Goal: Task Accomplishment & Management: Manage account settings

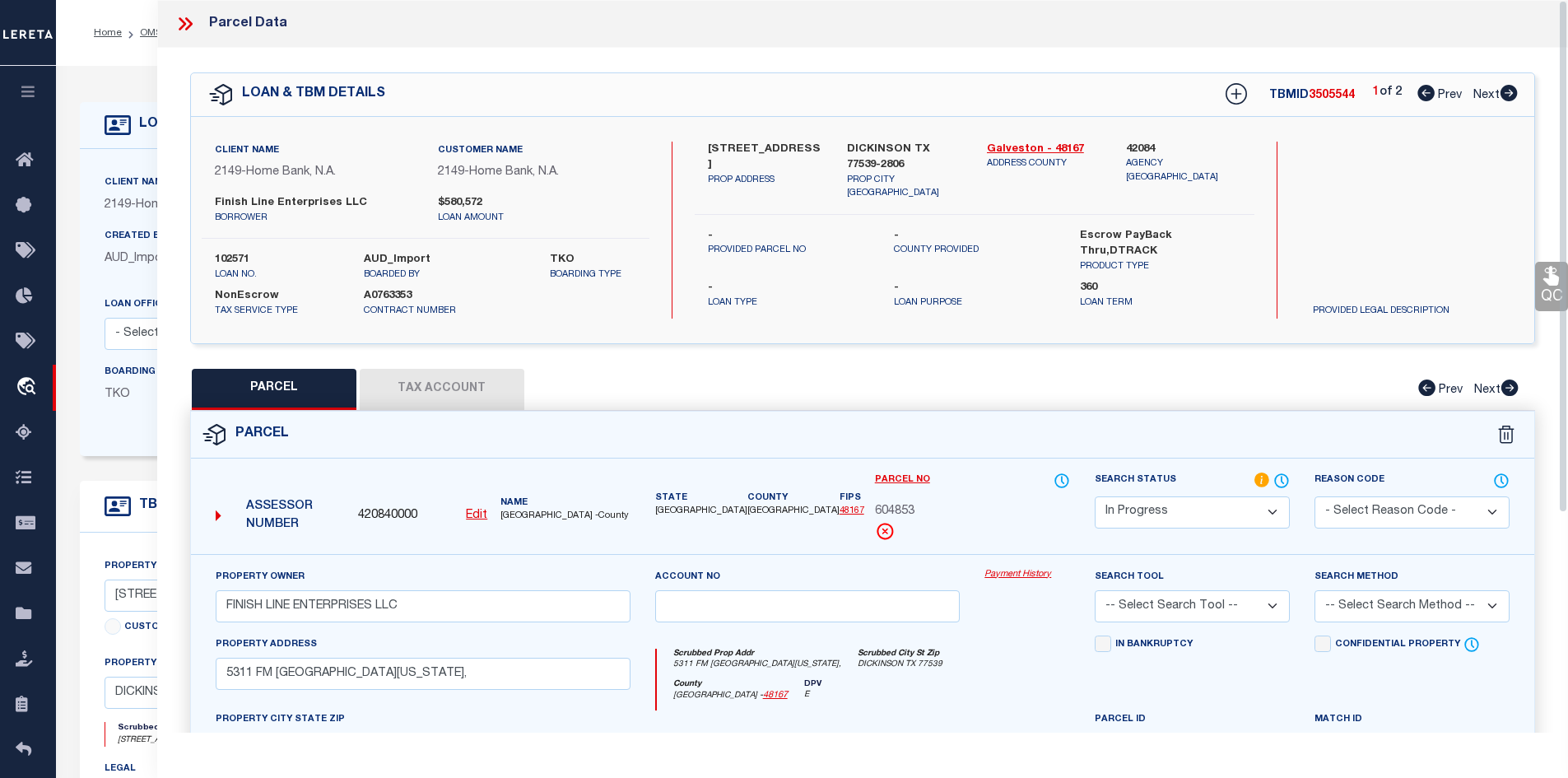
select select "IP"
select select "3295"
select select "NonEscrow"
click at [191, 25] on icon at bounding box center [188, 24] width 7 height 13
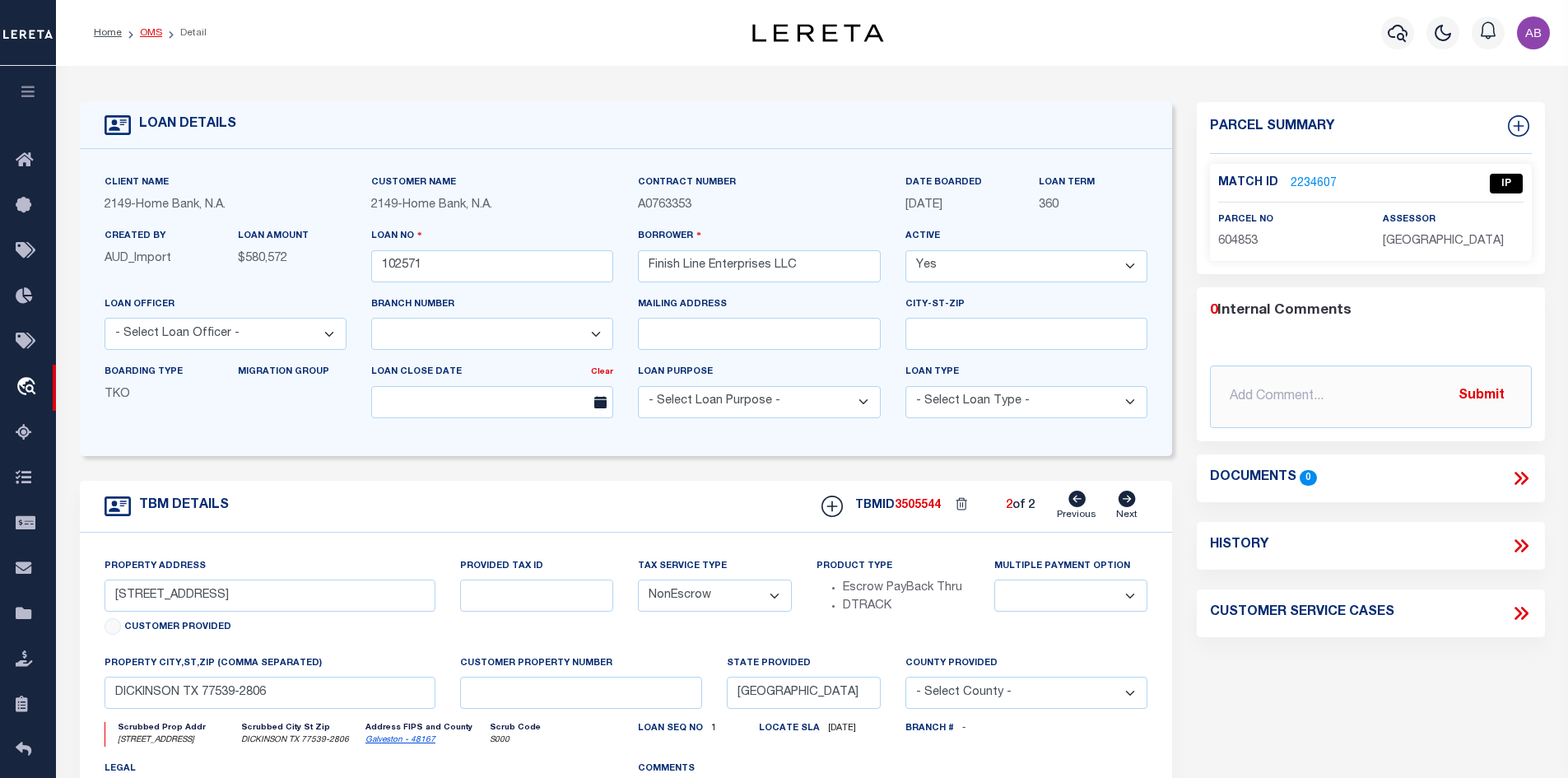
click at [148, 32] on link "OMS" at bounding box center [151, 33] width 22 height 10
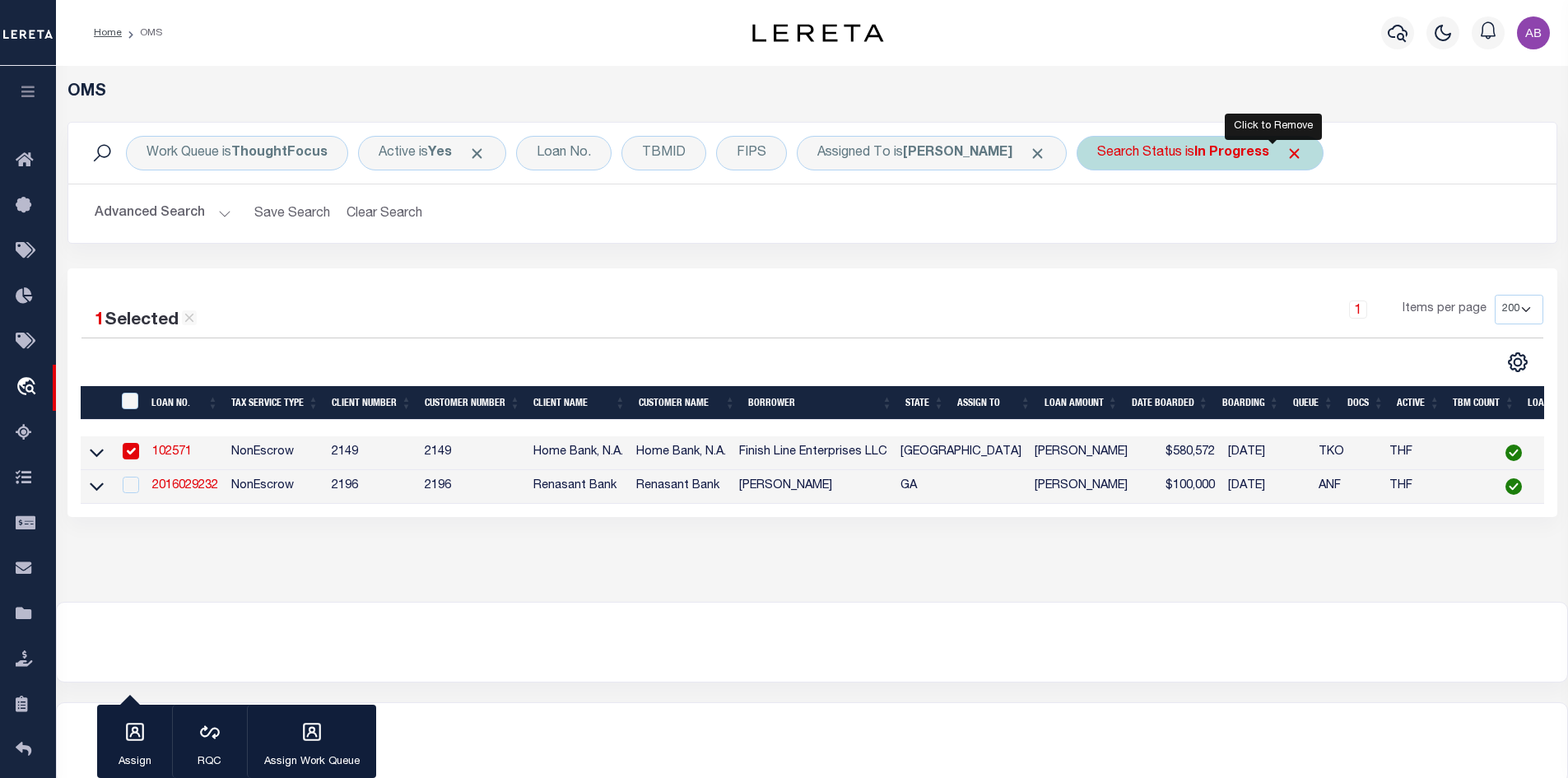
click at [1286, 158] on span "Click to Remove" at bounding box center [1294, 153] width 17 height 17
click at [1029, 156] on span "Click to Remove" at bounding box center [1037, 153] width 17 height 17
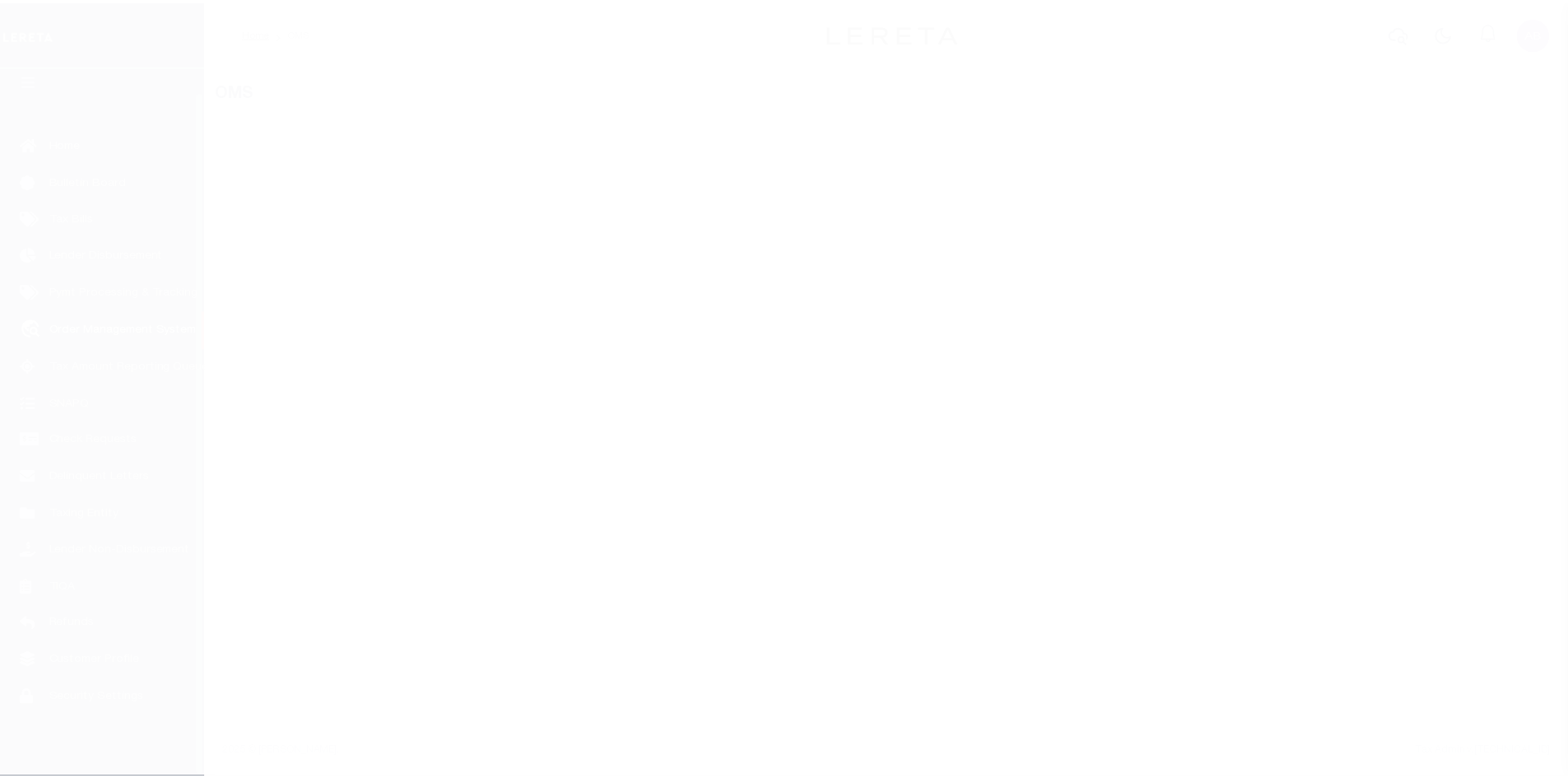
scroll to position [24, 0]
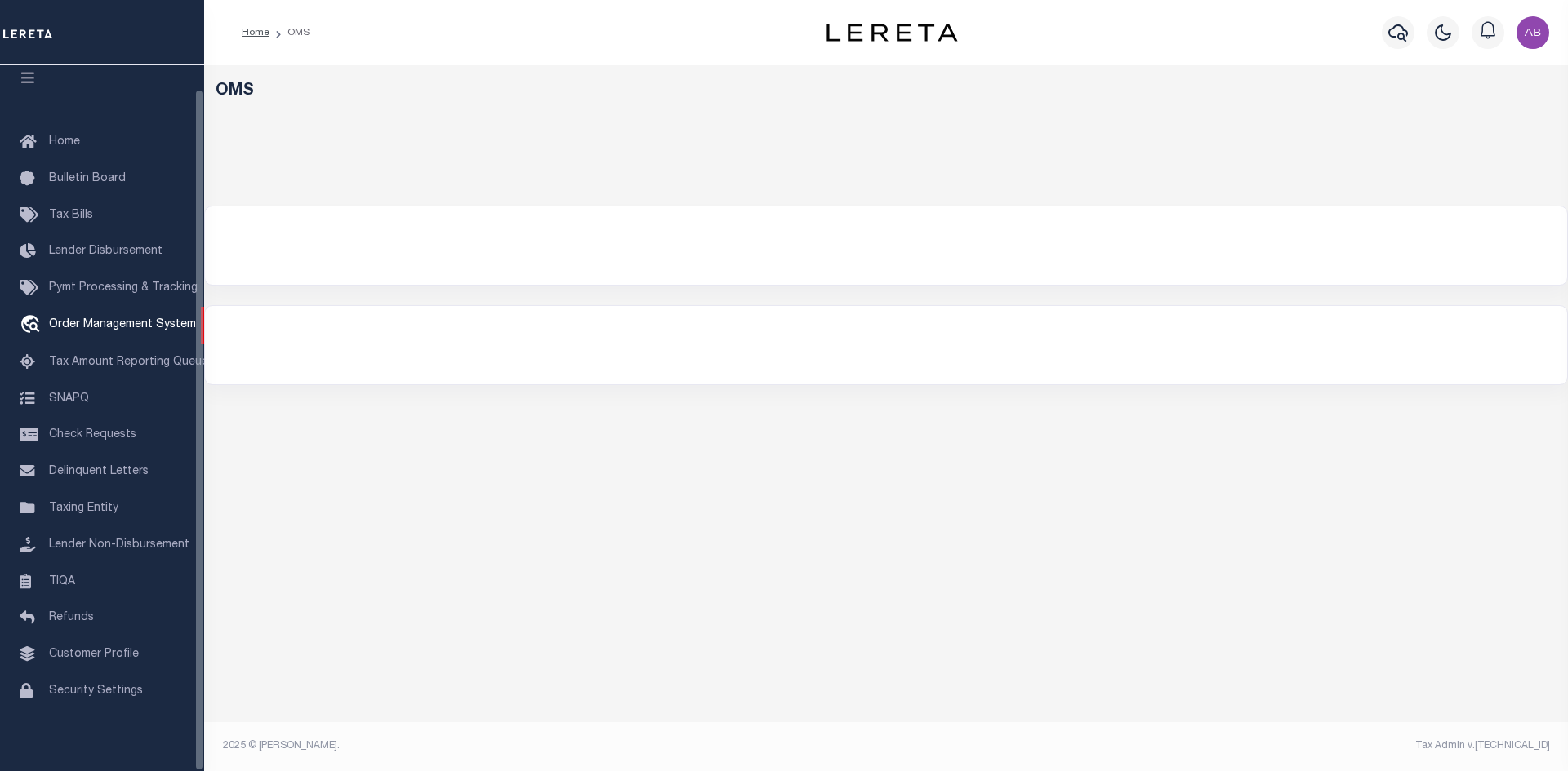
select select "200"
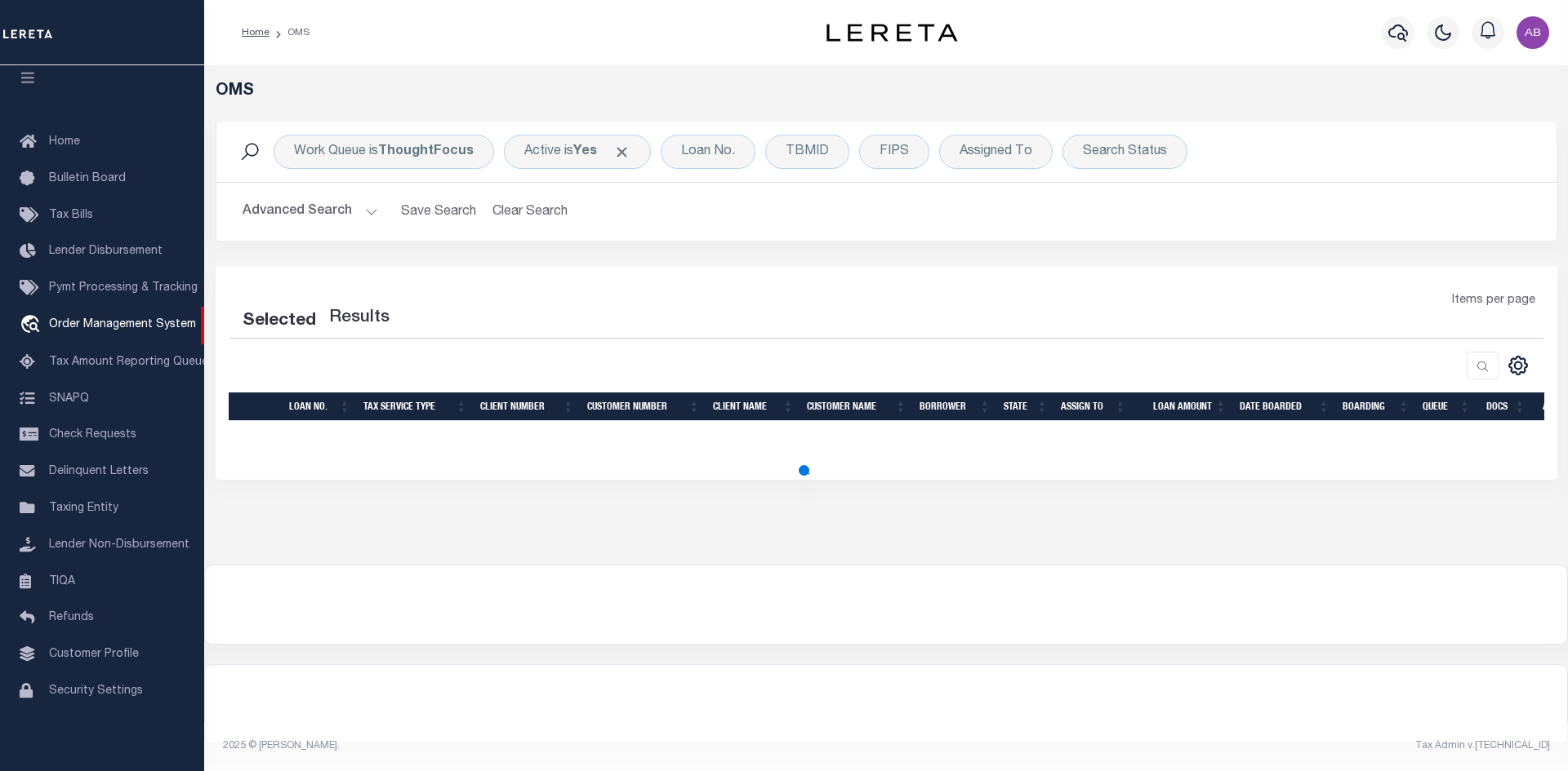
select select "200"
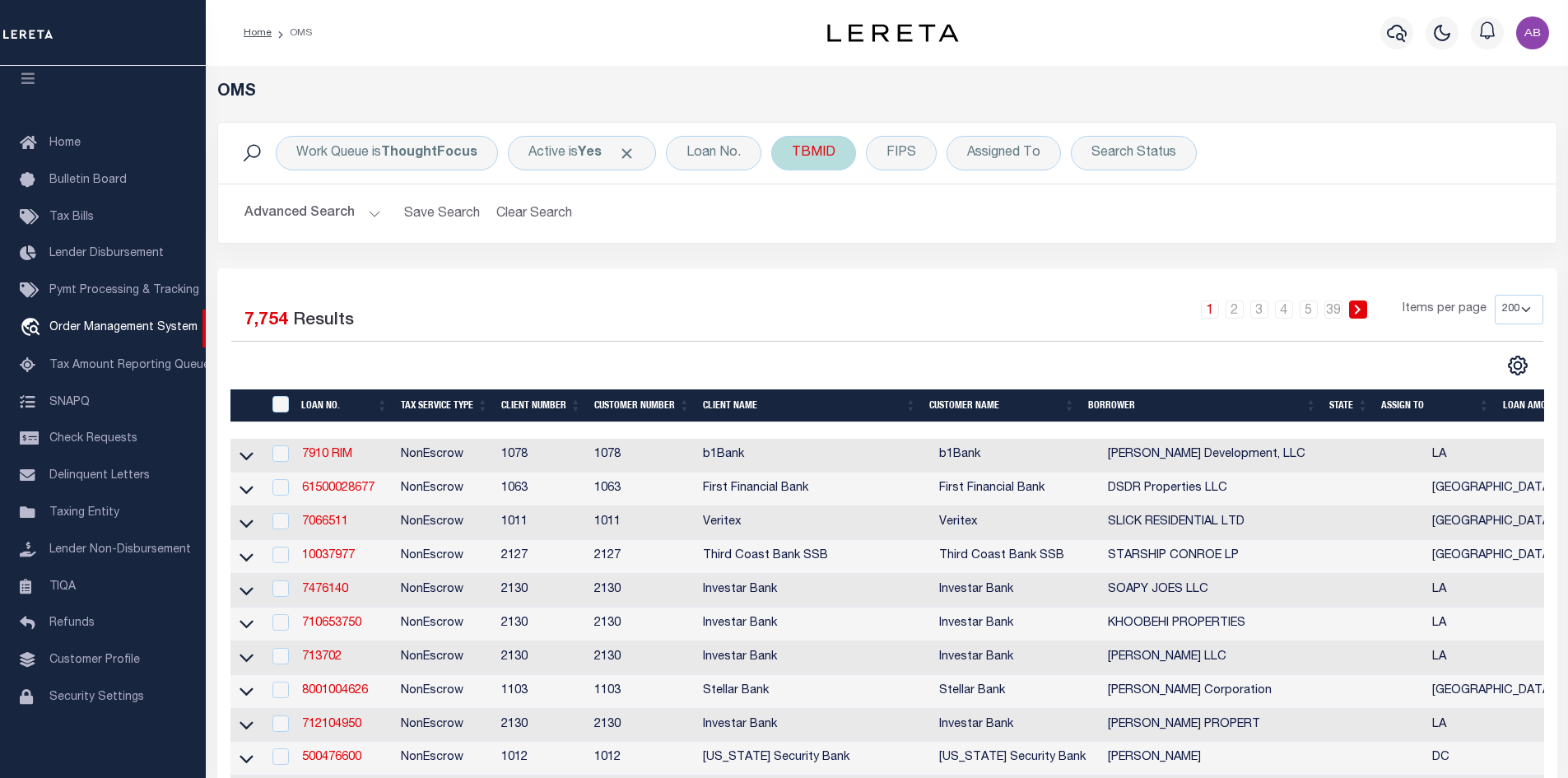
click at [795, 142] on div "TBMID" at bounding box center [813, 153] width 85 height 35
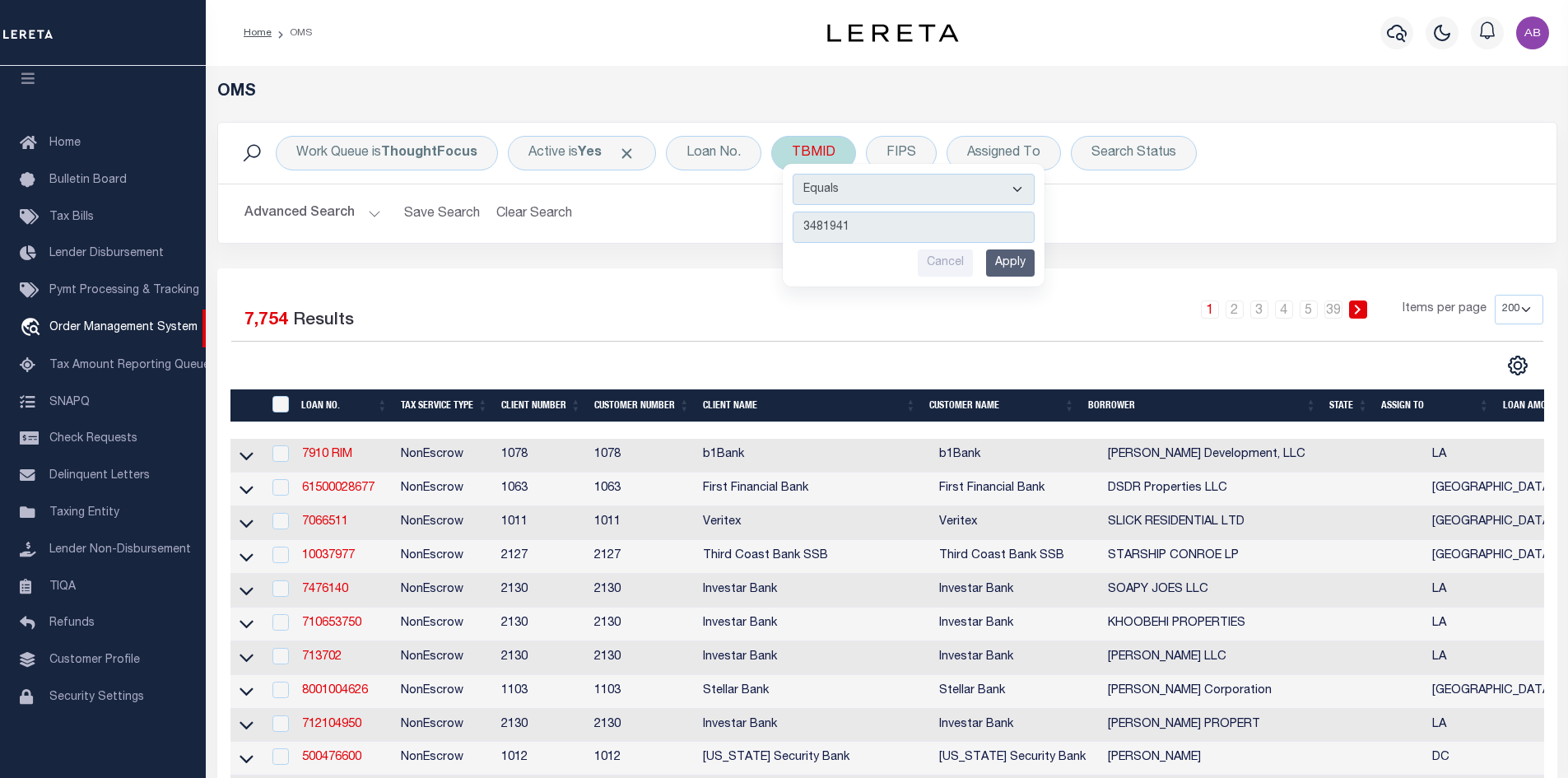
type input "3481941"
click at [1031, 257] on input "Apply" at bounding box center [1010, 263] width 48 height 27
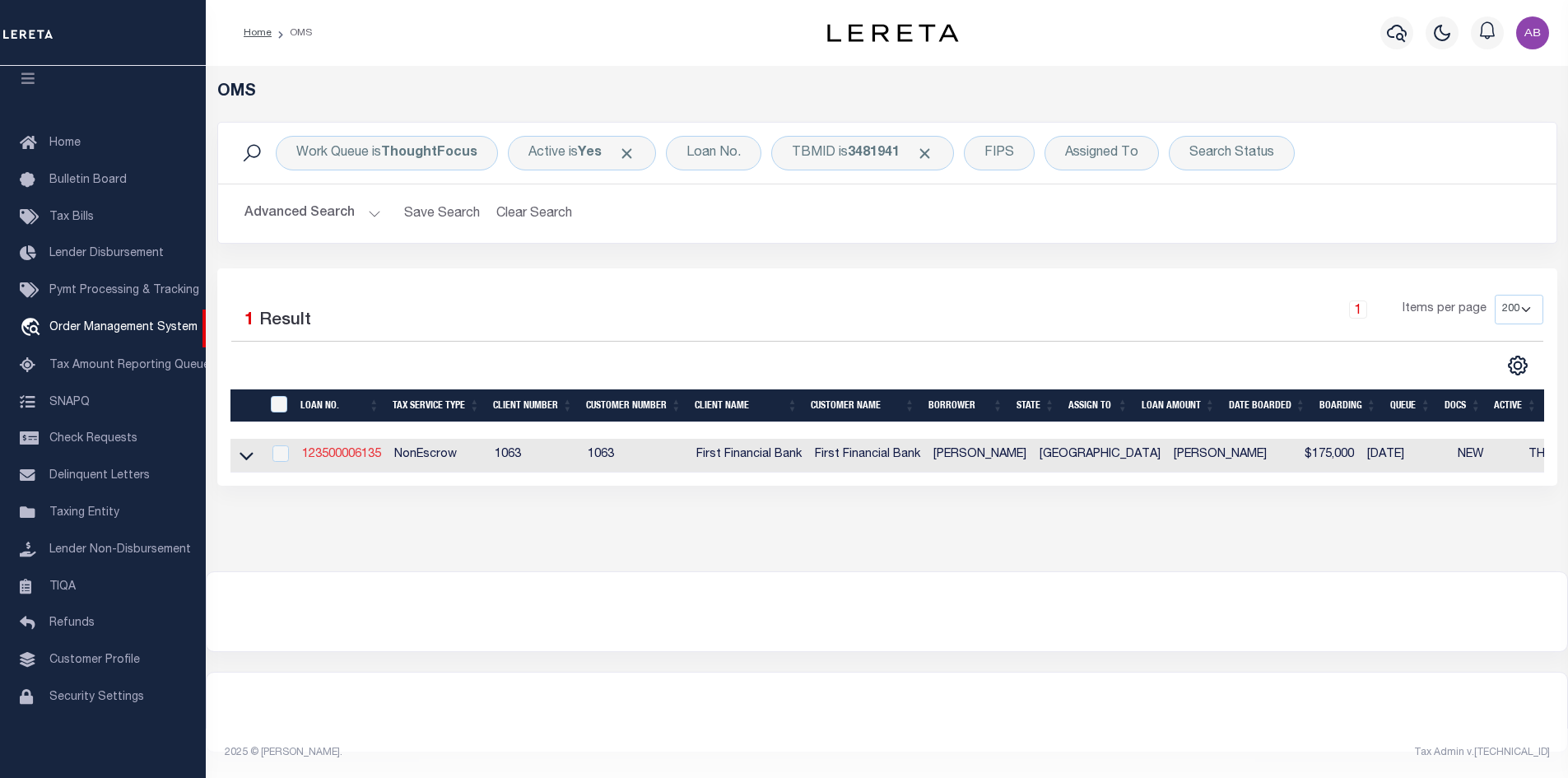
click at [321, 459] on link "123500006135" at bounding box center [341, 455] width 79 height 12
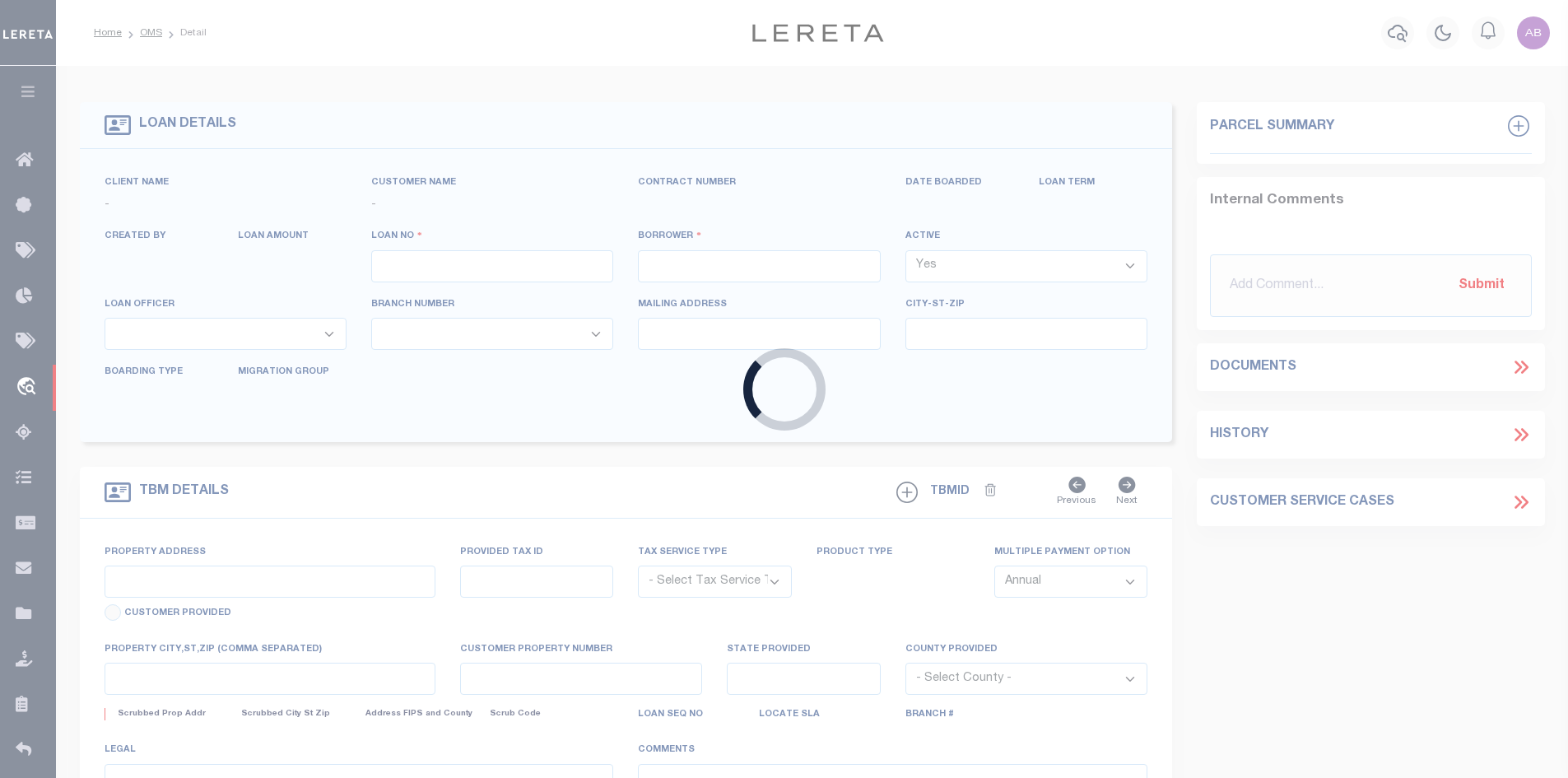
type input "123500006135"
type input "[PERSON_NAME]"
select select
select select "100"
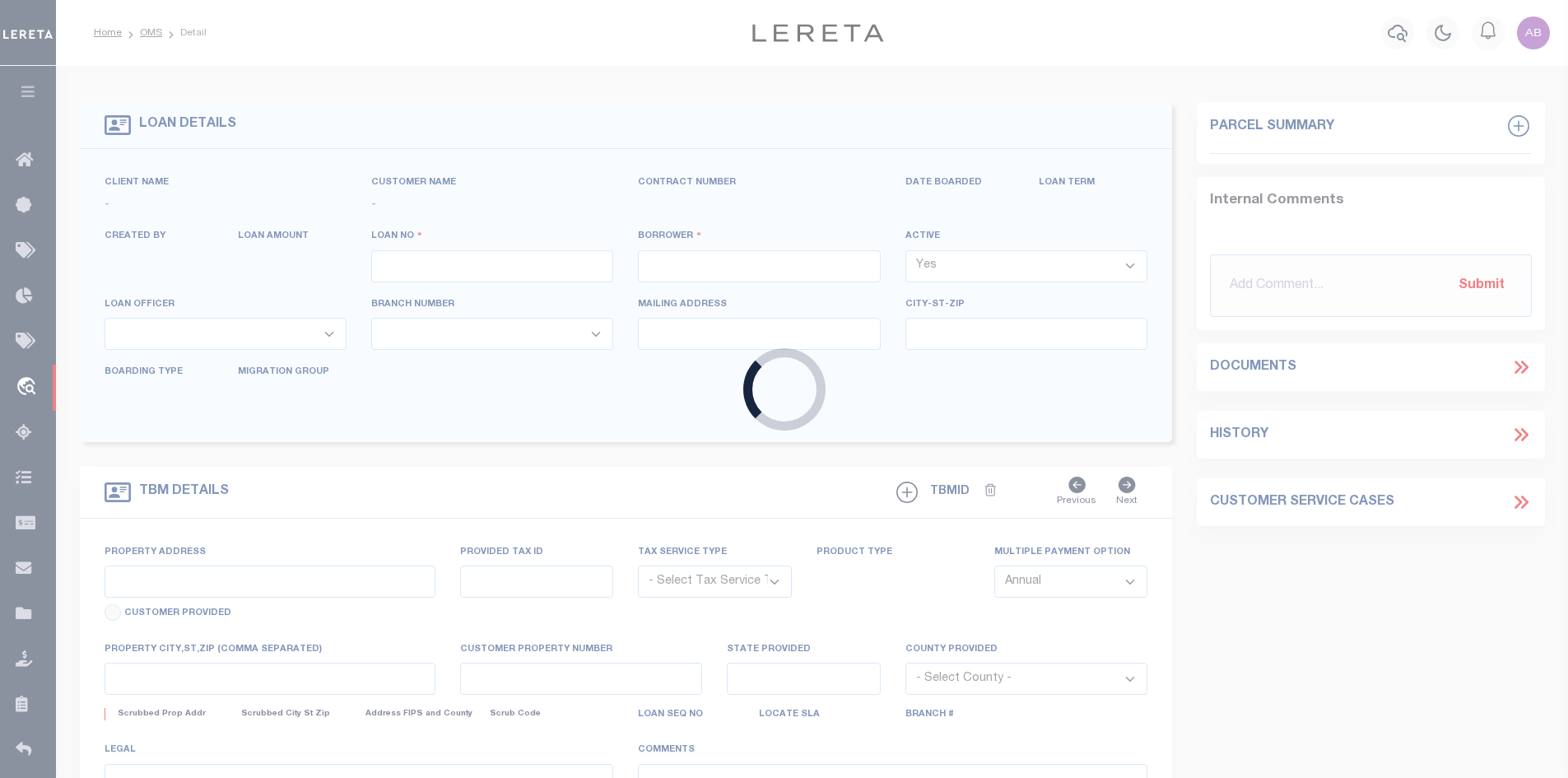
select select "NonEscrow"
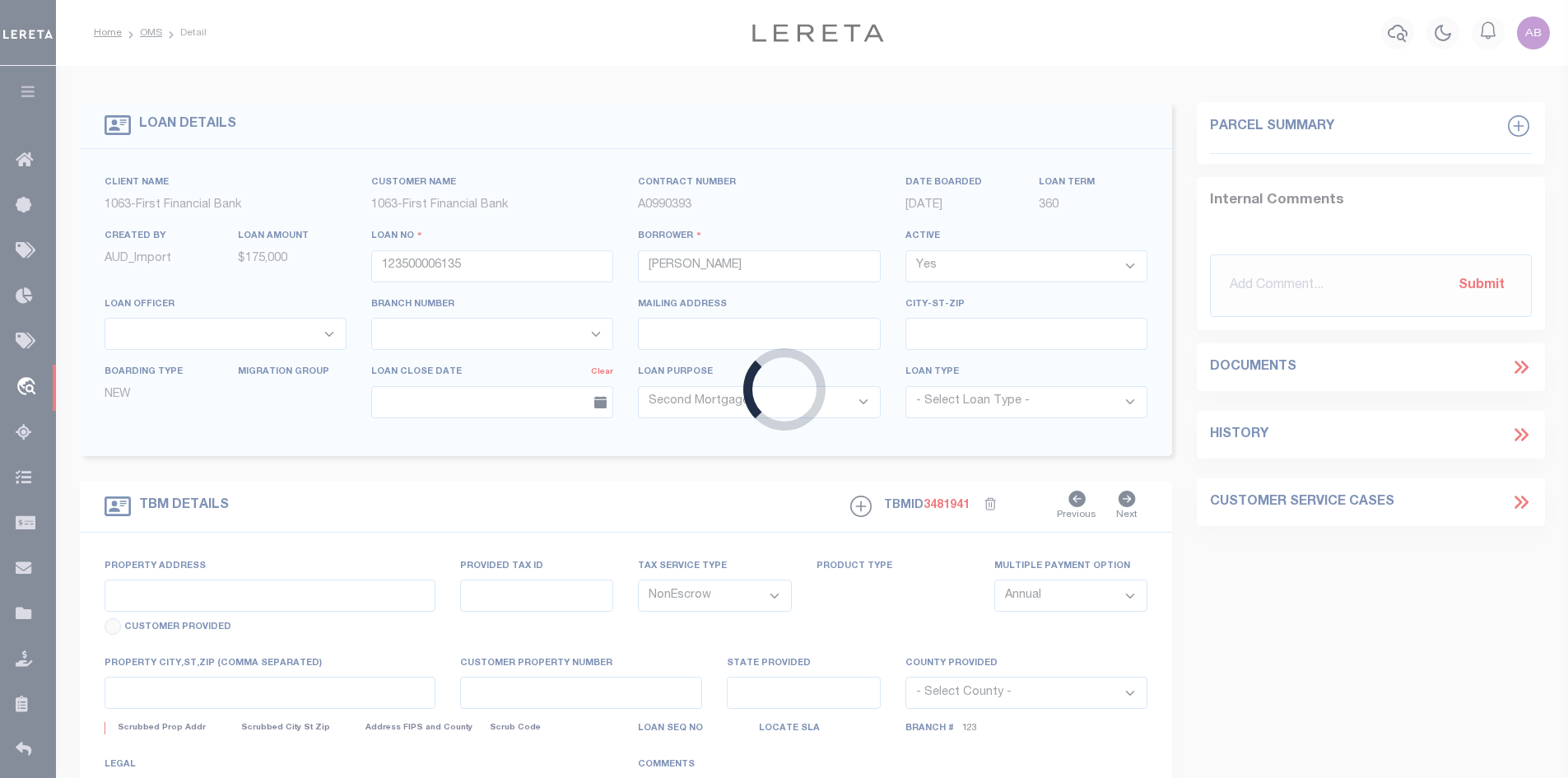
type input "4363 FM 1416"
select select
type input "BON [PERSON_NAME] TX 759283210"
type input "[GEOGRAPHIC_DATA]"
select select
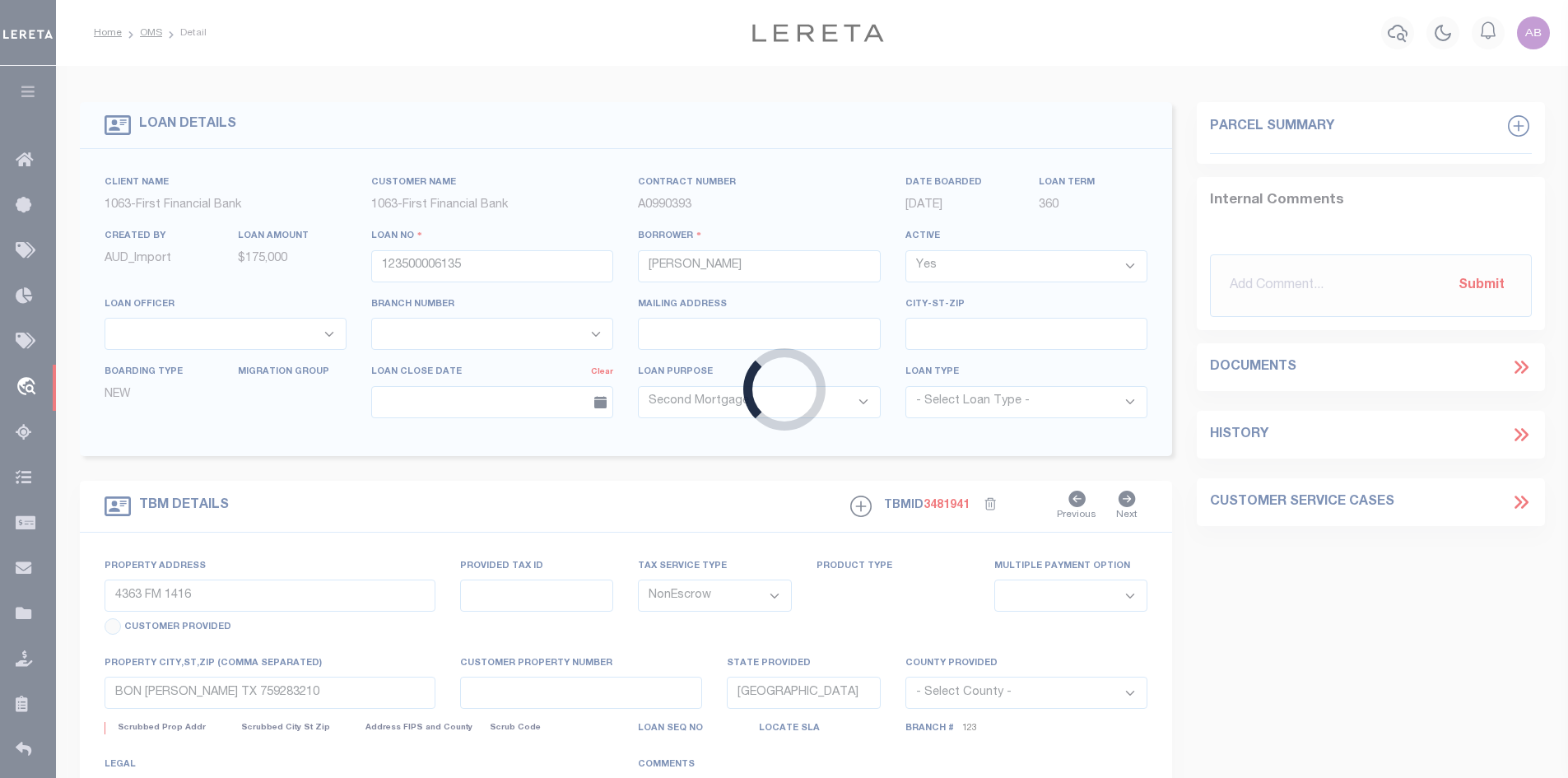
select select "826"
select select "547"
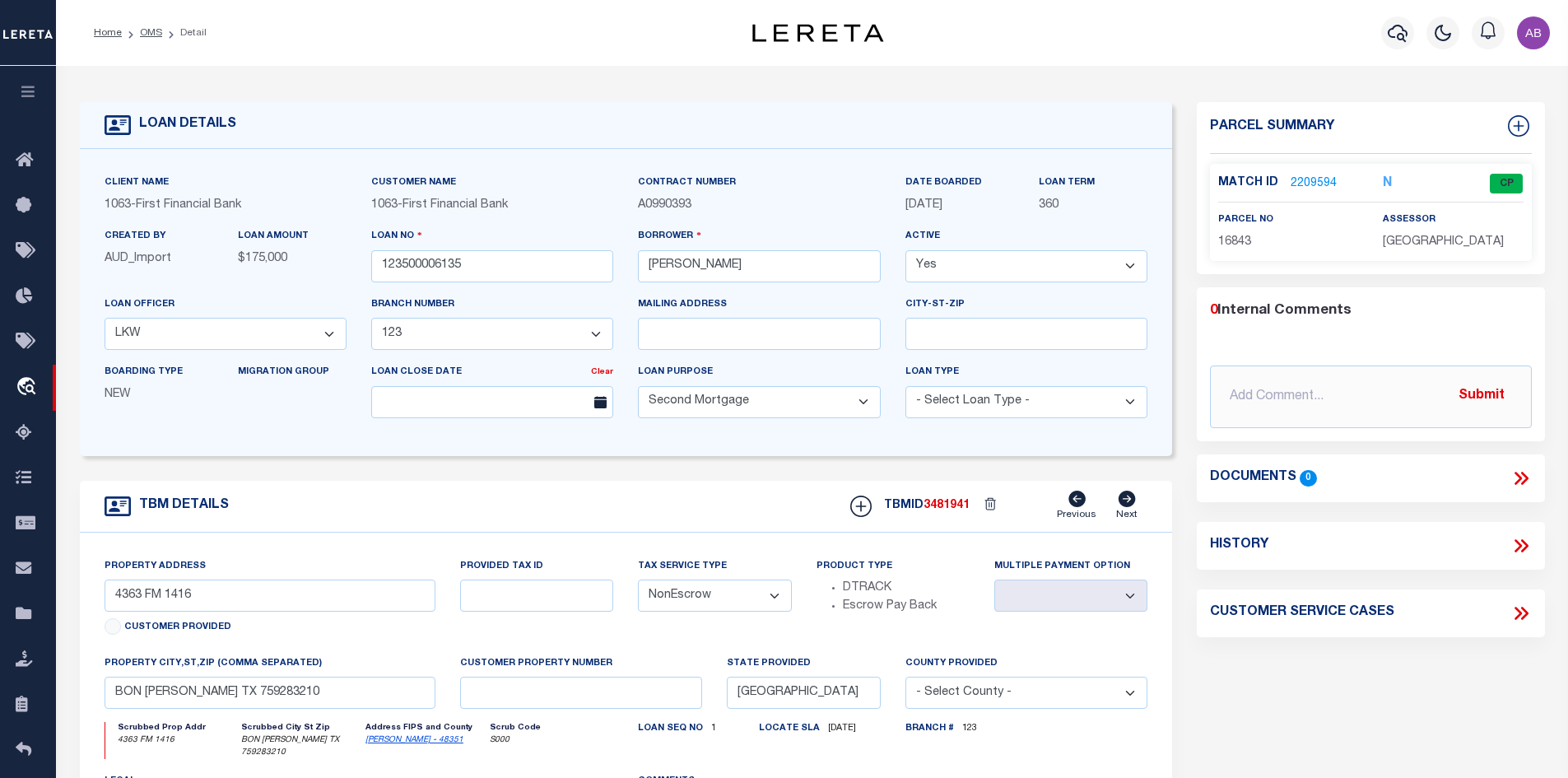
click at [1299, 176] on link "2209594" at bounding box center [1313, 184] width 46 height 17
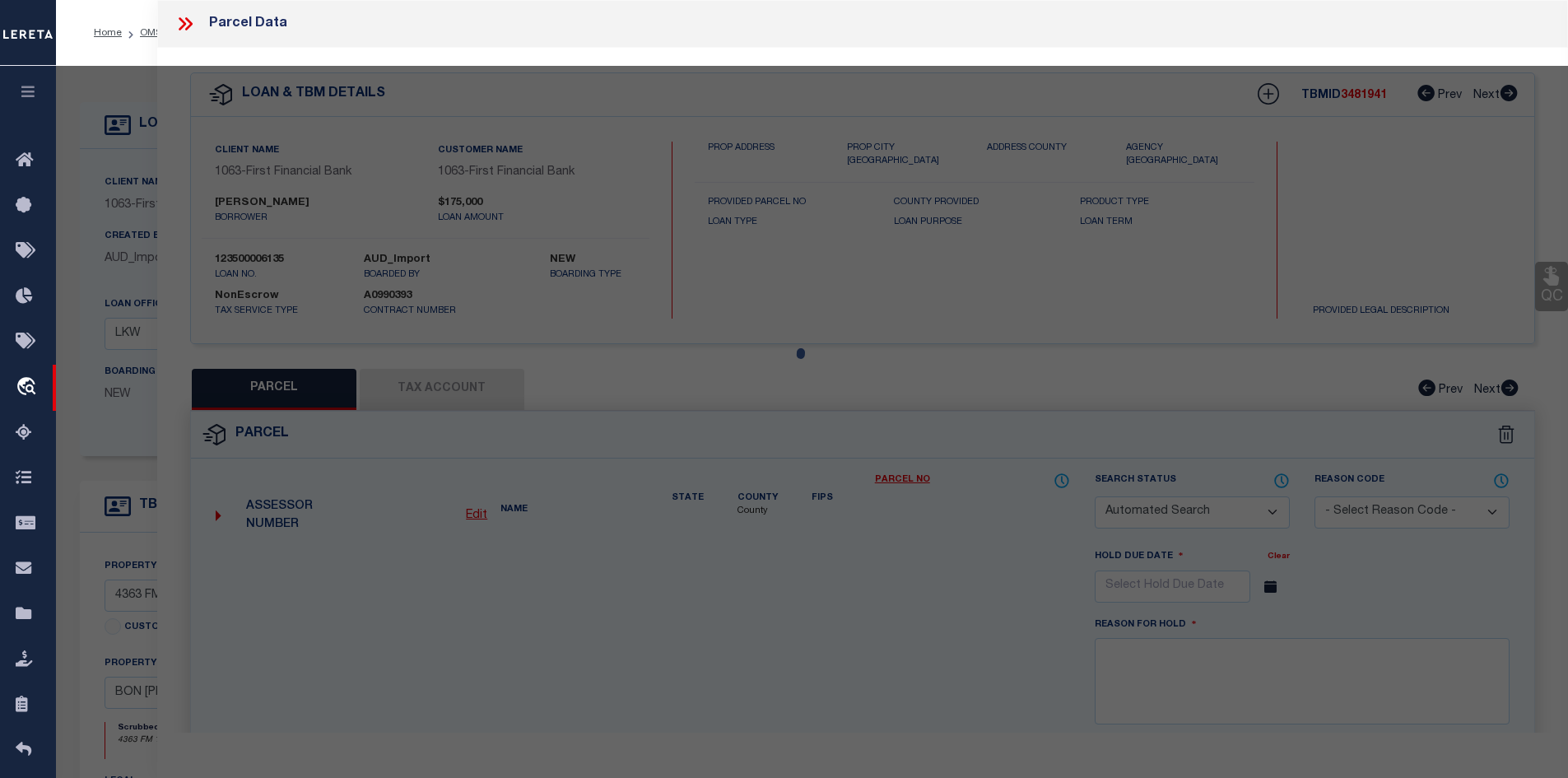
checkbox input "false"
select select "CP"
type input "[PERSON_NAME]"
select select "AGW"
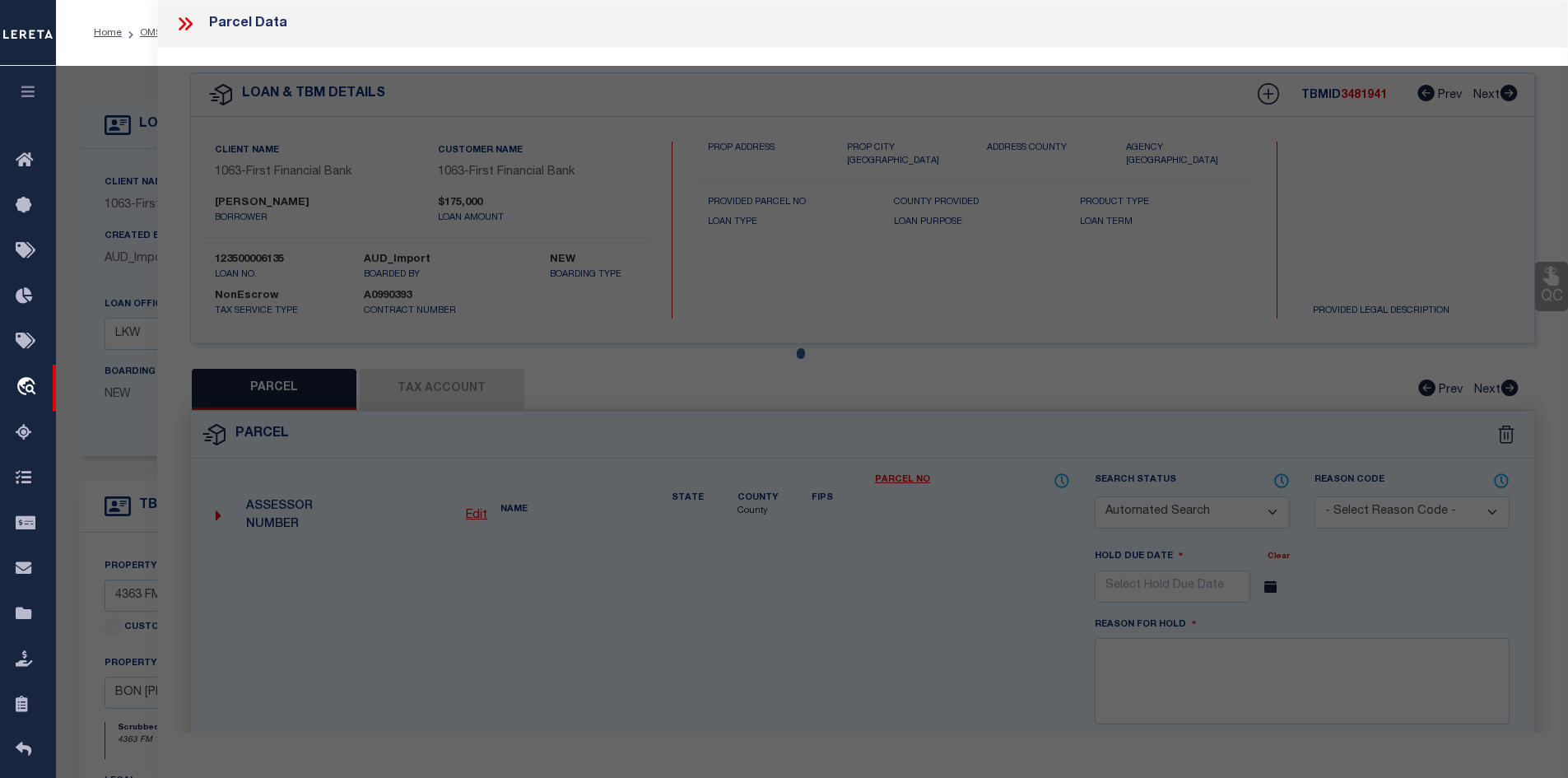
select select
type input "4363 FM 1416"
type input "BON [PERSON_NAME], [GEOGRAPHIC_DATA] 75928"
type textarea "A370 [PERSON_NAME], TRACT 383, ACRES 10.360"
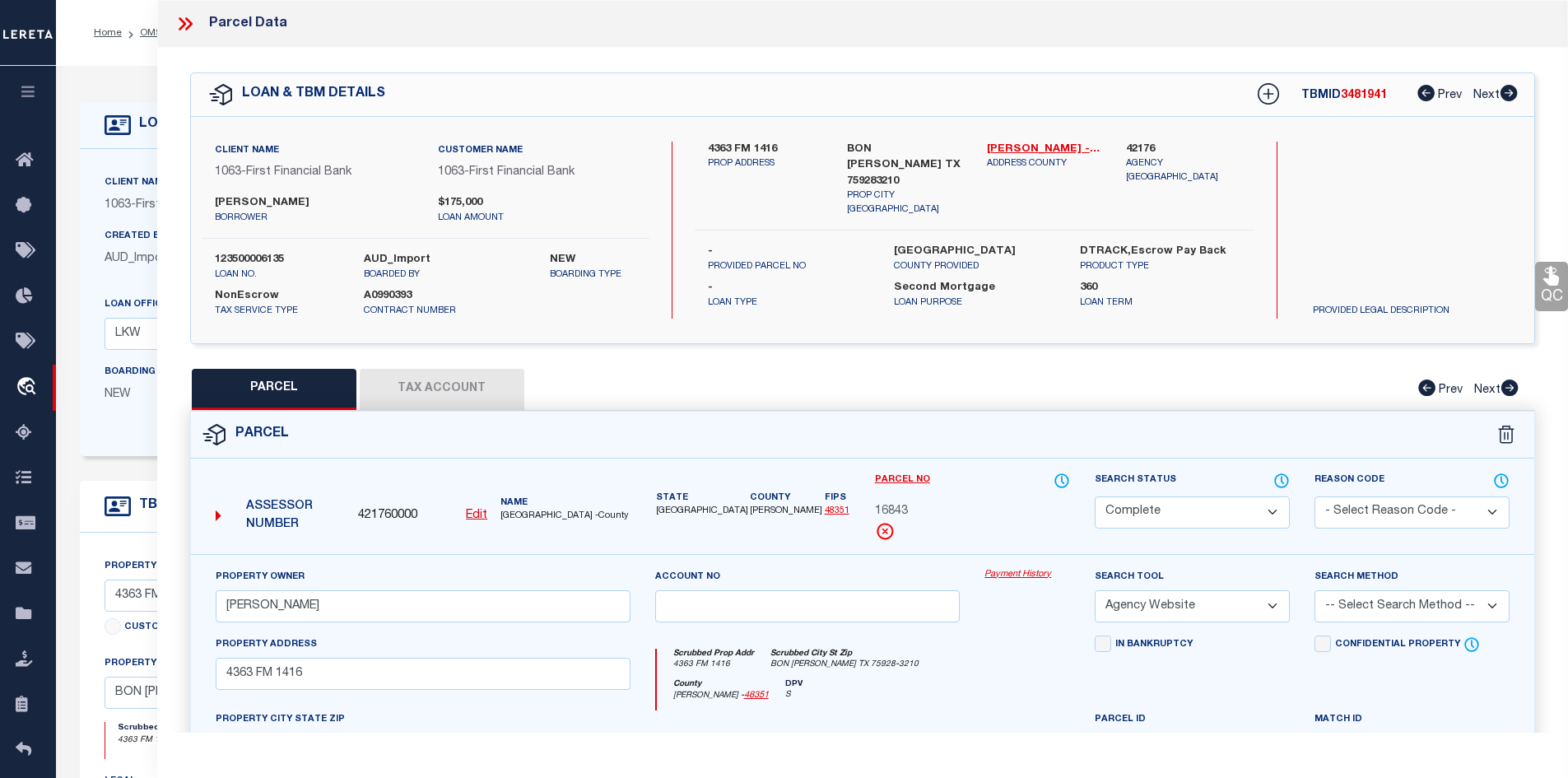
click at [197, 18] on div at bounding box center [192, 24] width 35 height 22
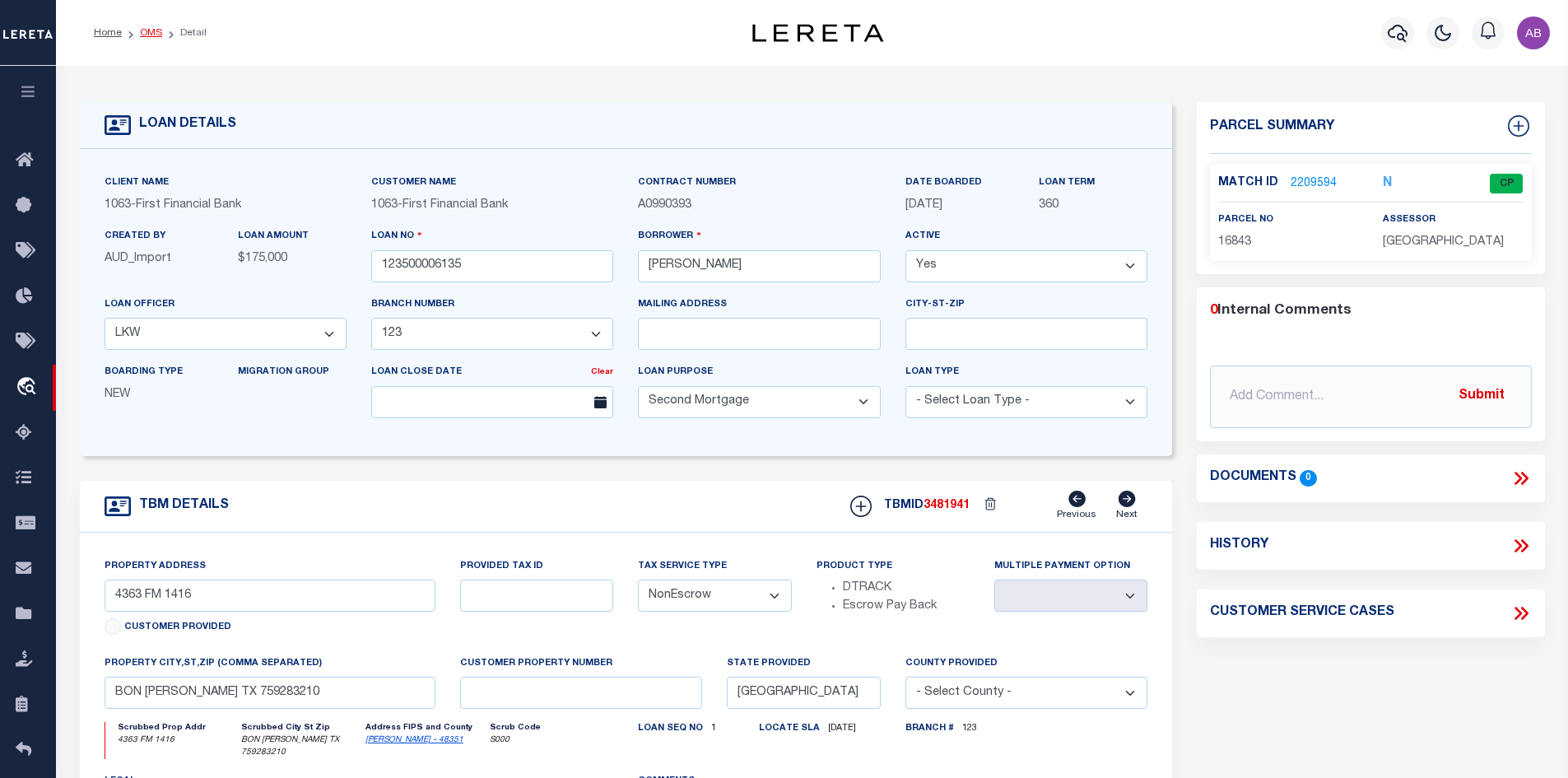
click at [148, 28] on link "OMS" at bounding box center [151, 33] width 22 height 10
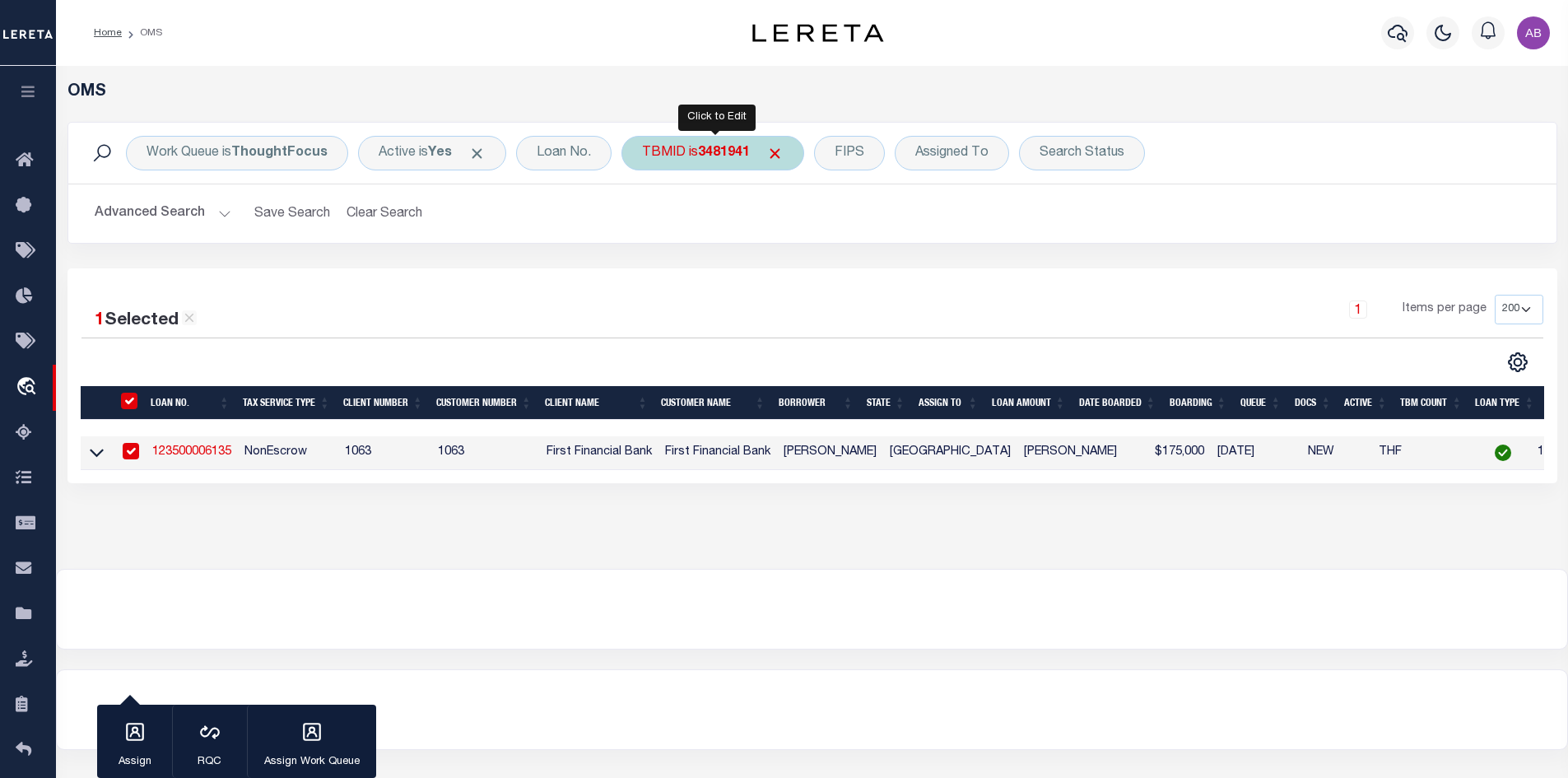
click at [740, 157] on b "3481941" at bounding box center [724, 153] width 52 height 13
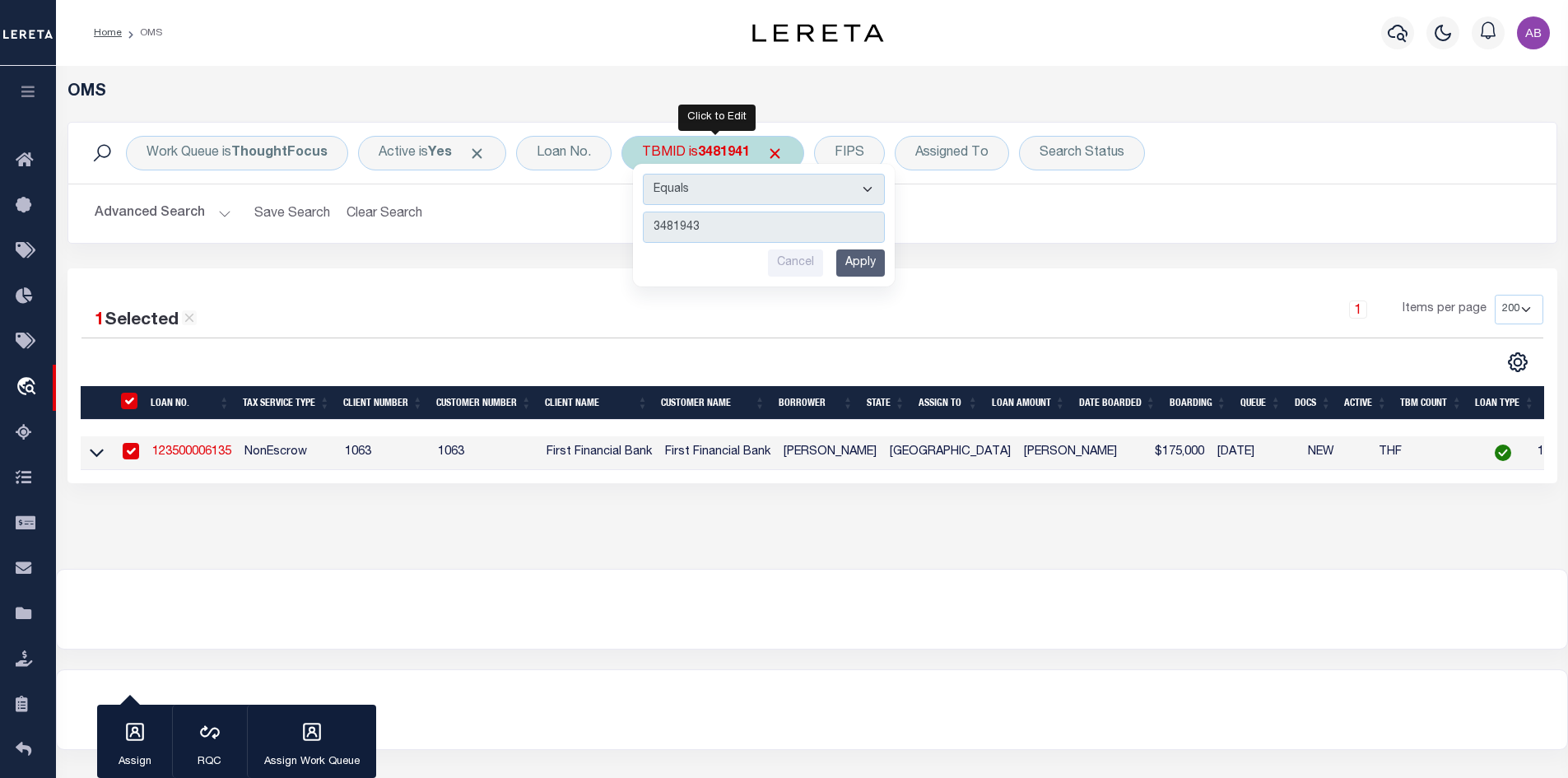
type input "3481943"
click at [881, 279] on div "Equals Is Not Equal To Is Greater Than Is Less Than 3481943 Cancel Apply" at bounding box center [763, 225] width 261 height 123
click at [861, 267] on input "Apply" at bounding box center [860, 263] width 48 height 27
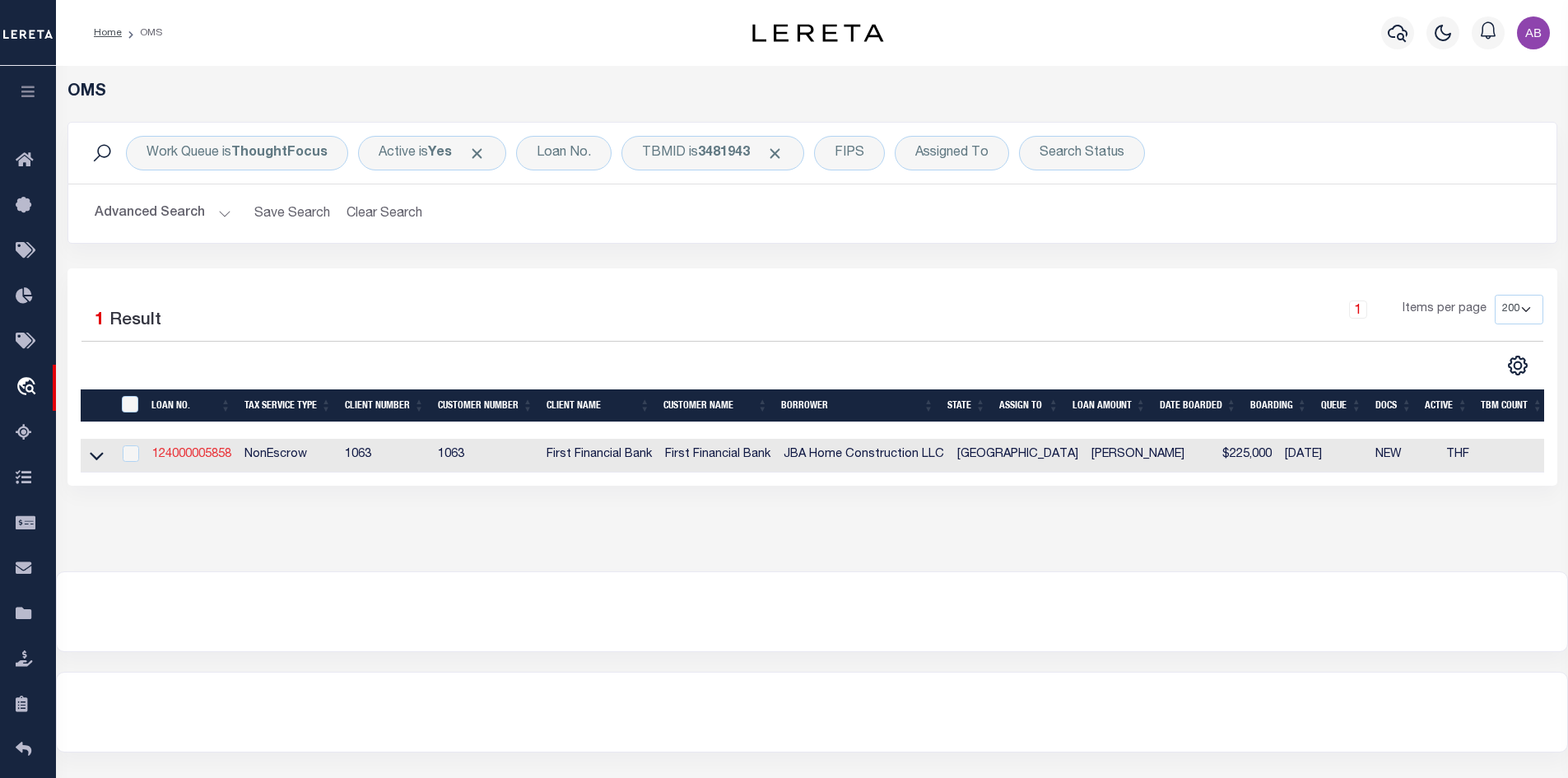
click at [208, 459] on link "124000005858" at bounding box center [191, 455] width 79 height 12
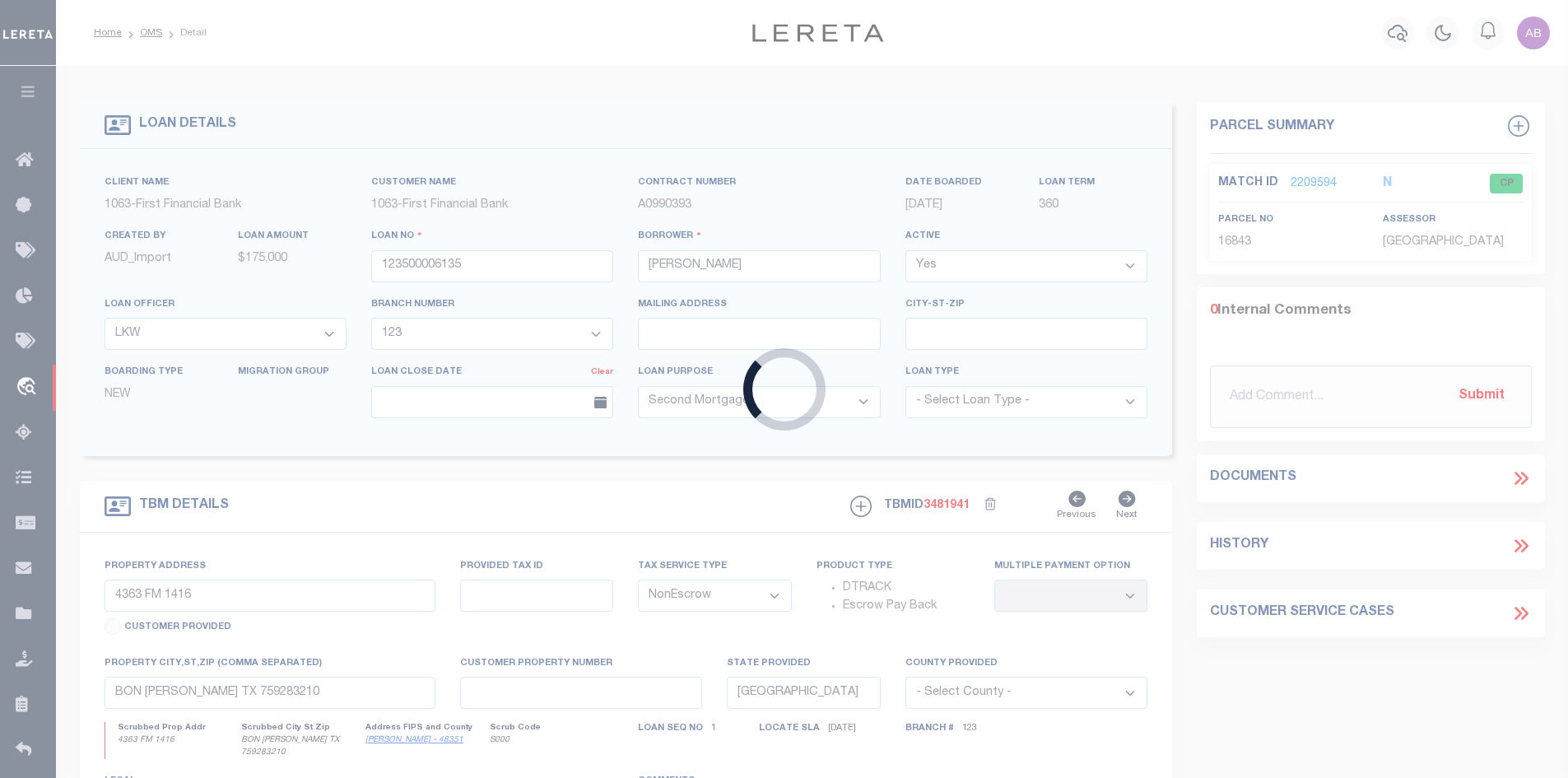
type input "124000005858"
type input "JBA Home Construction LLC"
select select "10121"
select select "548"
type input "[STREET_ADDRESS][PERSON_NAME]"
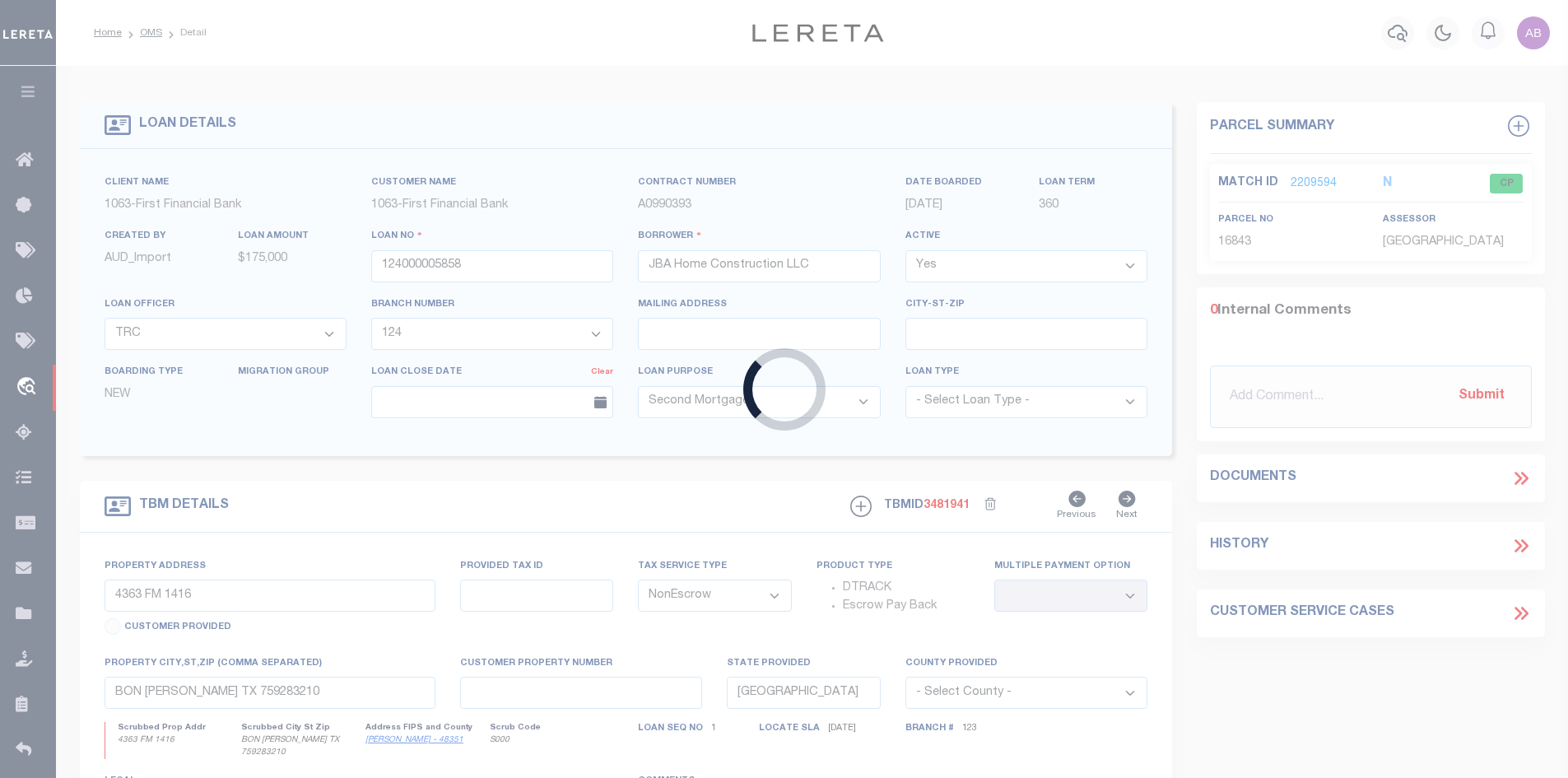
select select
type input "[GEOGRAPHIC_DATA][PERSON_NAME] TX 776420000"
select select
select select "10121"
select select "548"
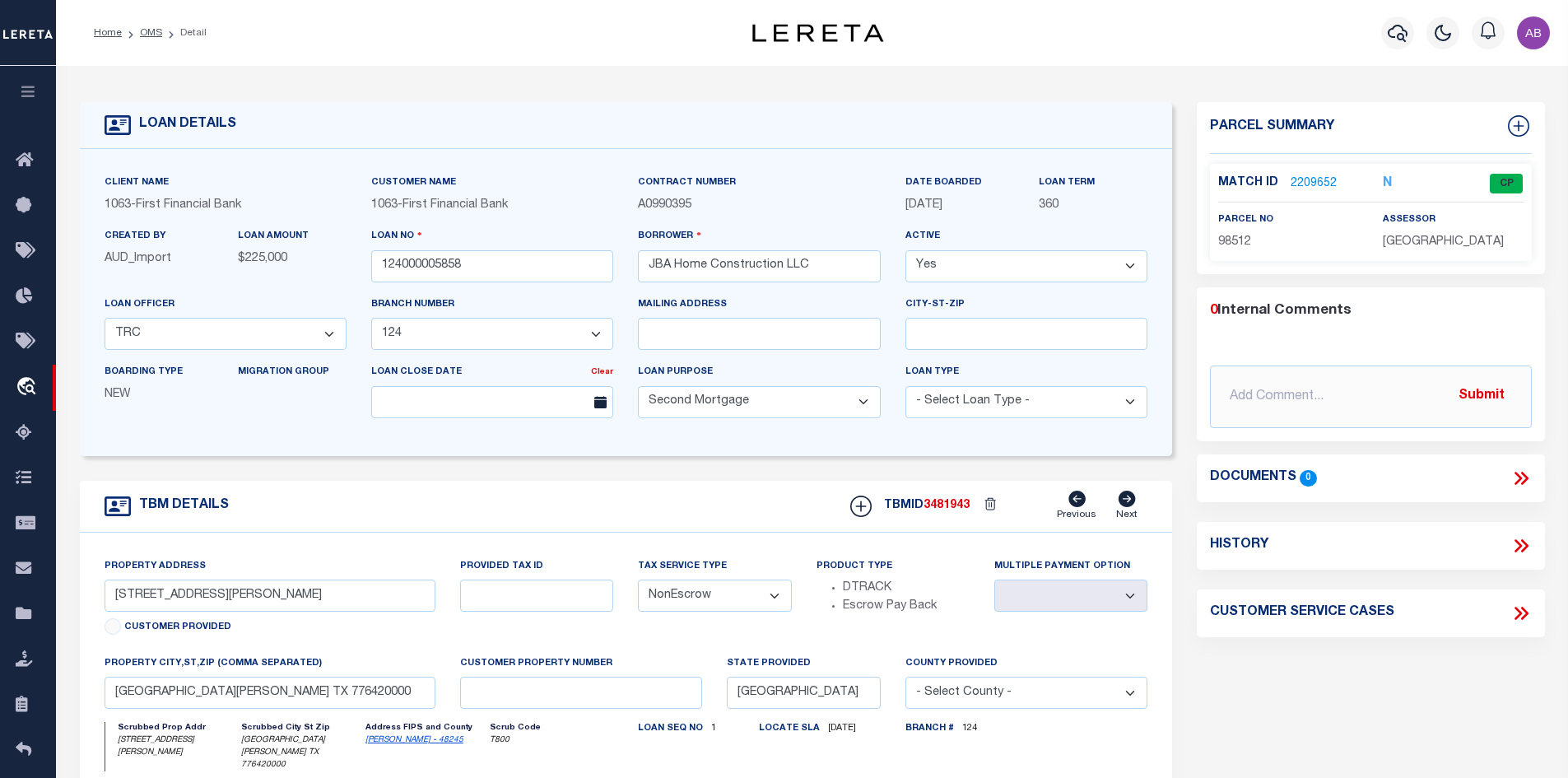
click at [1282, 184] on label "Match ID" at bounding box center [1255, 183] width 73 height 17
click at [1310, 179] on link "2209652" at bounding box center [1313, 184] width 46 height 17
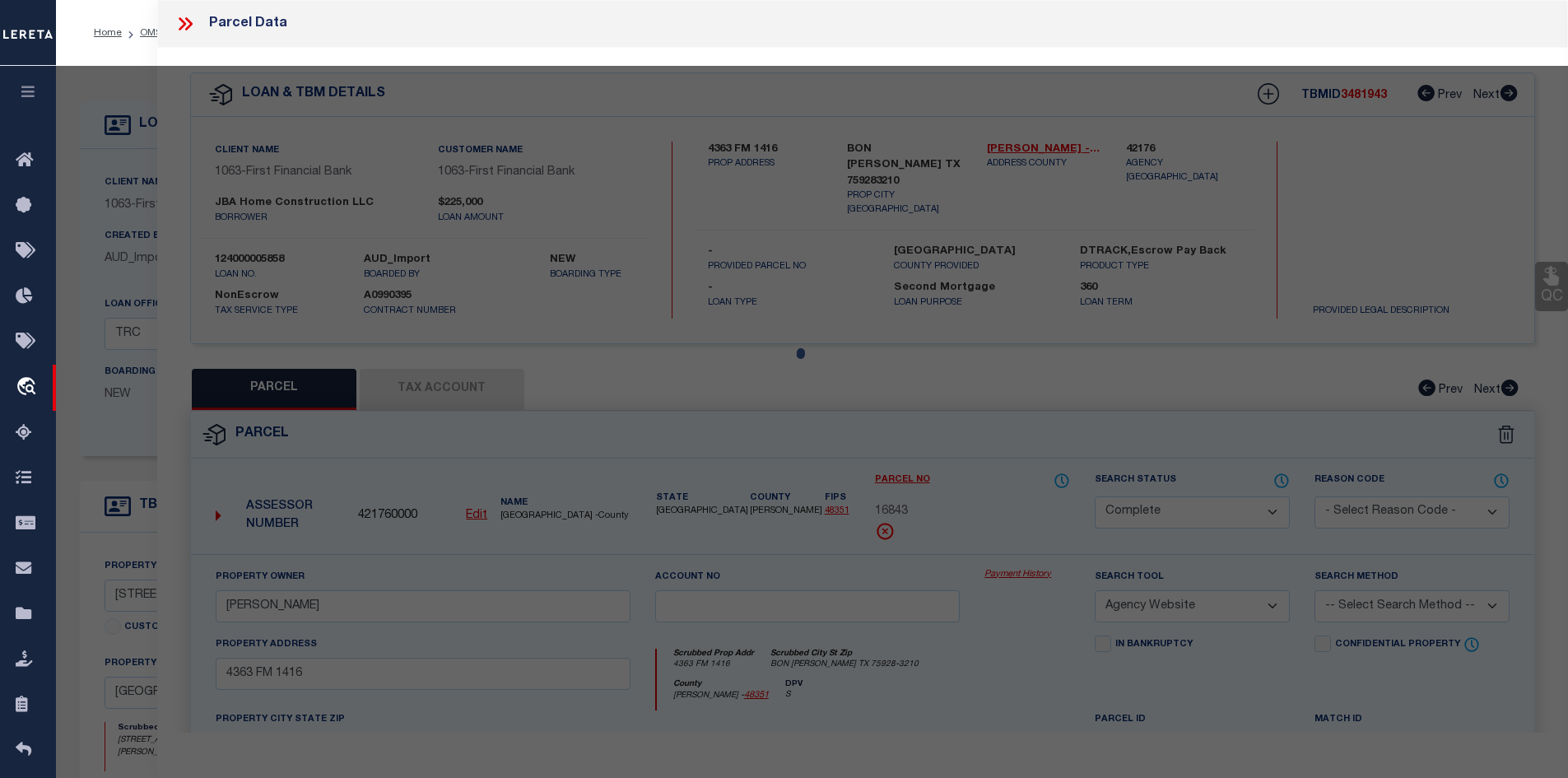
select select "AS"
select select
checkbox input "false"
select select "CP"
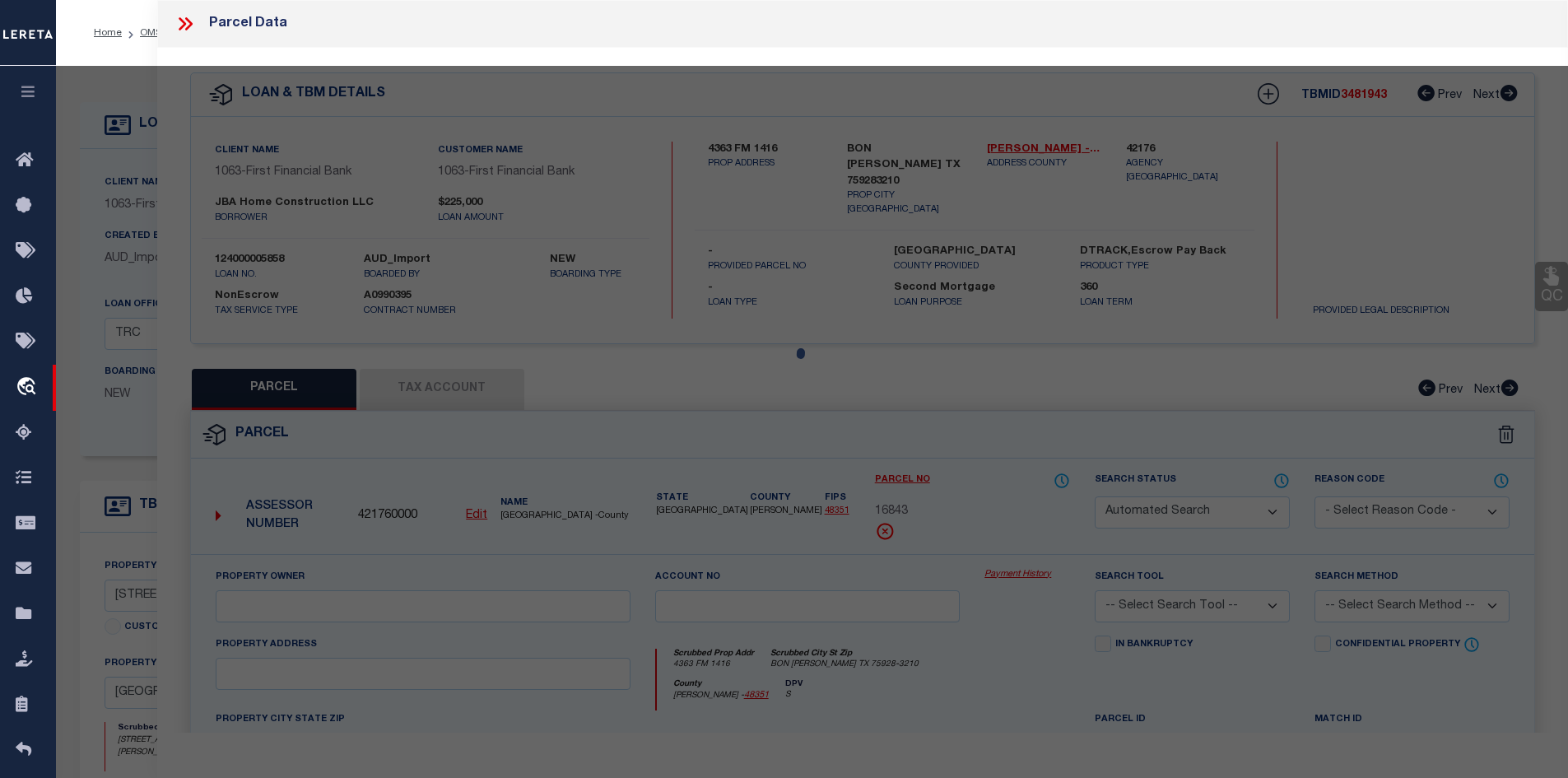
type input "[PERSON_NAME]"
select select "AGW"
select select
type input "[STREET_ADDRESS][PERSON_NAME]"
type input "[GEOGRAPHIC_DATA][PERSON_NAME]"
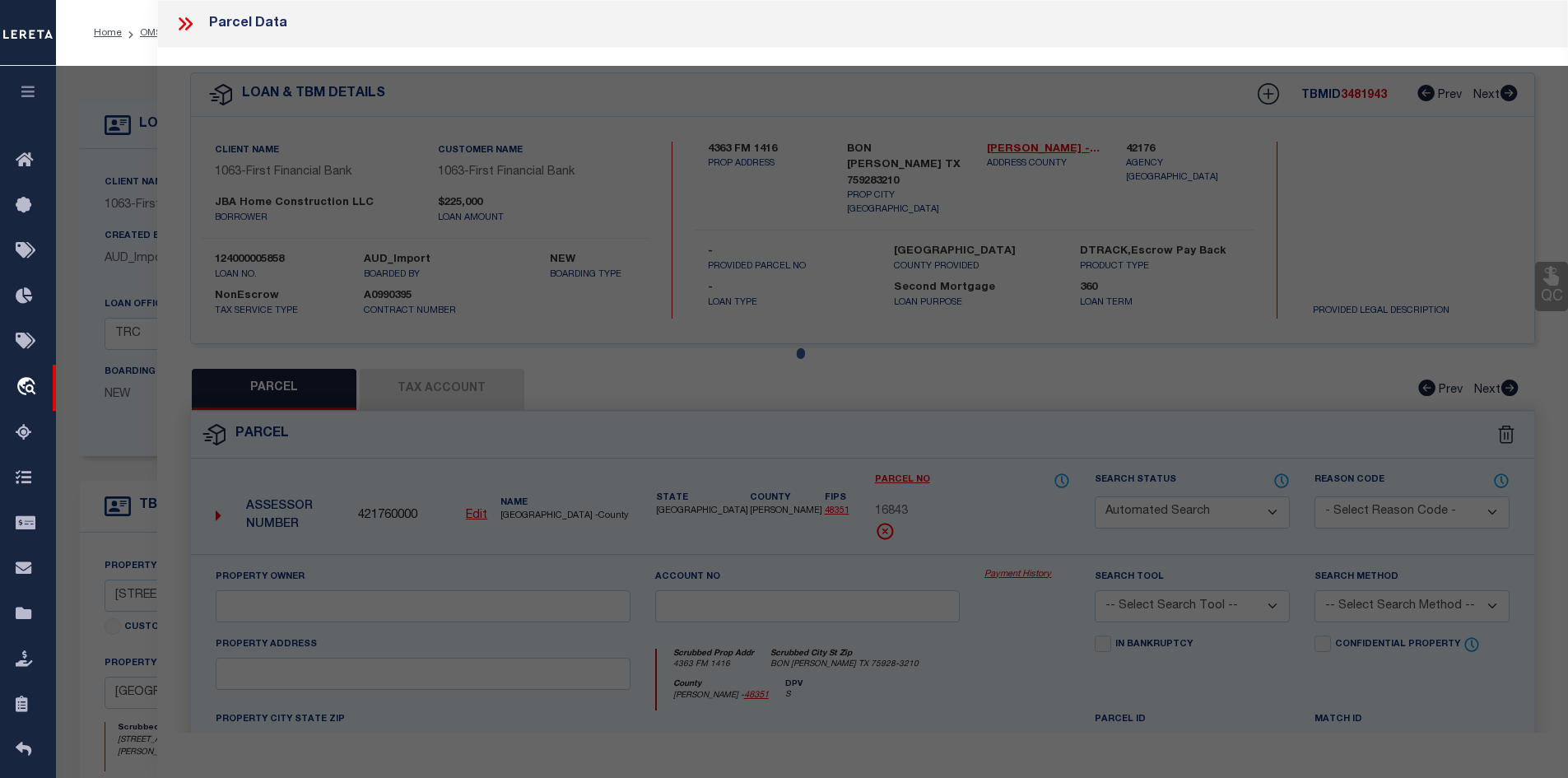
type textarea "LOT 65 [GEOGRAPHIC_DATA][PERSON_NAME]"
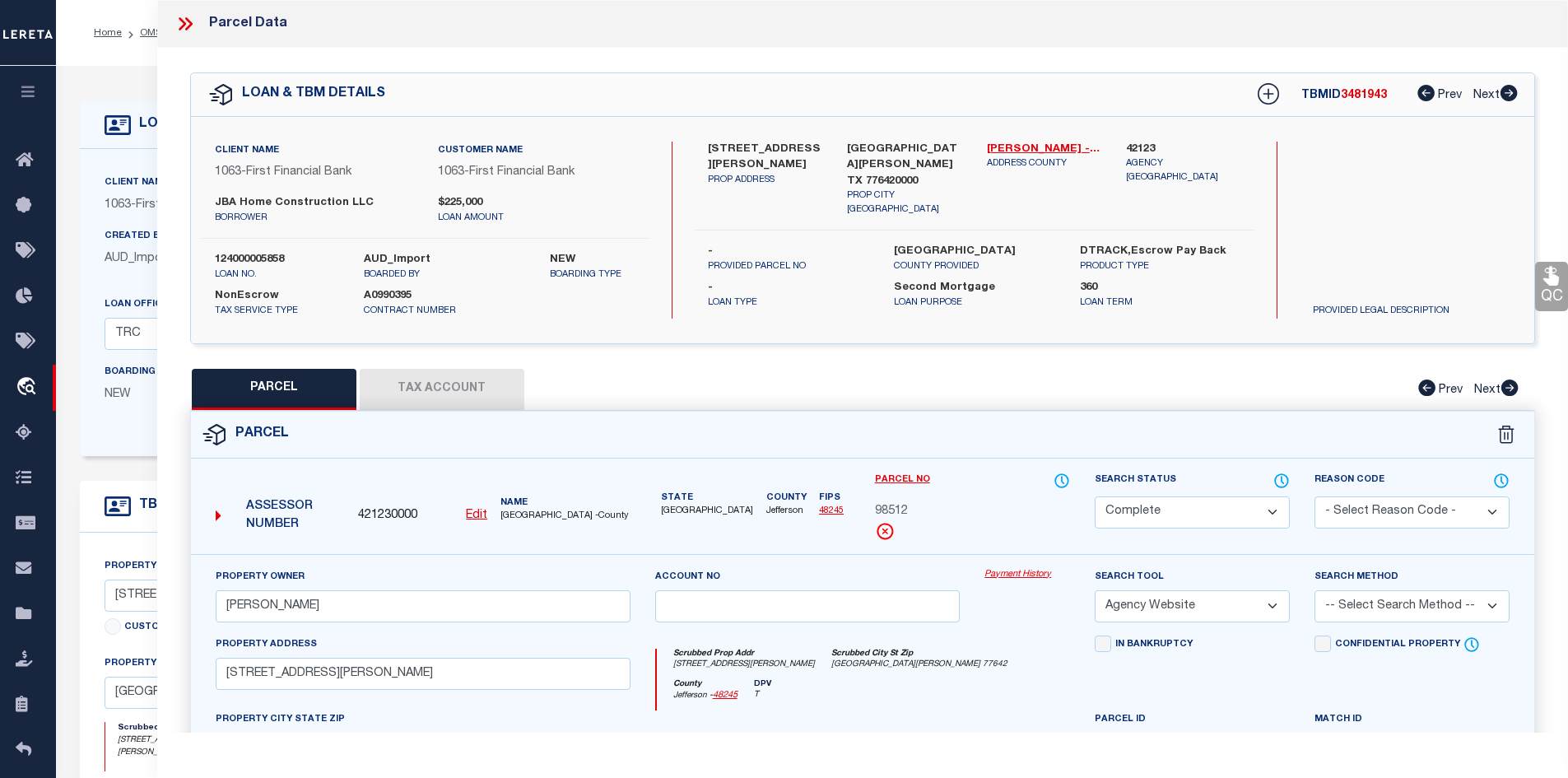
click at [466, 404] on button "Tax Account" at bounding box center [442, 389] width 165 height 41
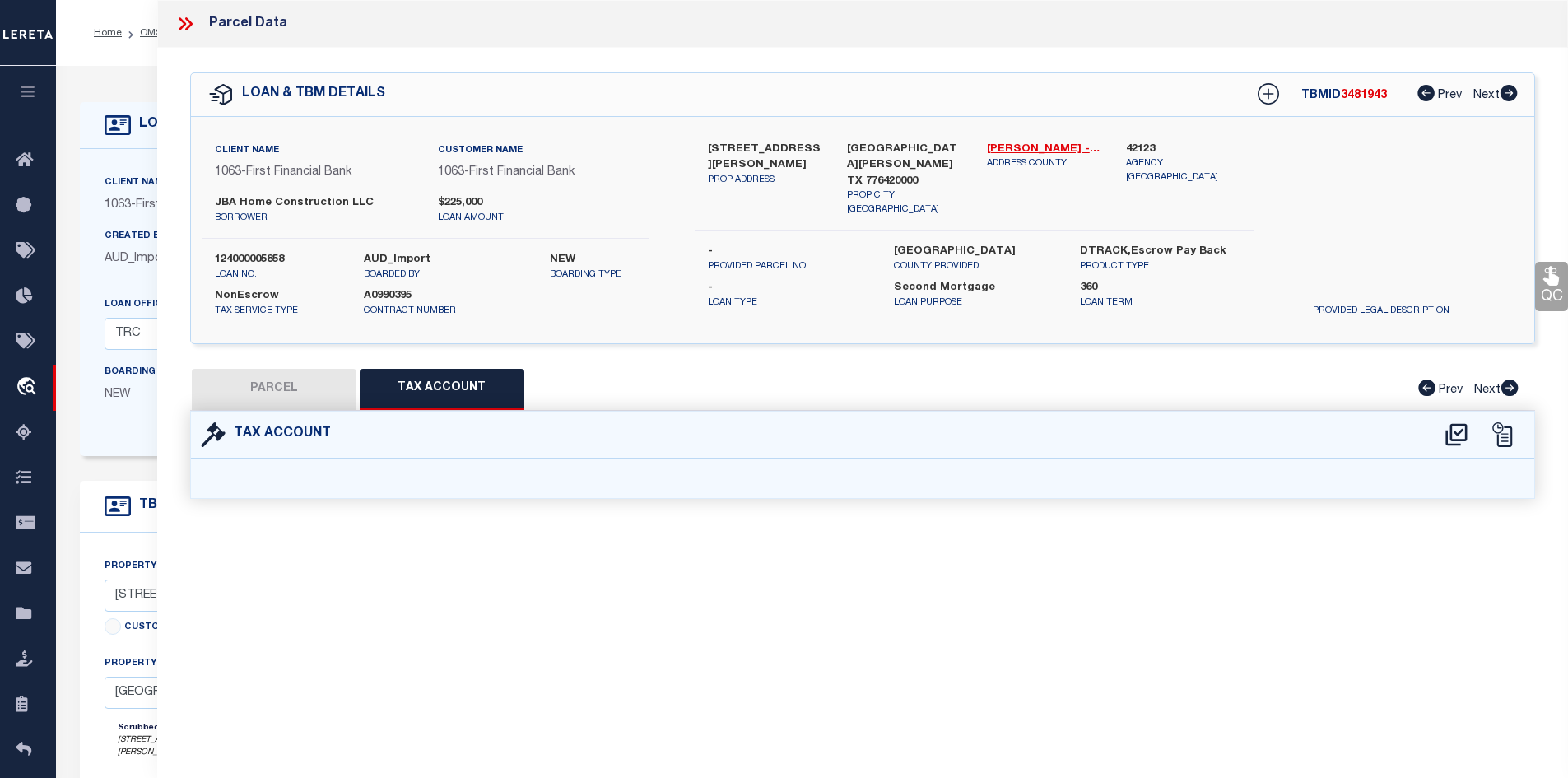
select select "100"
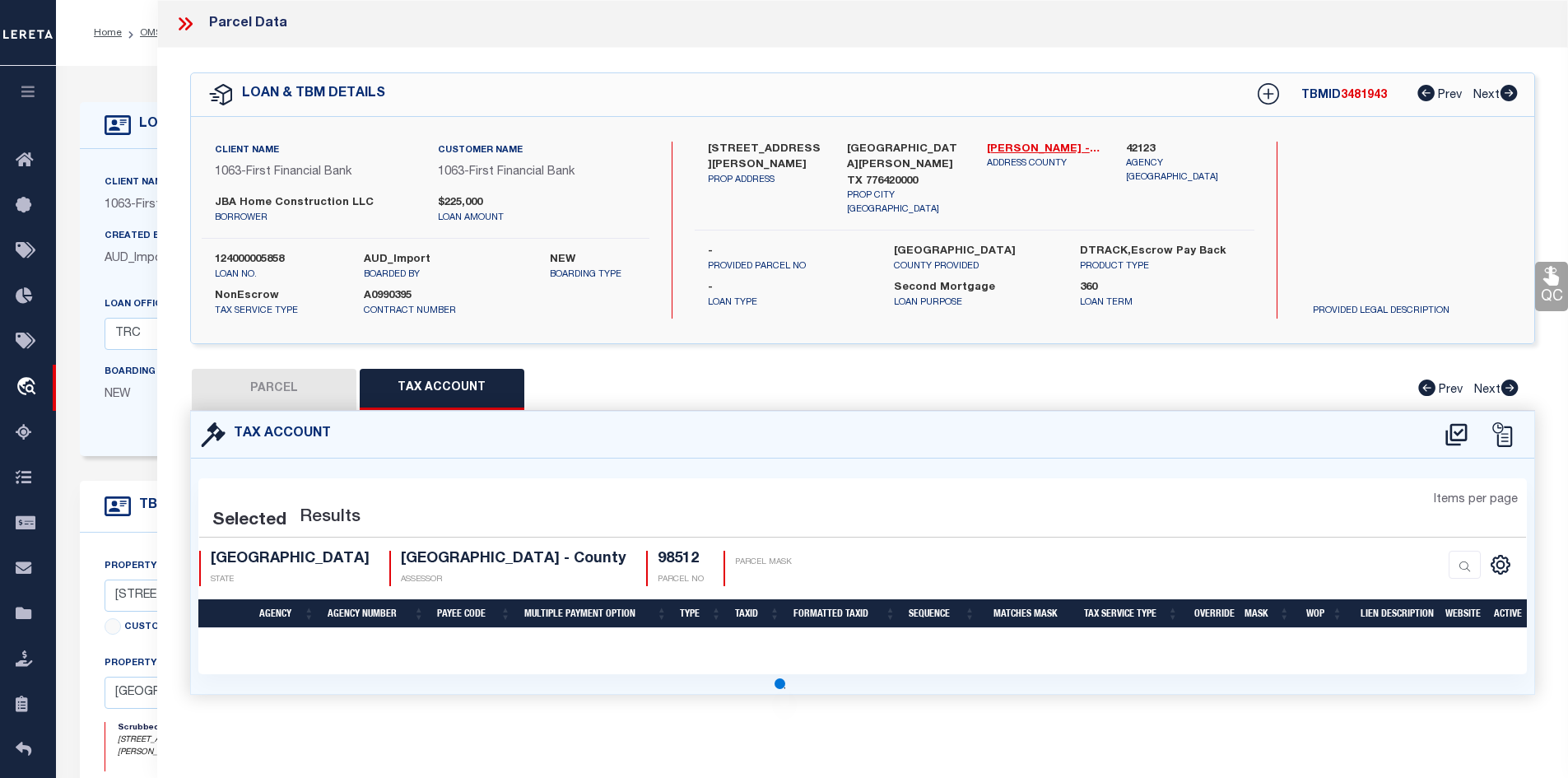
select select "100"
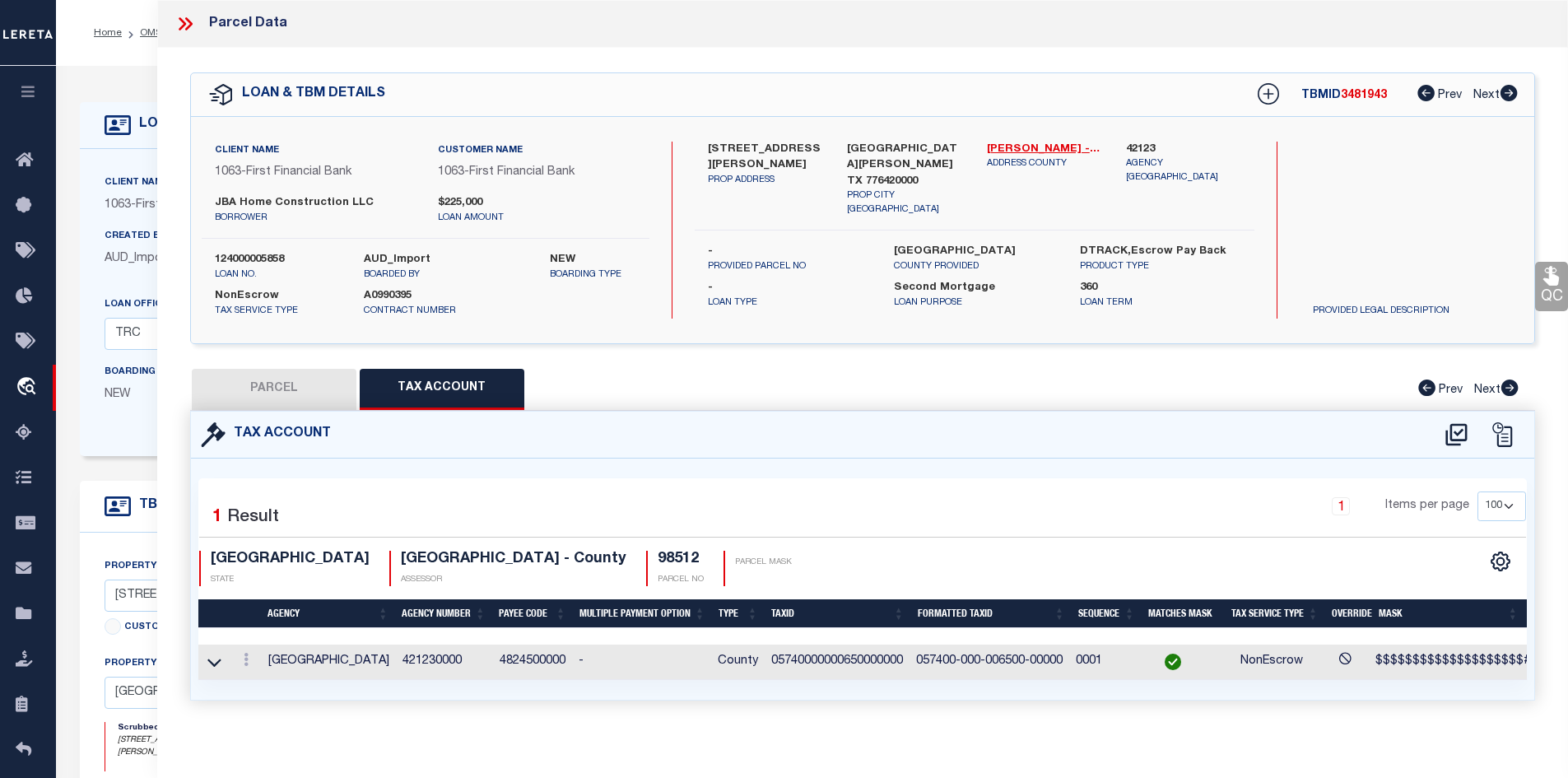
click at [182, 38] on div "Parcel Data" at bounding box center [863, 24] width 1411 height 47
click at [292, 393] on button "PARCEL" at bounding box center [274, 389] width 165 height 41
select select "AS"
select select
checkbox input "false"
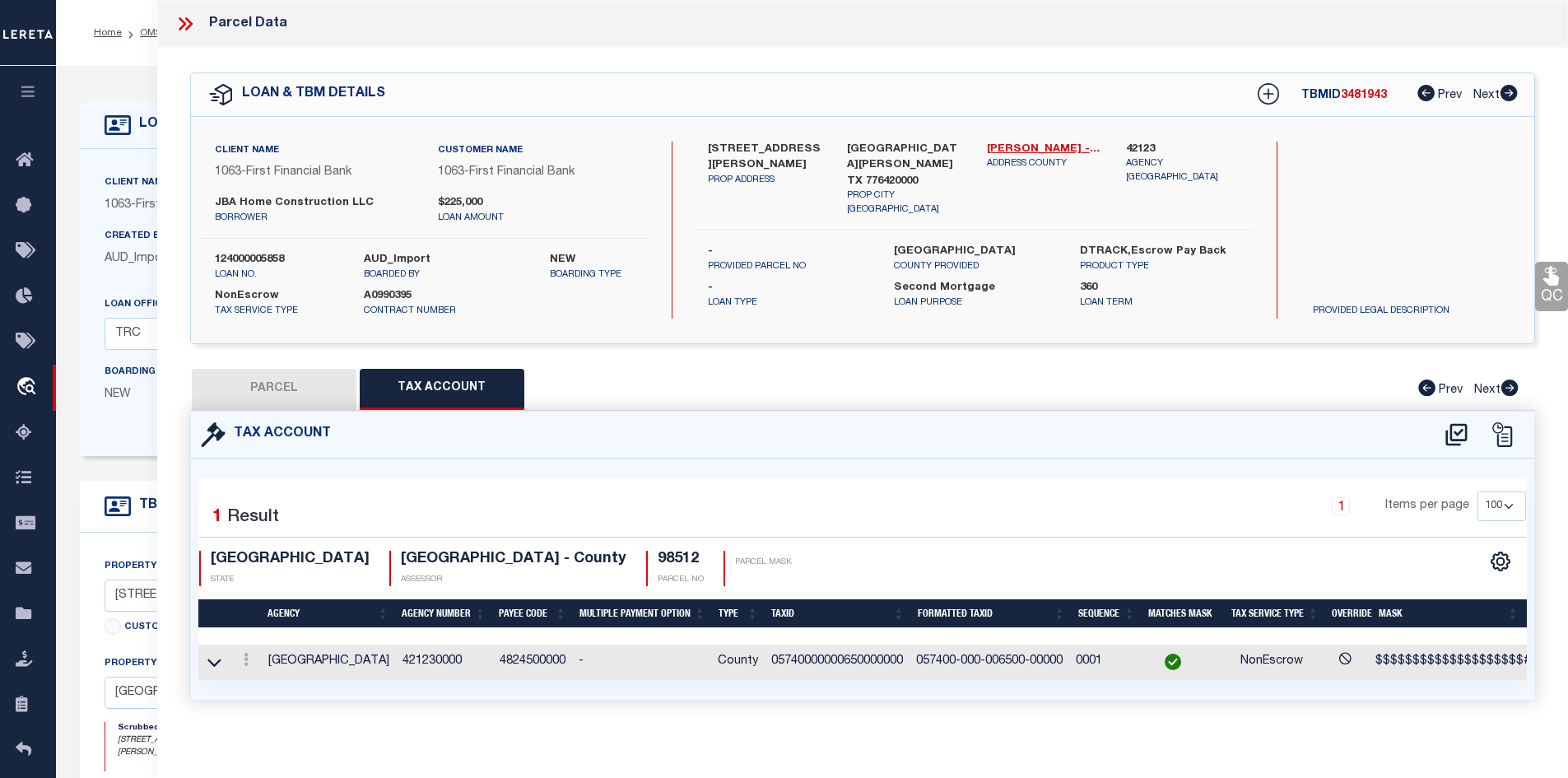
checkbox input "false"
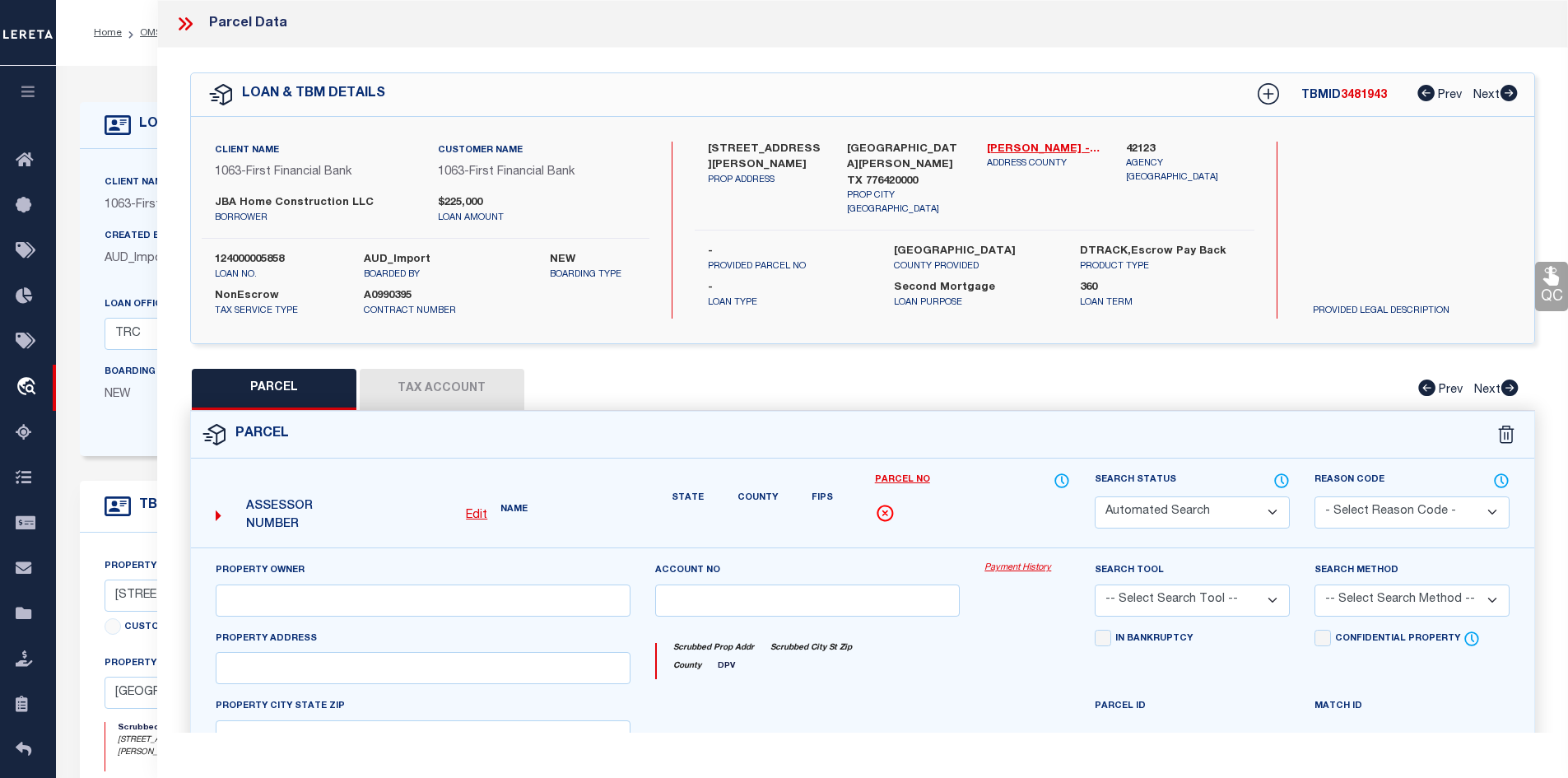
select select "CP"
type input "[PERSON_NAME]"
select select "AGW"
select select
type input "[STREET_ADDRESS][PERSON_NAME]"
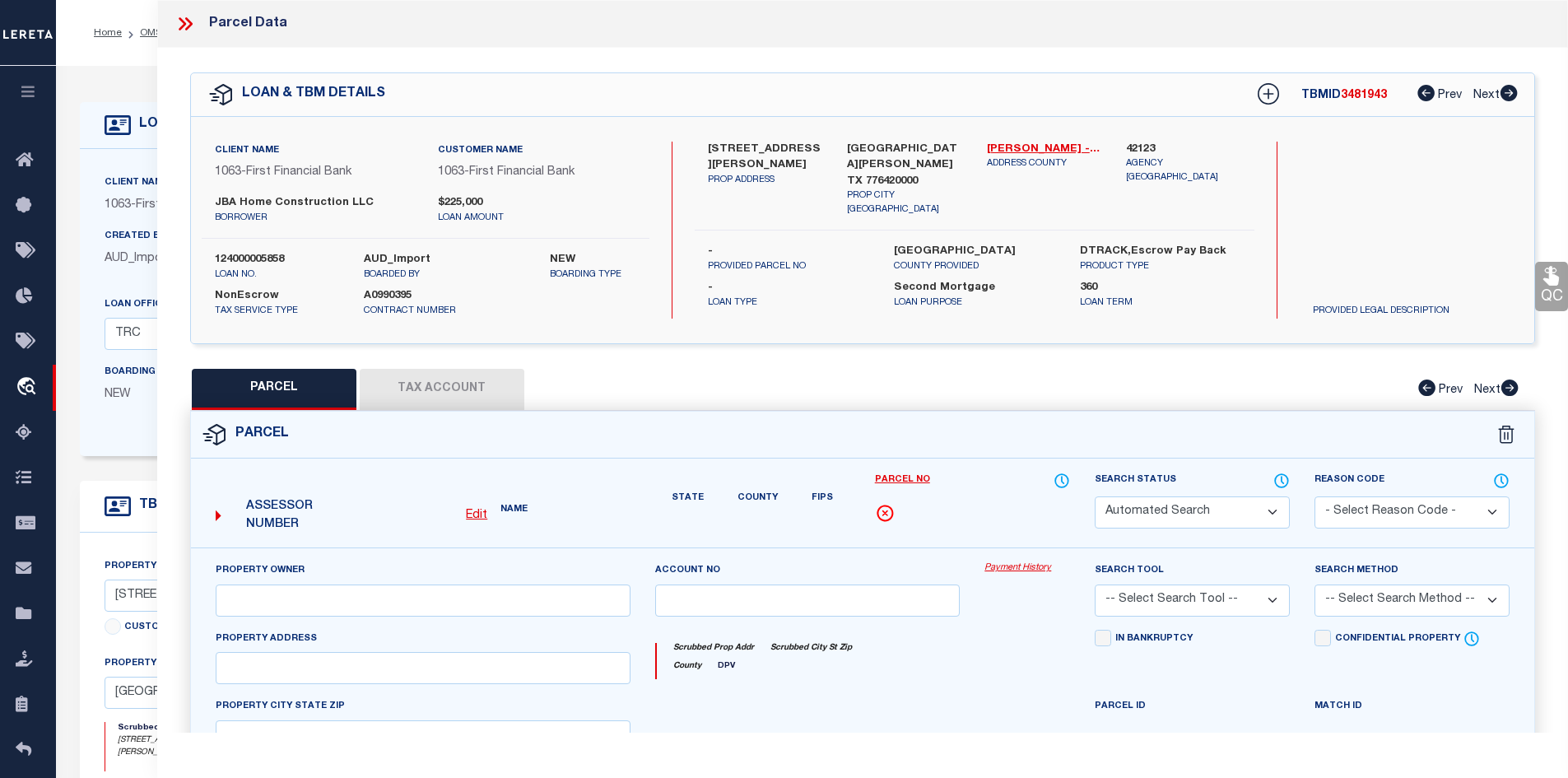
type input "[GEOGRAPHIC_DATA][PERSON_NAME]"
type textarea "LOT 65 [GEOGRAPHIC_DATA][PERSON_NAME]"
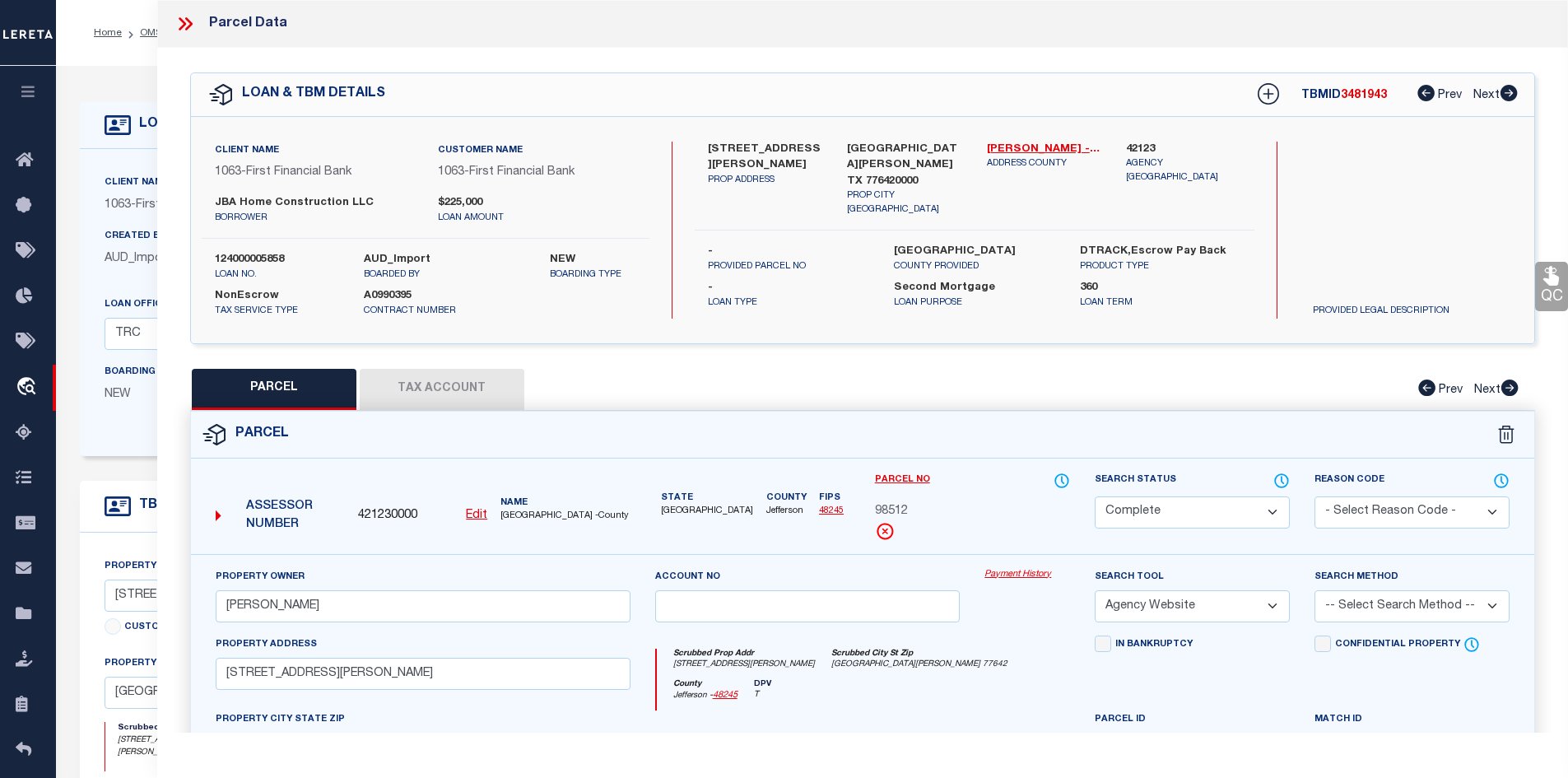
click at [402, 388] on button "Tax Account" at bounding box center [442, 389] width 165 height 41
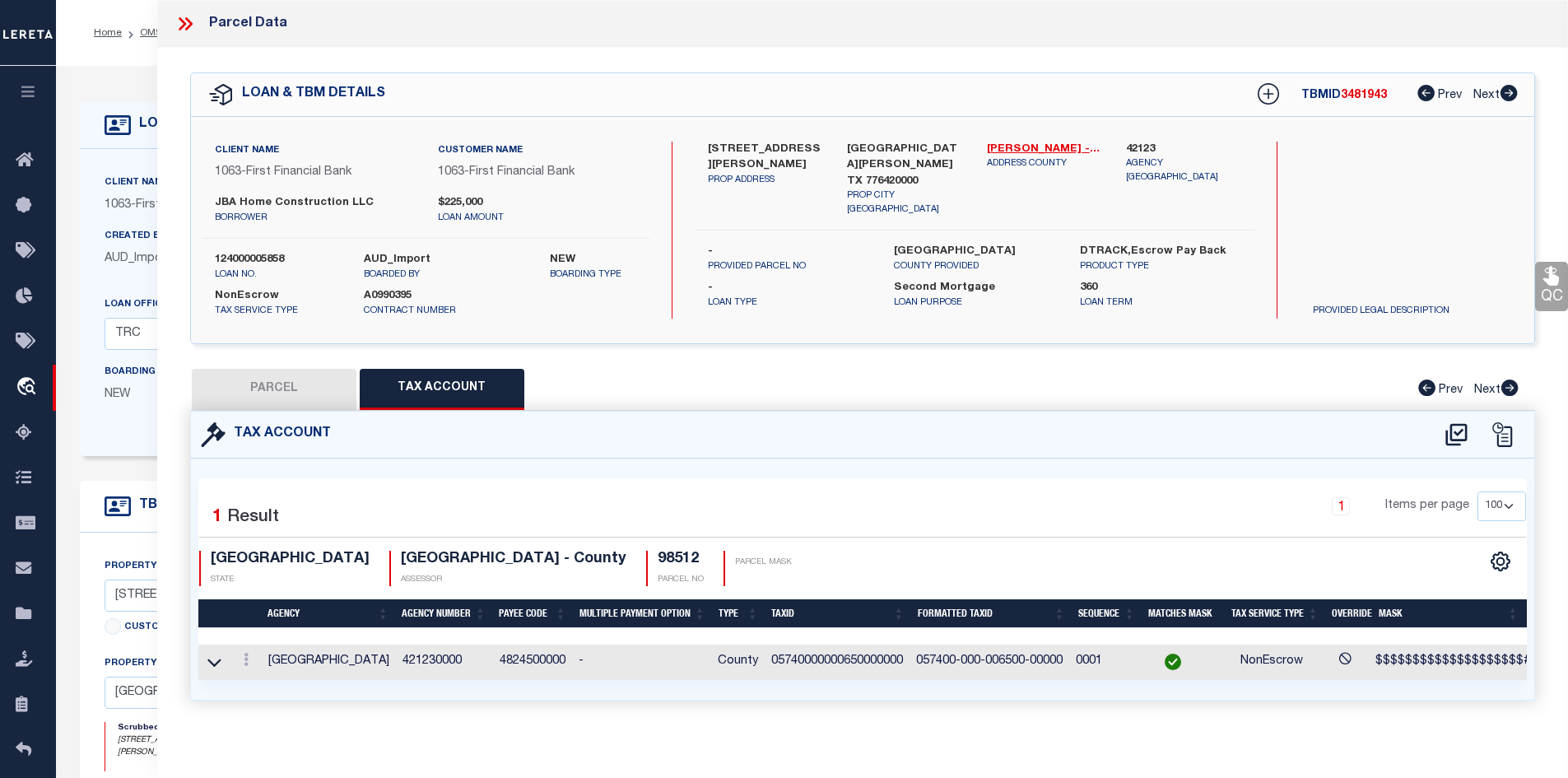
select select "100"
click at [244, 660] on icon at bounding box center [246, 660] width 5 height 13
click at [268, 691] on icon "" at bounding box center [264, 685] width 13 height 13
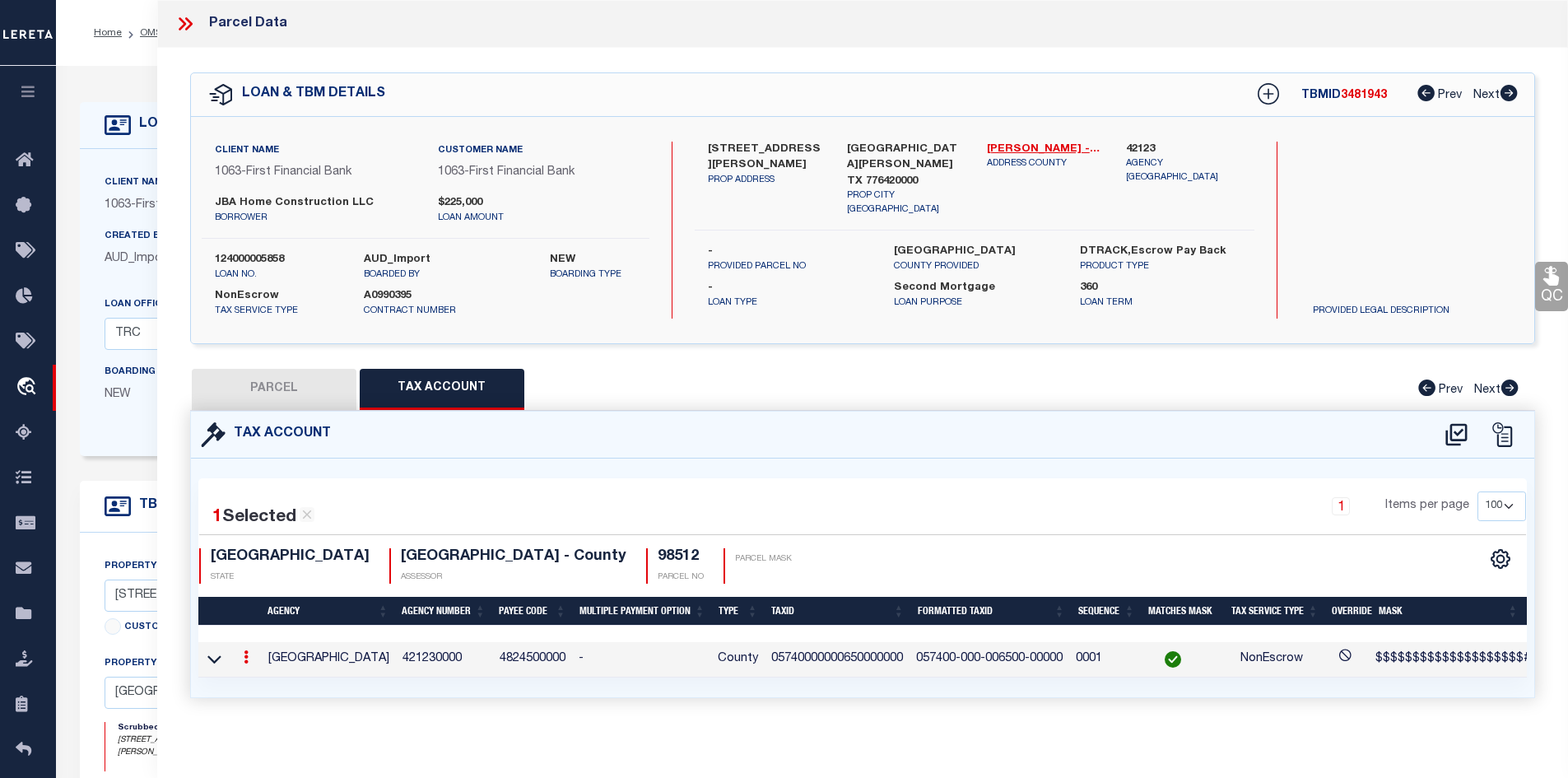
type input "05740000000650000000"
type textarea "$$$$$$$$$$$$$$$$$$$$#"
checkbox input "true"
type input "XXXXXX-XXX-XXXXXX-XXXXXX*"
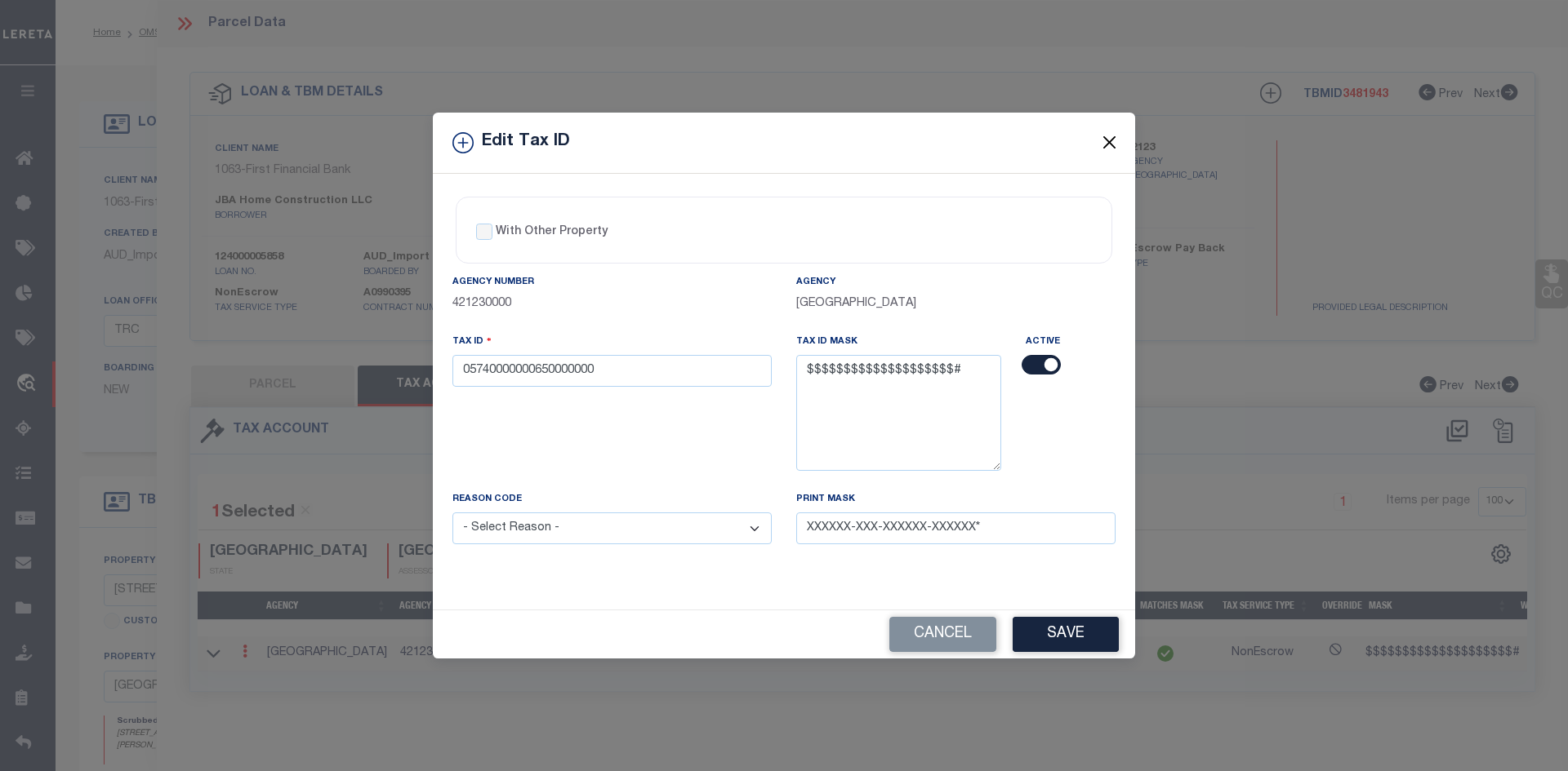
click at [1113, 142] on button "Close" at bounding box center [1110, 143] width 22 height 22
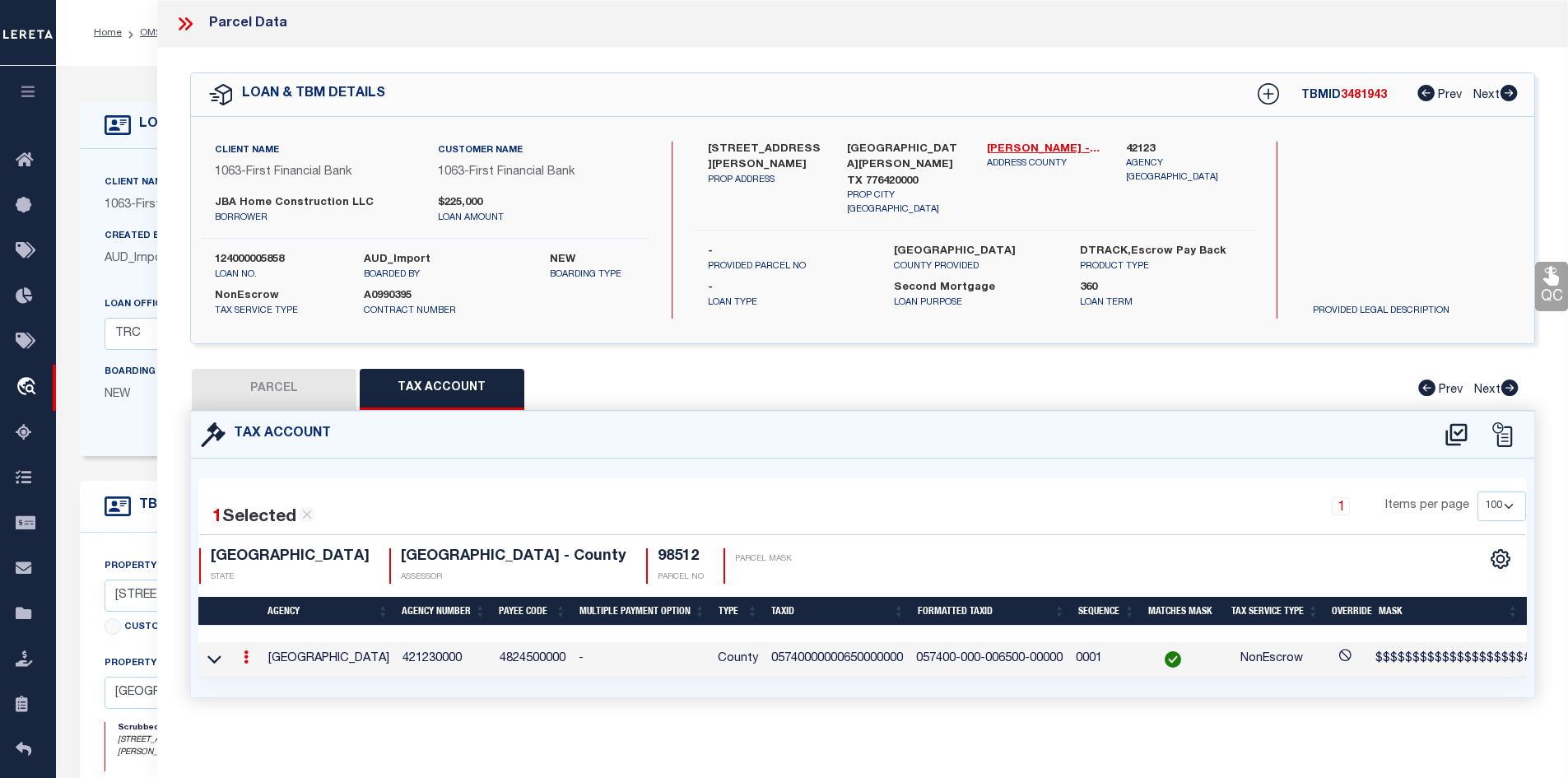
click at [186, 20] on icon at bounding box center [188, 24] width 7 height 13
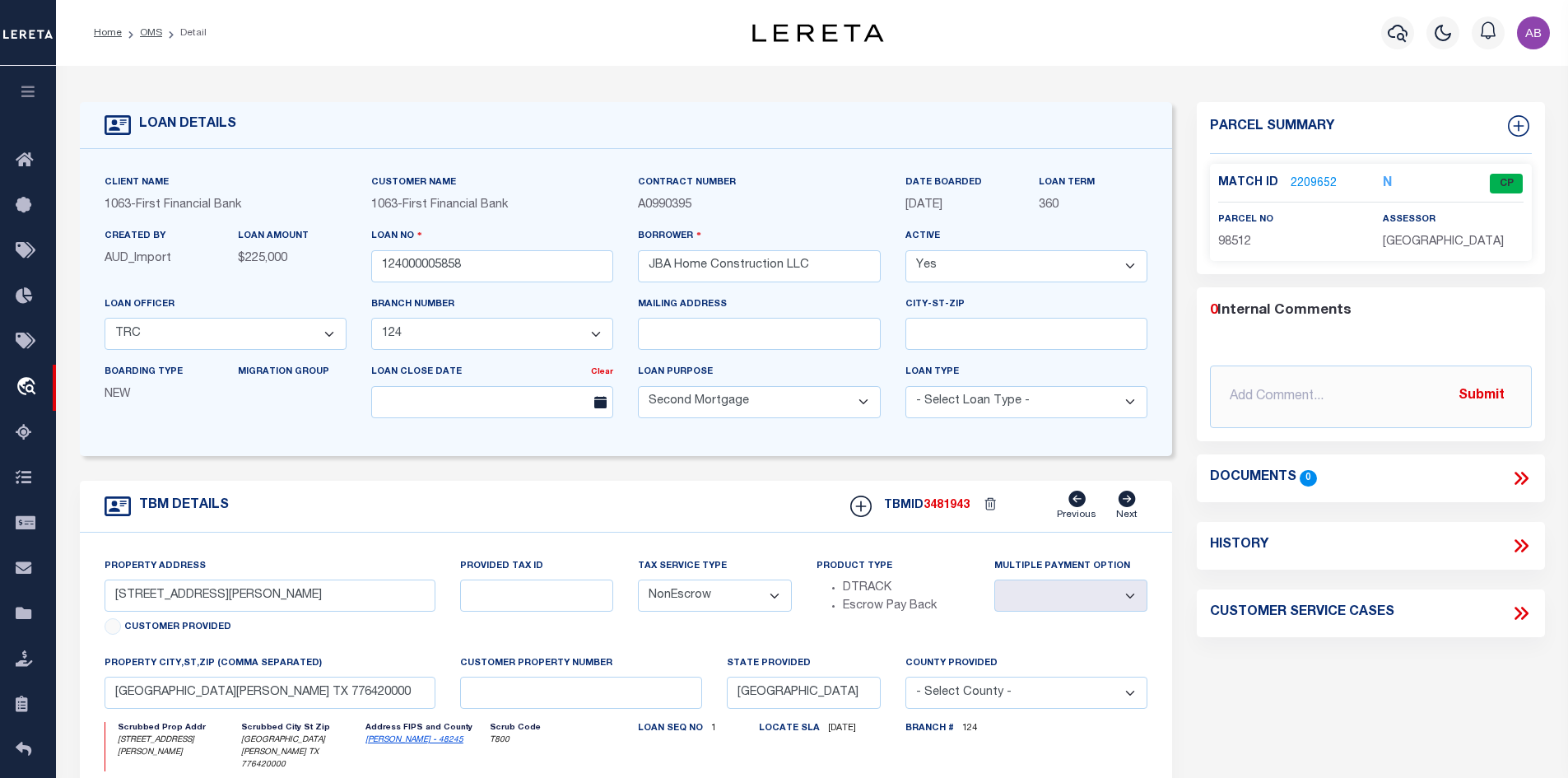
click at [138, 32] on li "OMS" at bounding box center [142, 33] width 40 height 15
click at [150, 29] on link "OMS" at bounding box center [151, 33] width 22 height 10
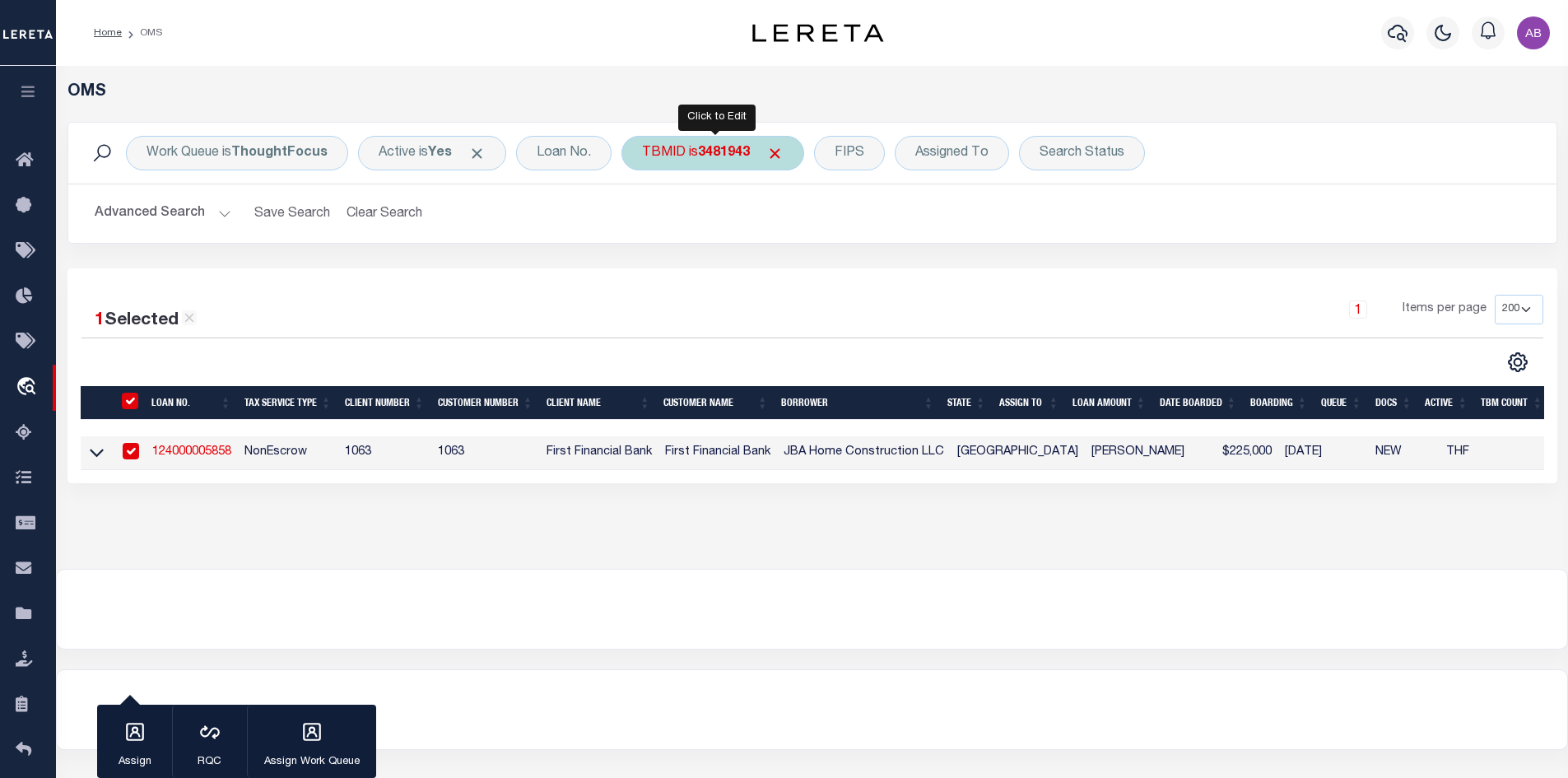
click at [722, 158] on b "3481943" at bounding box center [724, 153] width 52 height 13
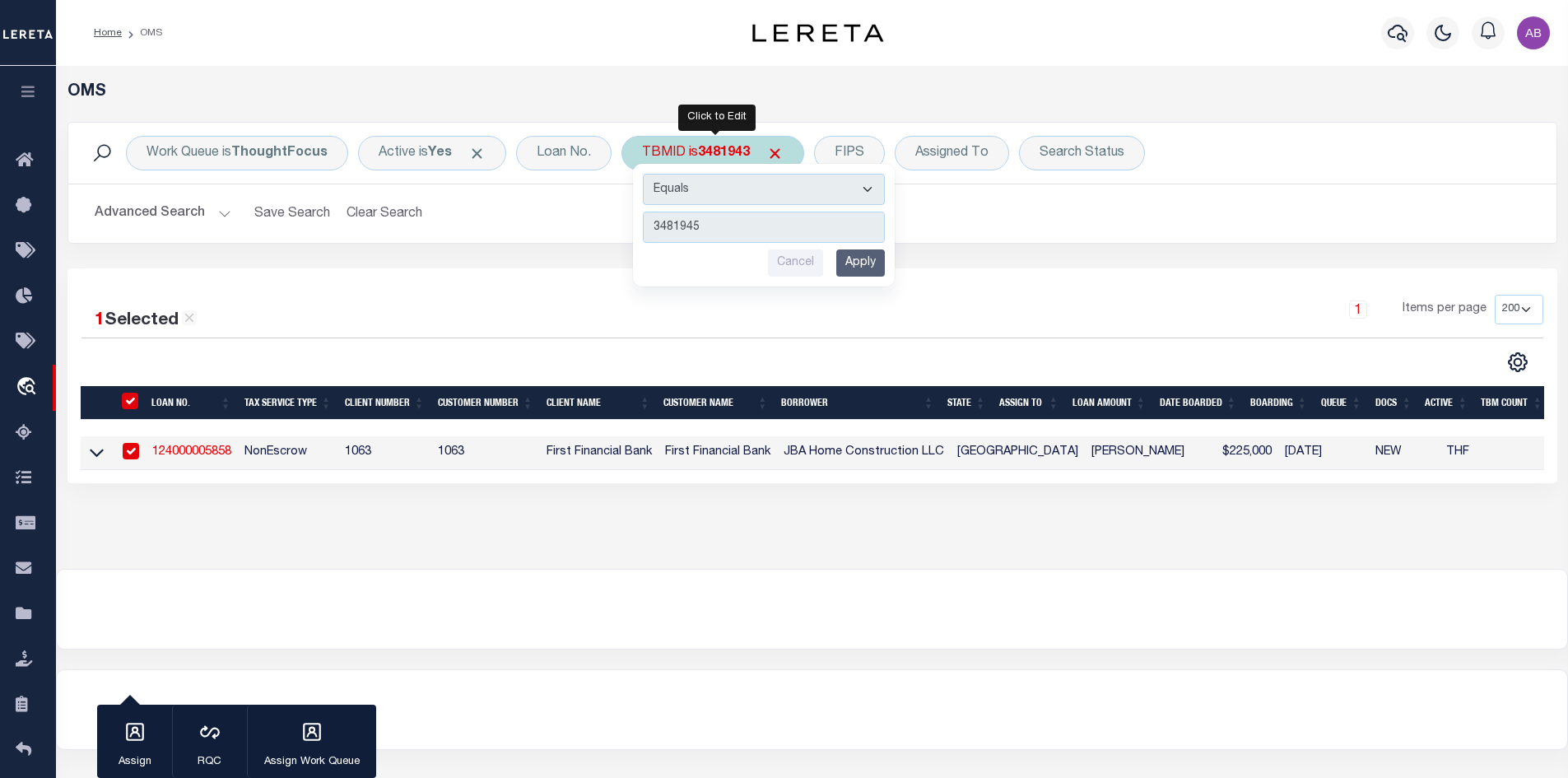
type input "3481945"
click at [858, 266] on input "Apply" at bounding box center [860, 263] width 48 height 27
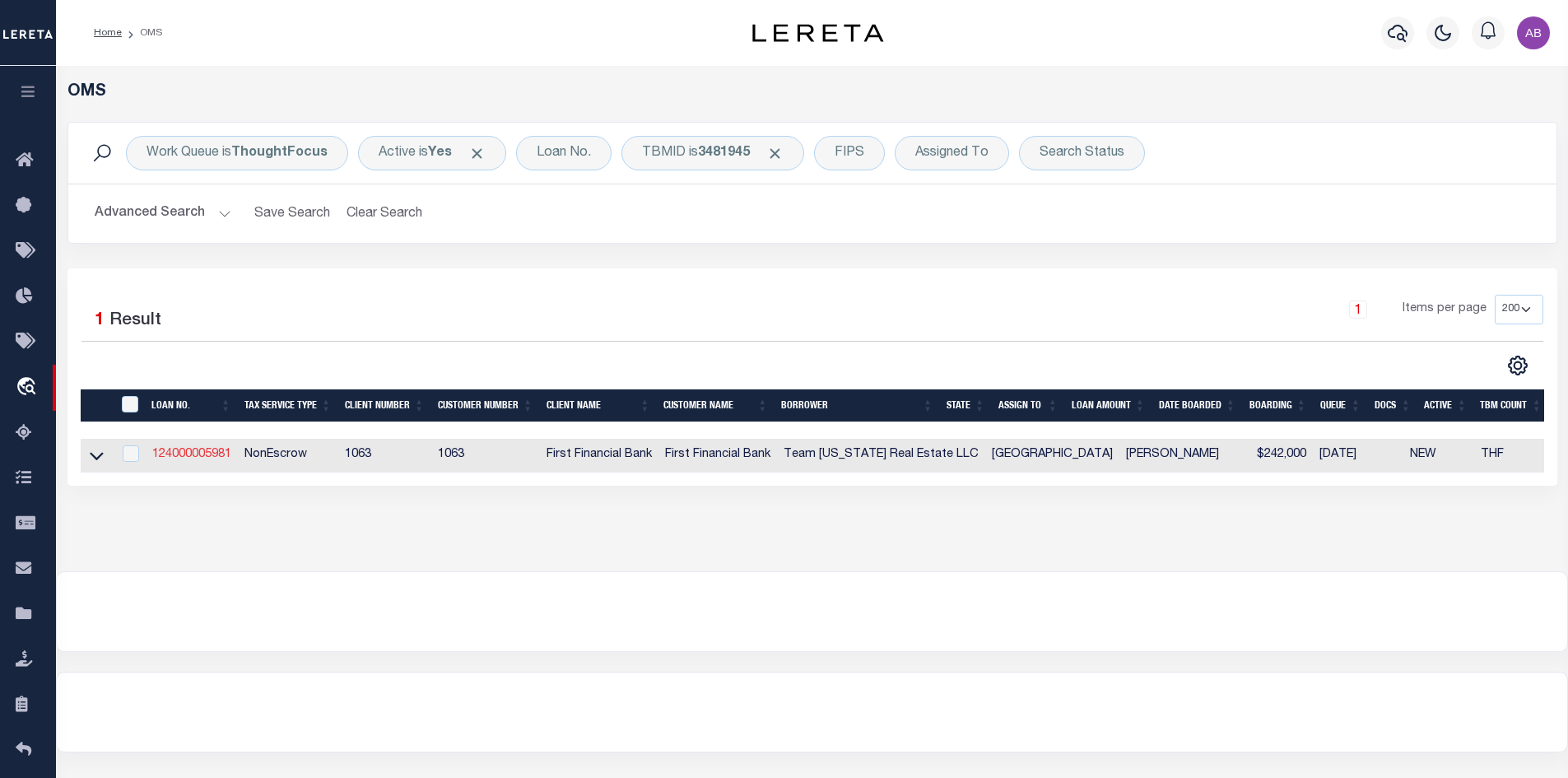
click at [174, 450] on link "124000005981" at bounding box center [191, 455] width 79 height 12
type input "124000005981"
type input "Team [US_STATE] Real Estate LLC"
select select "1586"
select select "400"
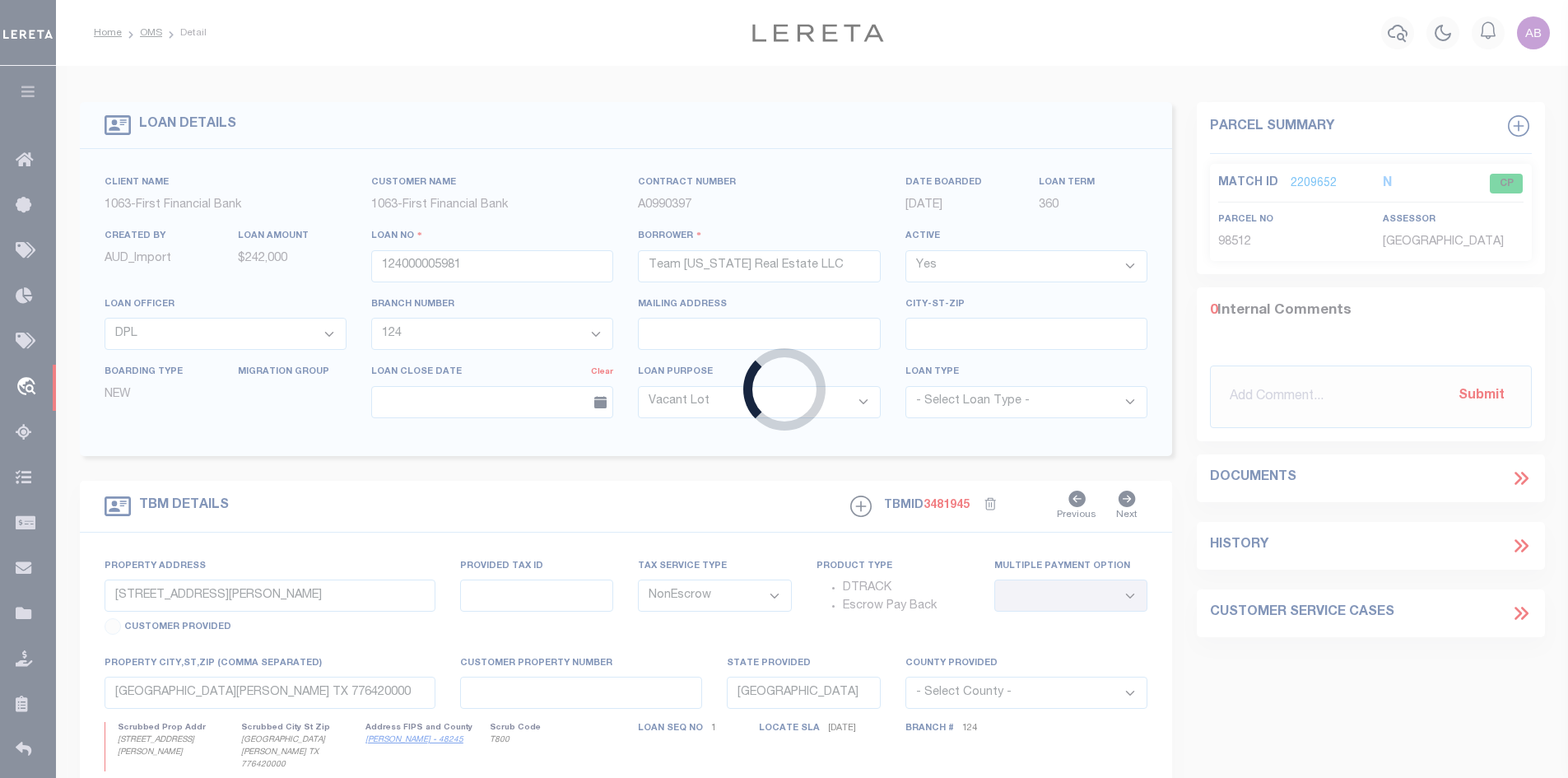
select select "1586"
select select "548"
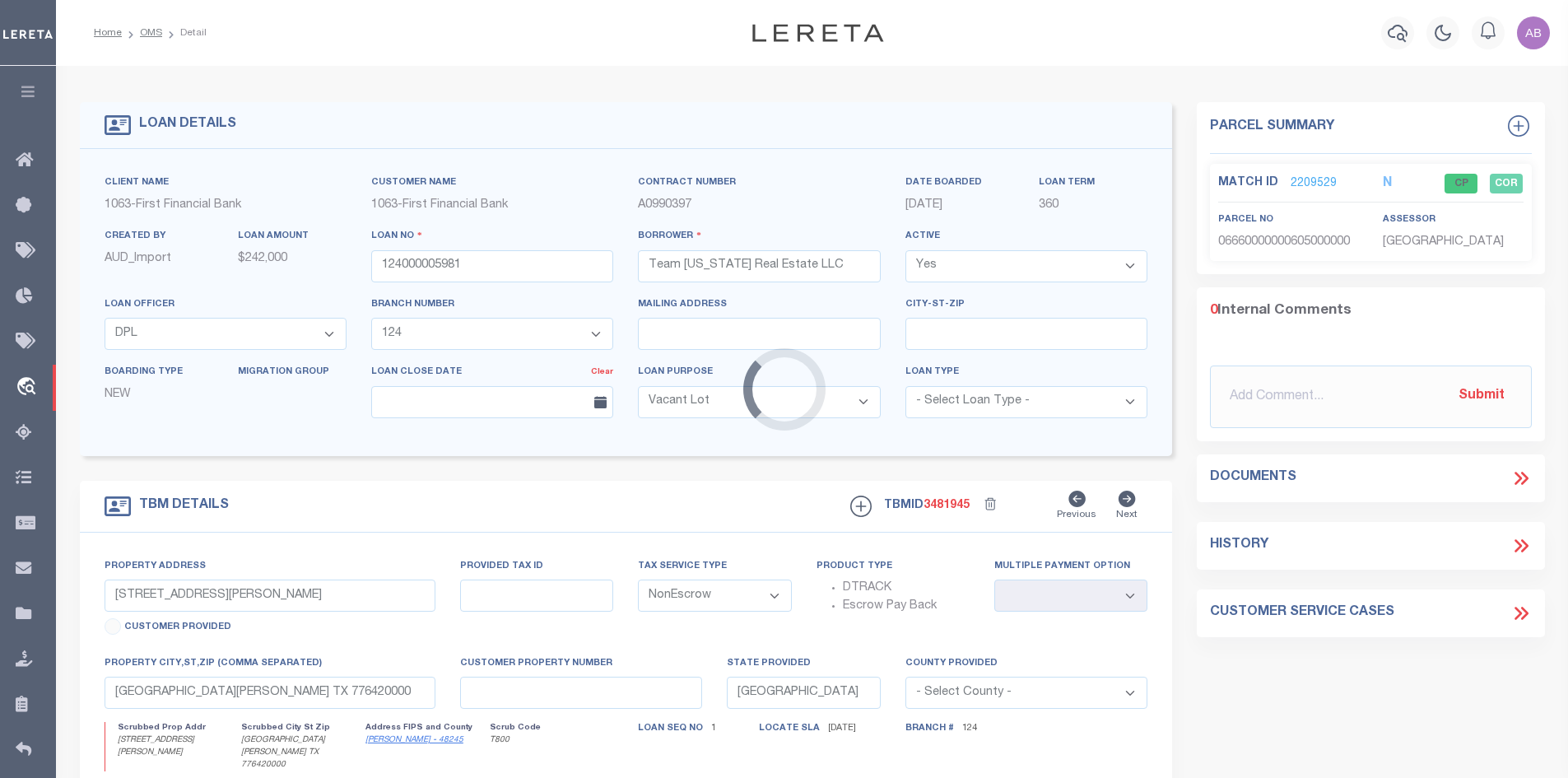
type input "[STREET_ADDRESS]"
select select
type input "[GEOGRAPHIC_DATA] [GEOGRAPHIC_DATA] 776270000"
select select
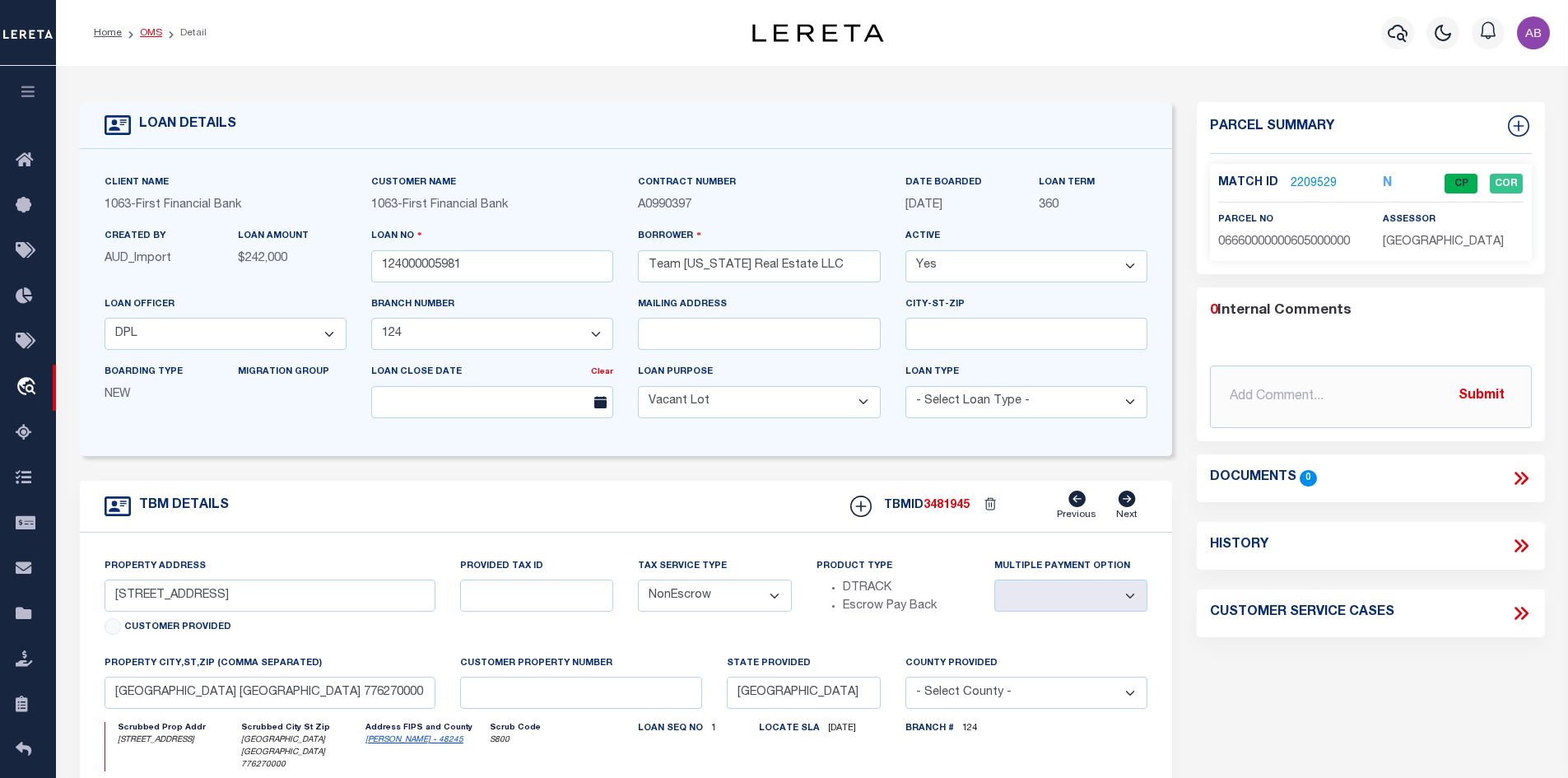
click at [148, 28] on link "OMS" at bounding box center [151, 33] width 22 height 10
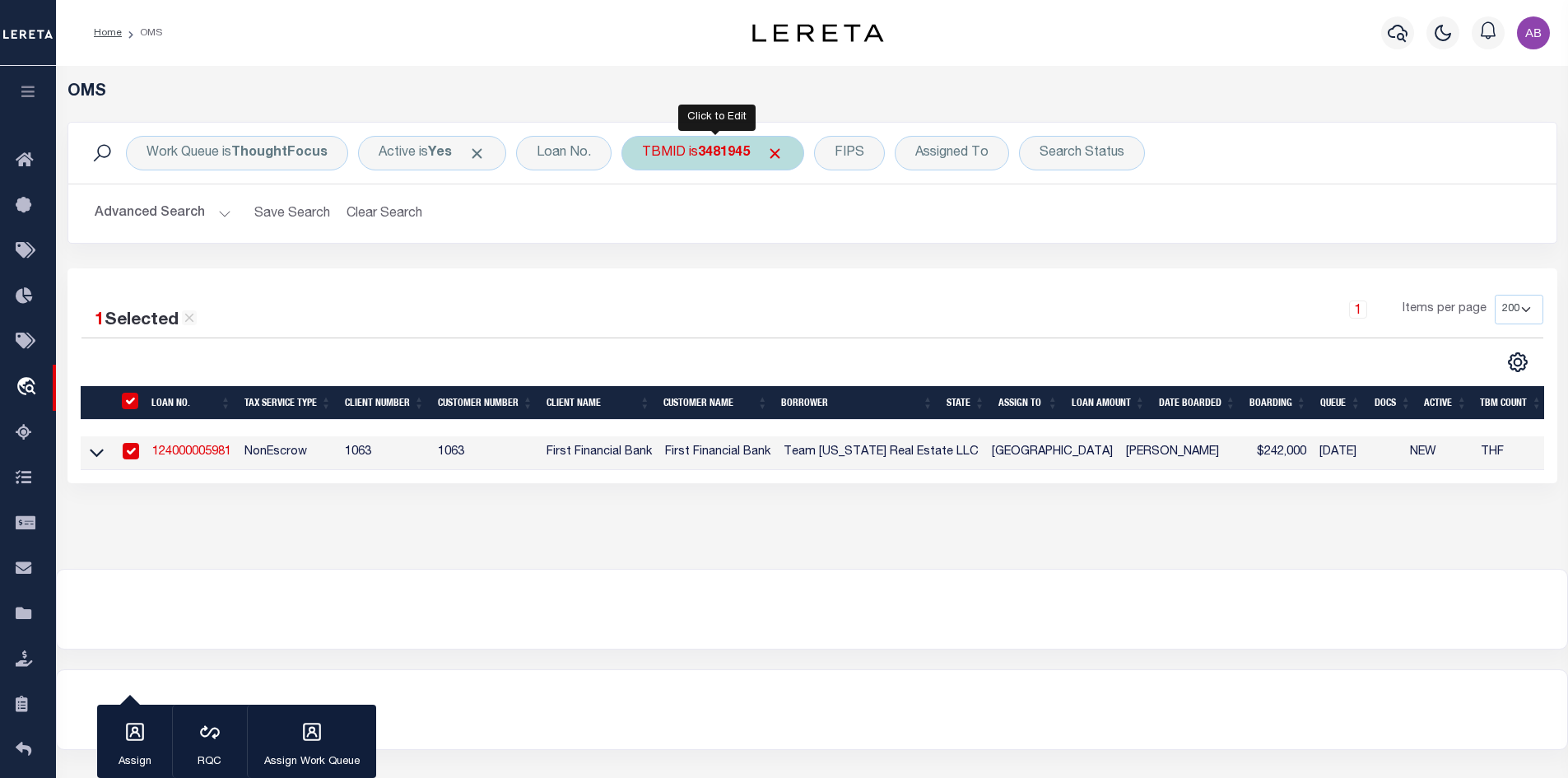
click at [696, 150] on div "TBMID is 3481945" at bounding box center [713, 153] width 183 height 35
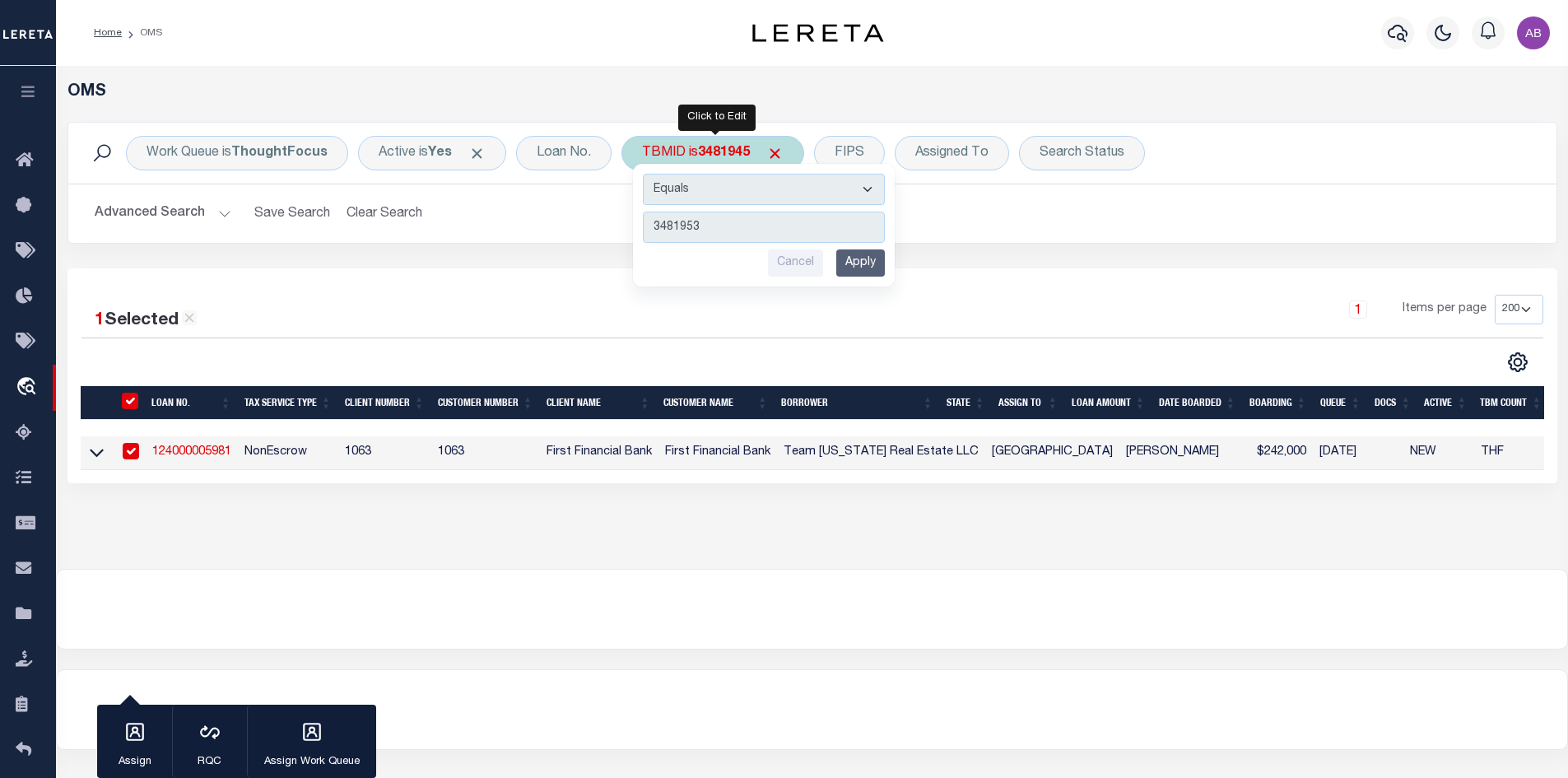
type input "3481953"
click at [855, 268] on input "Apply" at bounding box center [860, 263] width 48 height 27
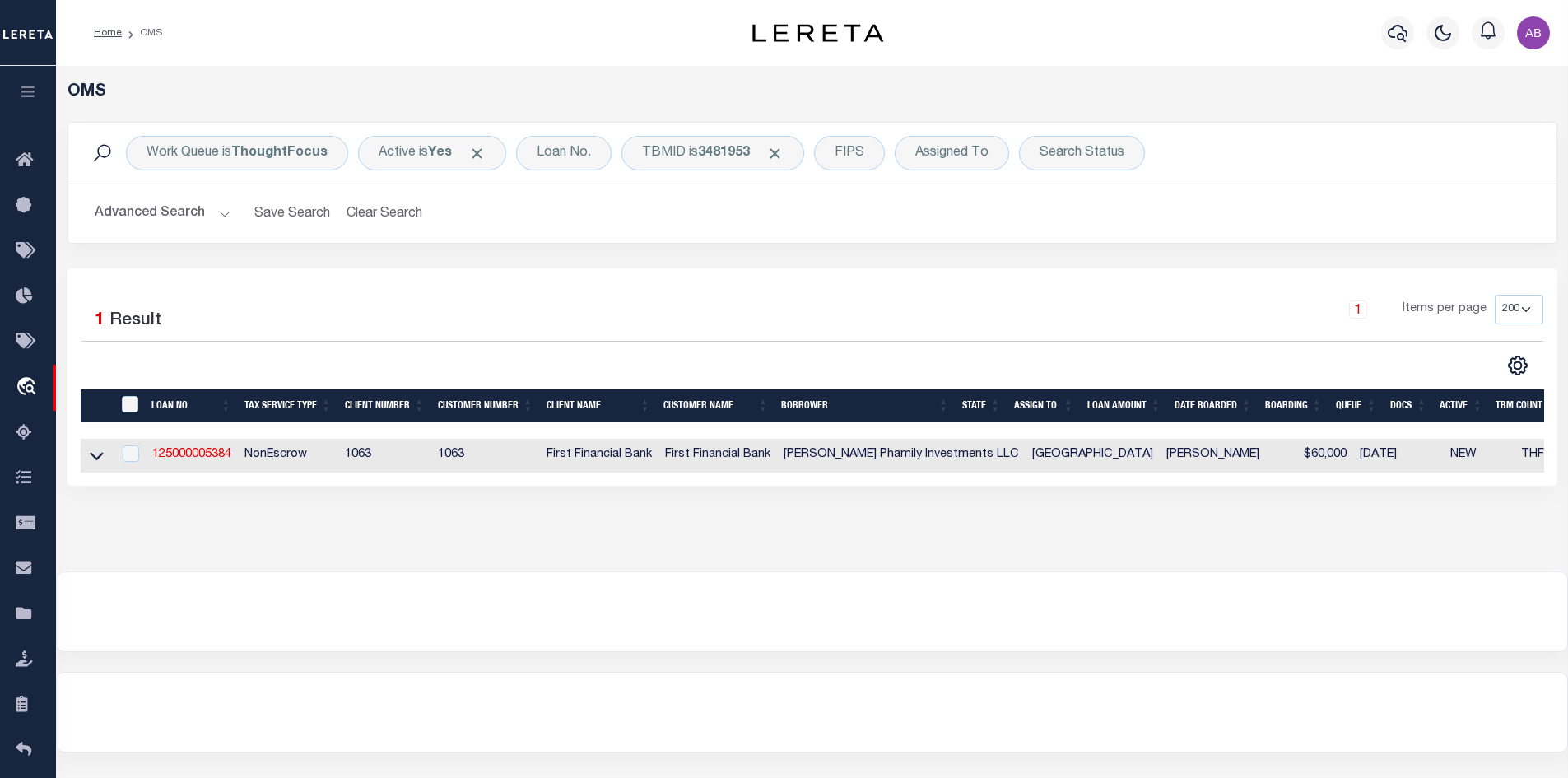
click at [210, 447] on td "125000005384" at bounding box center [191, 456] width 92 height 34
checkbox input "true"
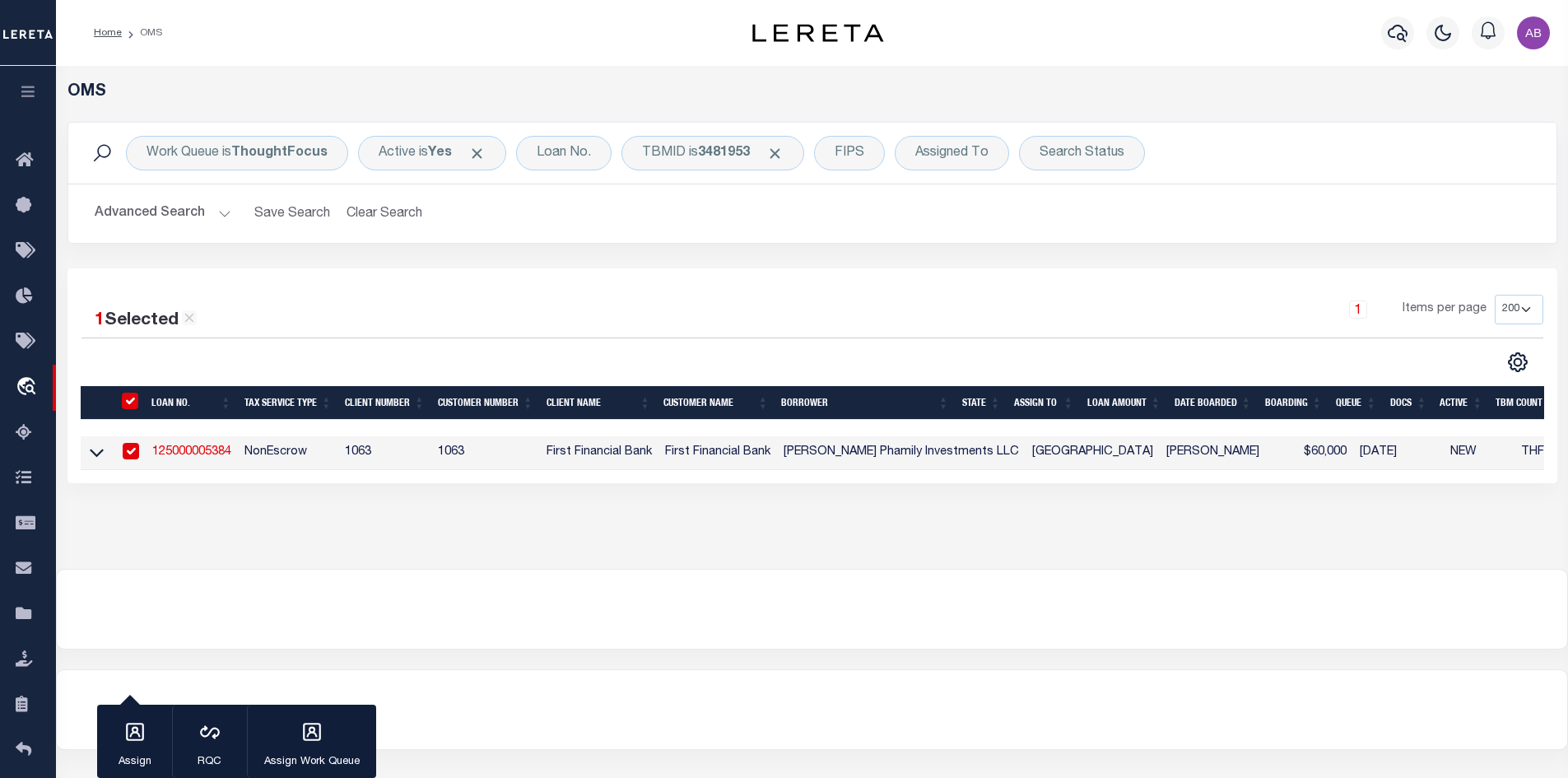
click at [205, 458] on link "125000005384" at bounding box center [191, 452] width 79 height 12
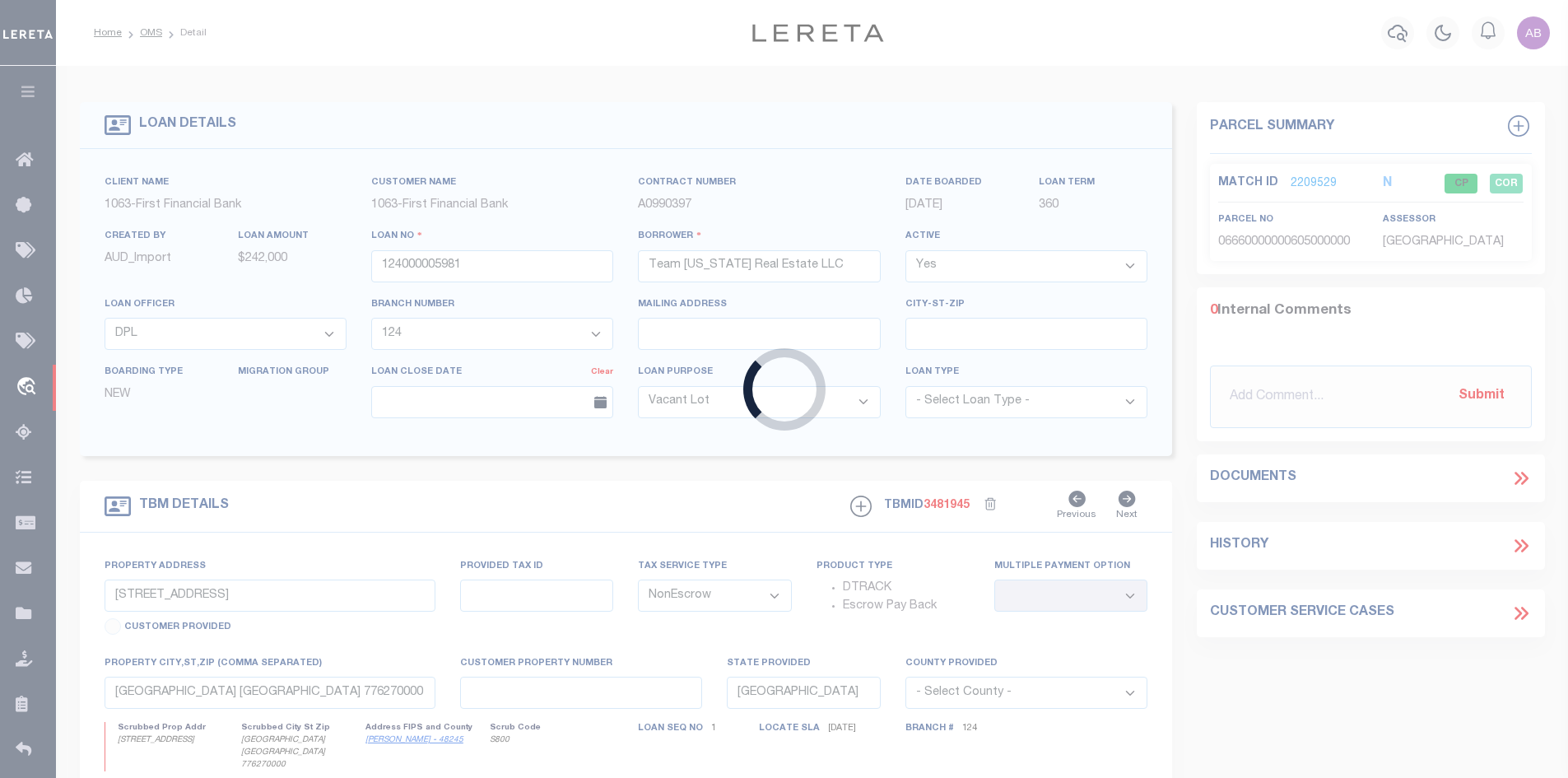
type input "125000005384"
type input "[PERSON_NAME] Phamily Investments LLC"
select select
select select "549"
select select "100"
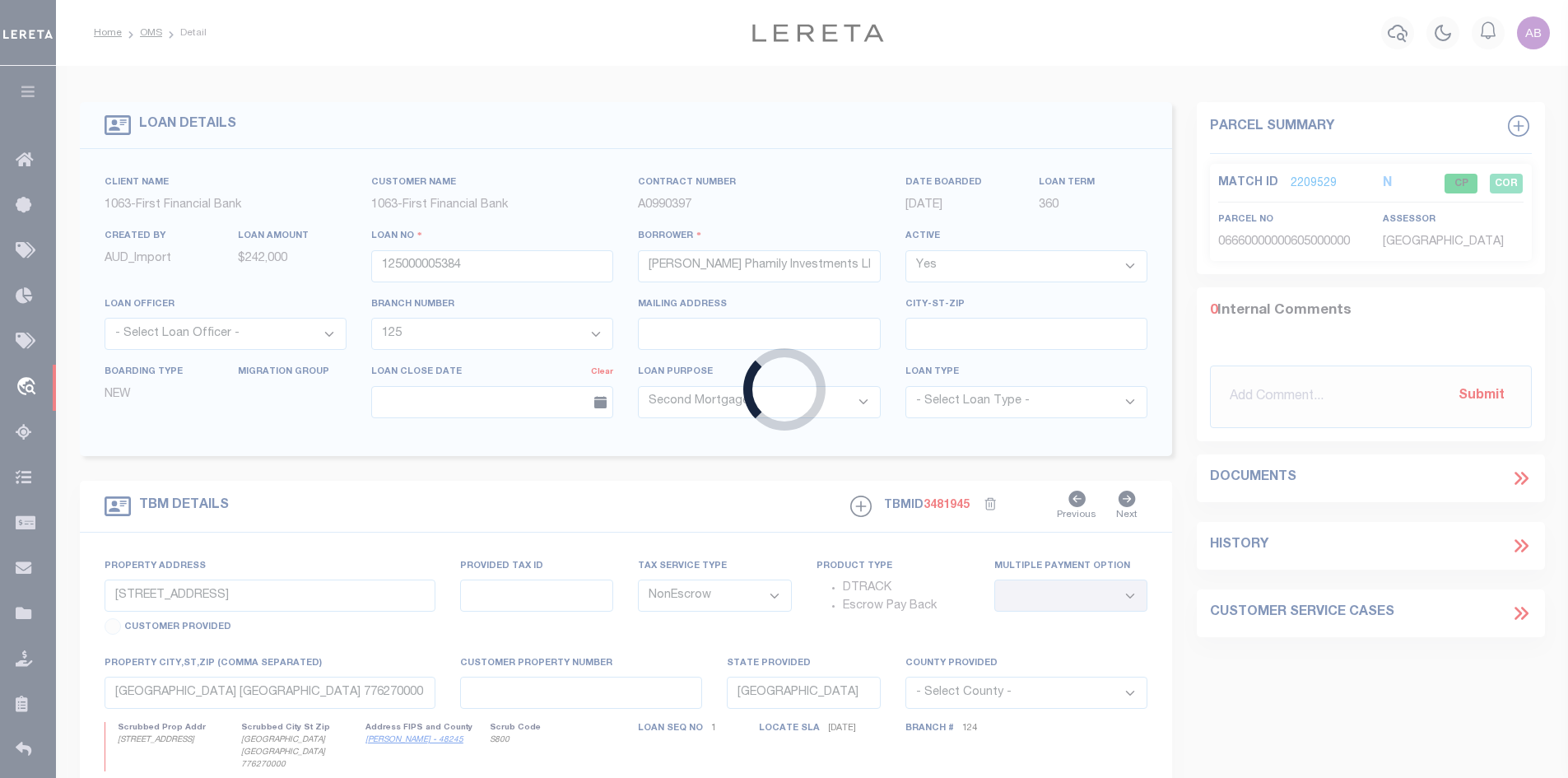
select select "549"
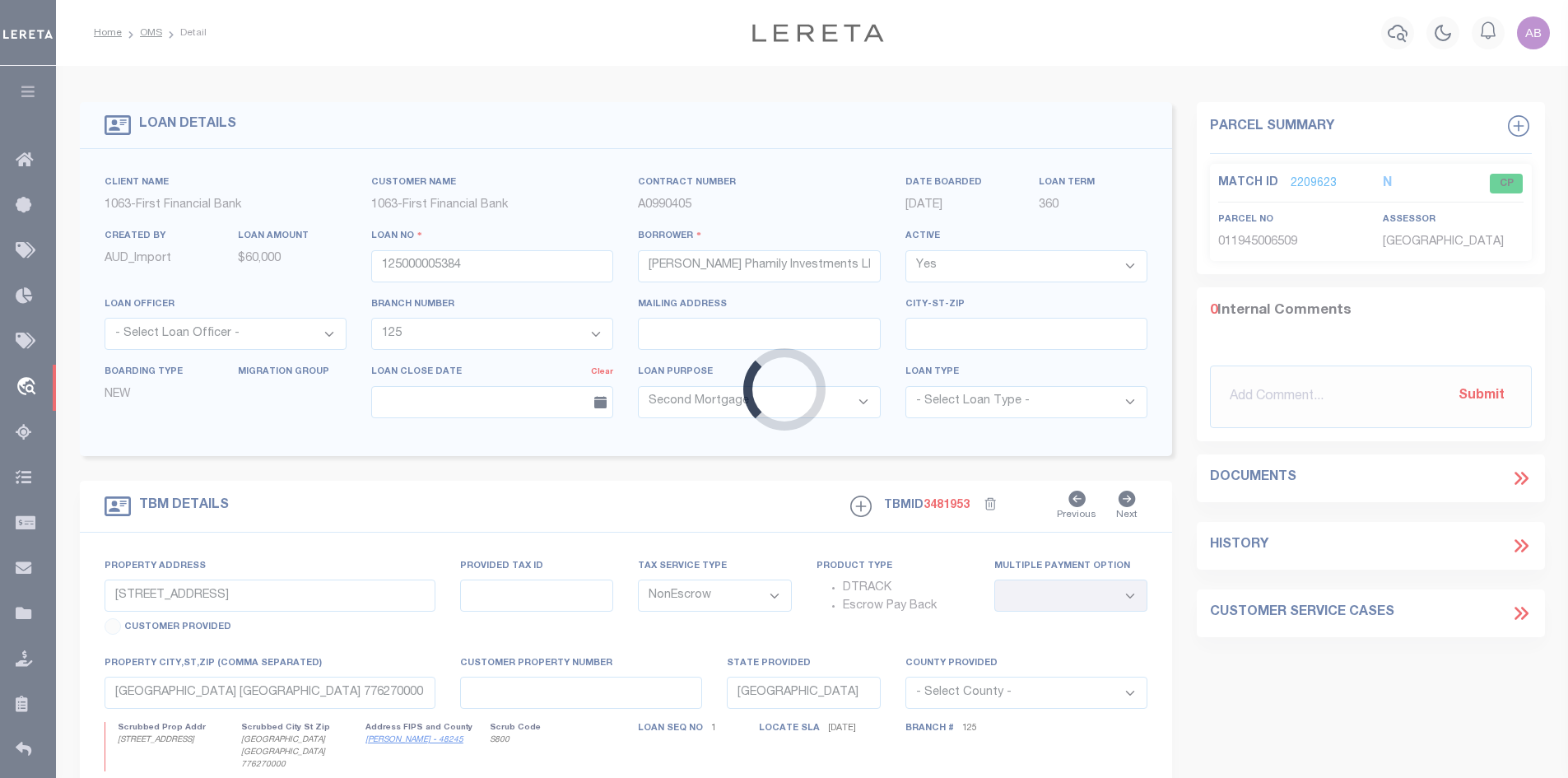
type input "[STREET_ADDRESS]"
select select
type input "Orange TX 776300000"
select select
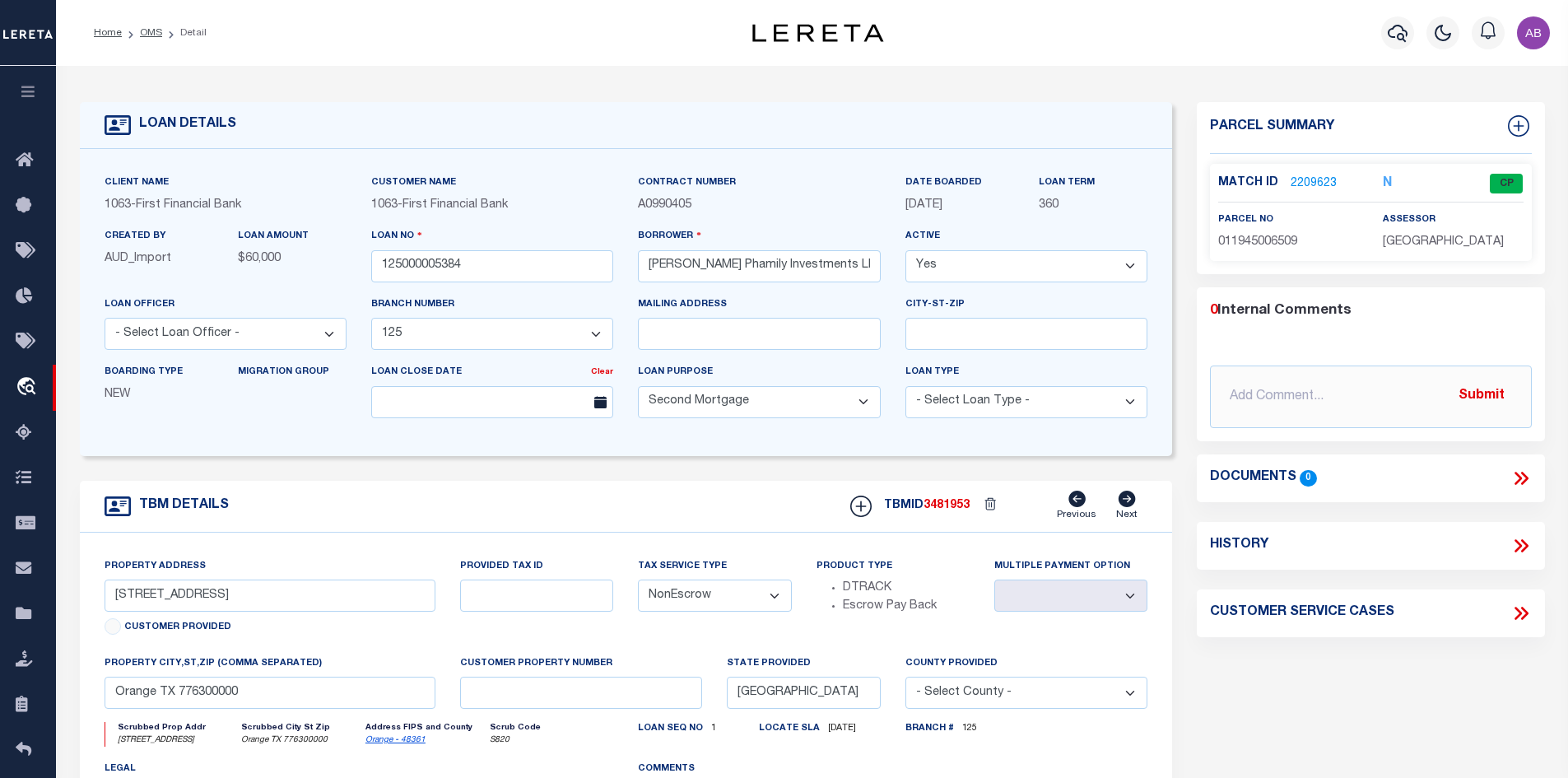
click at [1322, 182] on link "2209623" at bounding box center [1313, 184] width 46 height 17
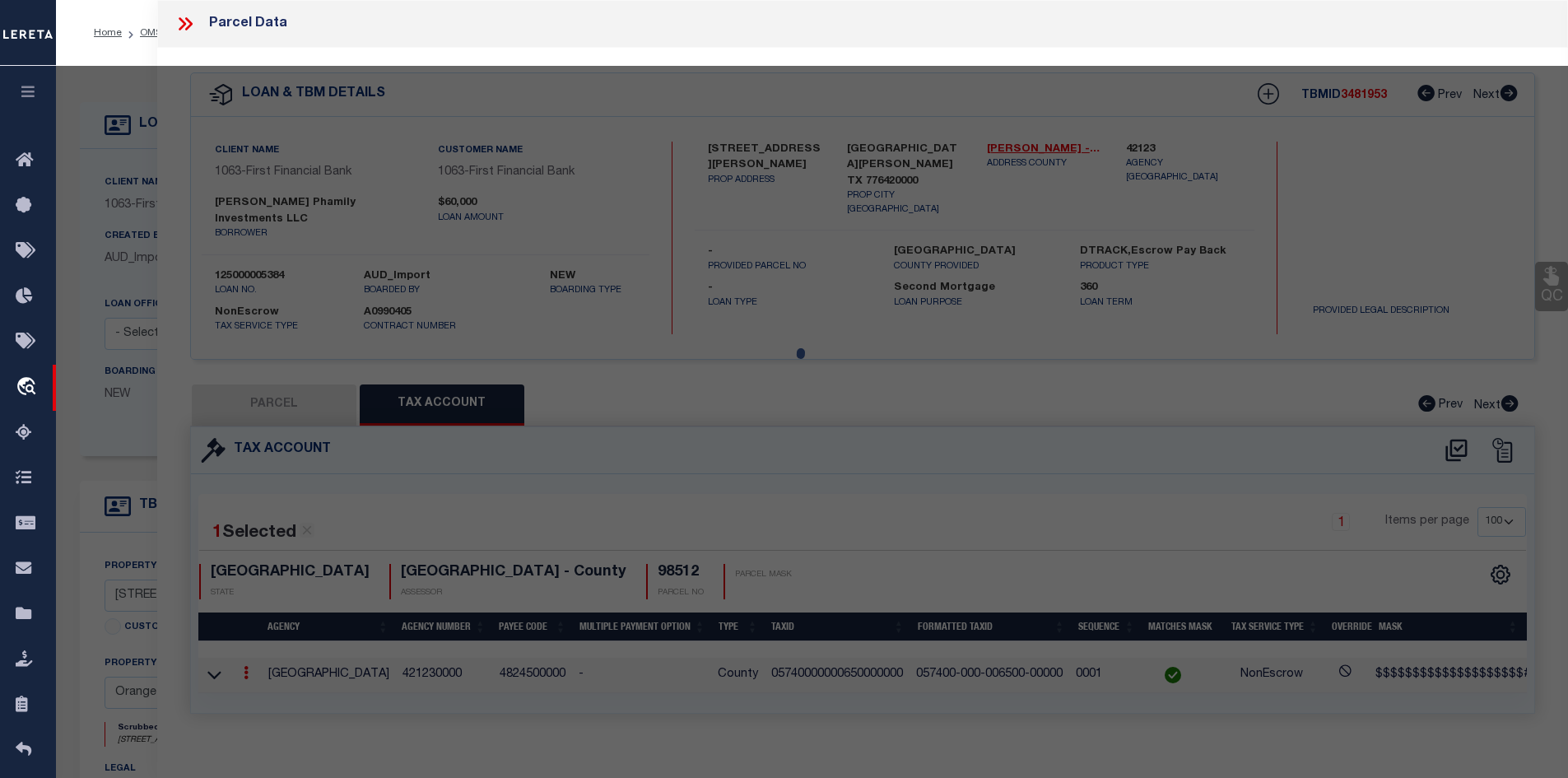
select select "AS"
select select
checkbox input "false"
select select "CP"
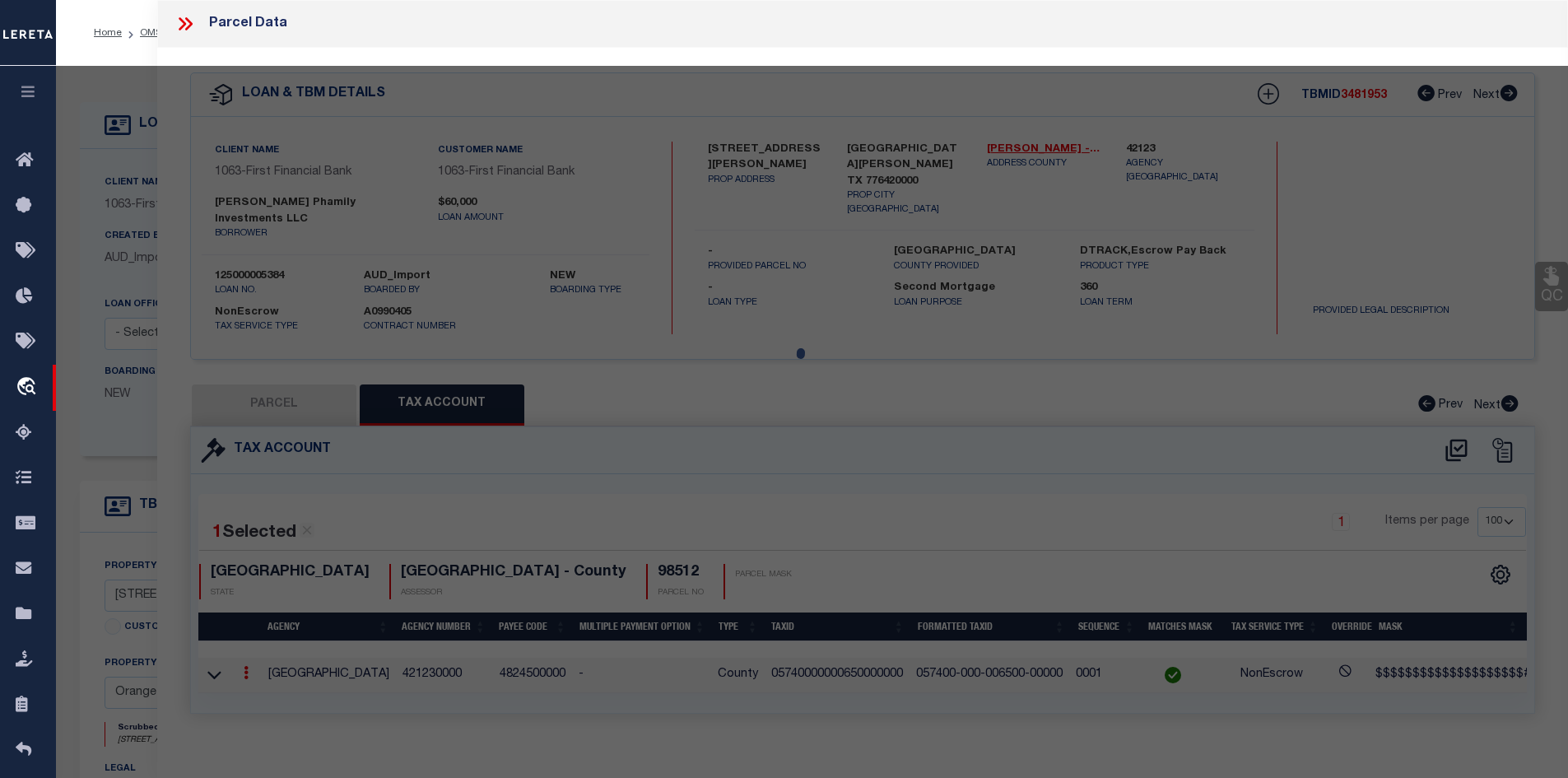
type input "[PERSON_NAME] PHAMILY INVESTMENT, LLC"
select select "AGW"
select select
type input "1202 CHERRY,"
type input "[GEOGRAPHIC_DATA], [GEOGRAPHIC_DATA]"
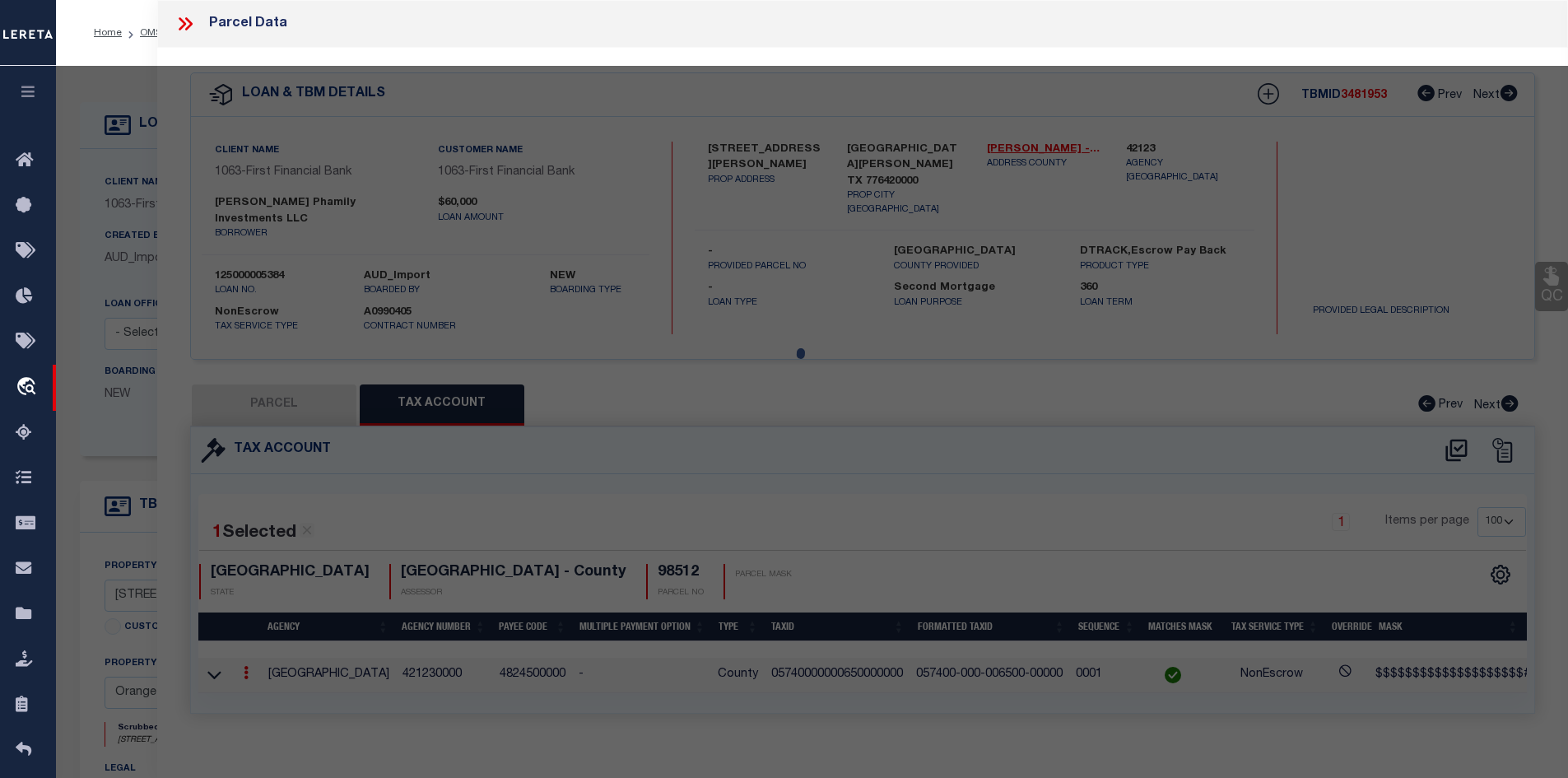
type textarea "LOT S 140' OF 1 BLK 102 [PERSON_NAME]"
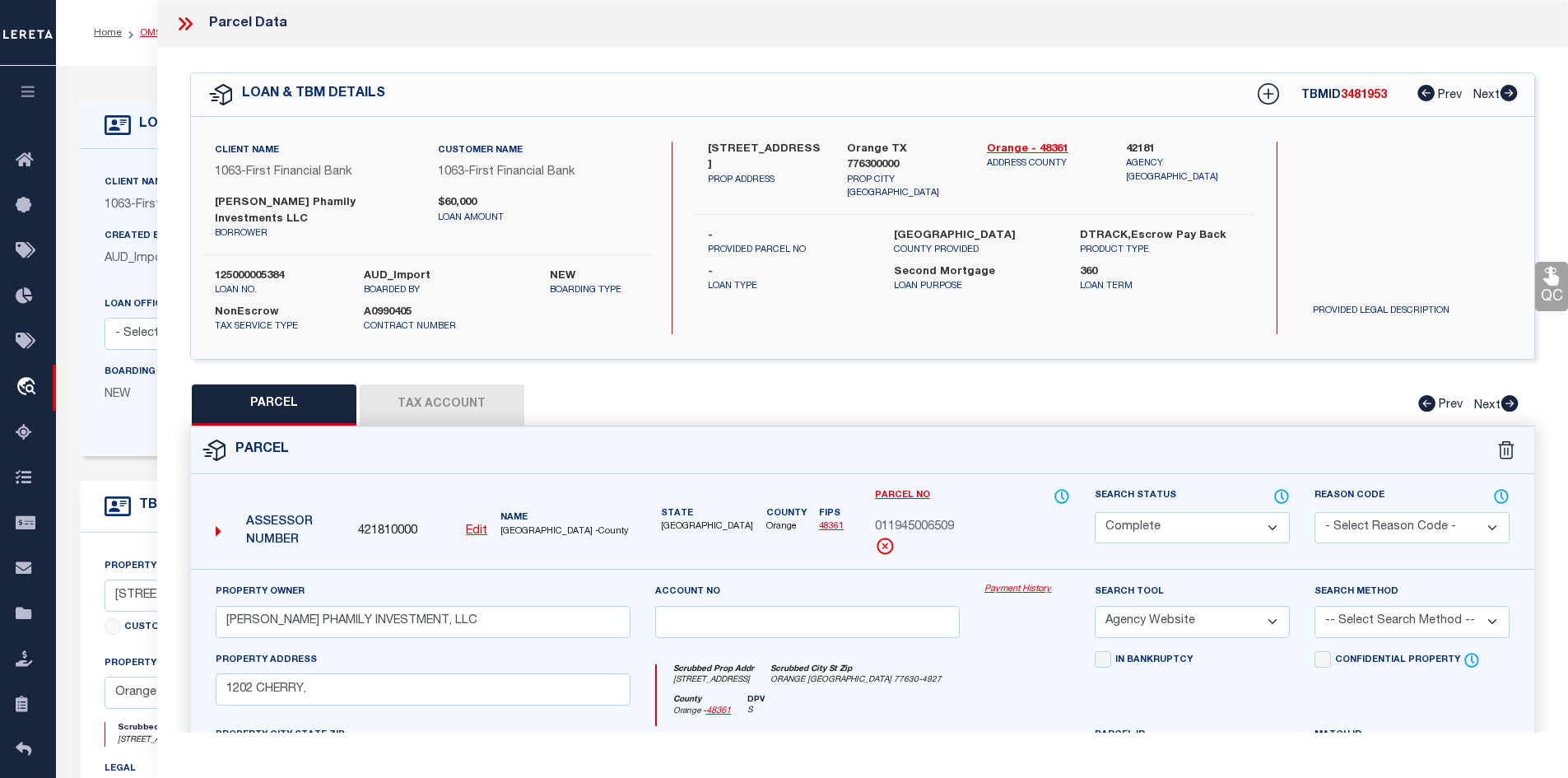
click at [145, 31] on link "OMS" at bounding box center [151, 33] width 22 height 10
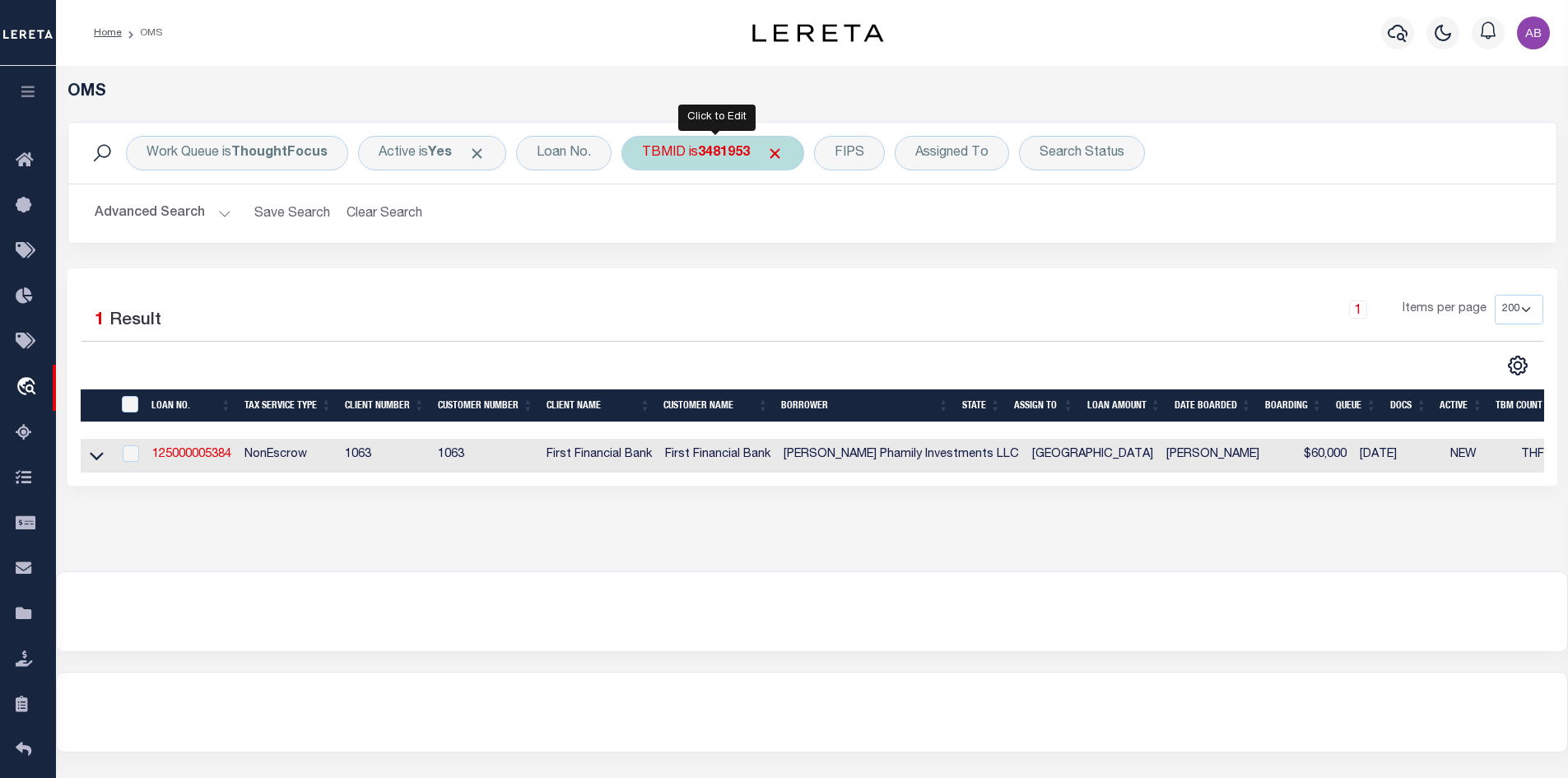
click at [693, 159] on div "TBMID is 3481953" at bounding box center [713, 153] width 183 height 35
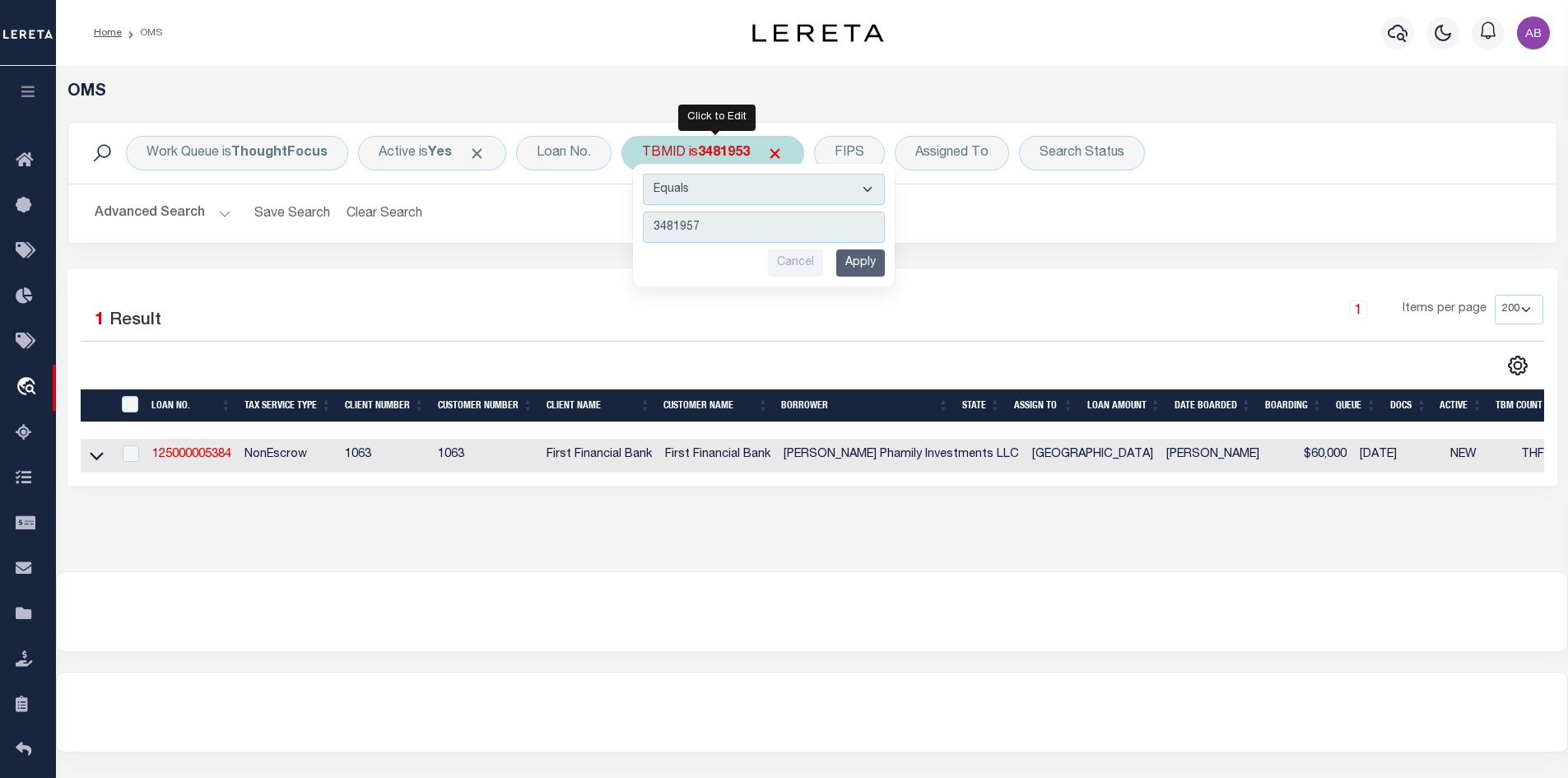
type input "3481957"
click at [861, 260] on input "Apply" at bounding box center [860, 263] width 48 height 27
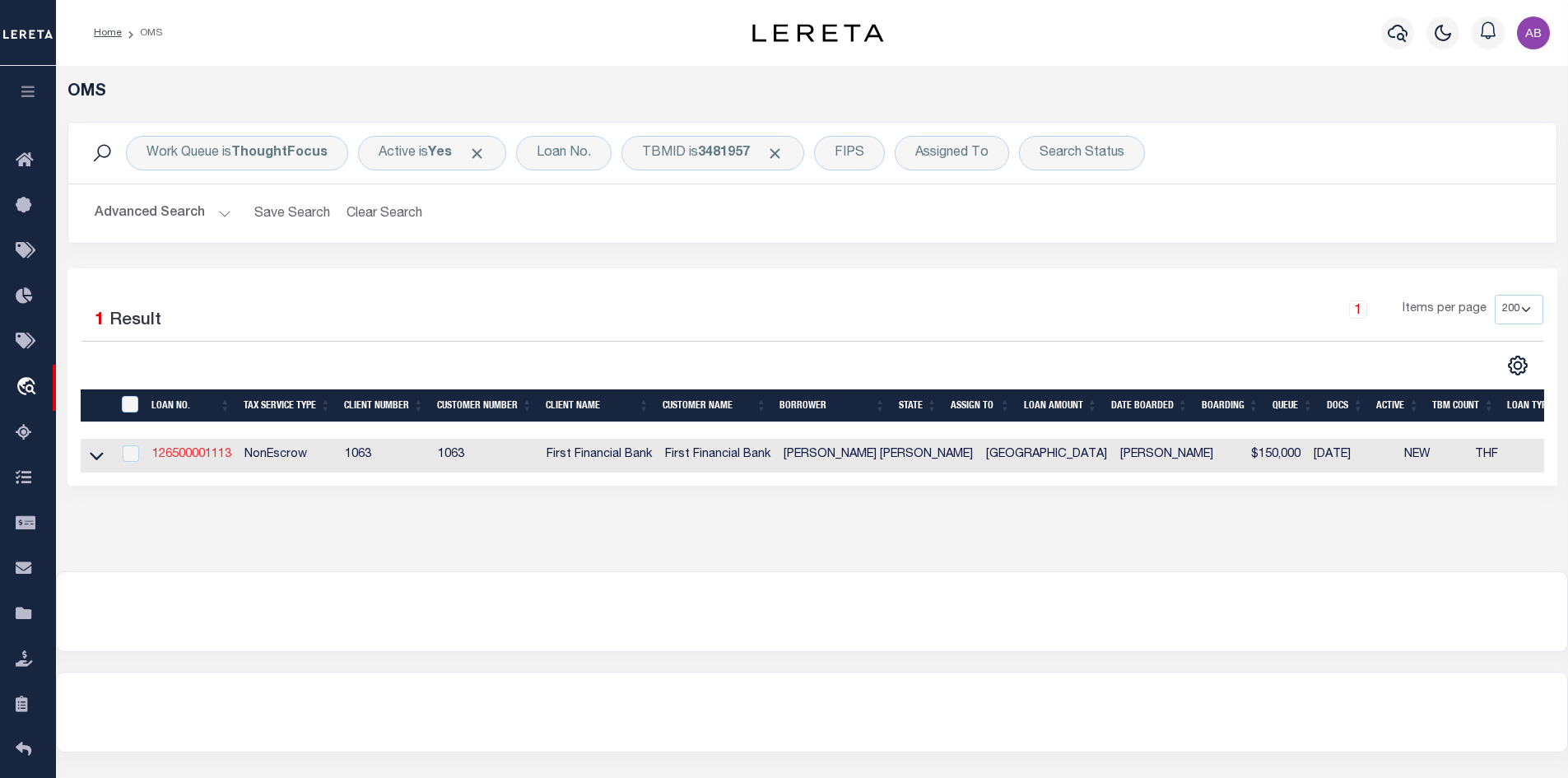
click at [214, 455] on link "126500001113" at bounding box center [191, 455] width 79 height 12
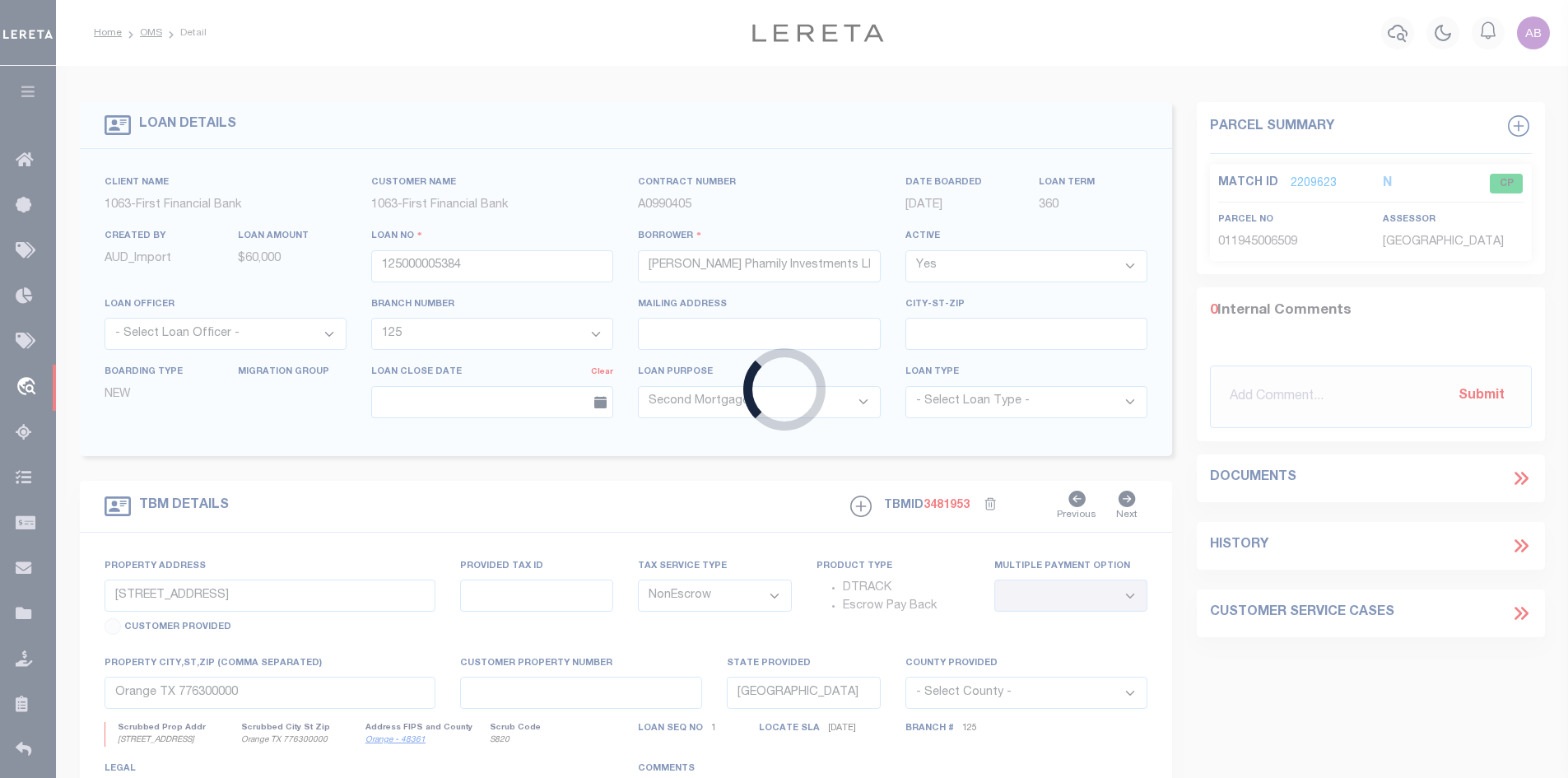
type input "126500001113"
type input "[PERSON_NAME] [PERSON_NAME]"
select select "42908"
select select "9099"
select select "42908"
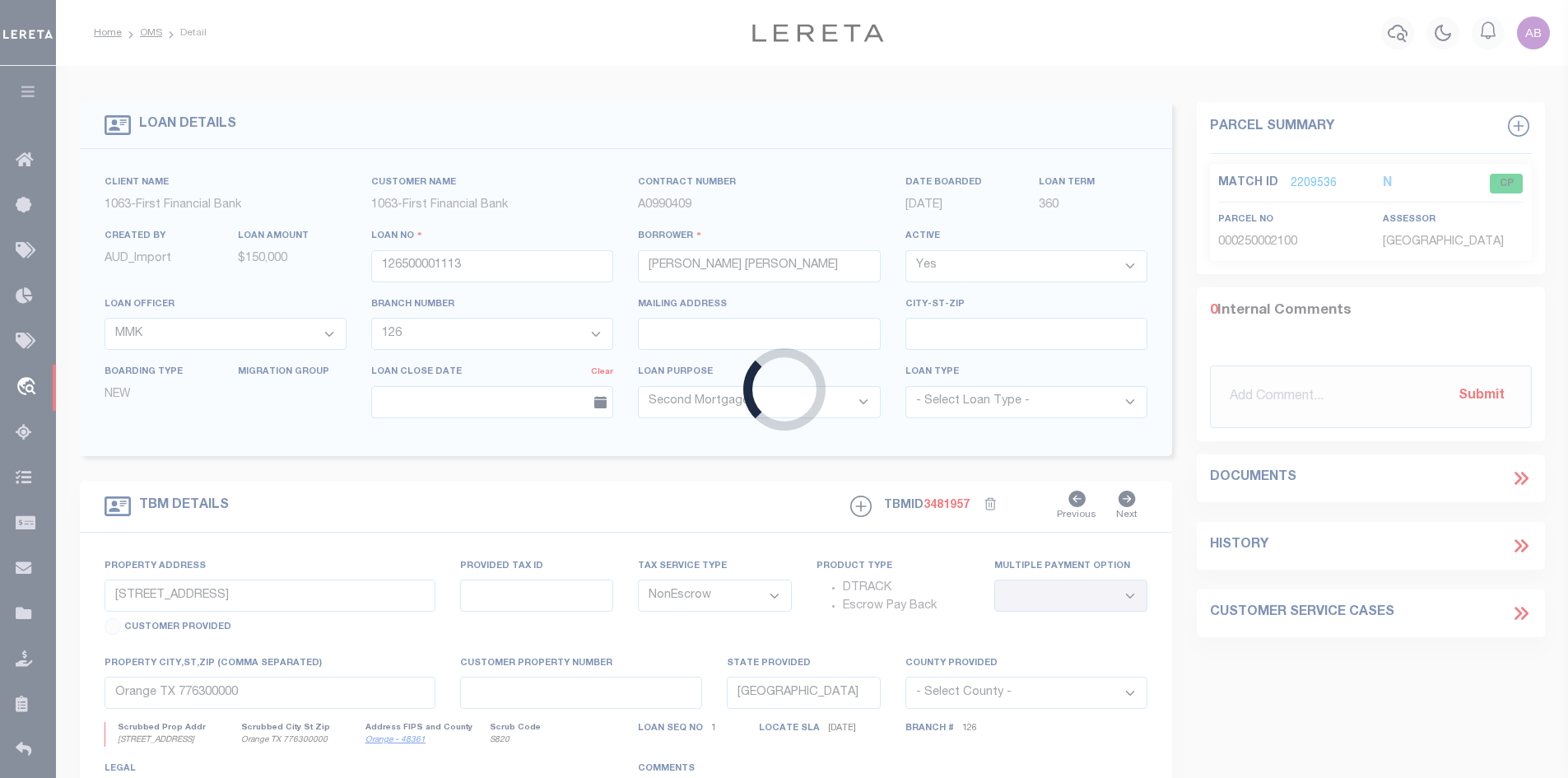
type input "[STREET_ADDRESS]"
select select
type input "[GEOGRAPHIC_DATA]"
select select
select select "9099"
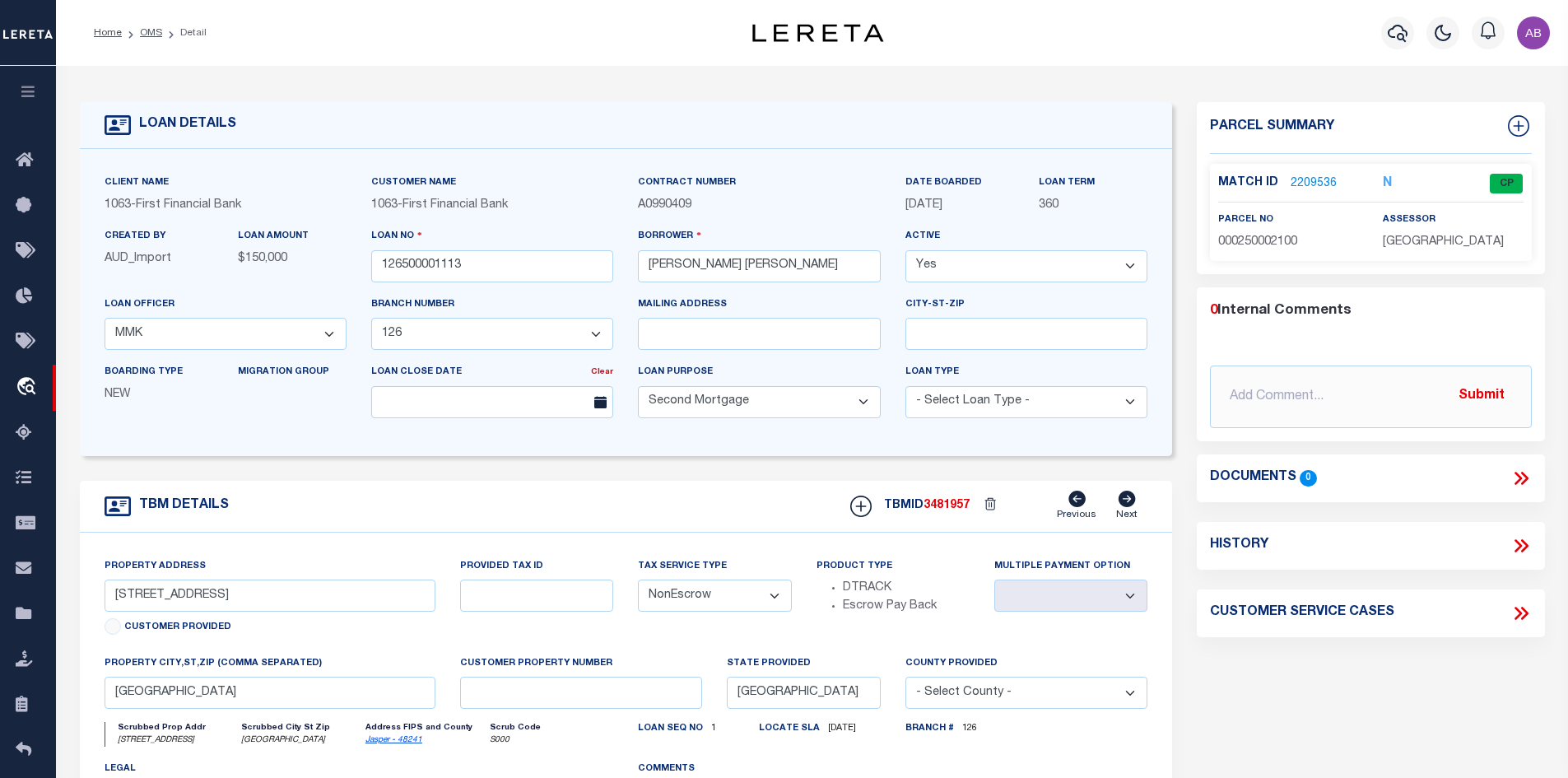
click at [1311, 179] on link "2209536" at bounding box center [1313, 184] width 46 height 17
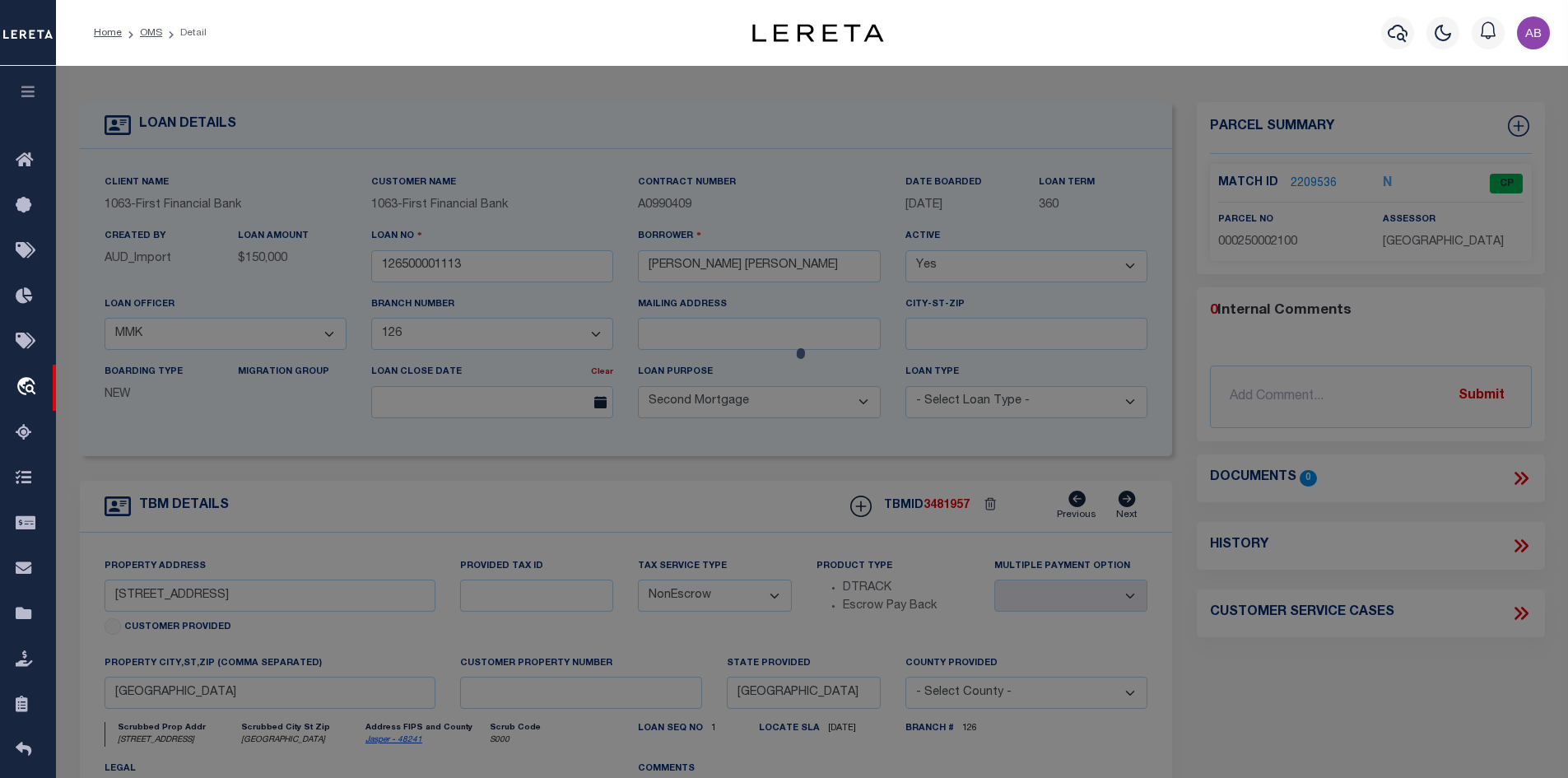
select select "AS"
select select
checkbox input "false"
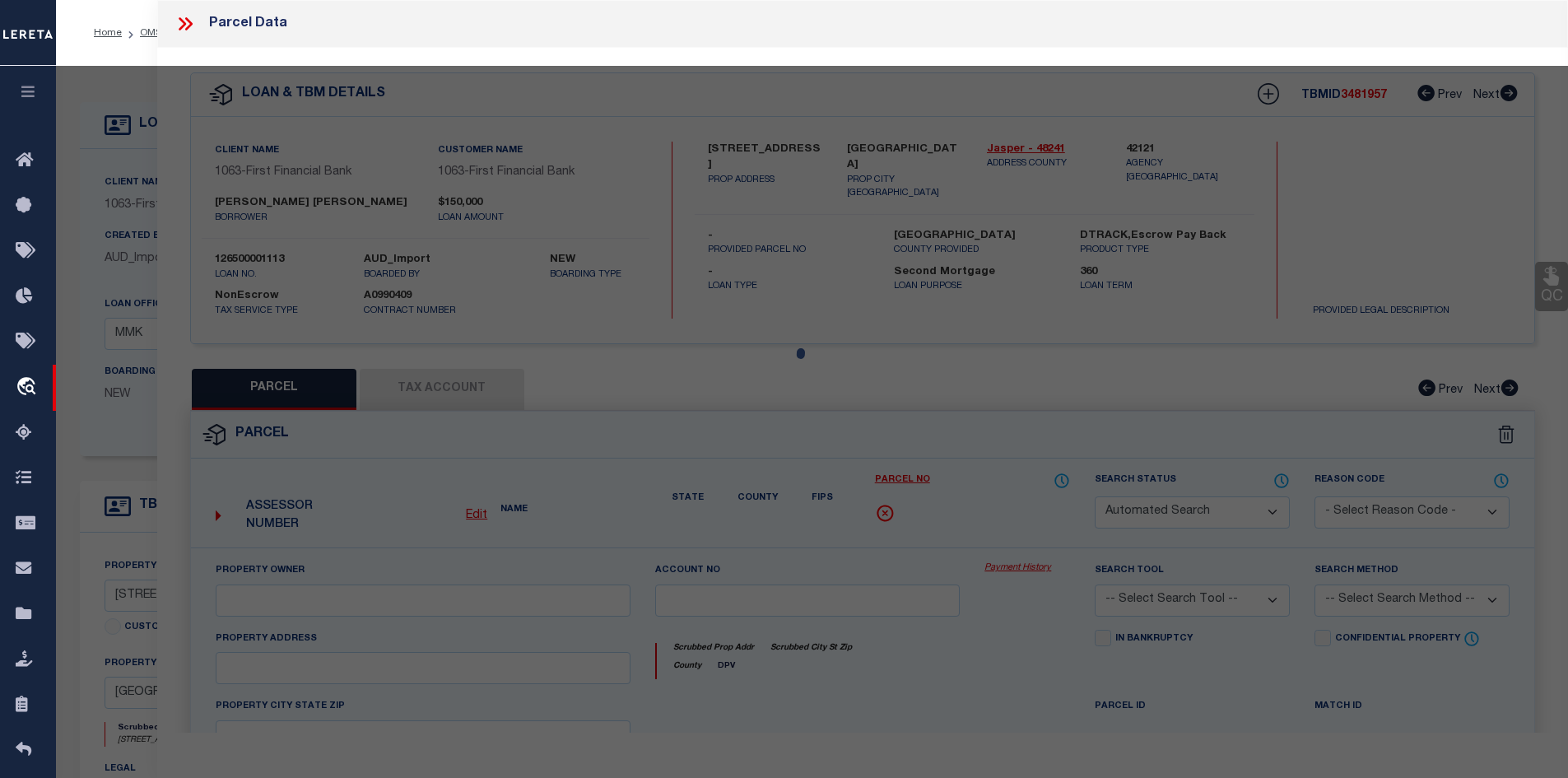
select select "CP"
type input "[PERSON_NAME] & [PERSON_NAME]"
select select "AGW"
select select
type input "[STREET_ADDRESS]"
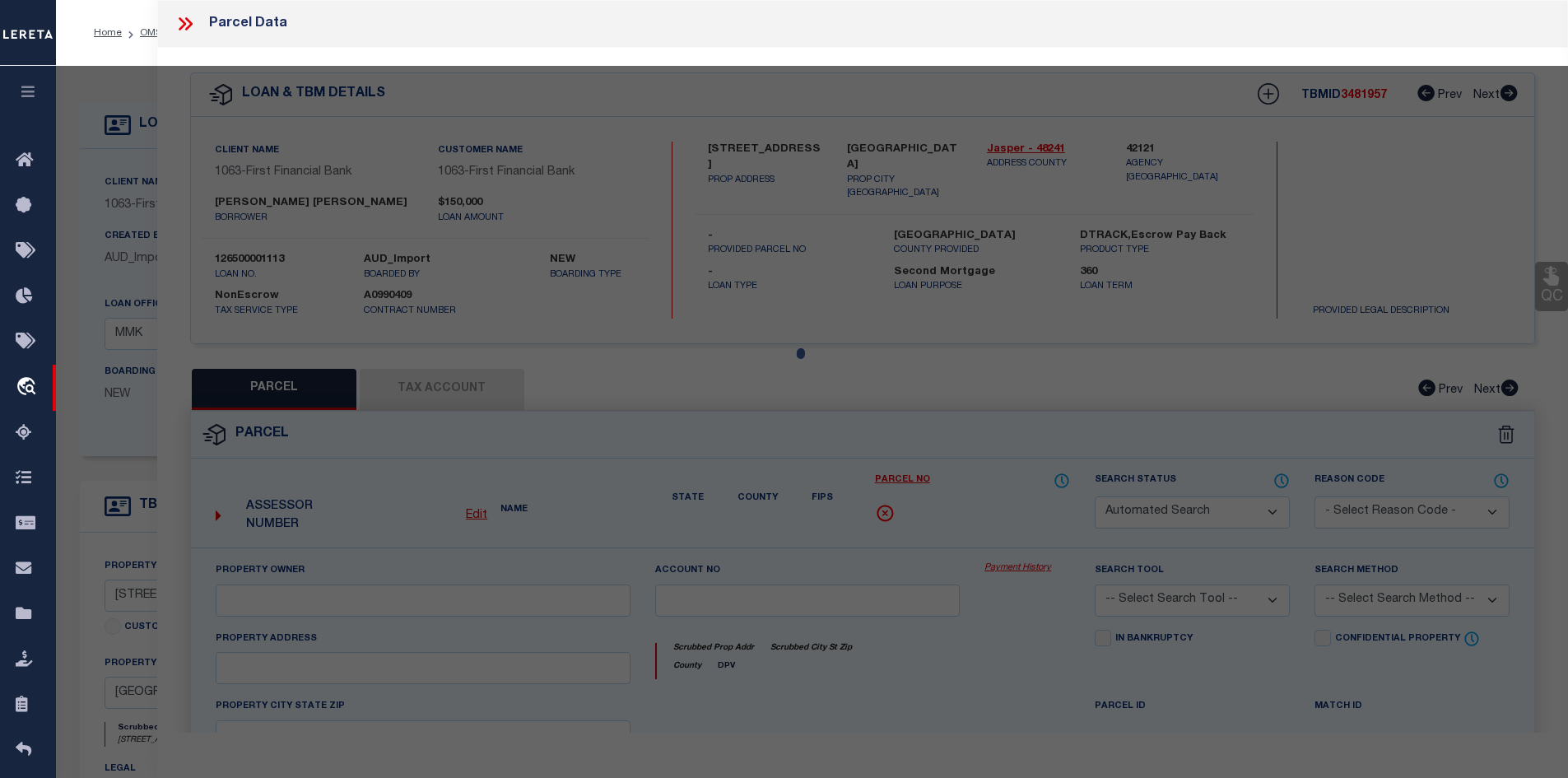
type input "[GEOGRAPHIC_DATA]"
type textarea "AB 250 H & TC TR 18 1272/920 1 ACRES"
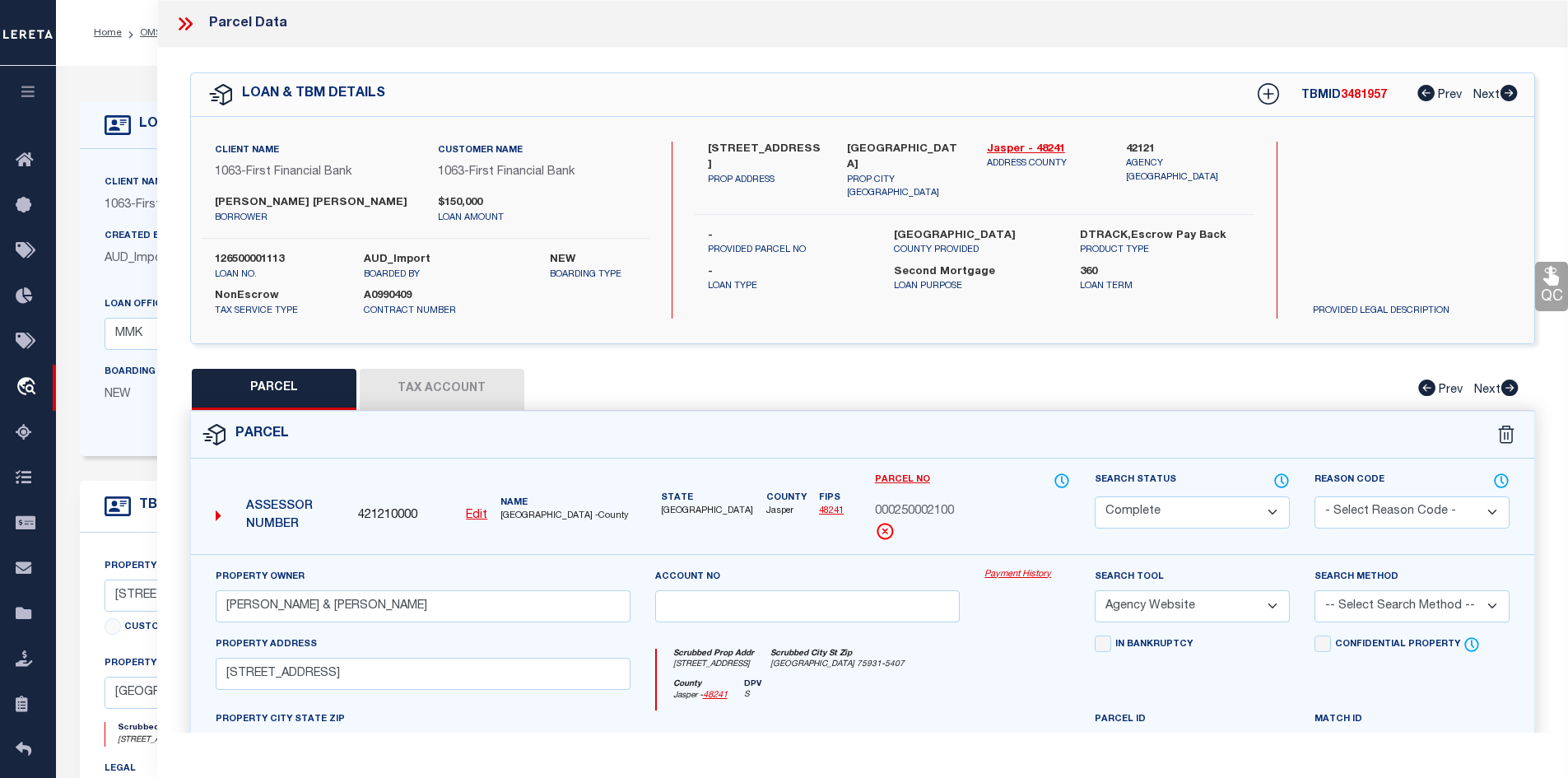
click at [447, 382] on button "Tax Account" at bounding box center [442, 389] width 165 height 41
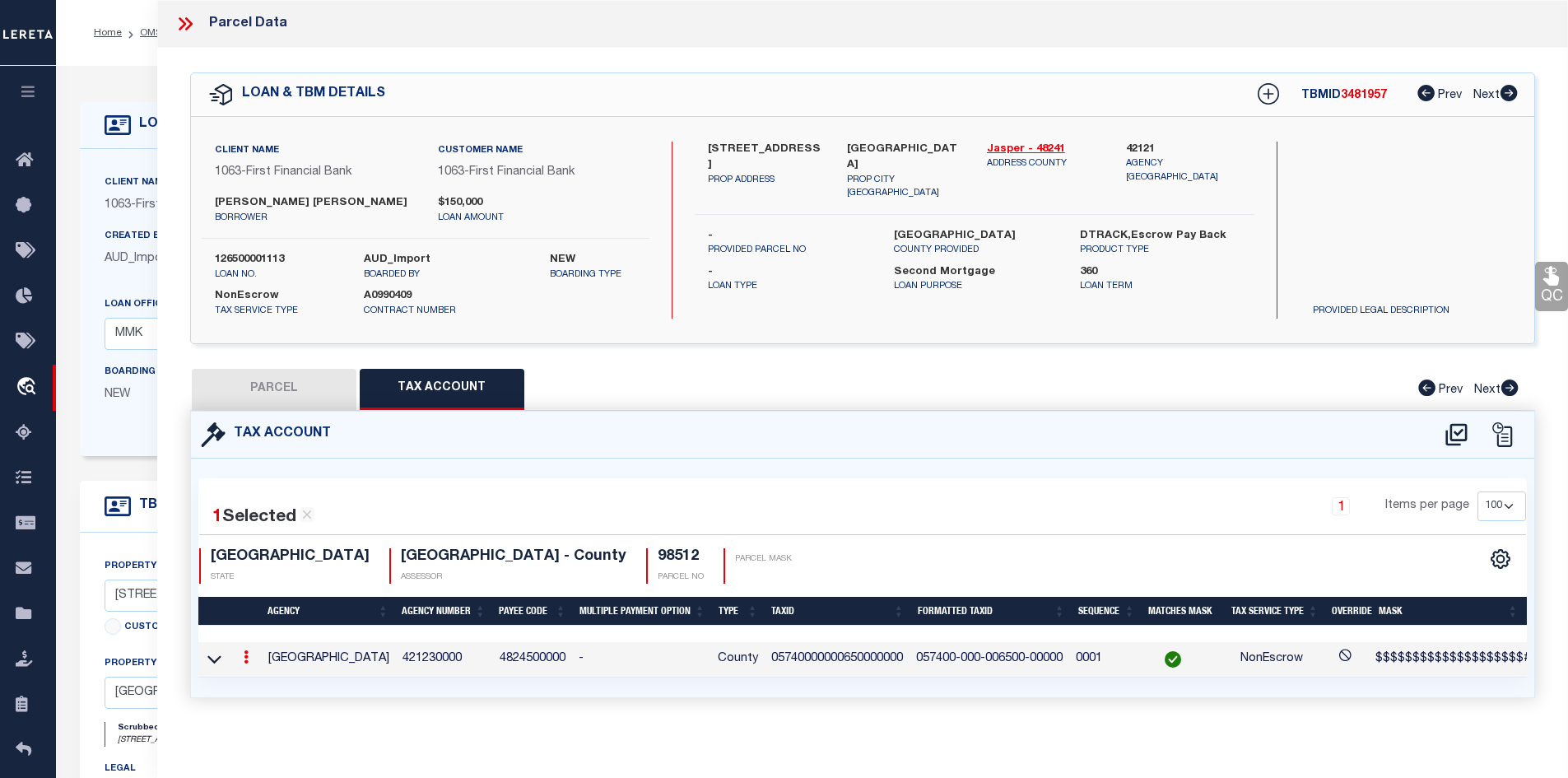
select select "100"
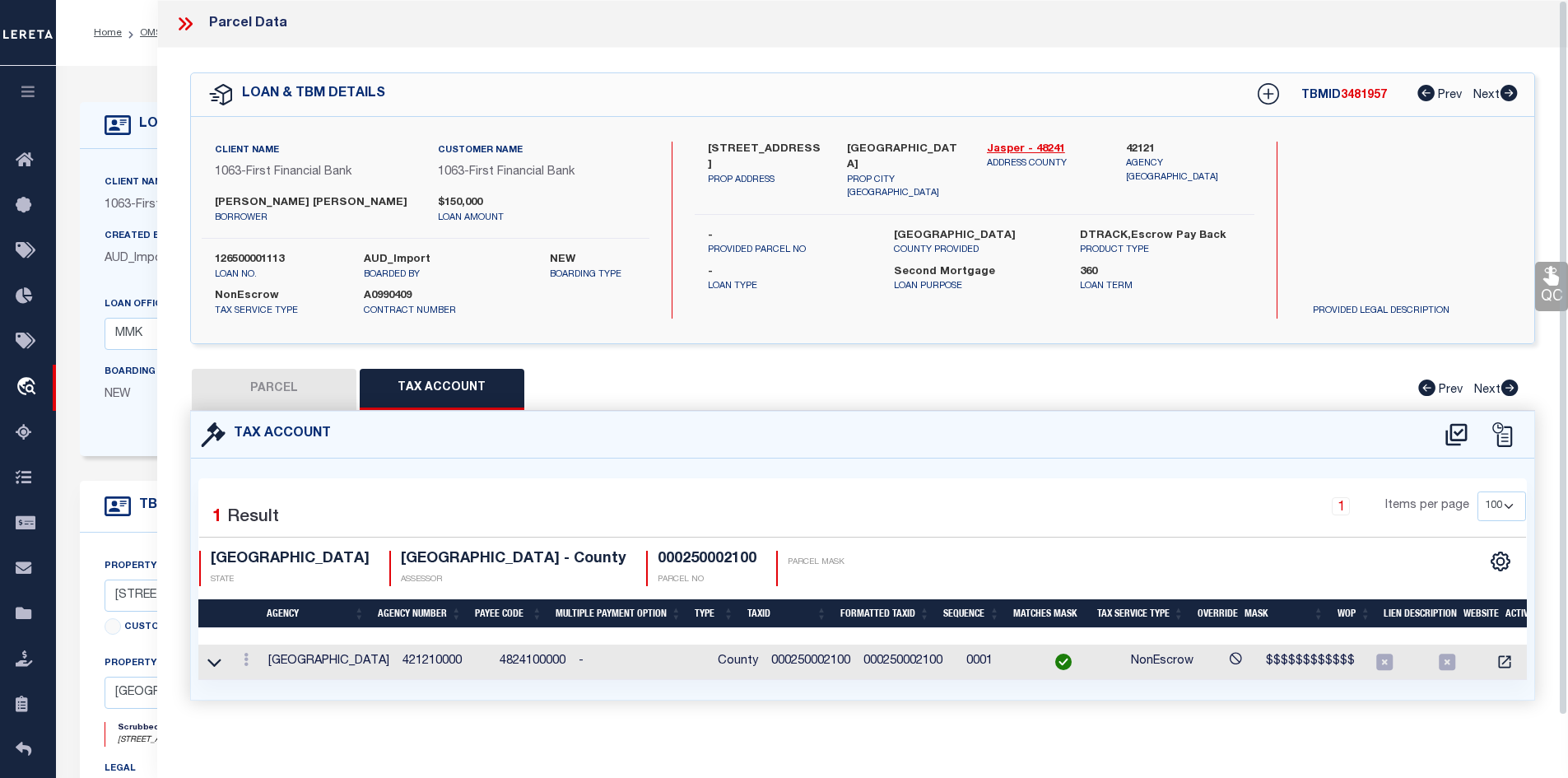
click at [183, 22] on icon at bounding box center [182, 24] width 7 height 13
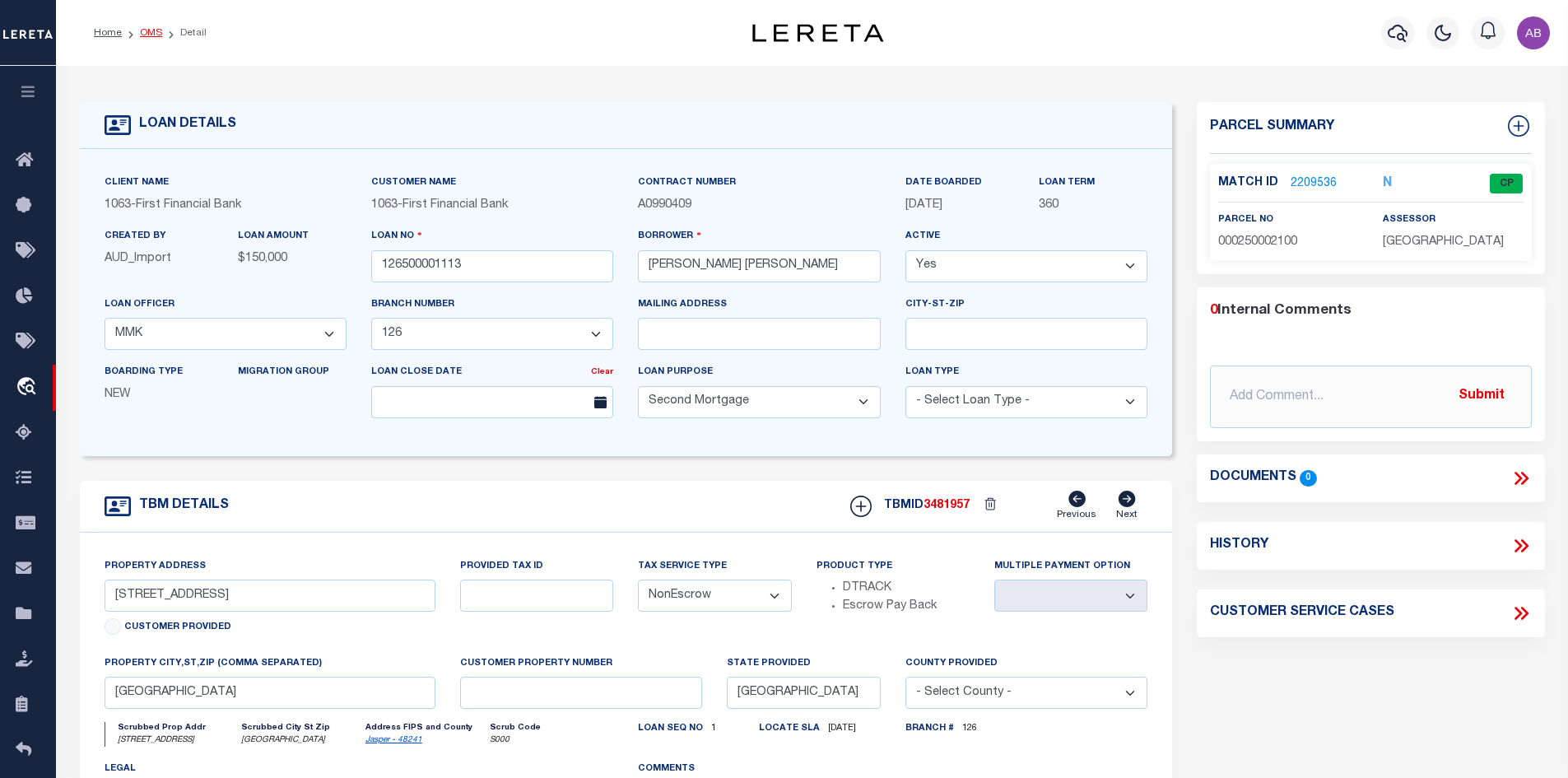
click at [145, 29] on link "OMS" at bounding box center [151, 33] width 22 height 10
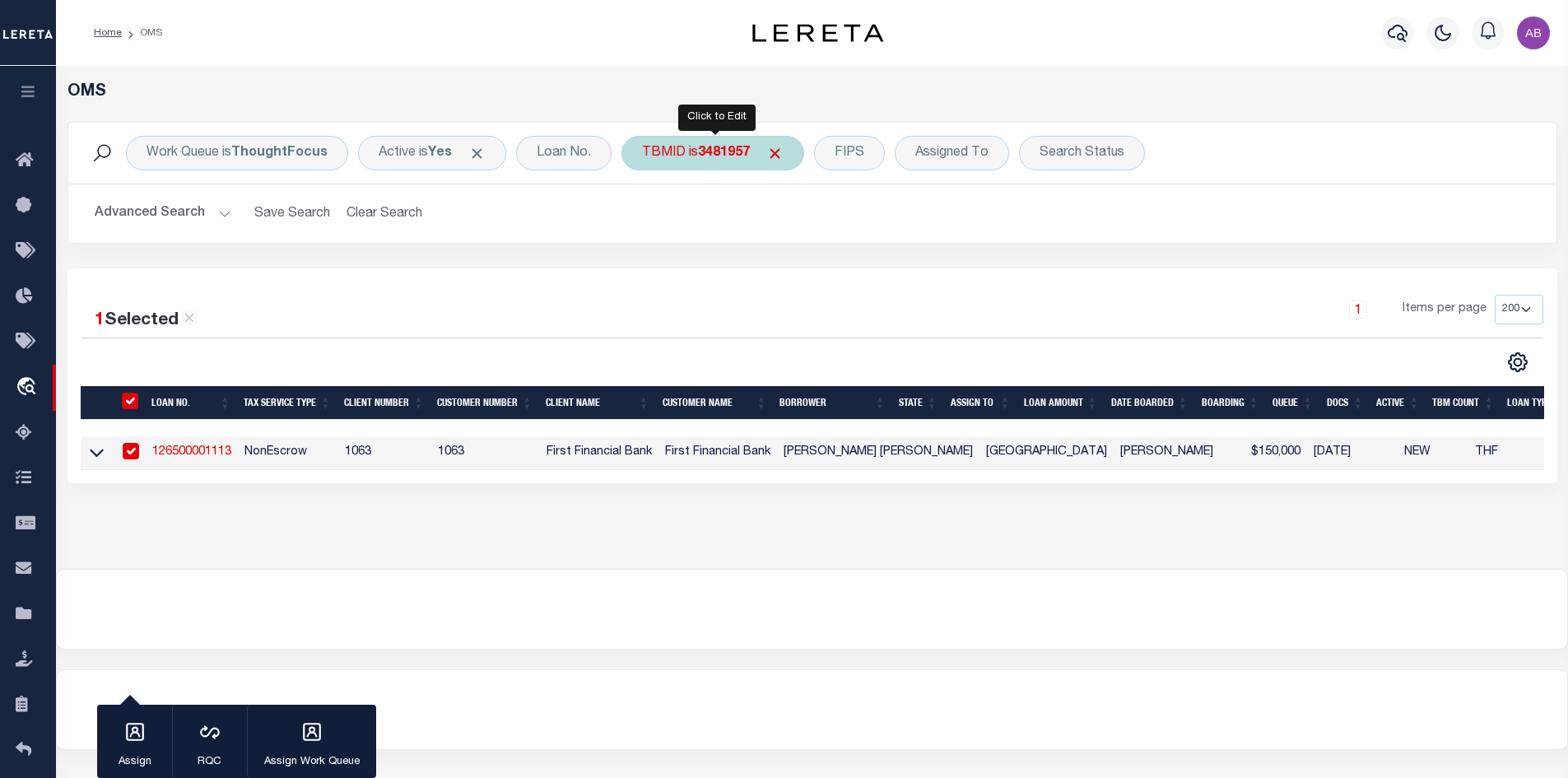
click at [759, 158] on div "TBMID is 3481957" at bounding box center [713, 153] width 183 height 35
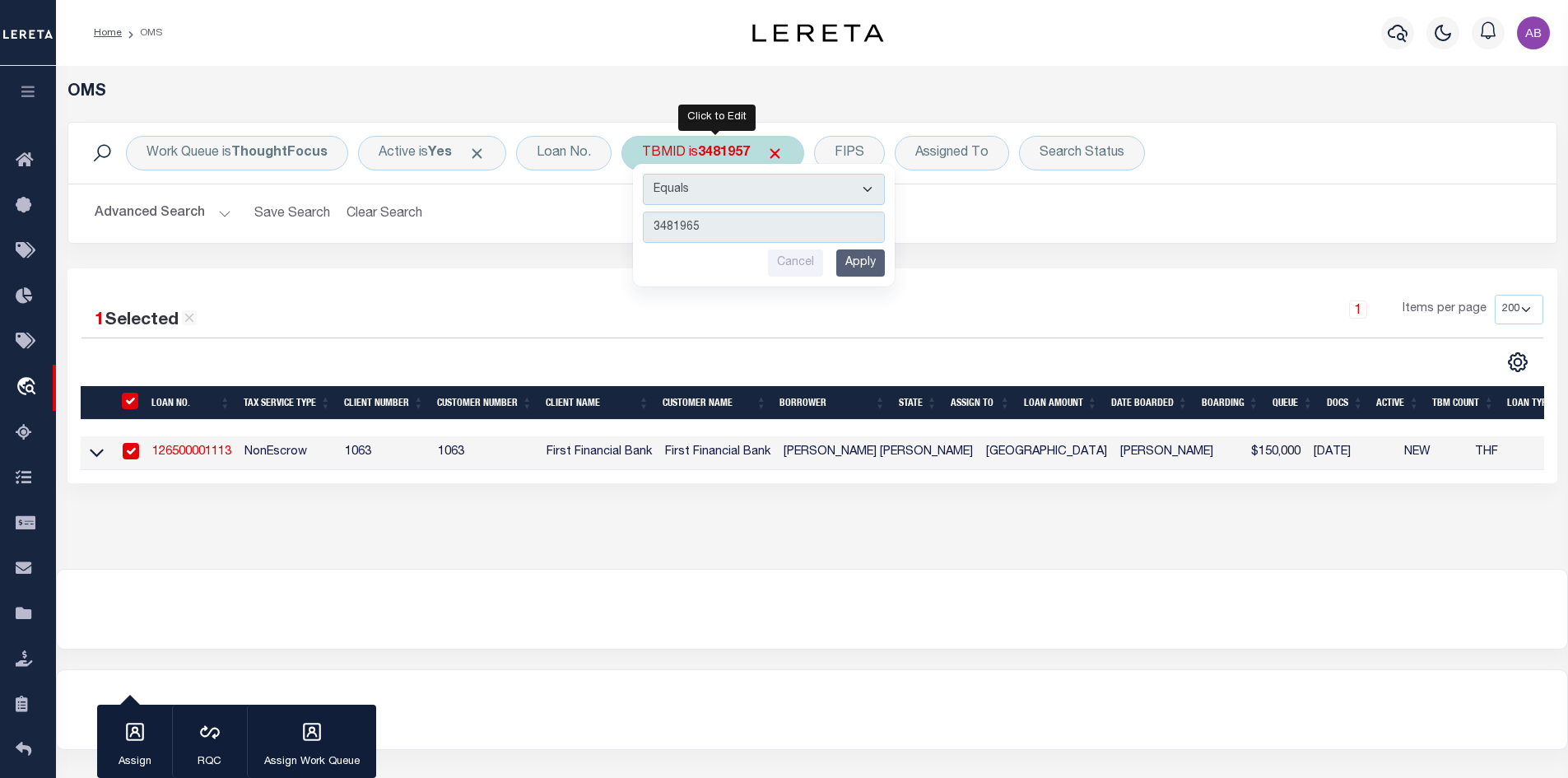
type input "3481965"
click at [855, 271] on input "Apply" at bounding box center [860, 263] width 48 height 27
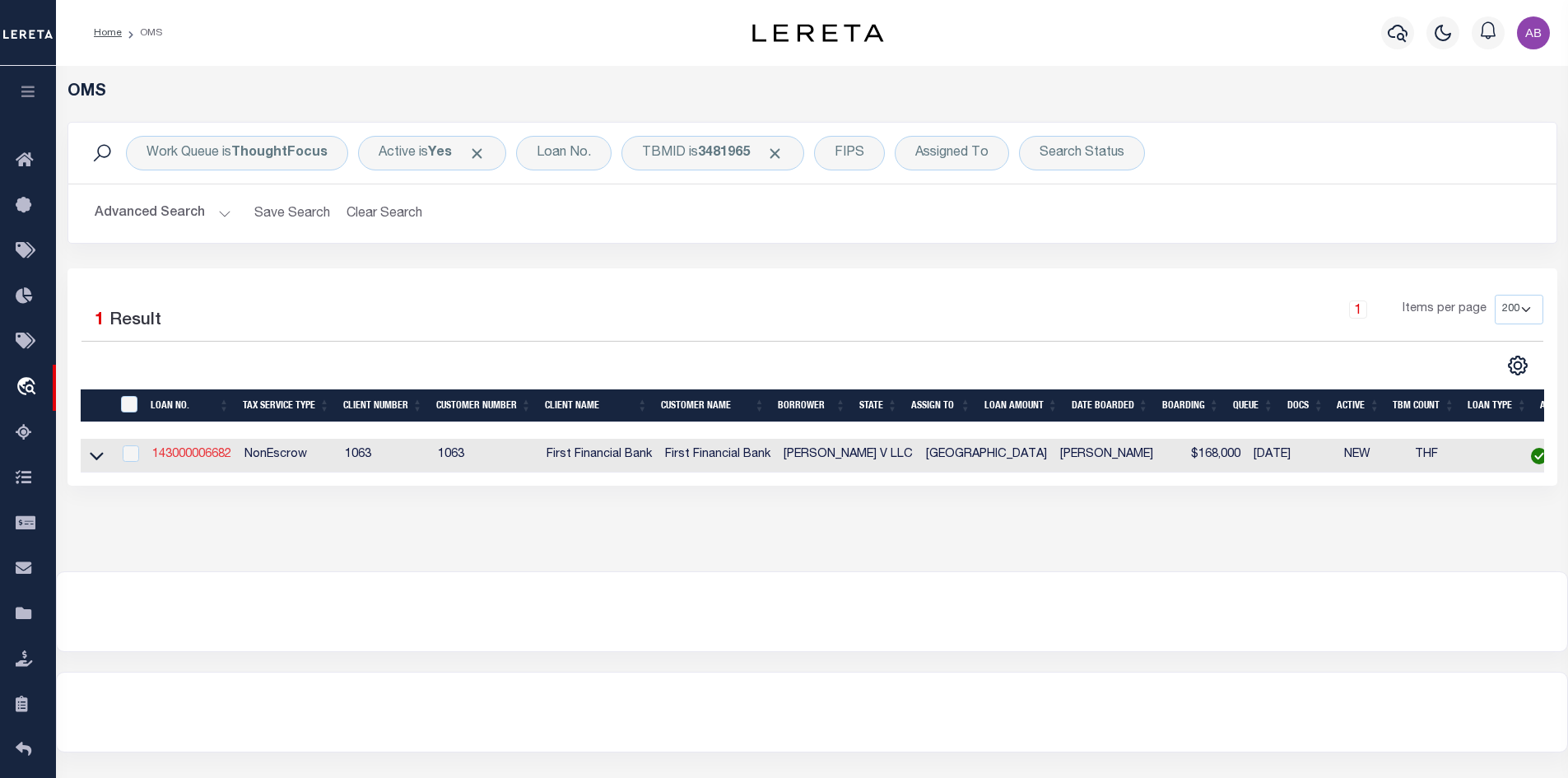
click at [189, 457] on link "143000006682" at bounding box center [191, 455] width 79 height 12
type input "143000006682"
type input "[PERSON_NAME] V LLC"
select select "49039"
select select "794"
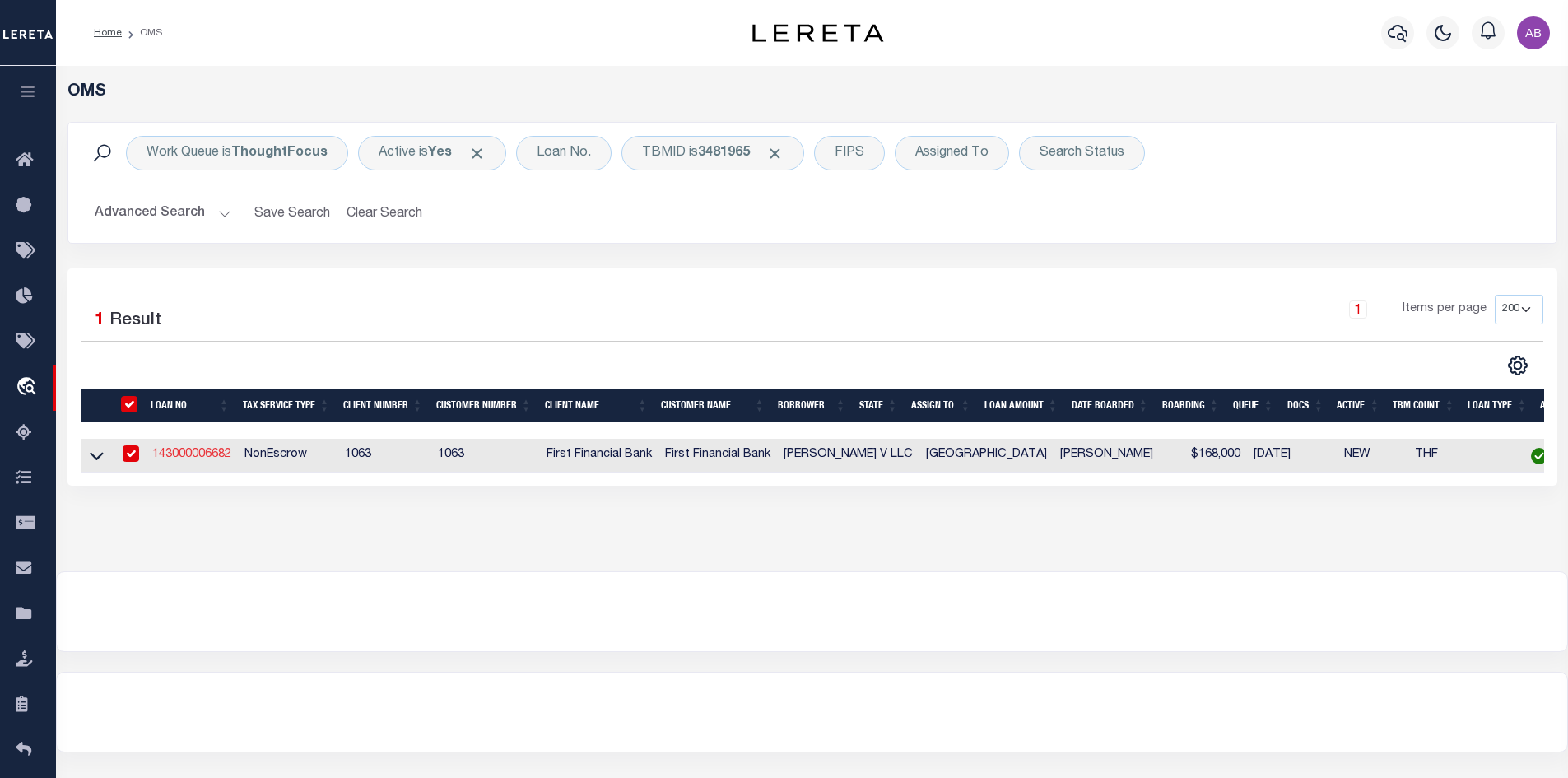
select select "400"
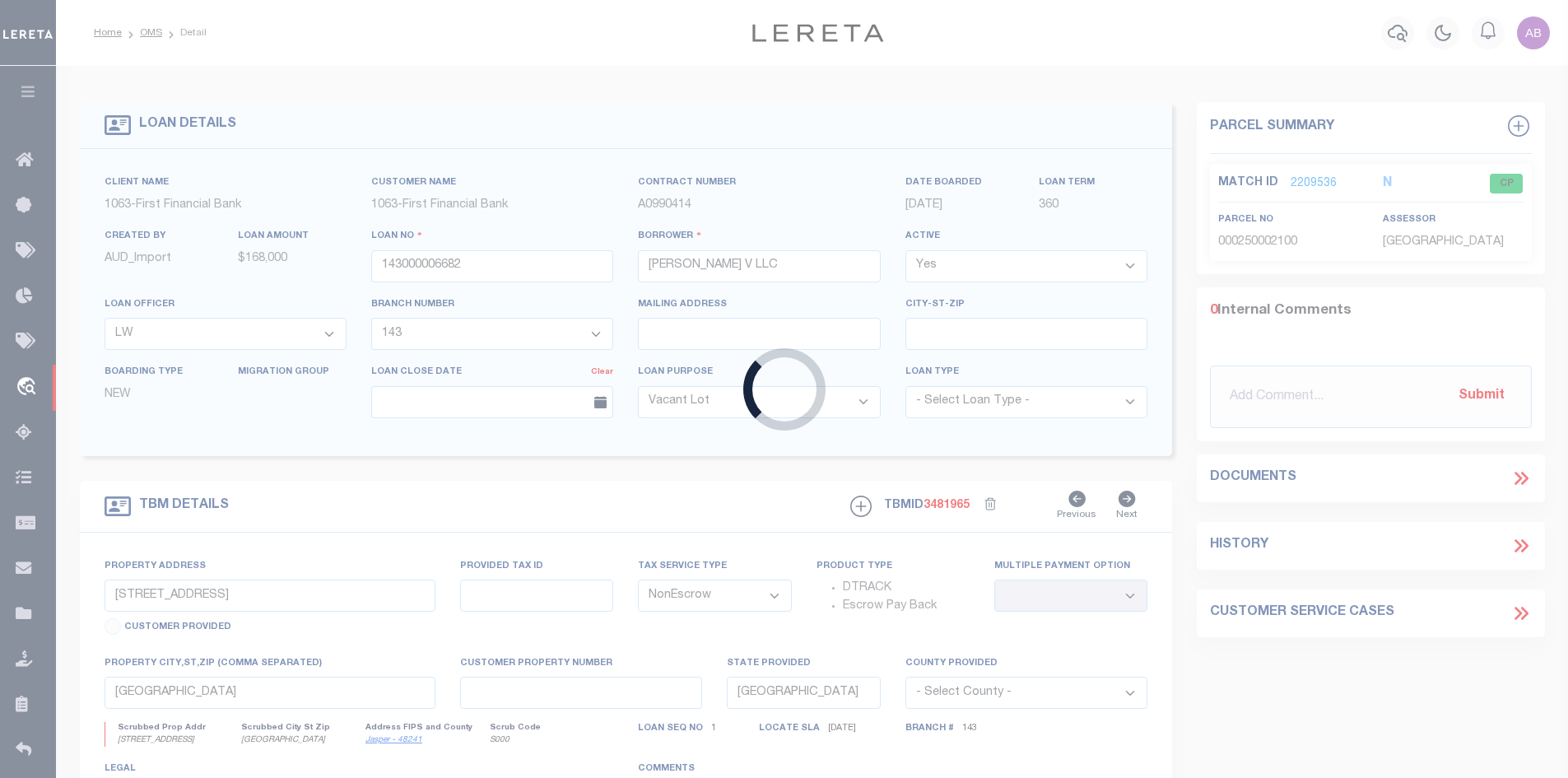
type input "[STREET_ADDRESS]"
select select
type input "[GEOGRAPHIC_DATA]"
select select
select select "49039"
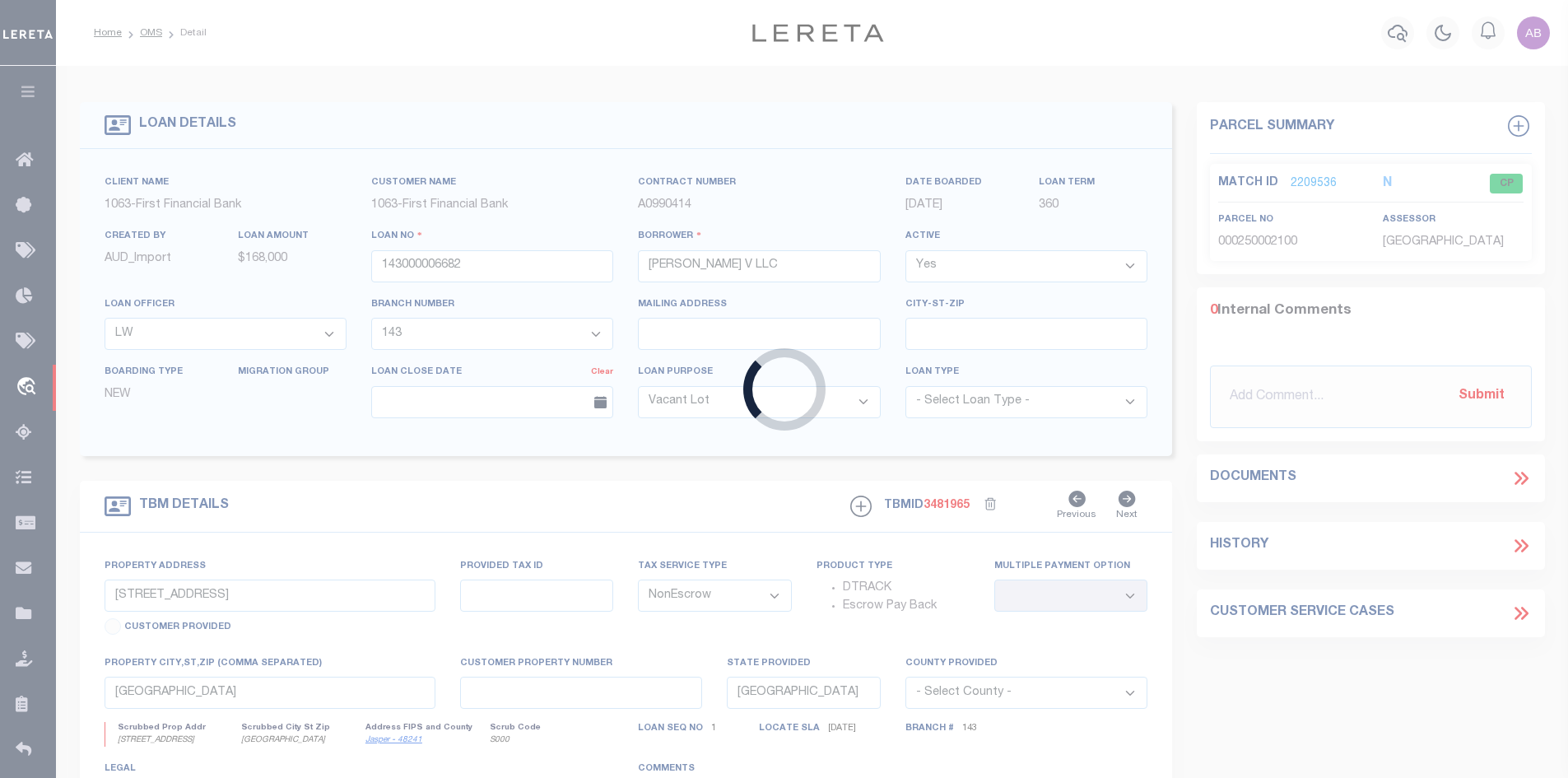
select select "794"
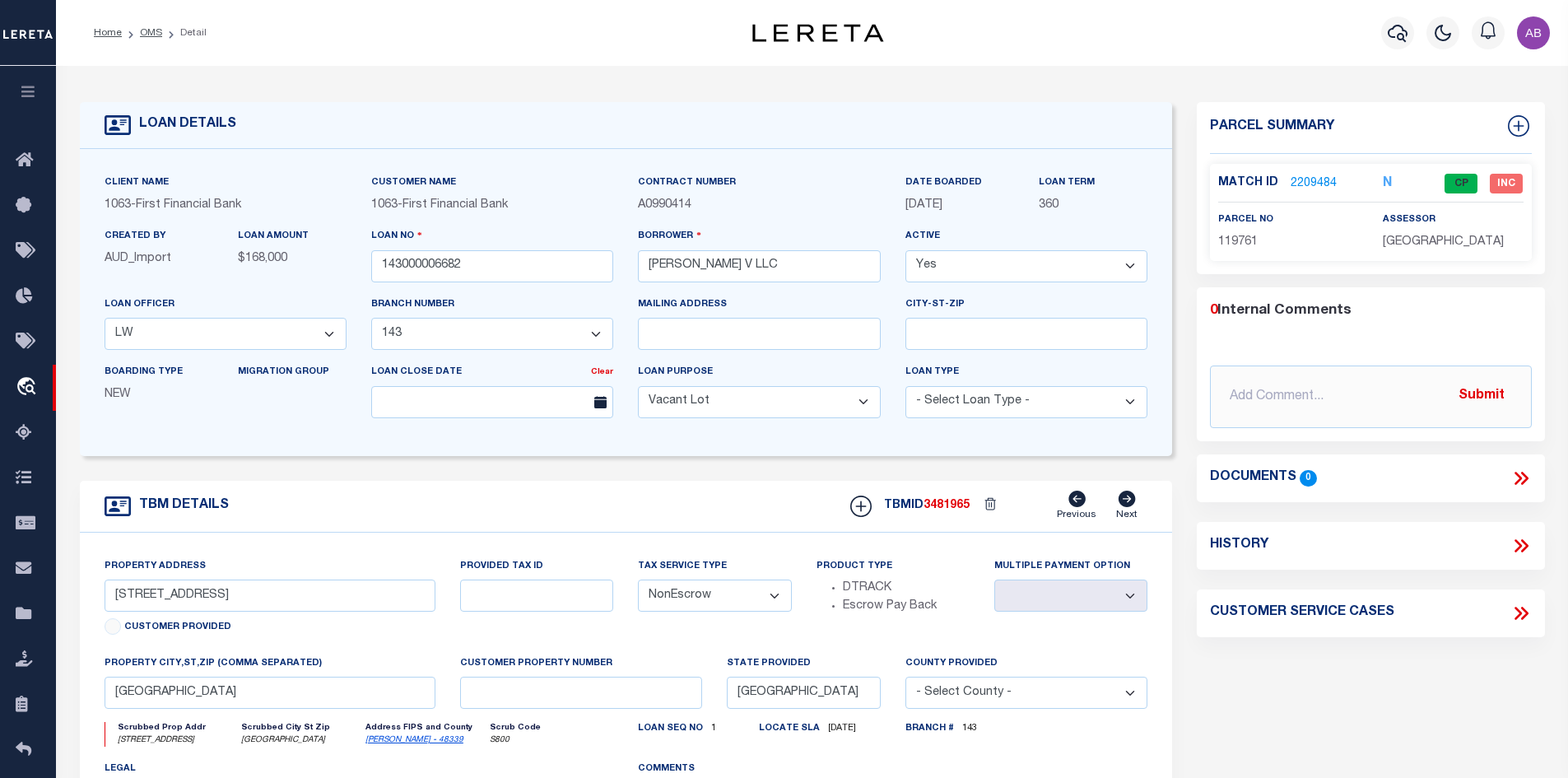
click at [1323, 182] on link "2209484" at bounding box center [1313, 184] width 46 height 17
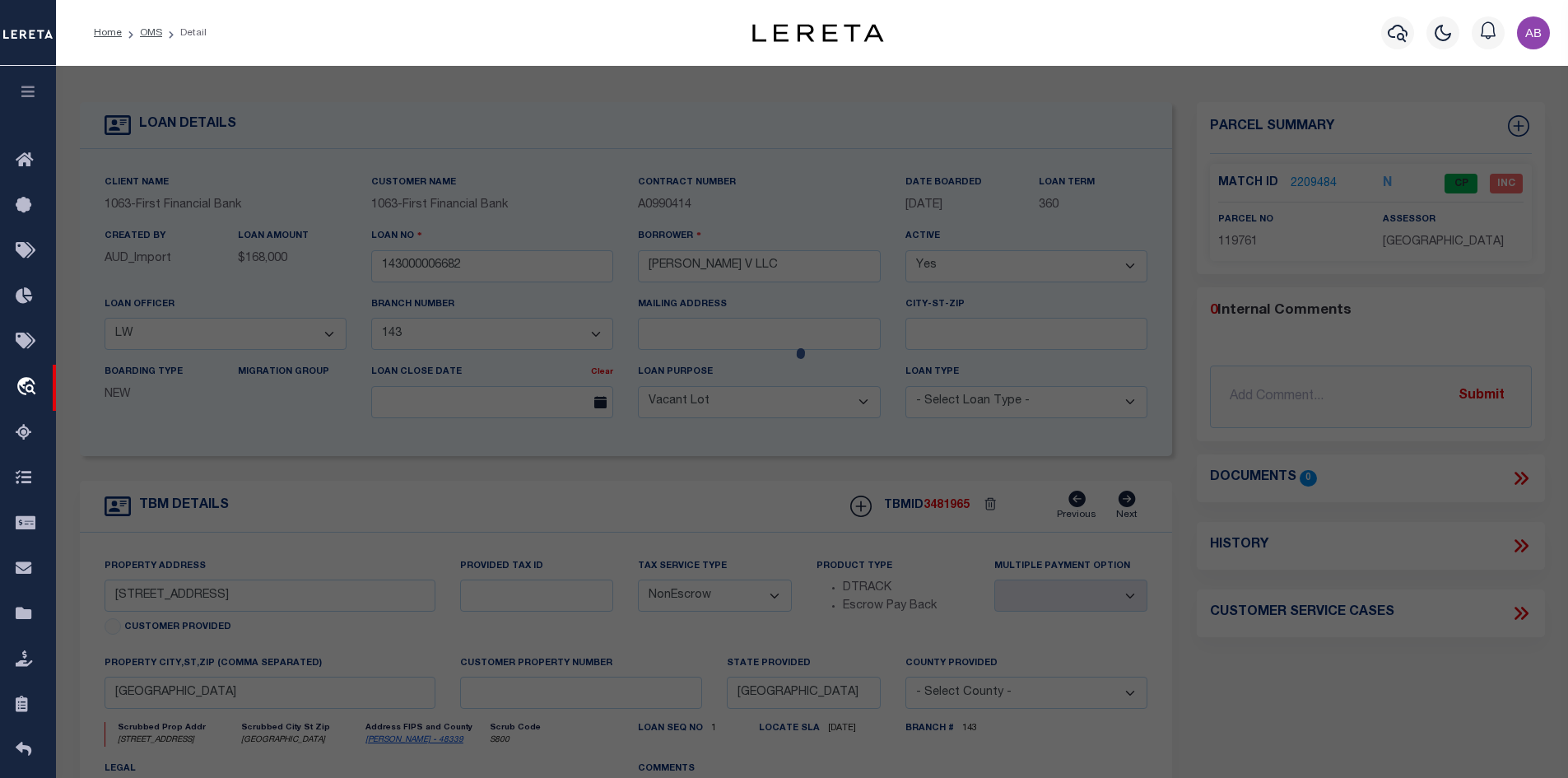
select select "AS"
select select
checkbox input "false"
select select "CP"
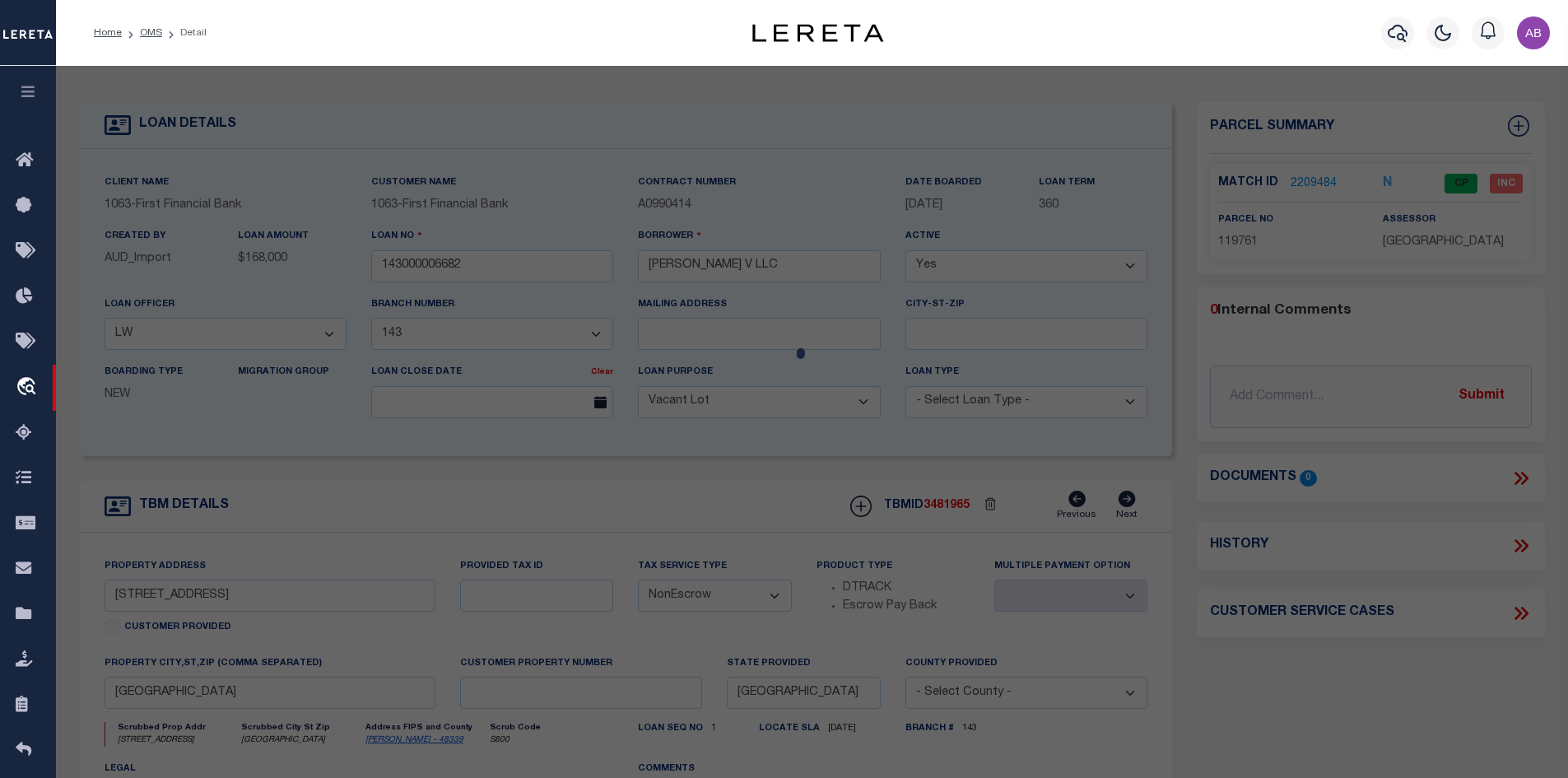
type input "PARTNERS PROPERTIES"
select select "AGW"
select select
type input "[STREET_ADDRESS]"
type input "CONROE TX 77301"
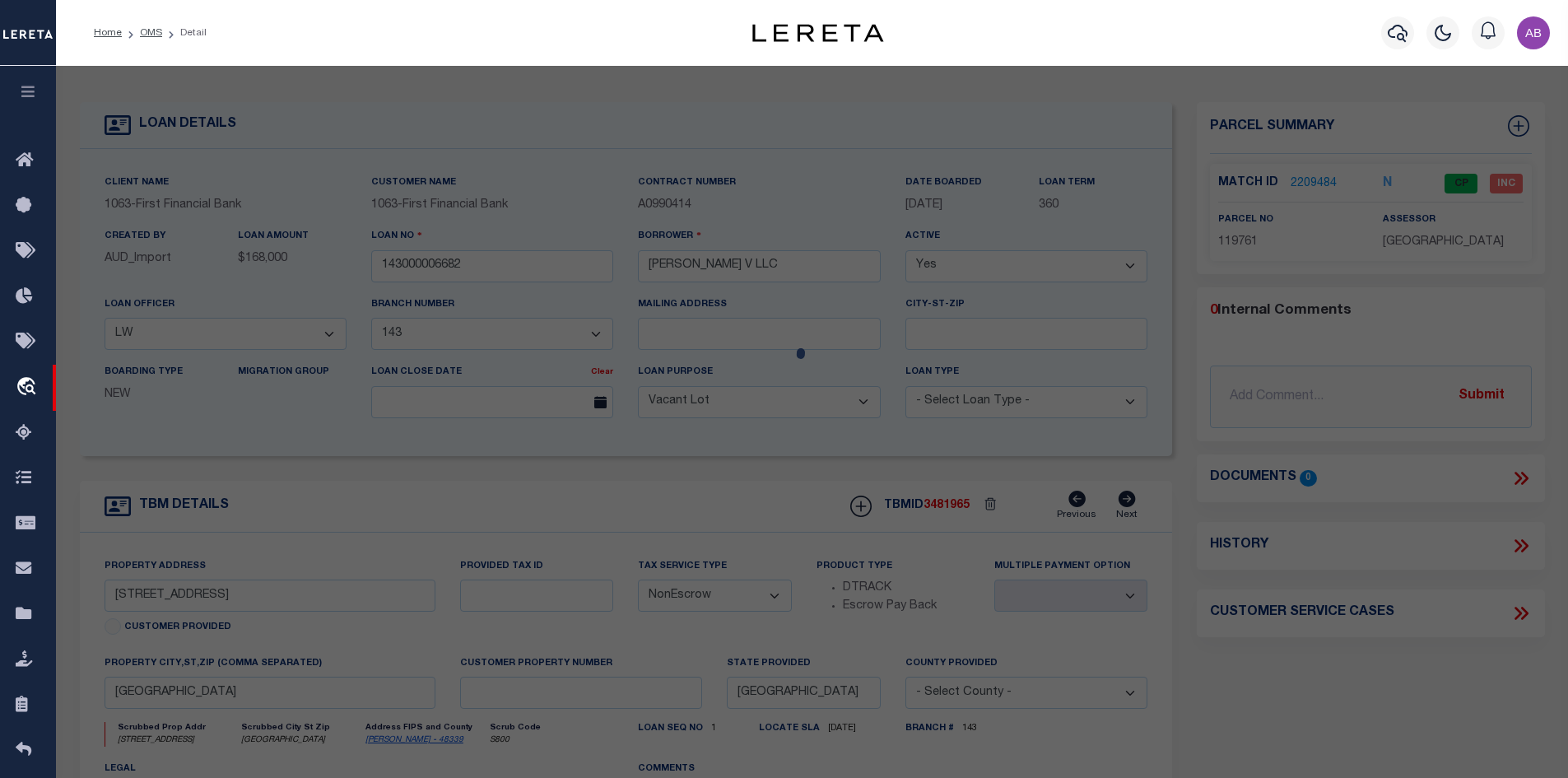
type textarea "LONDON TOWN UNIT 2"
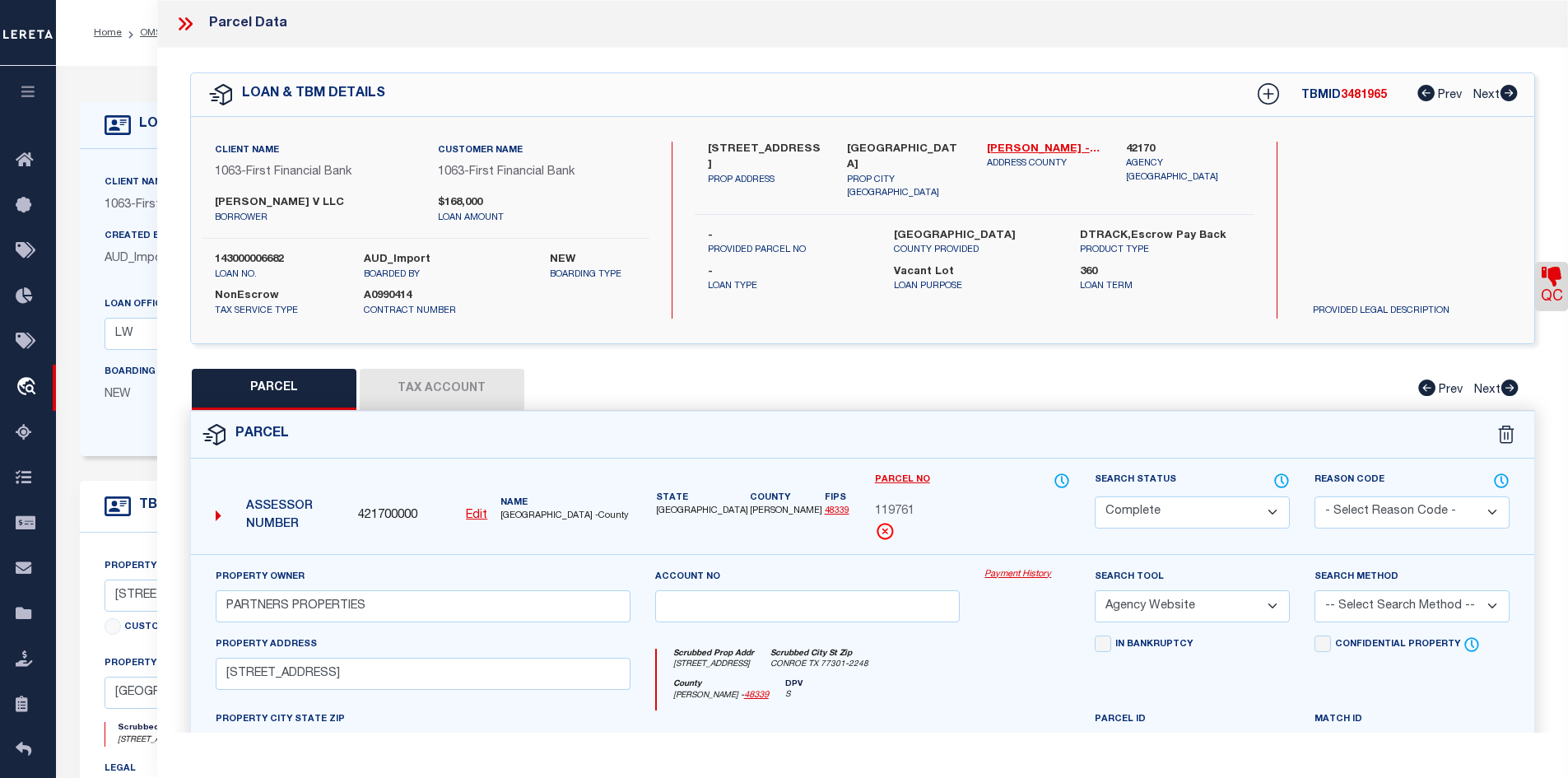
click at [1553, 287] on icon at bounding box center [1552, 277] width 20 height 20
select select "INC"
select select "ITF"
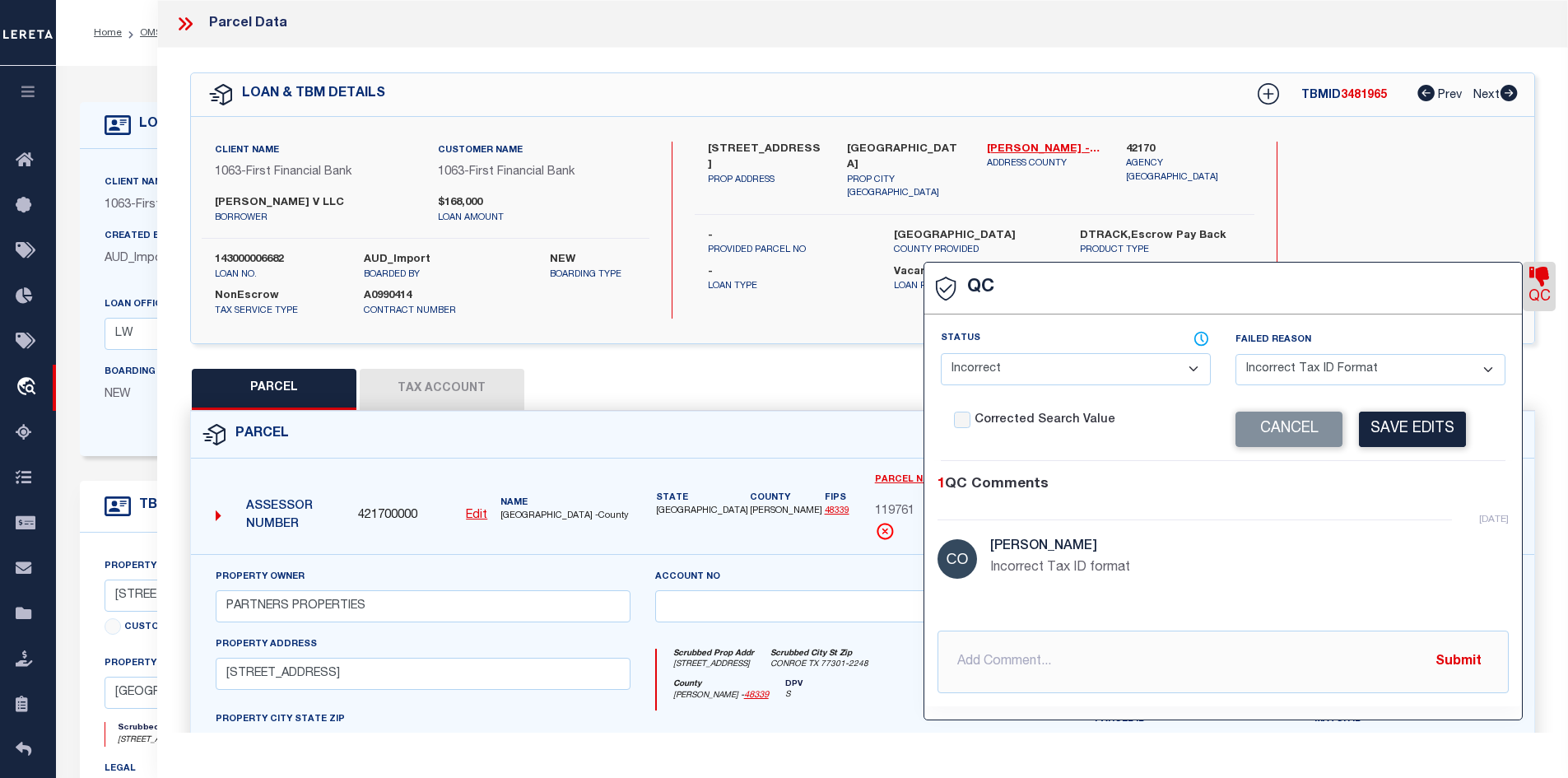
click at [1414, 208] on div "Search by Legal Customer" at bounding box center [1411, 195] width 224 height 107
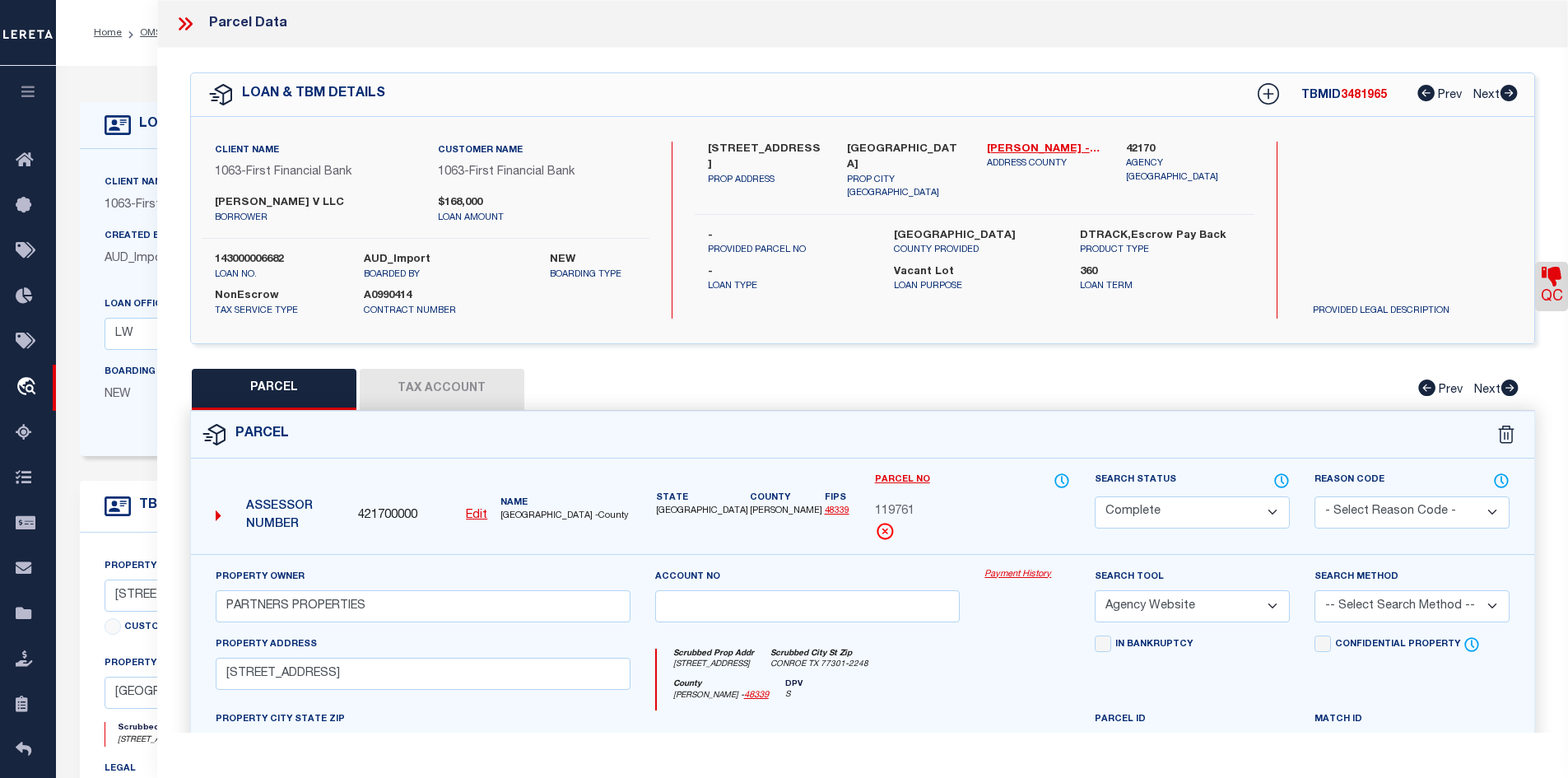
scroll to position [313, 0]
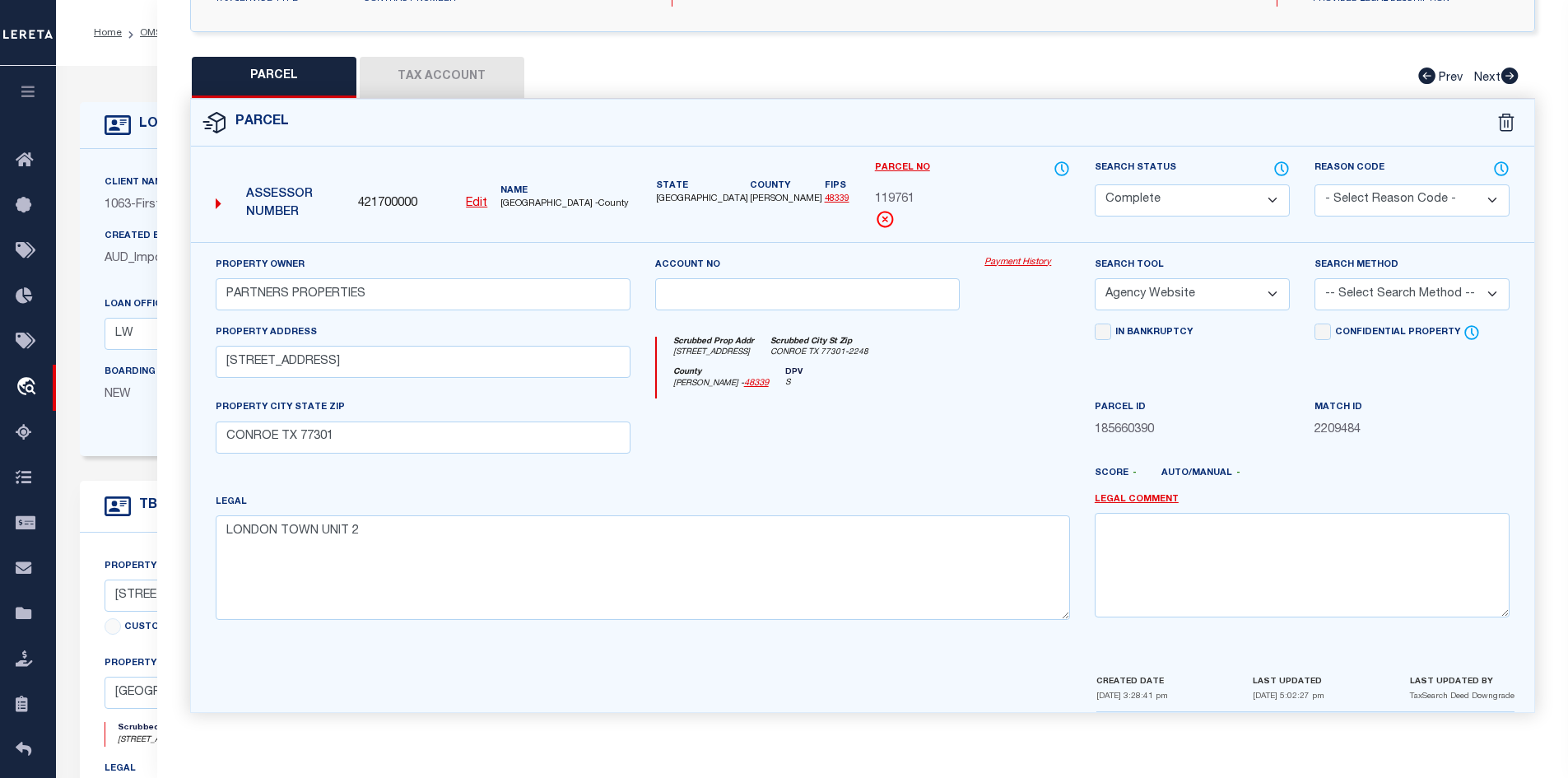
click at [452, 64] on button "Tax Account" at bounding box center [442, 77] width 165 height 41
select select "100"
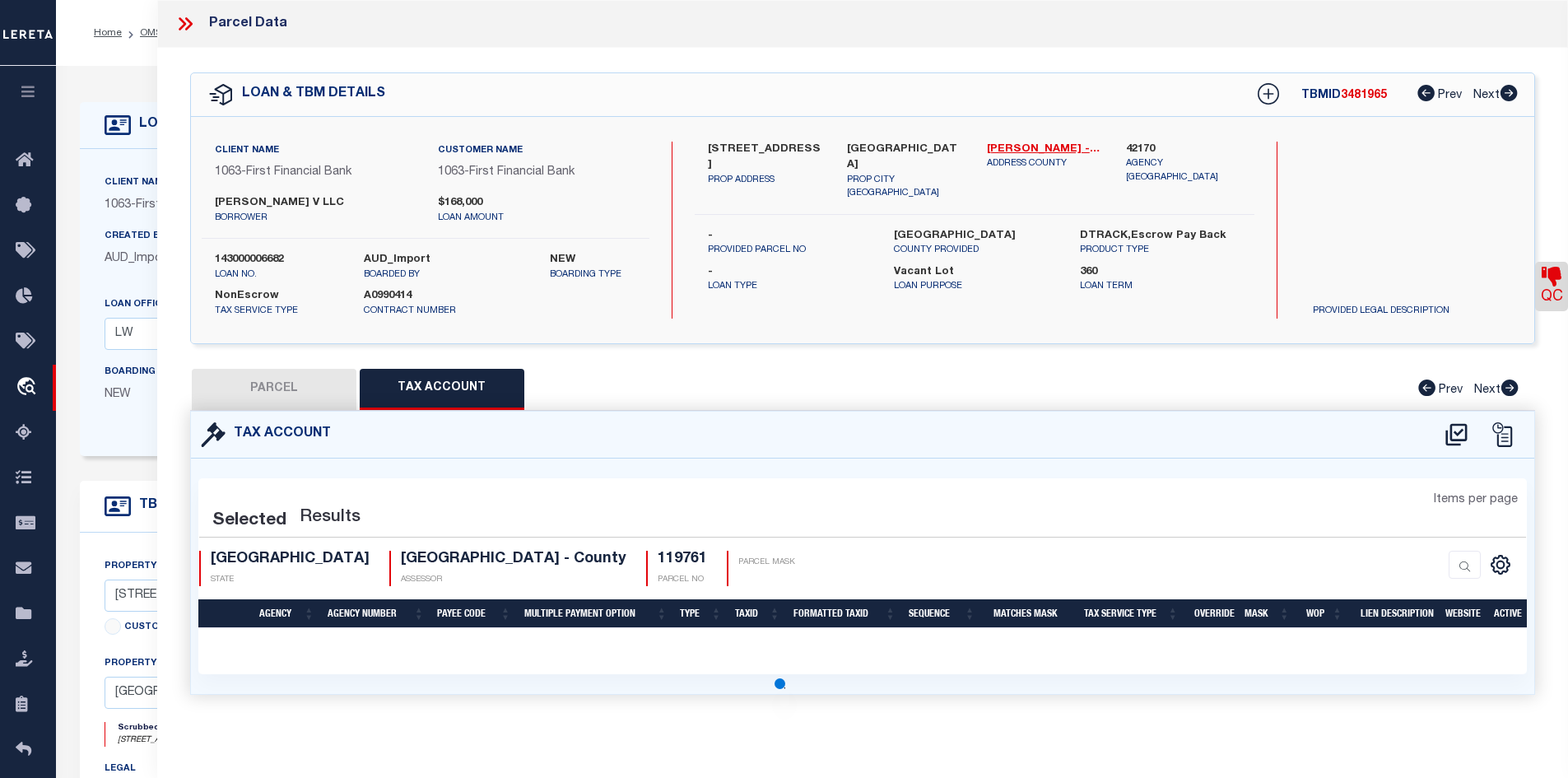
scroll to position [0, 0]
select select "100"
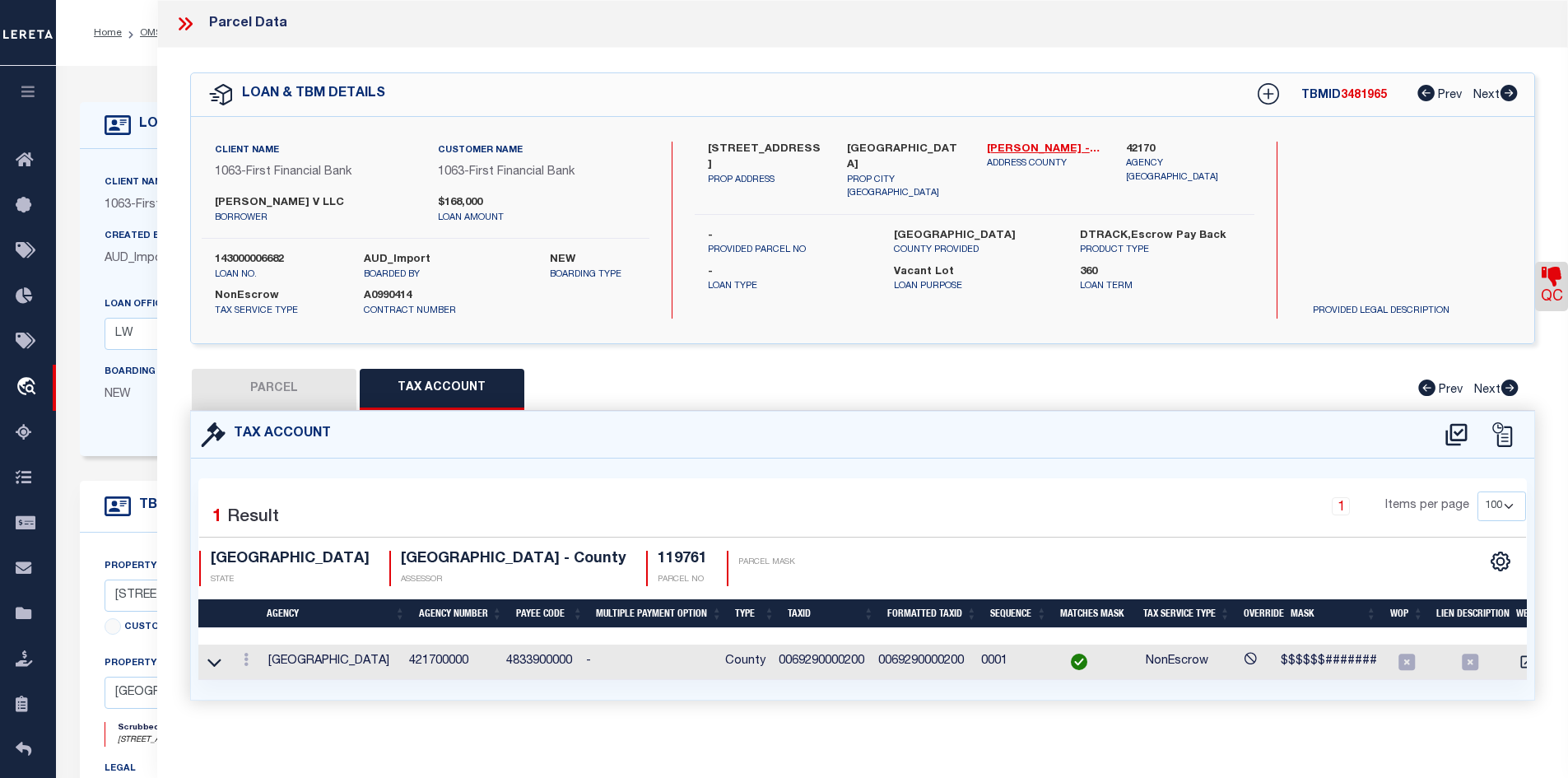
click at [261, 384] on button "PARCEL" at bounding box center [274, 389] width 165 height 41
select select "AS"
select select
checkbox input "false"
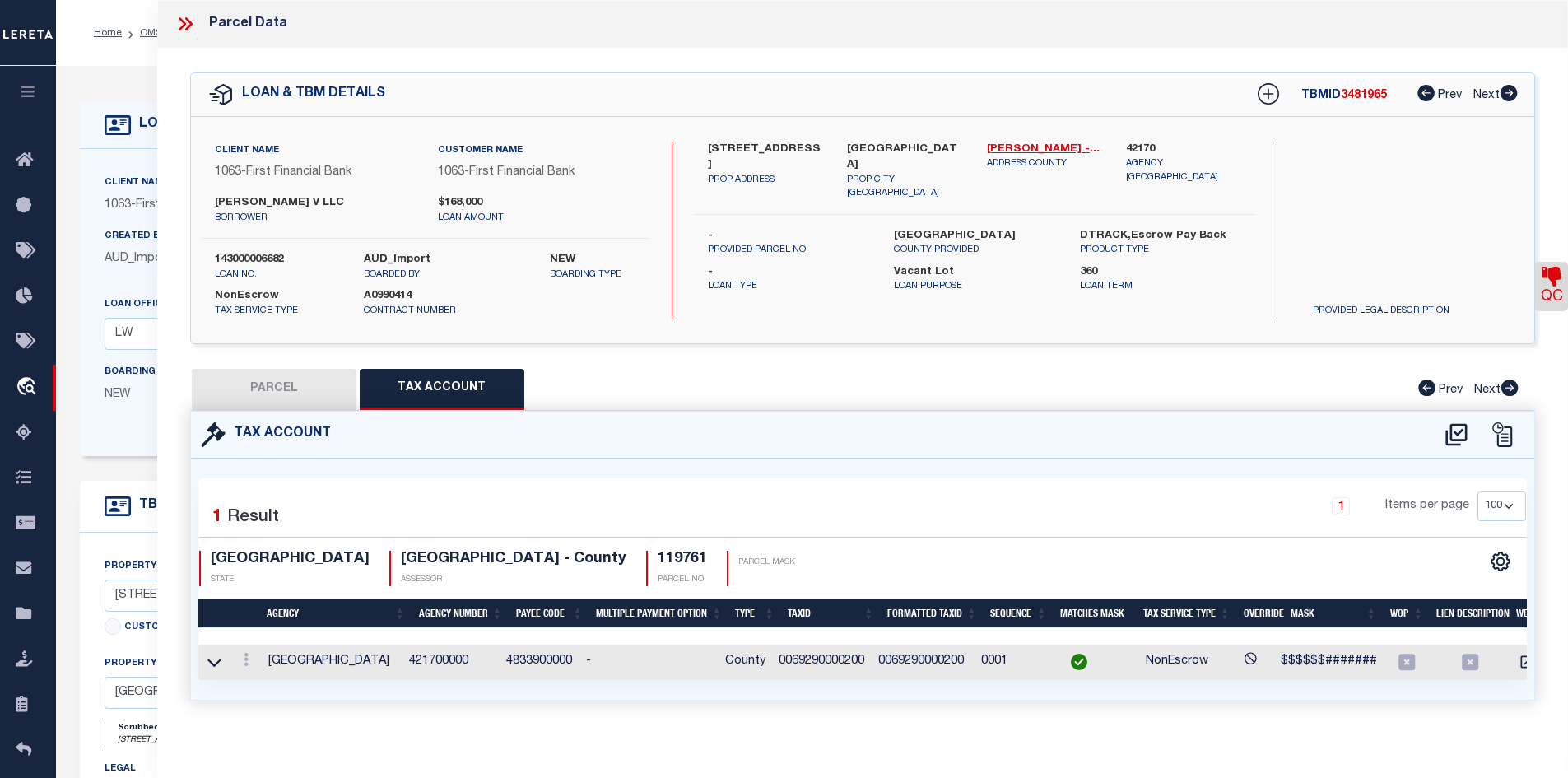
select select "CP"
type input "PARTNERS PROPERTIES"
select select "AGW"
select select
type input "[STREET_ADDRESS]"
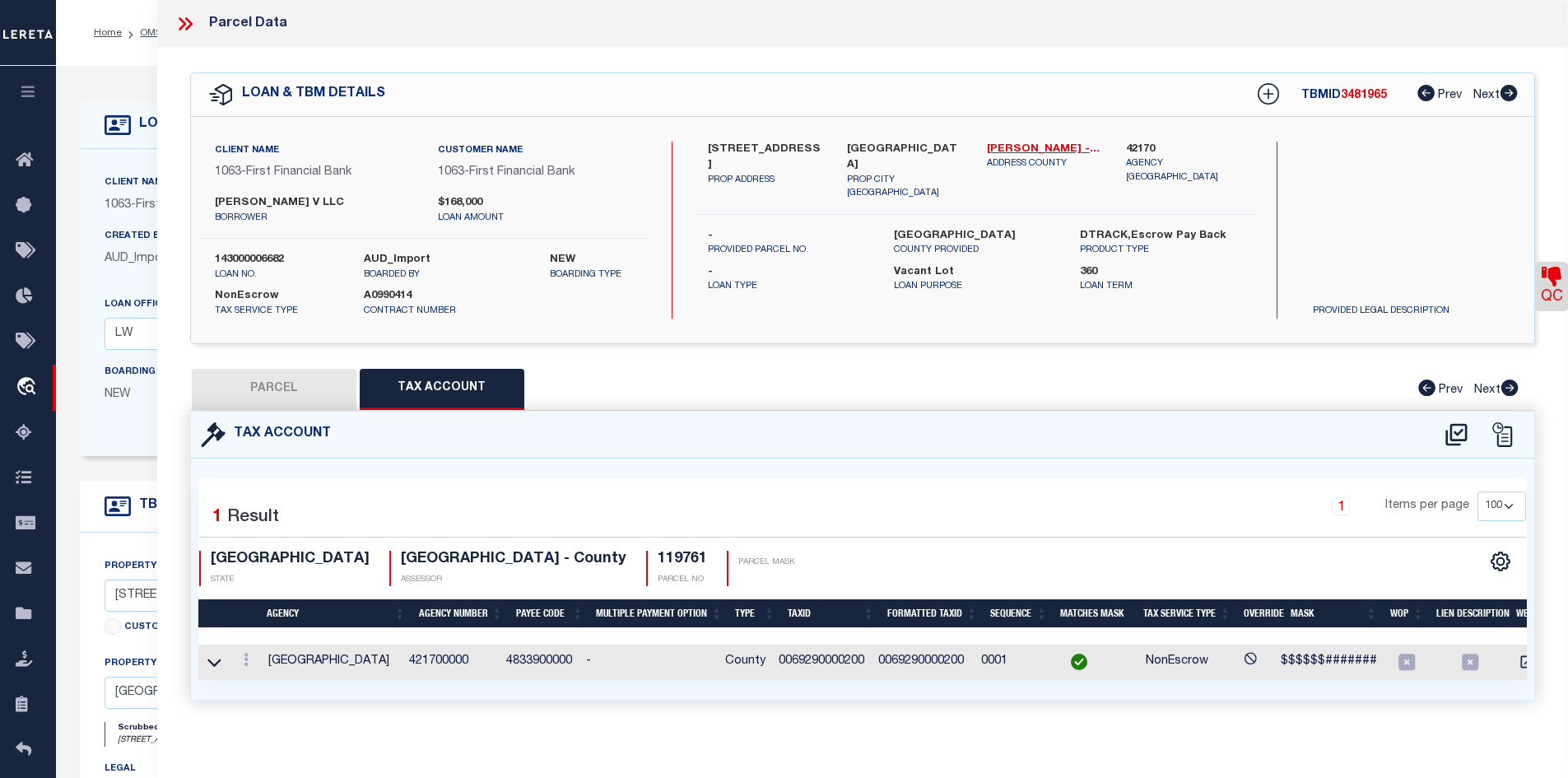
type input "CONROE TX 77301"
type textarea "LONDON TOWN UNIT 2"
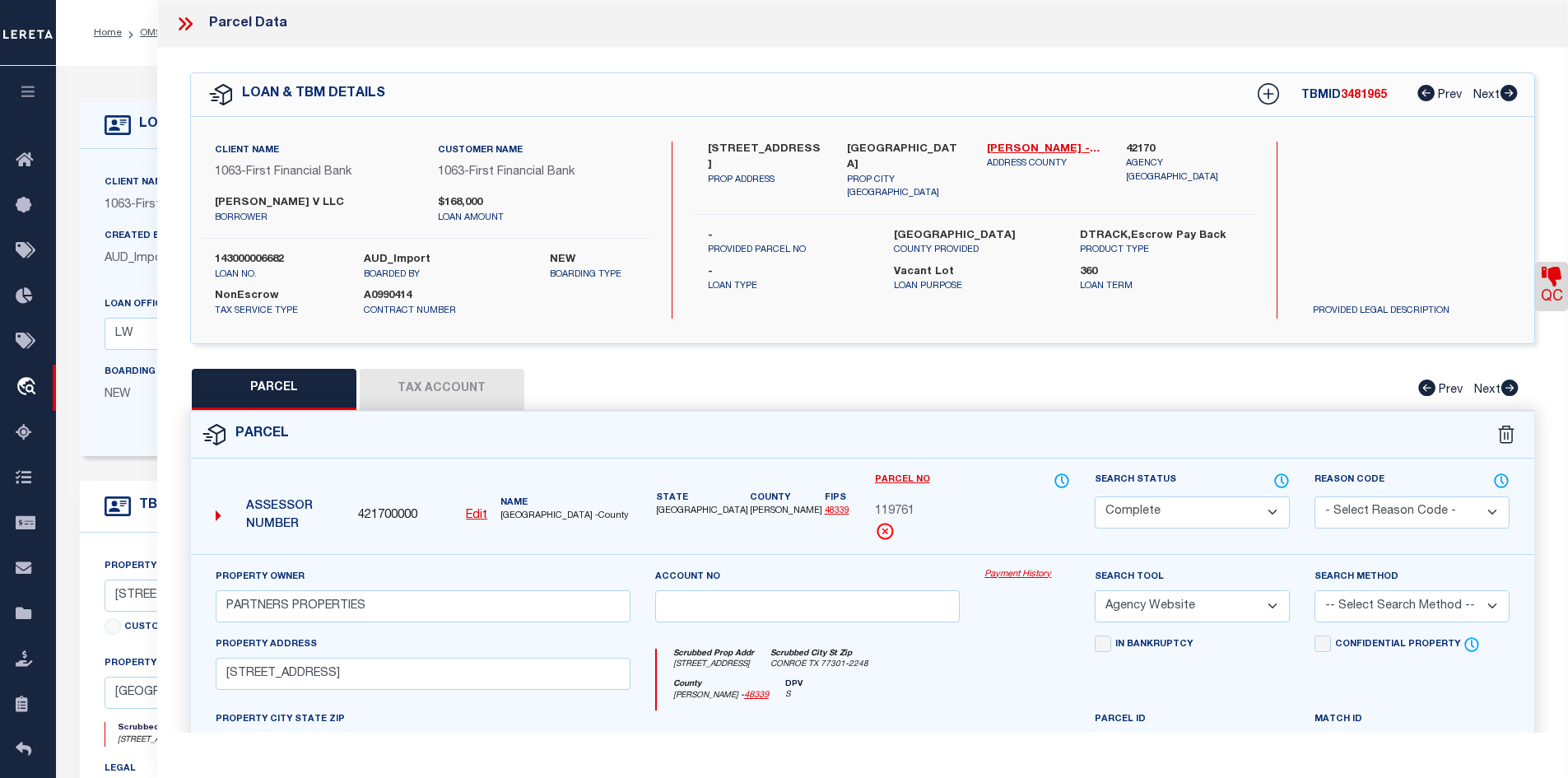
click at [184, 26] on icon at bounding box center [182, 24] width 7 height 13
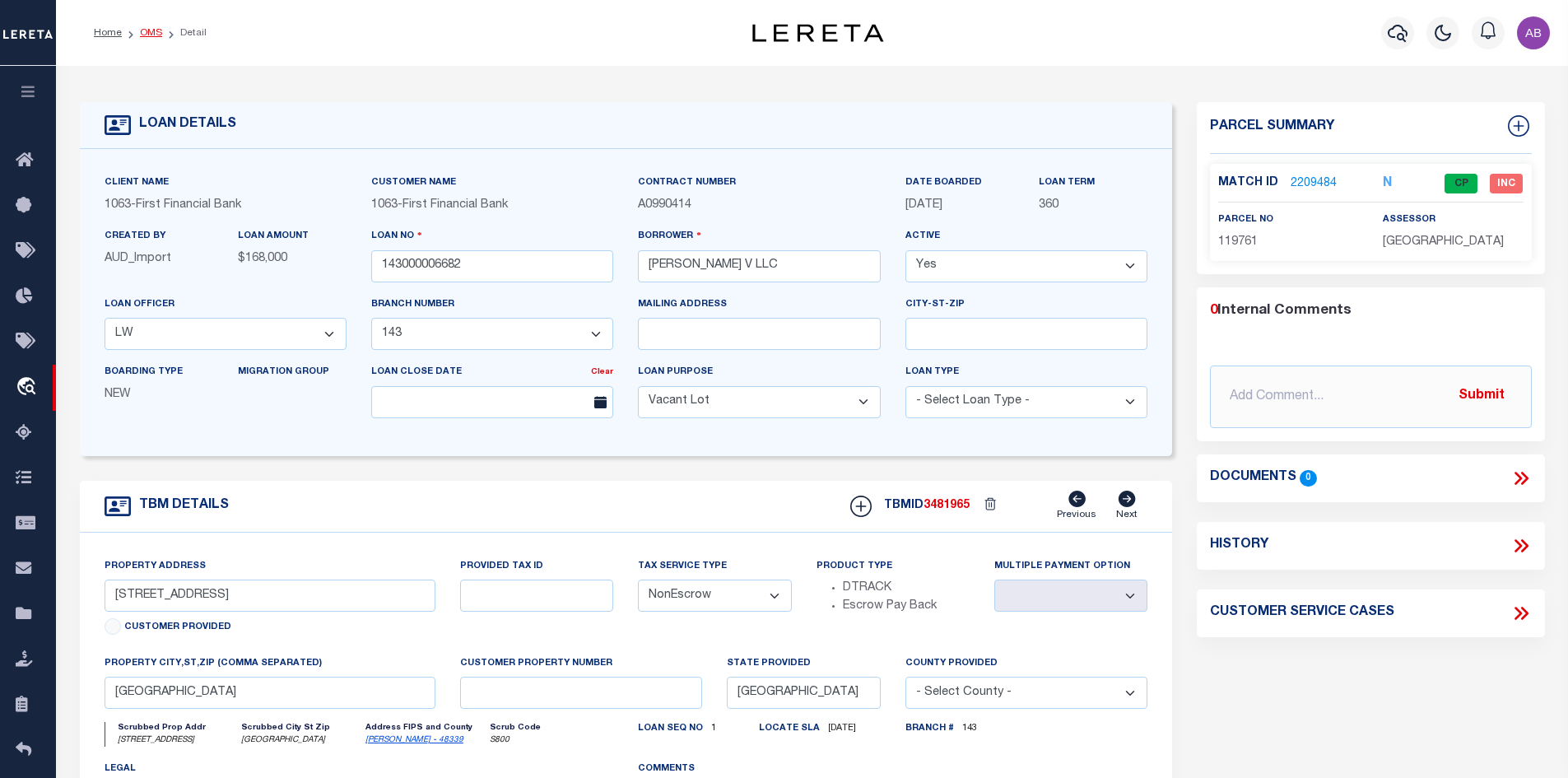
click at [145, 35] on link "OMS" at bounding box center [151, 33] width 22 height 10
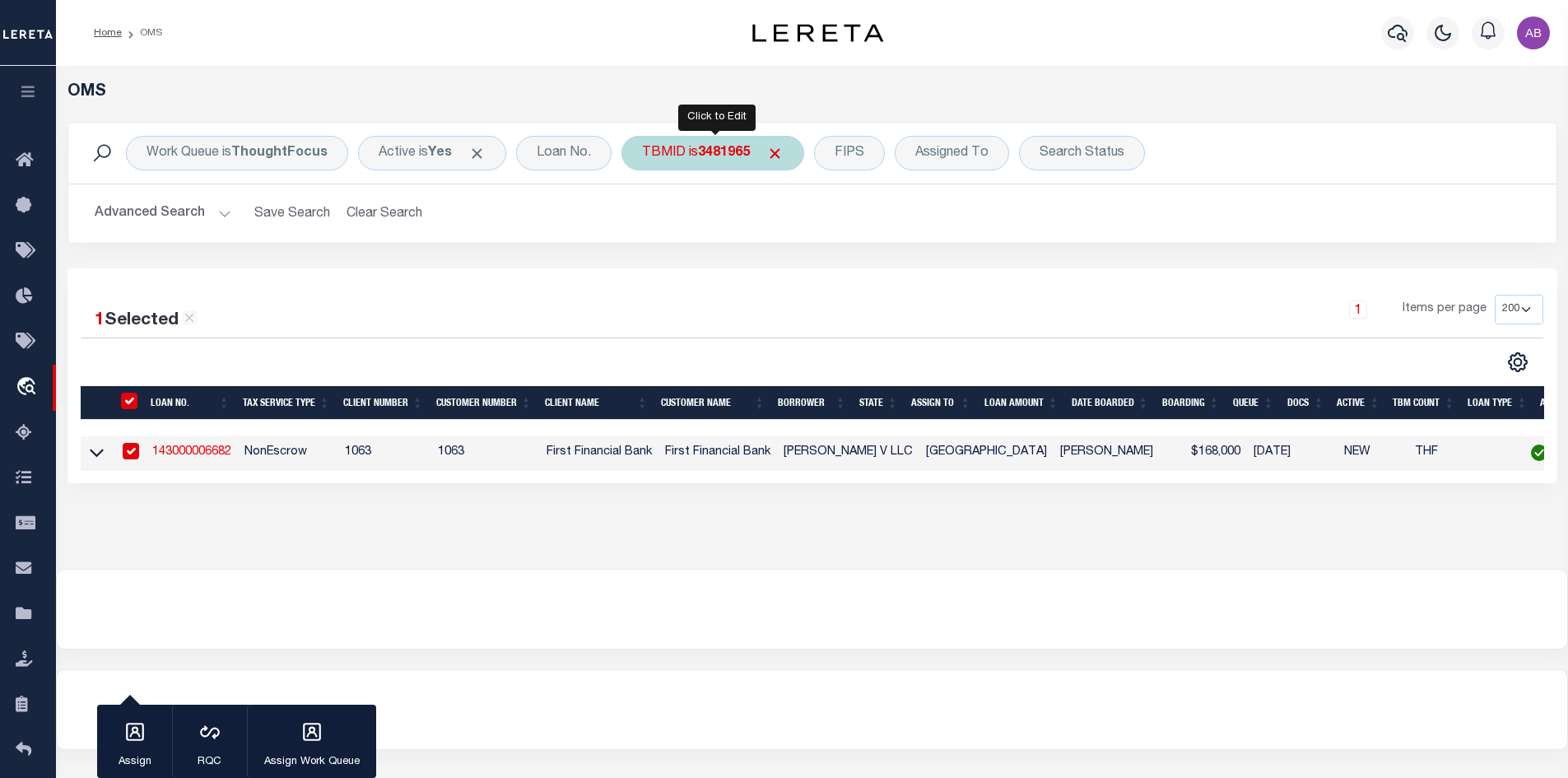
click at [710, 147] on b "3481965" at bounding box center [724, 153] width 52 height 13
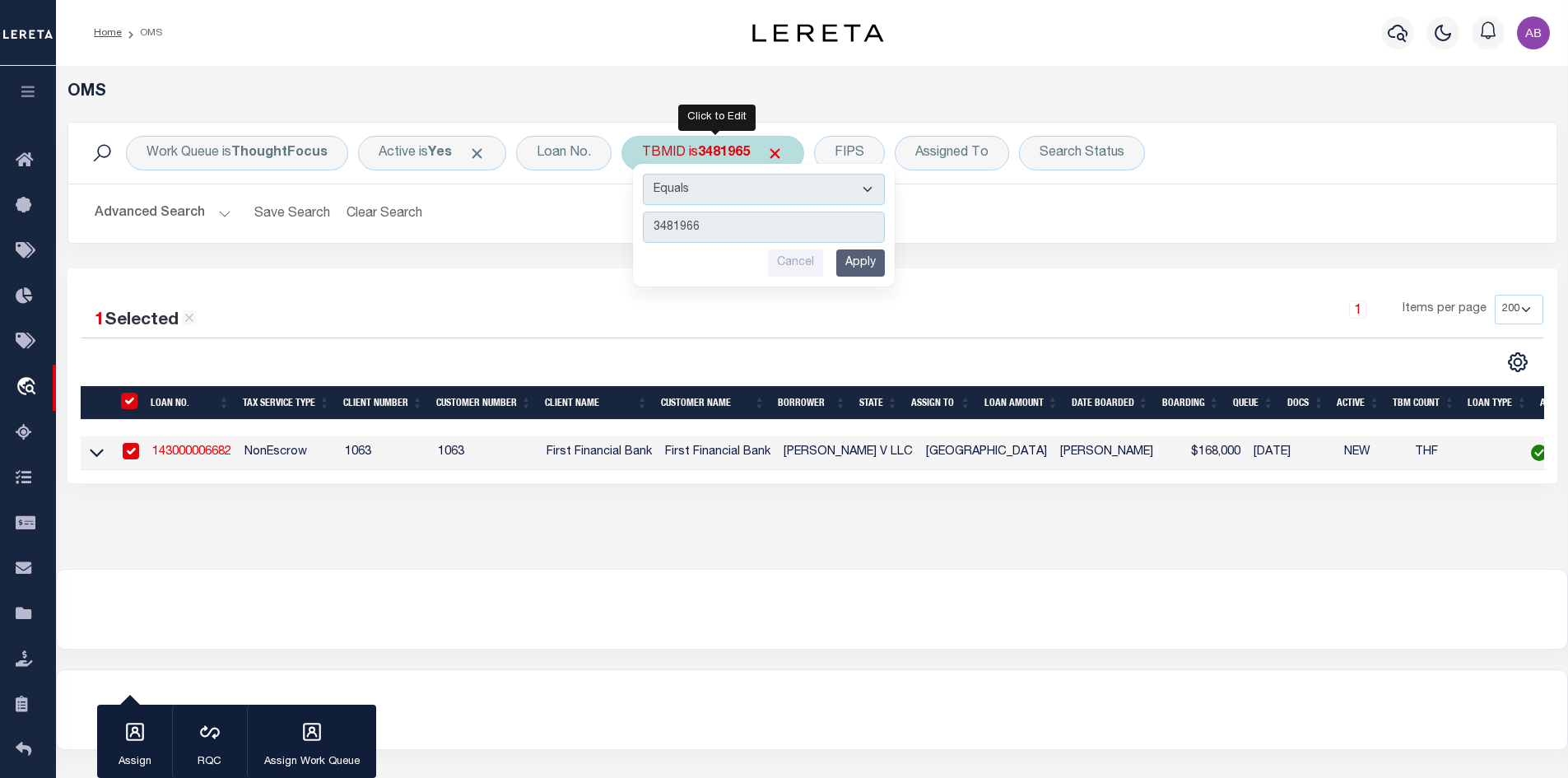
type input "3481966"
click at [860, 255] on input "Apply" at bounding box center [860, 263] width 48 height 27
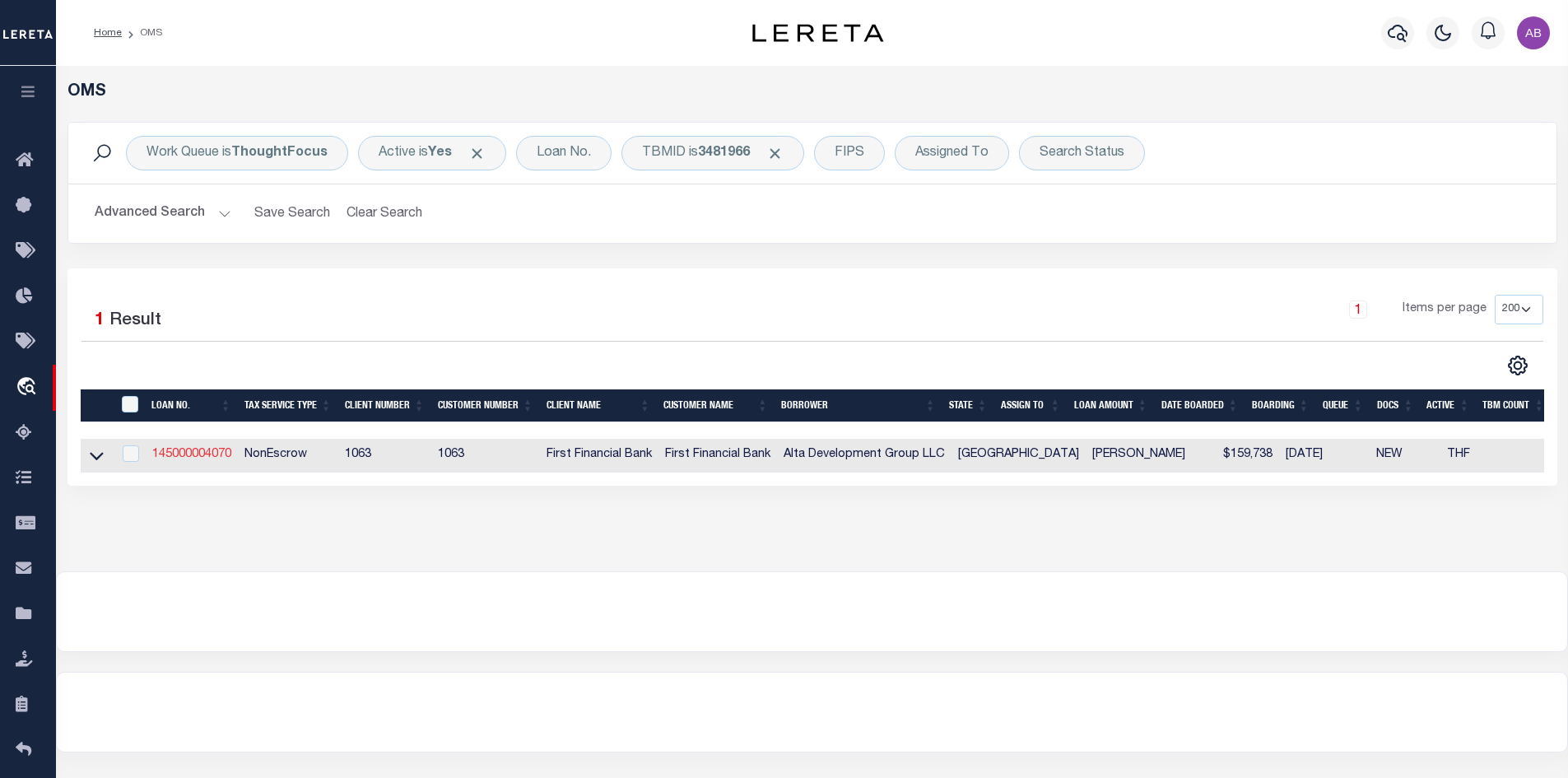
click at [203, 459] on link "145000004070" at bounding box center [191, 455] width 79 height 12
type input "145000004070"
type input "Alta Development Group LLC"
select select "4559"
select select "796"
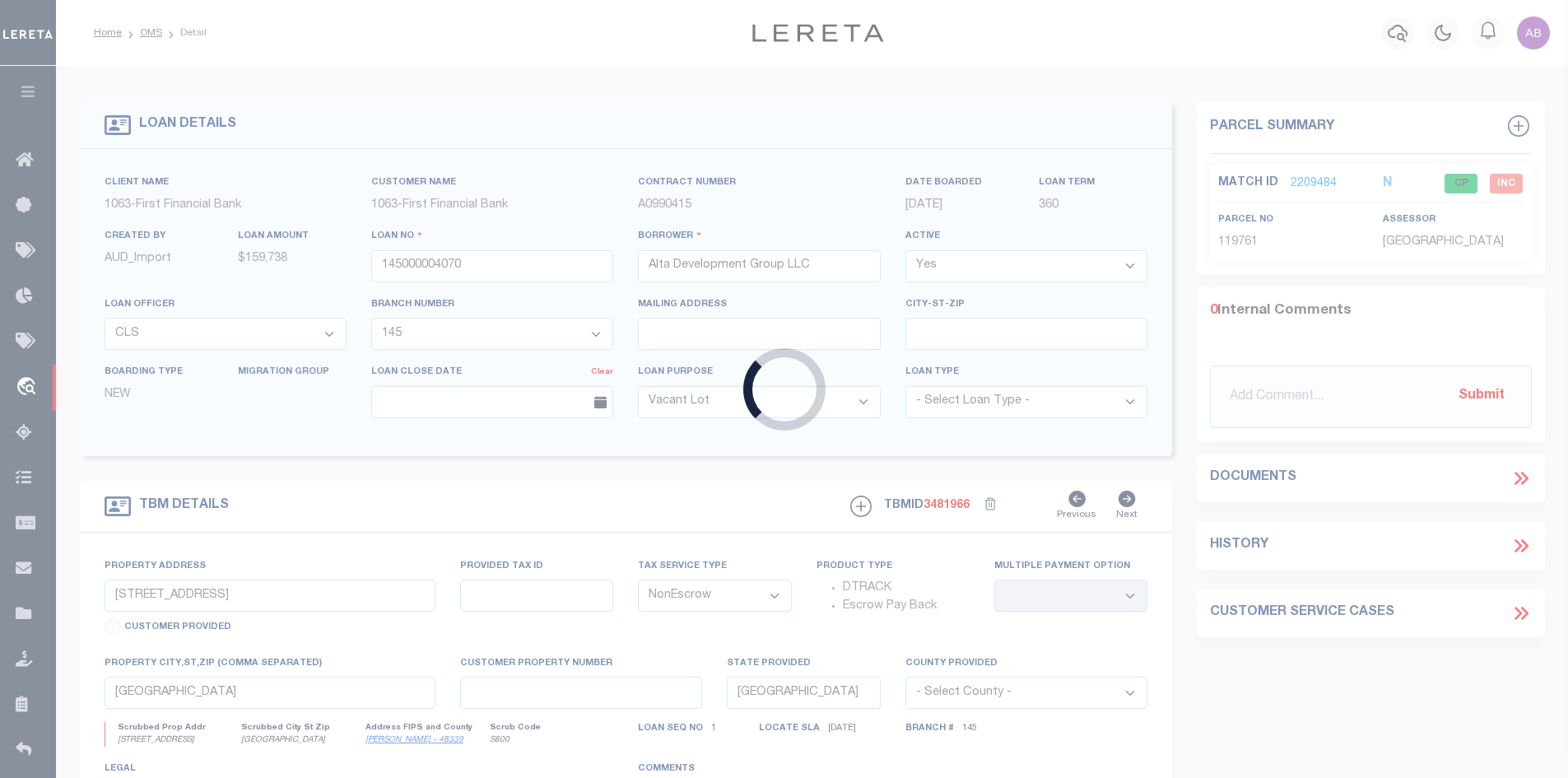
type input "[STREET_ADDRESS]"
select select
type input "[PERSON_NAME] TX 773180000"
select select
select select "4559"
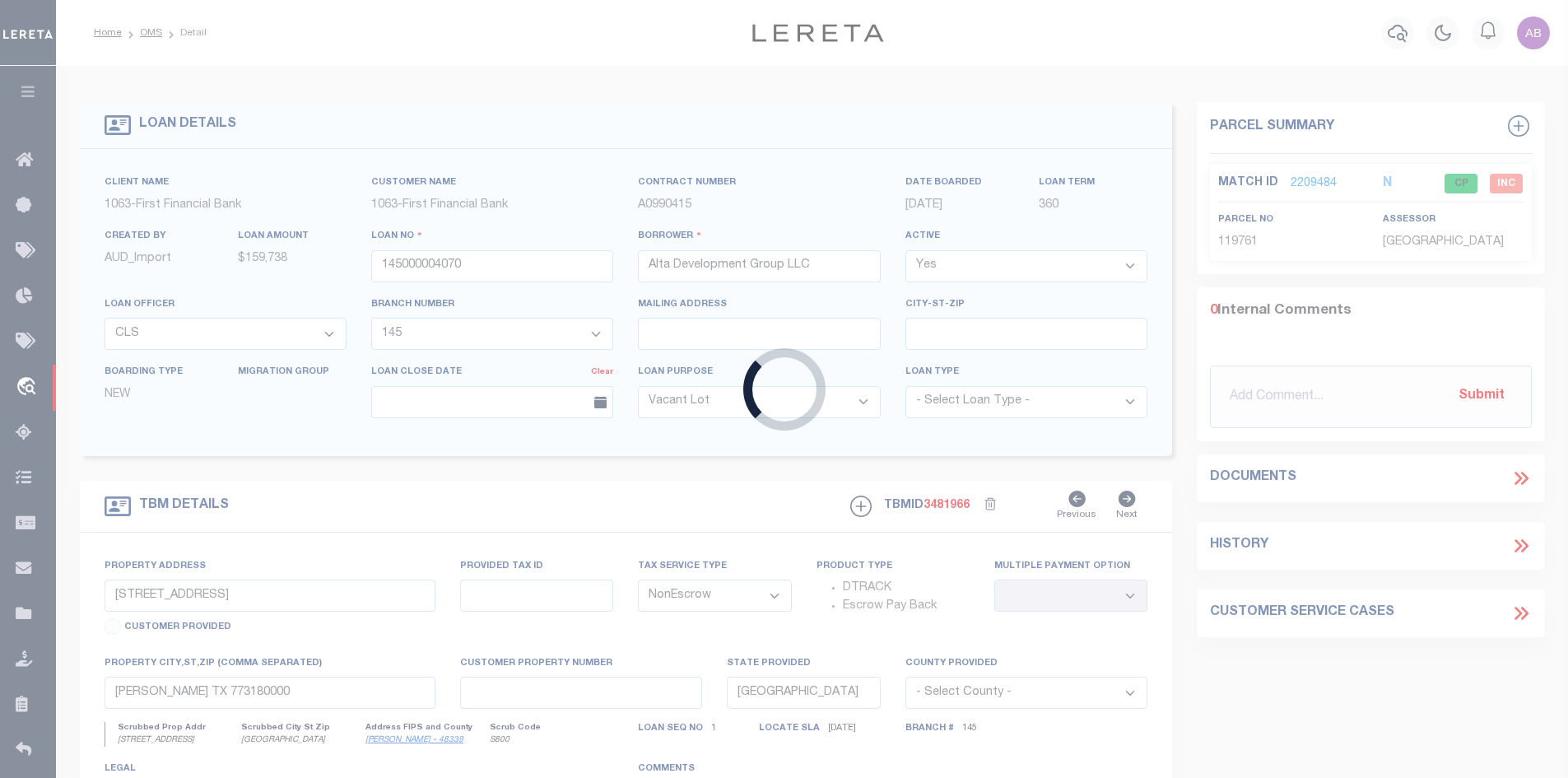
select select "796"
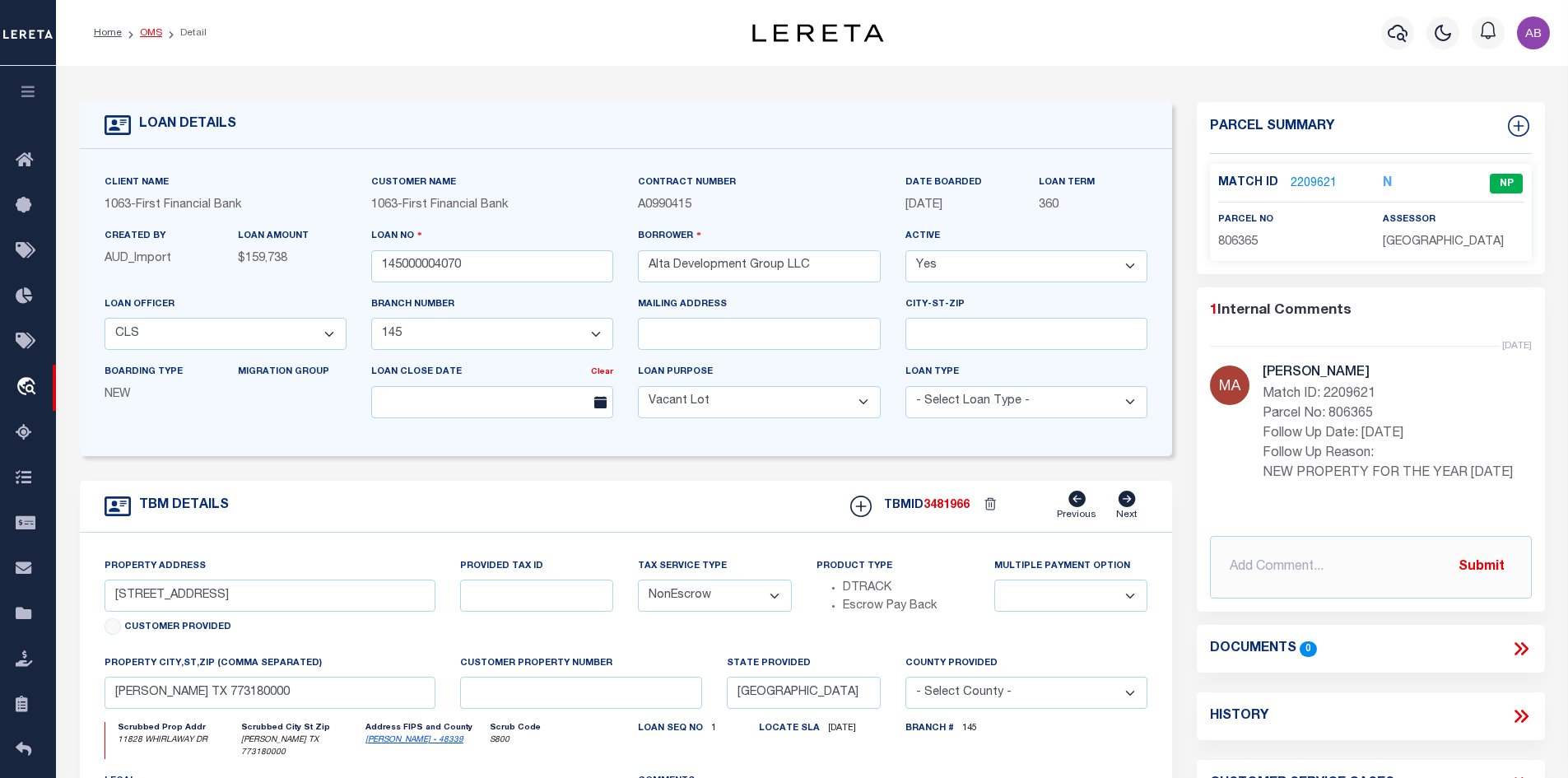
click at [149, 30] on link "OMS" at bounding box center [151, 33] width 22 height 10
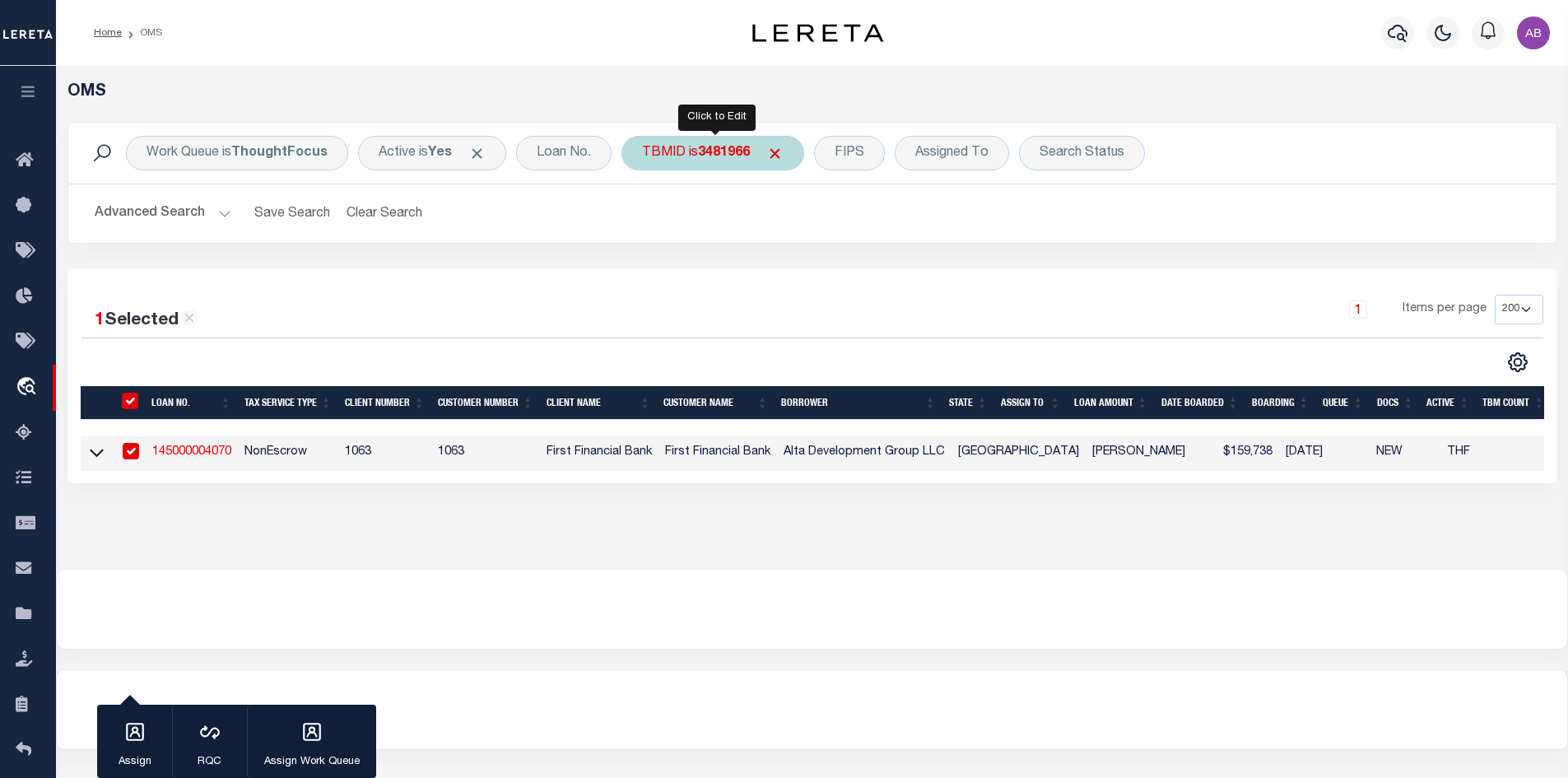
click at [731, 148] on b "3481966" at bounding box center [724, 153] width 52 height 13
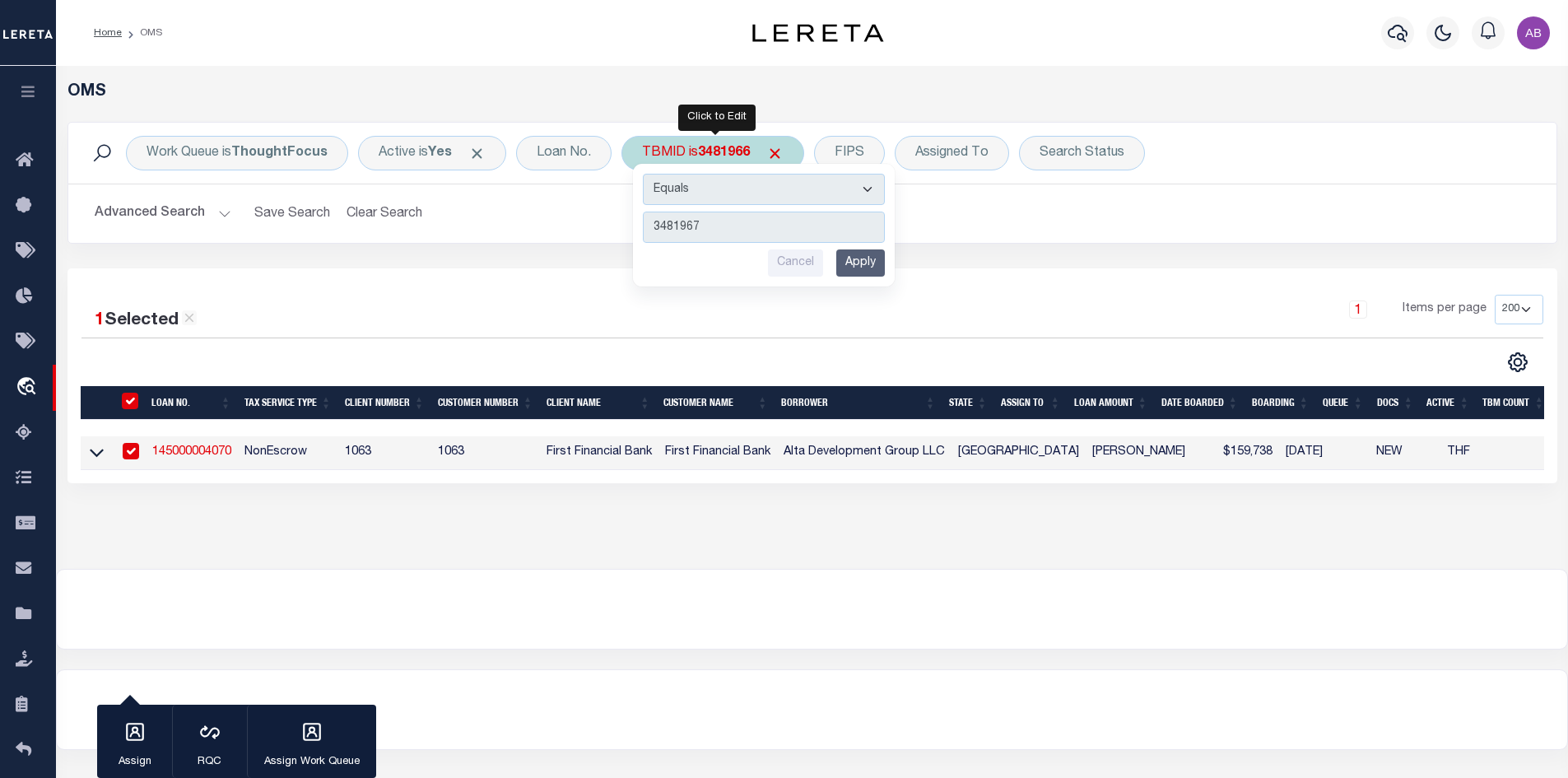
type input "3481967"
click at [865, 261] on input "Apply" at bounding box center [860, 263] width 48 height 27
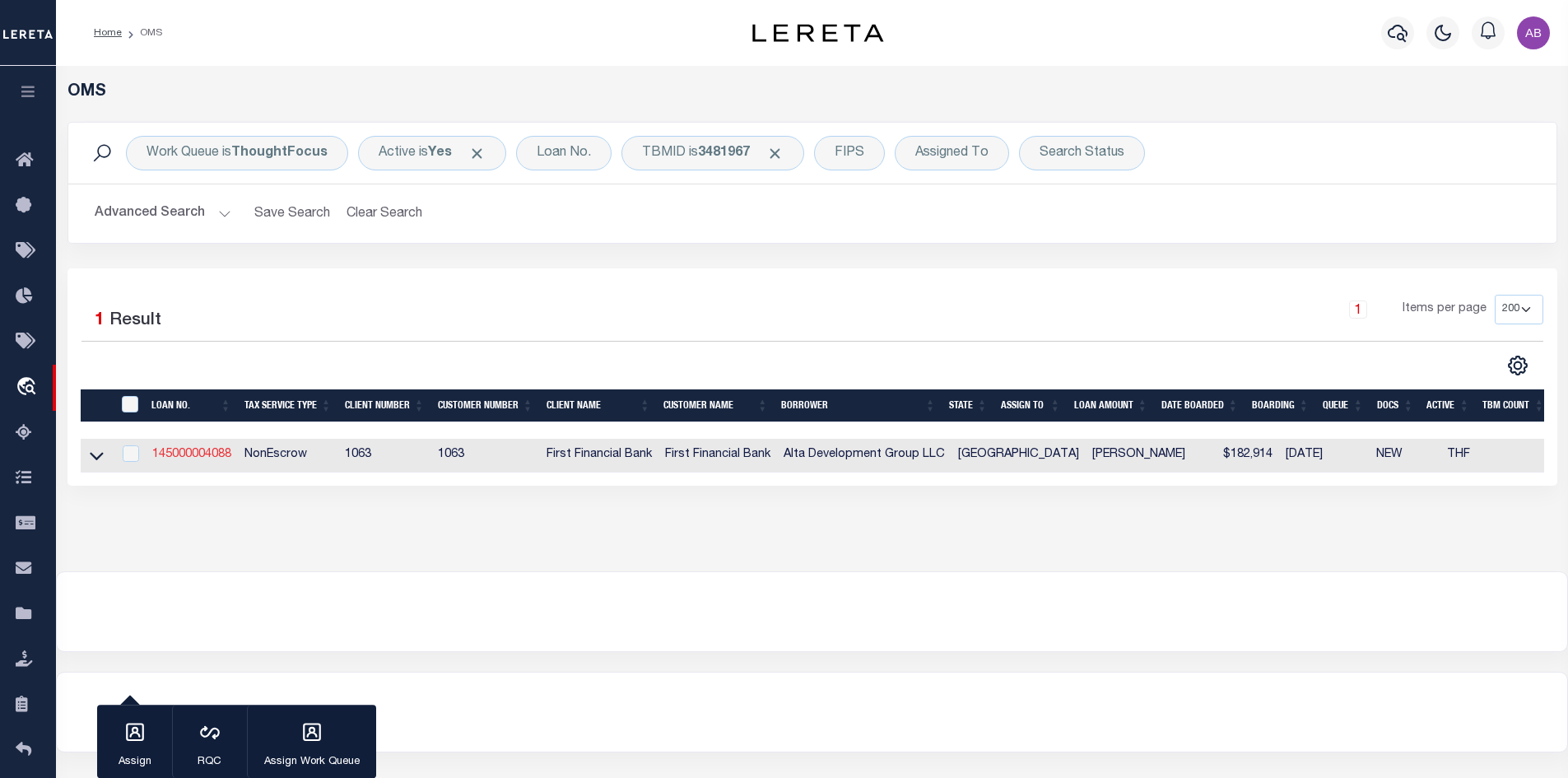
click at [179, 452] on link "145000004088" at bounding box center [191, 455] width 79 height 12
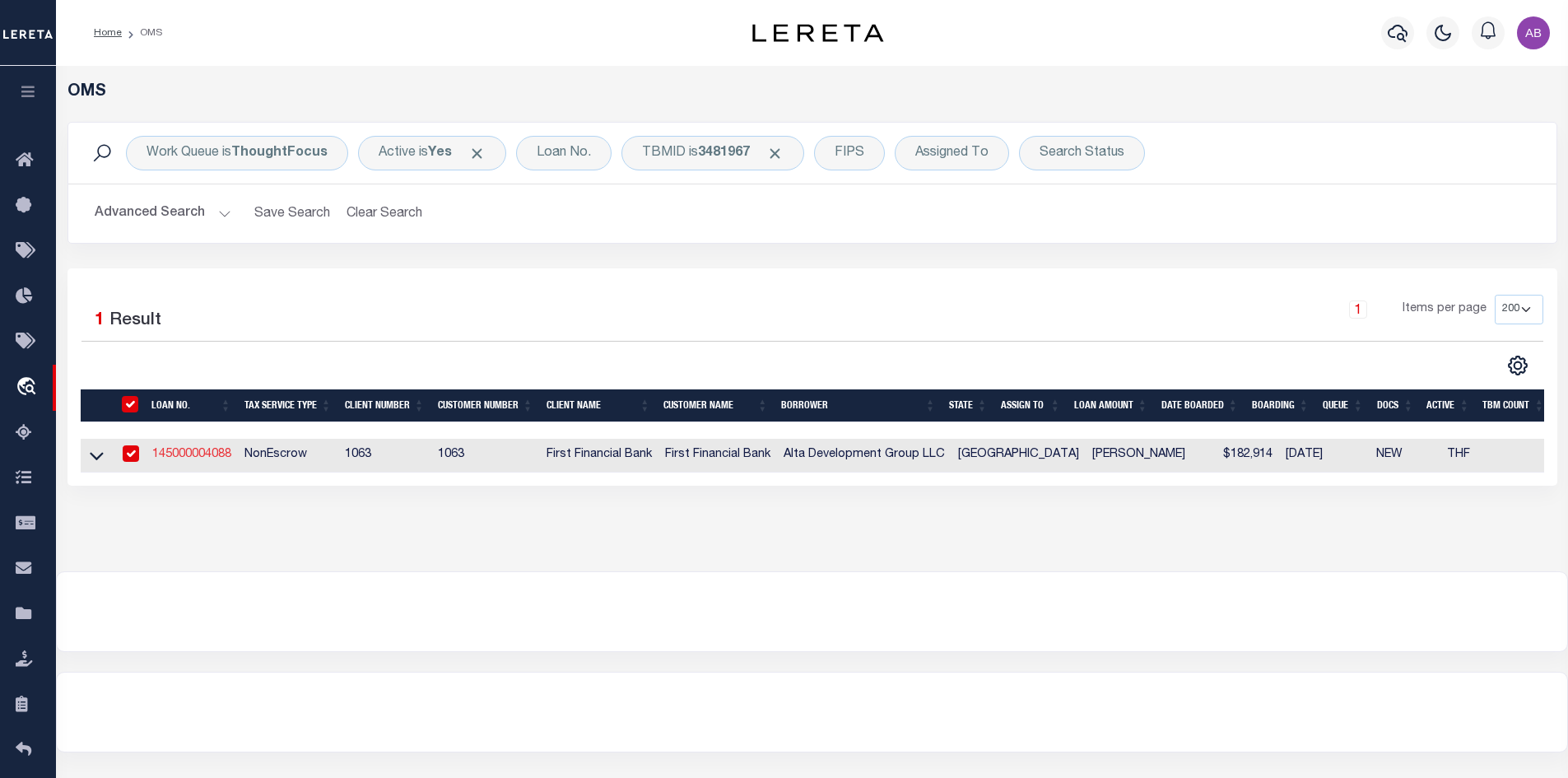
type input "145000004088"
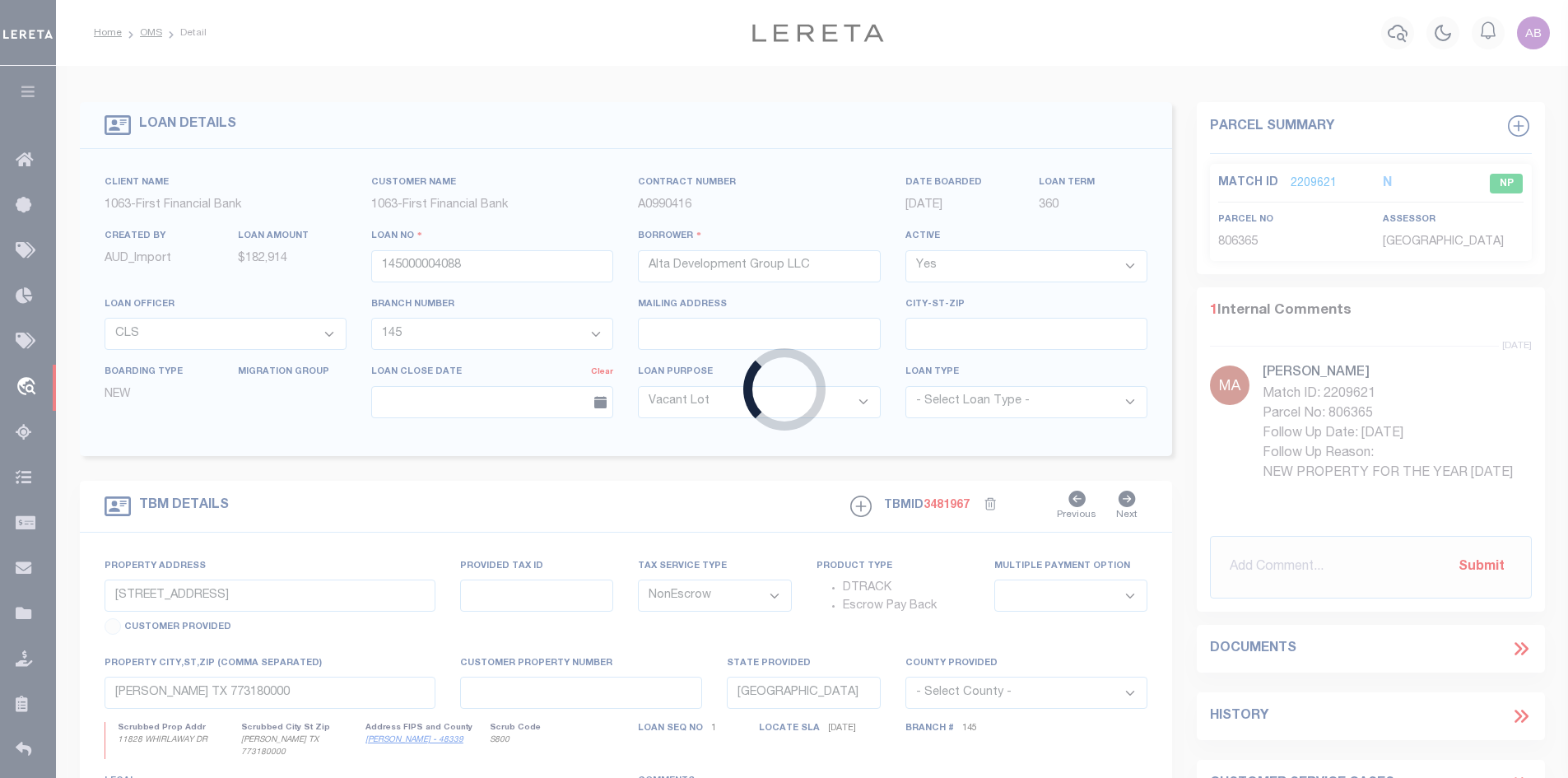
type input "[STREET_ADDRESS]"
select select
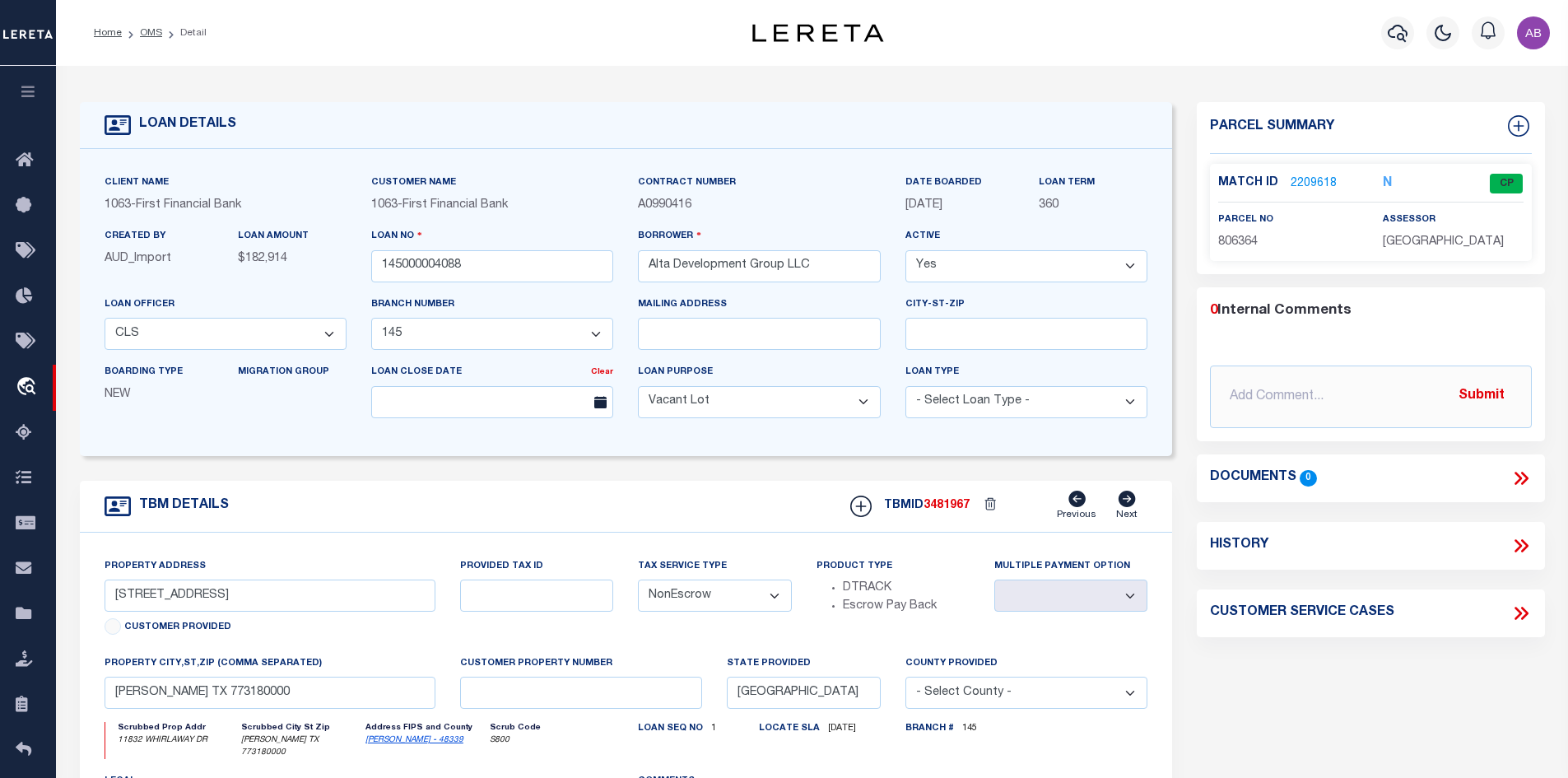
click at [1311, 177] on link "2209618" at bounding box center [1313, 184] width 46 height 17
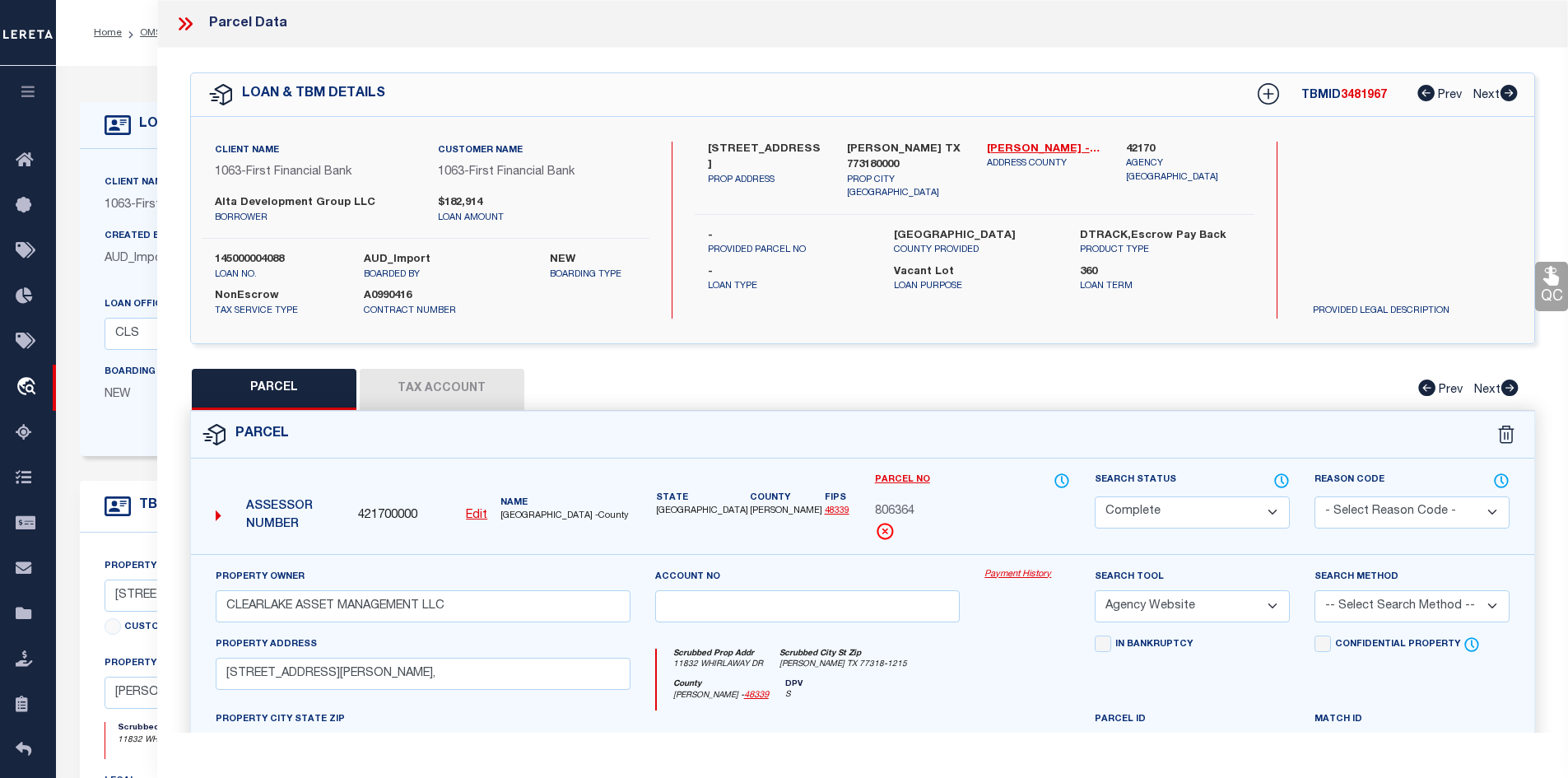
click at [464, 381] on button "Tax Account" at bounding box center [442, 389] width 165 height 41
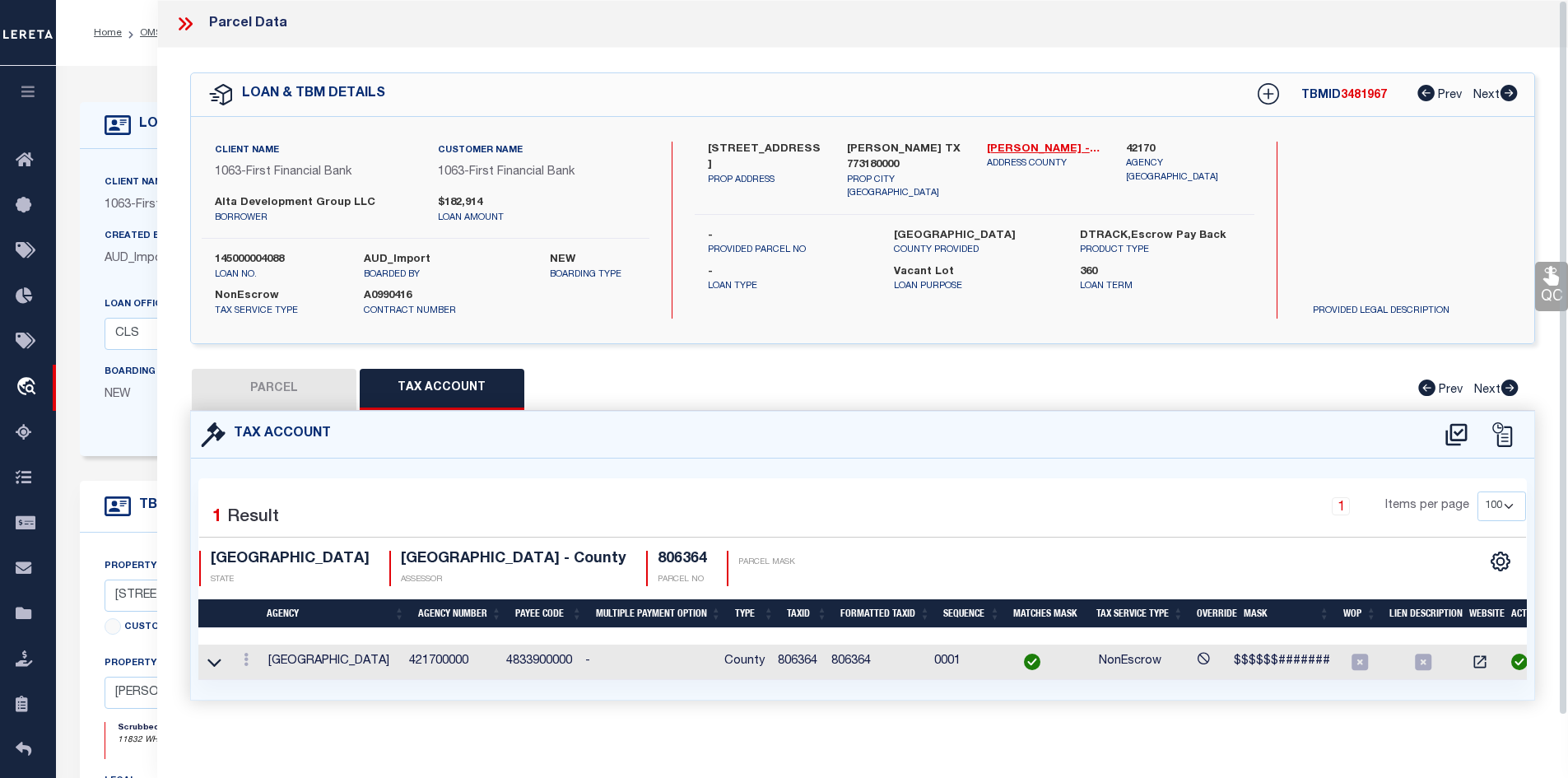
click at [201, 47] on div "QC QC QC" at bounding box center [863, 394] width 1411 height 692
click at [177, 26] on icon at bounding box center [186, 24] width 22 height 22
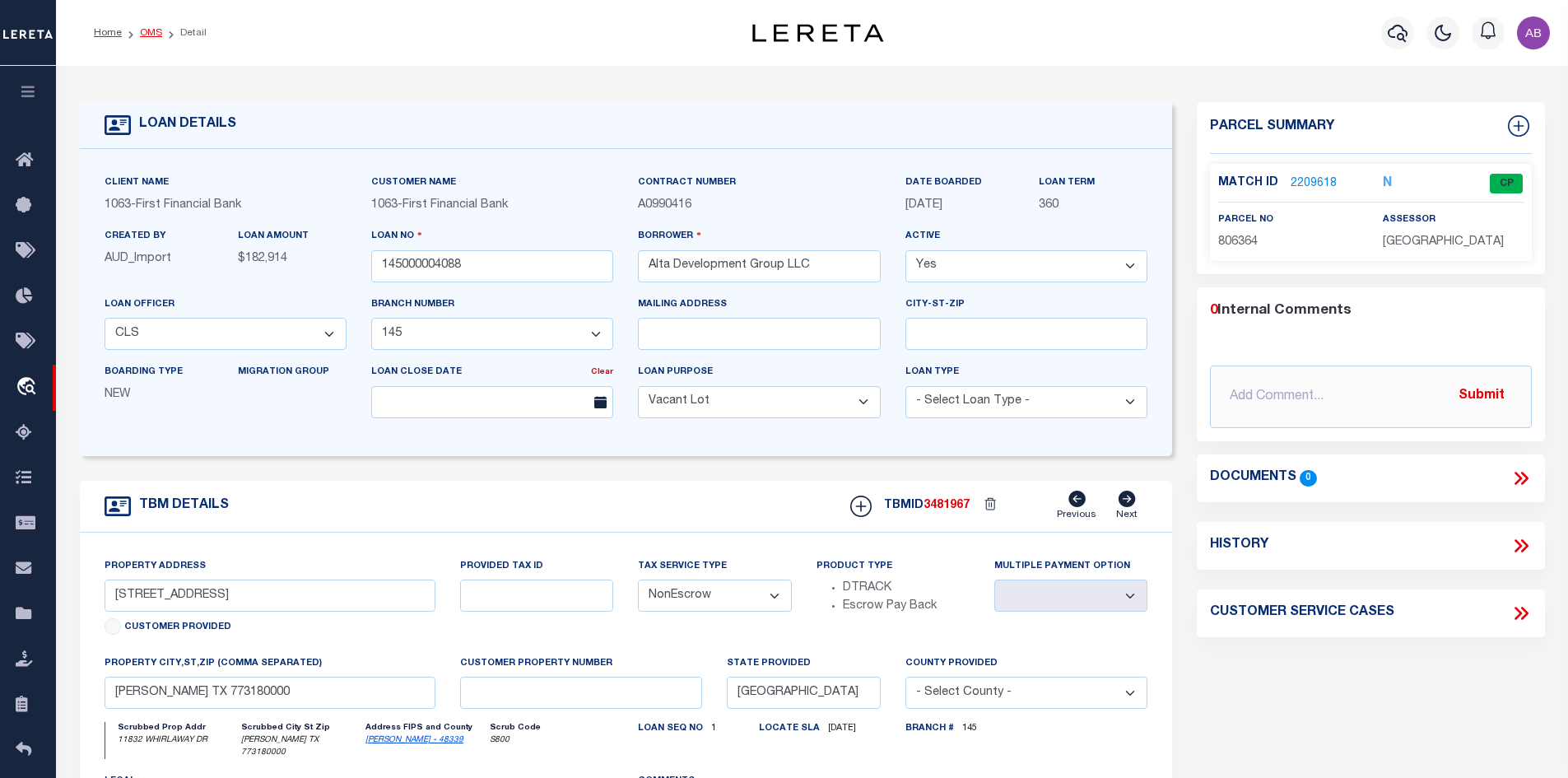
click at [154, 30] on link "OMS" at bounding box center [151, 33] width 22 height 10
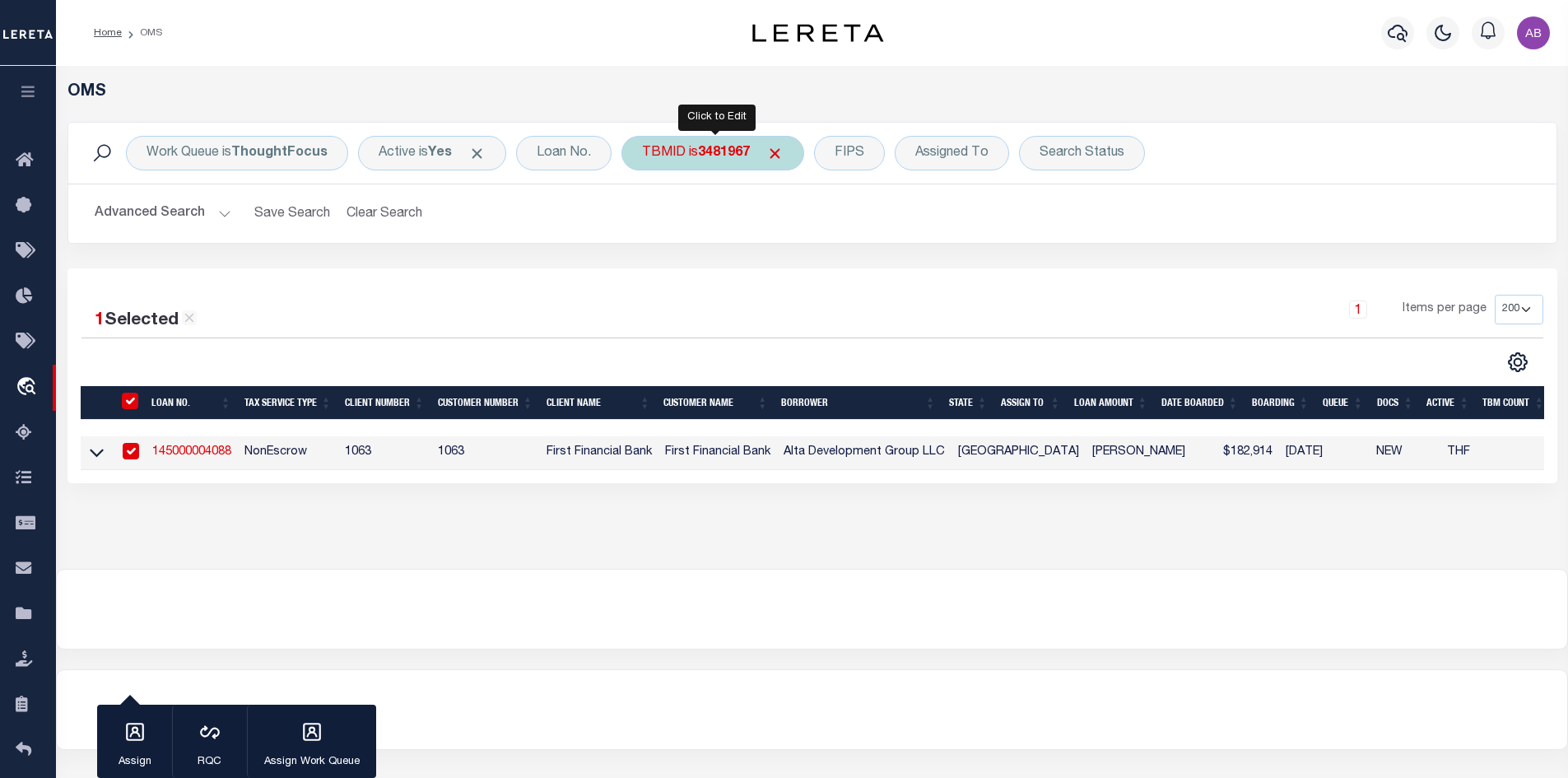
click at [694, 161] on div "TBMID is 3481967" at bounding box center [713, 153] width 183 height 35
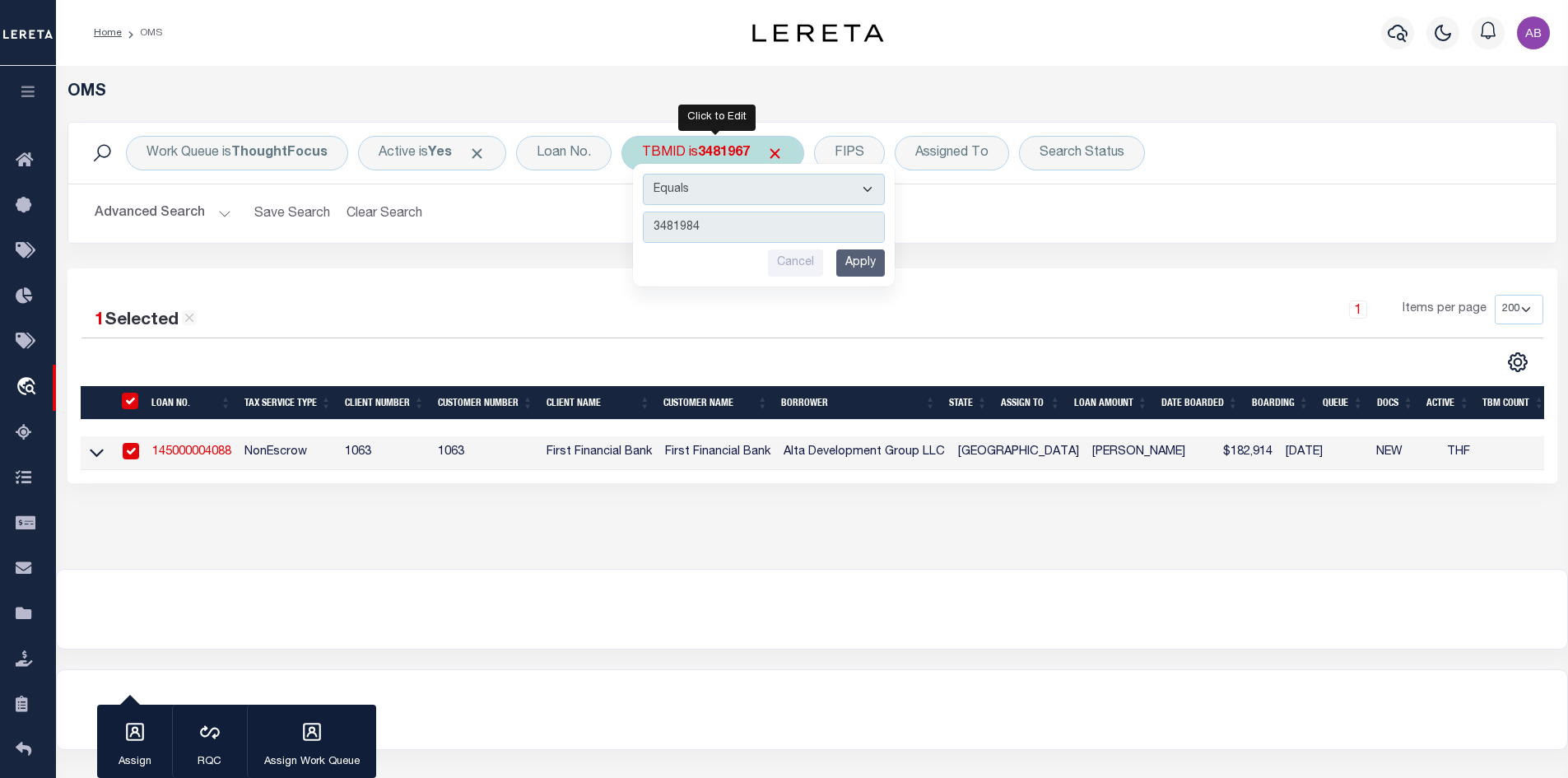
click at [852, 256] on input "Apply" at bounding box center [860, 263] width 48 height 27
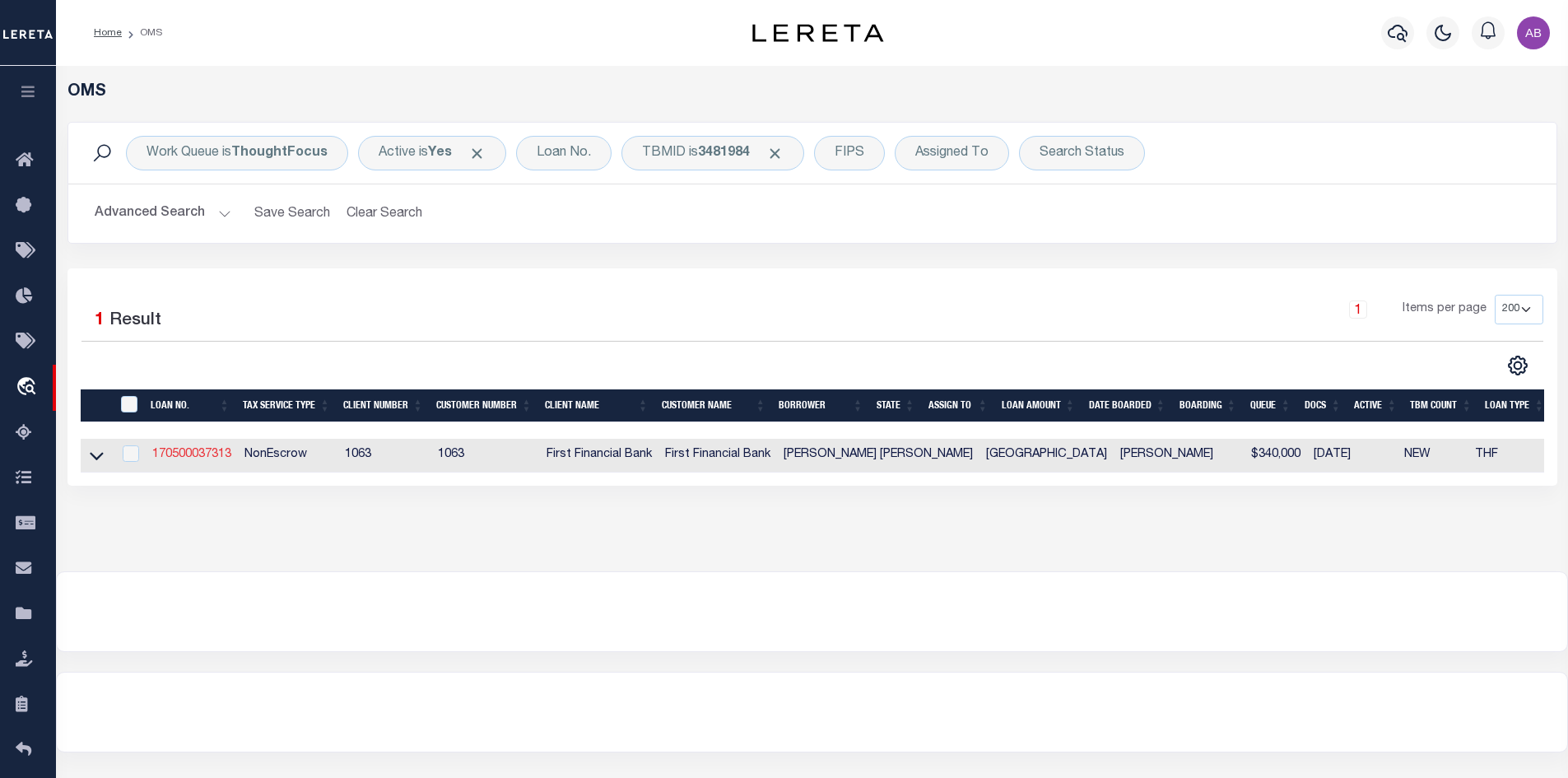
click at [204, 456] on link "170500037313" at bounding box center [191, 455] width 79 height 12
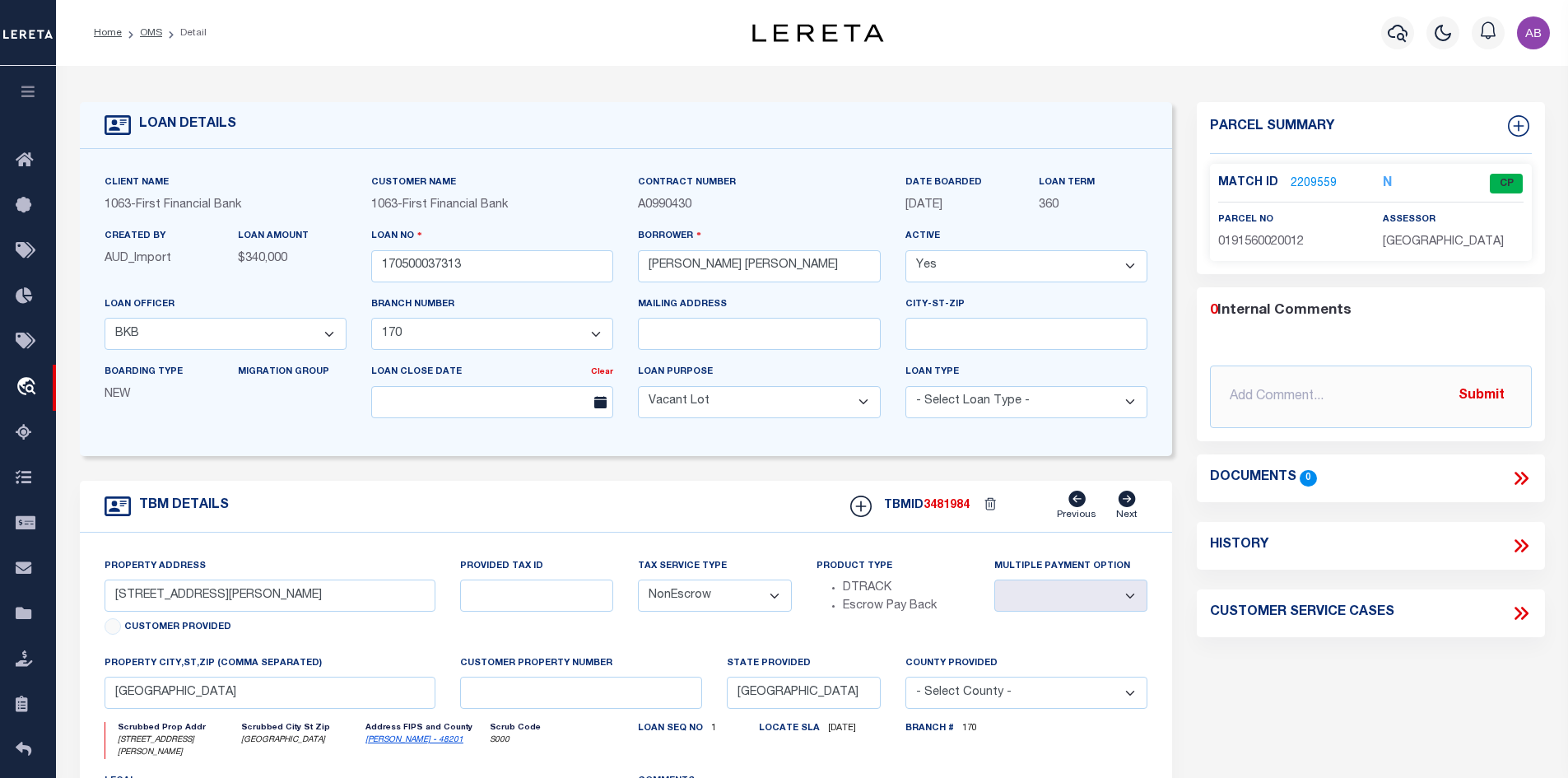
click at [1324, 176] on link "2209559" at bounding box center [1313, 184] width 46 height 17
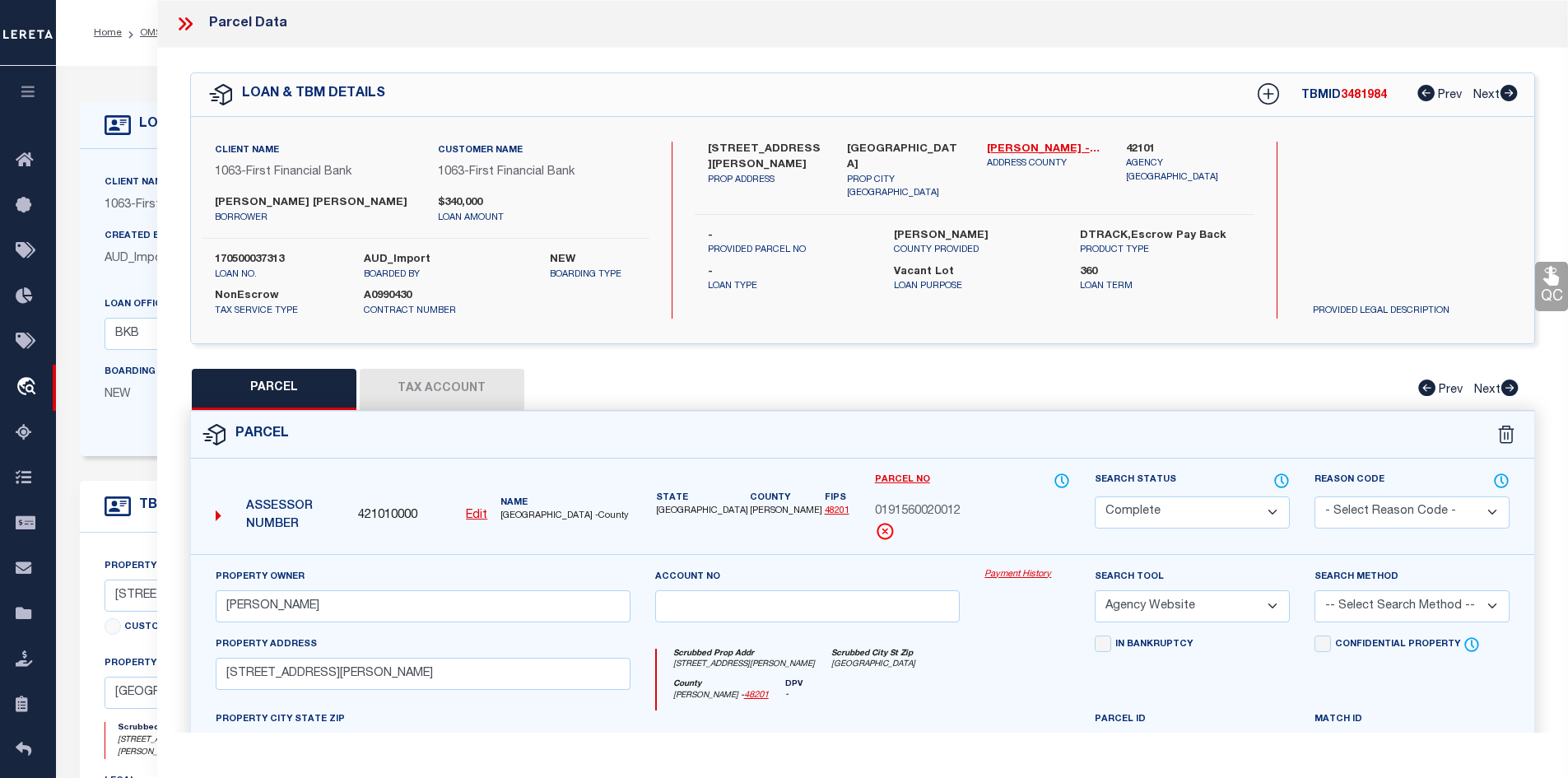
click at [433, 406] on button "Tax Account" at bounding box center [442, 389] width 165 height 41
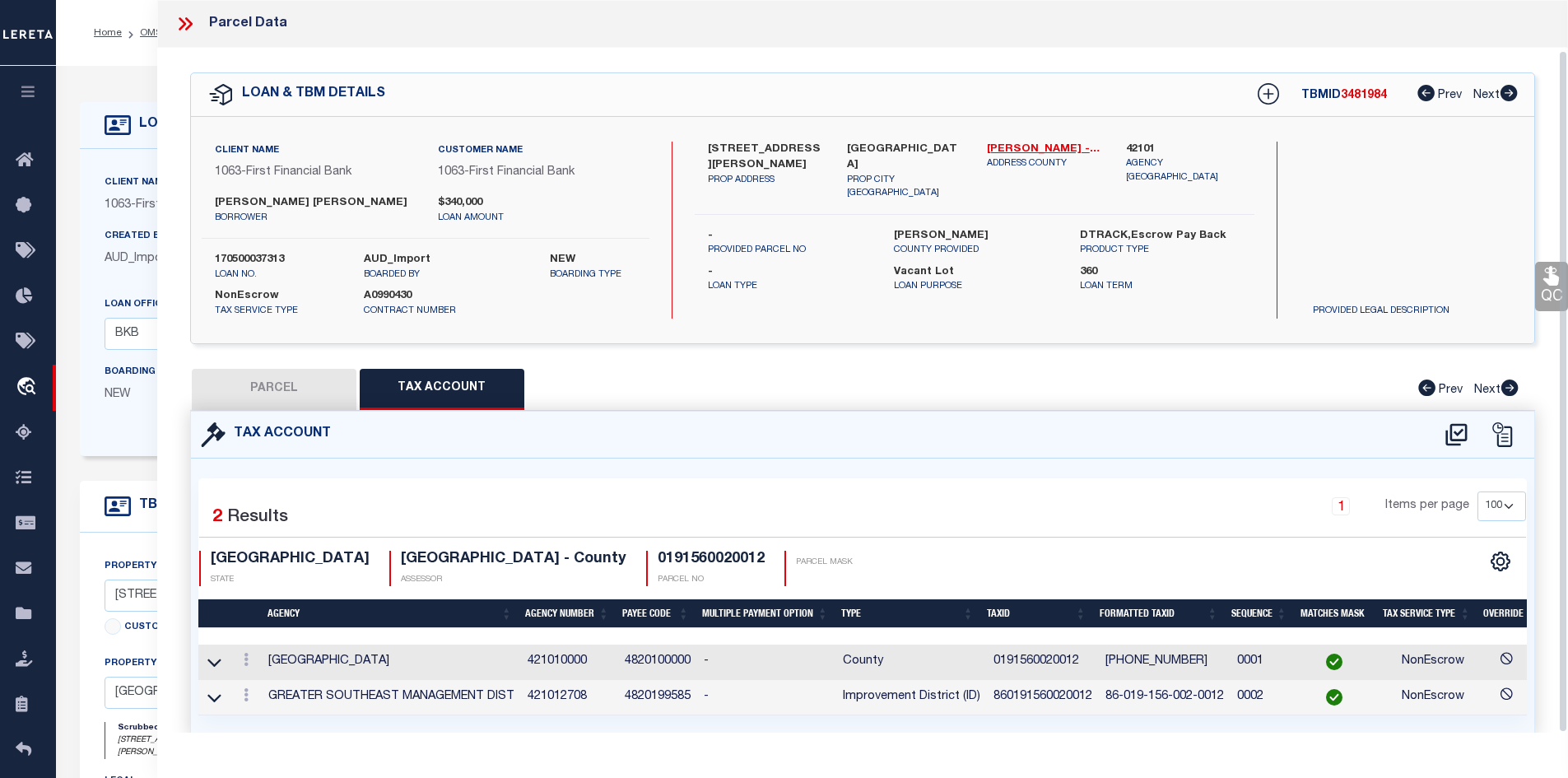
scroll to position [54, 0]
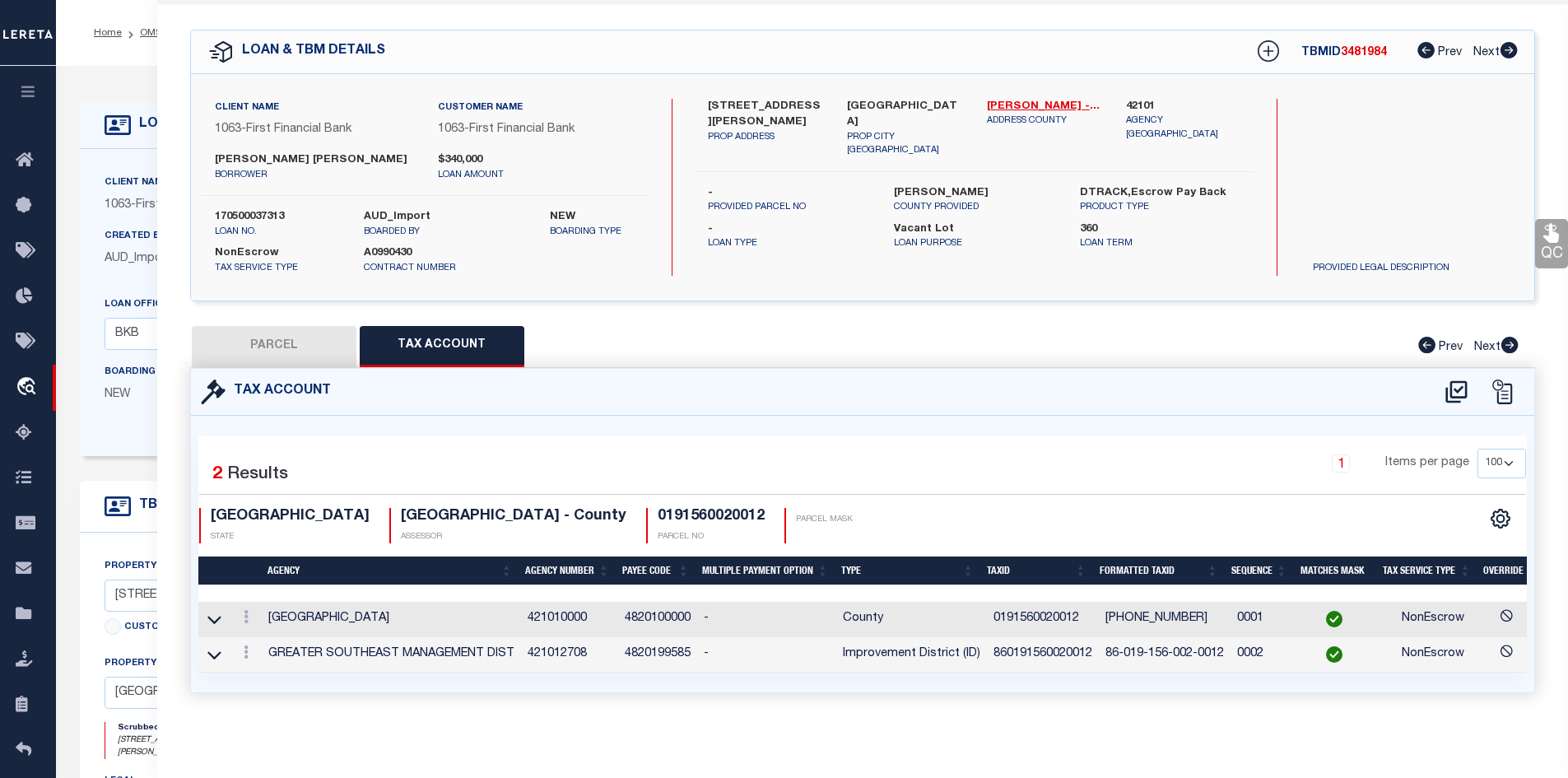
click at [301, 341] on button "PARCEL" at bounding box center [274, 346] width 165 height 41
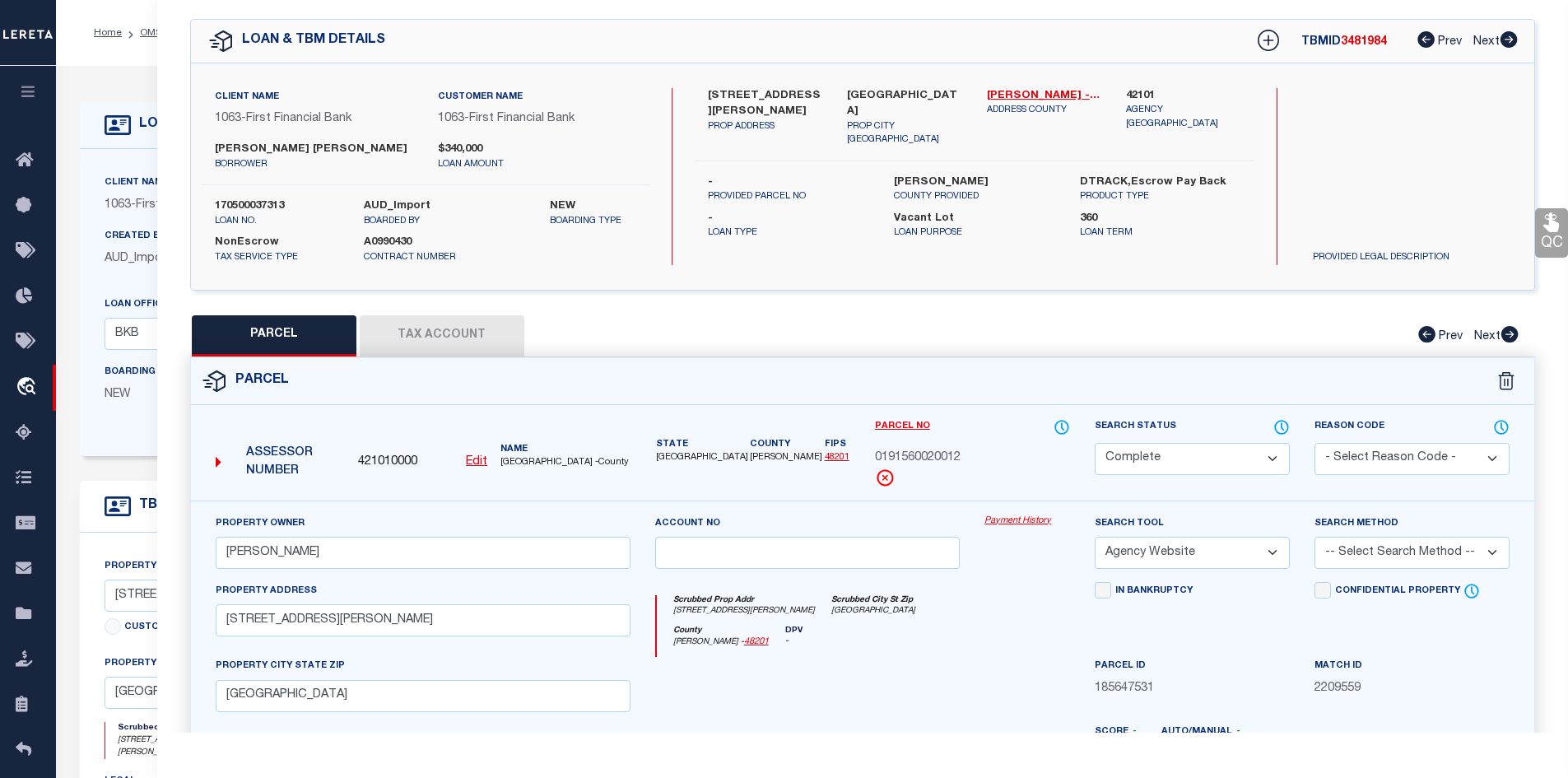
scroll to position [0, 0]
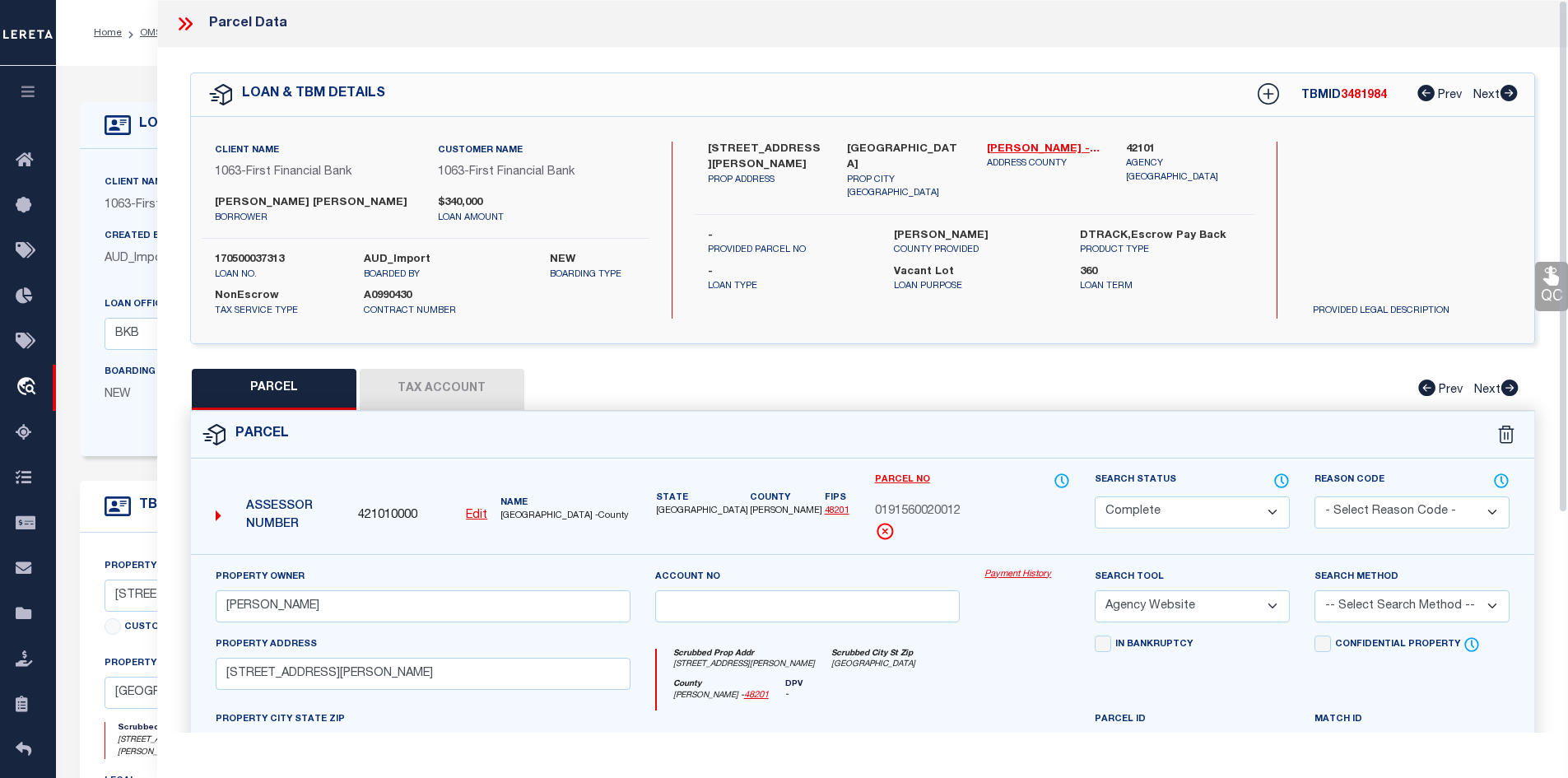
click at [178, 23] on icon at bounding box center [186, 24] width 22 height 22
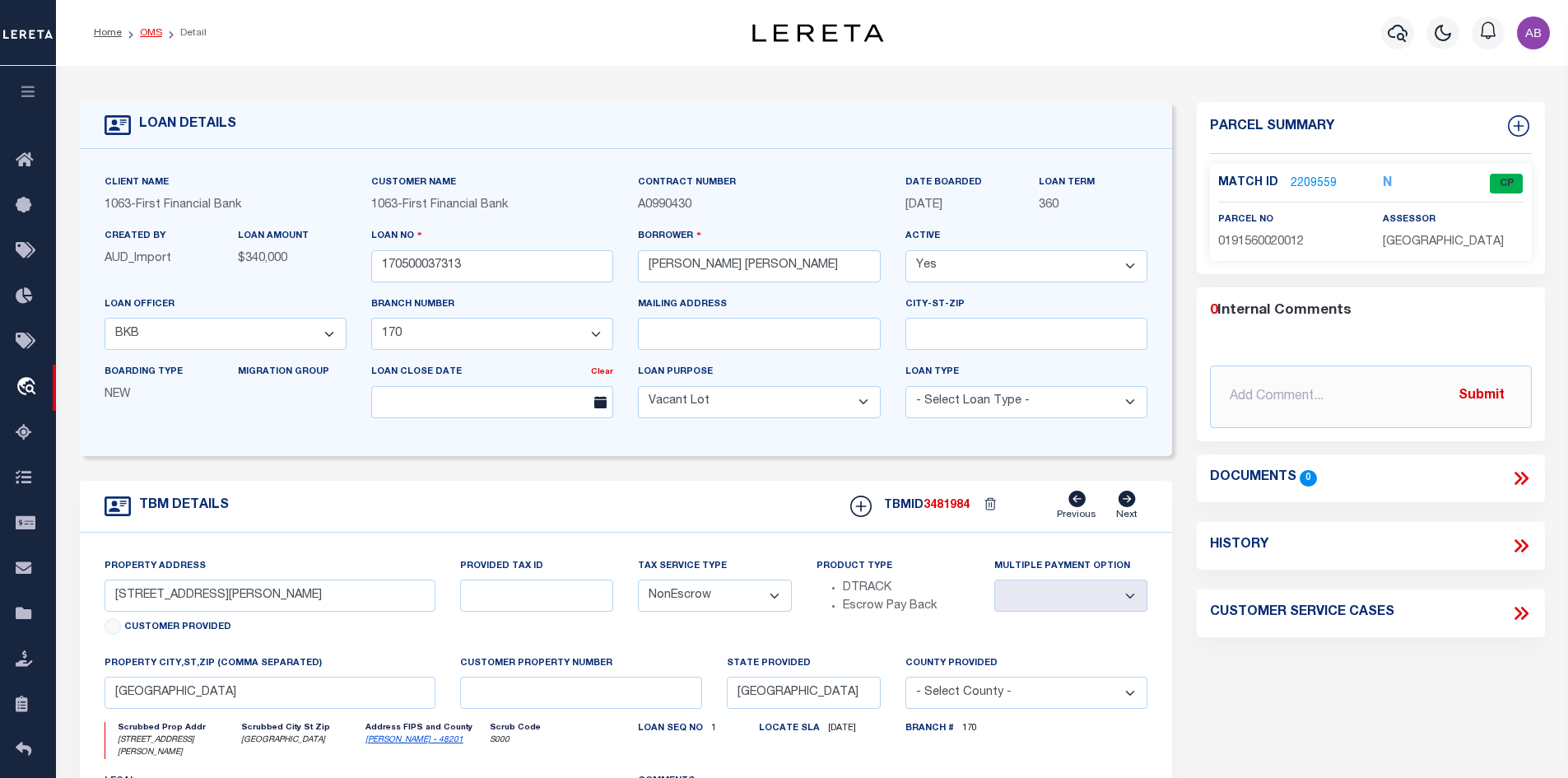
click at [155, 28] on link "OMS" at bounding box center [151, 33] width 22 height 10
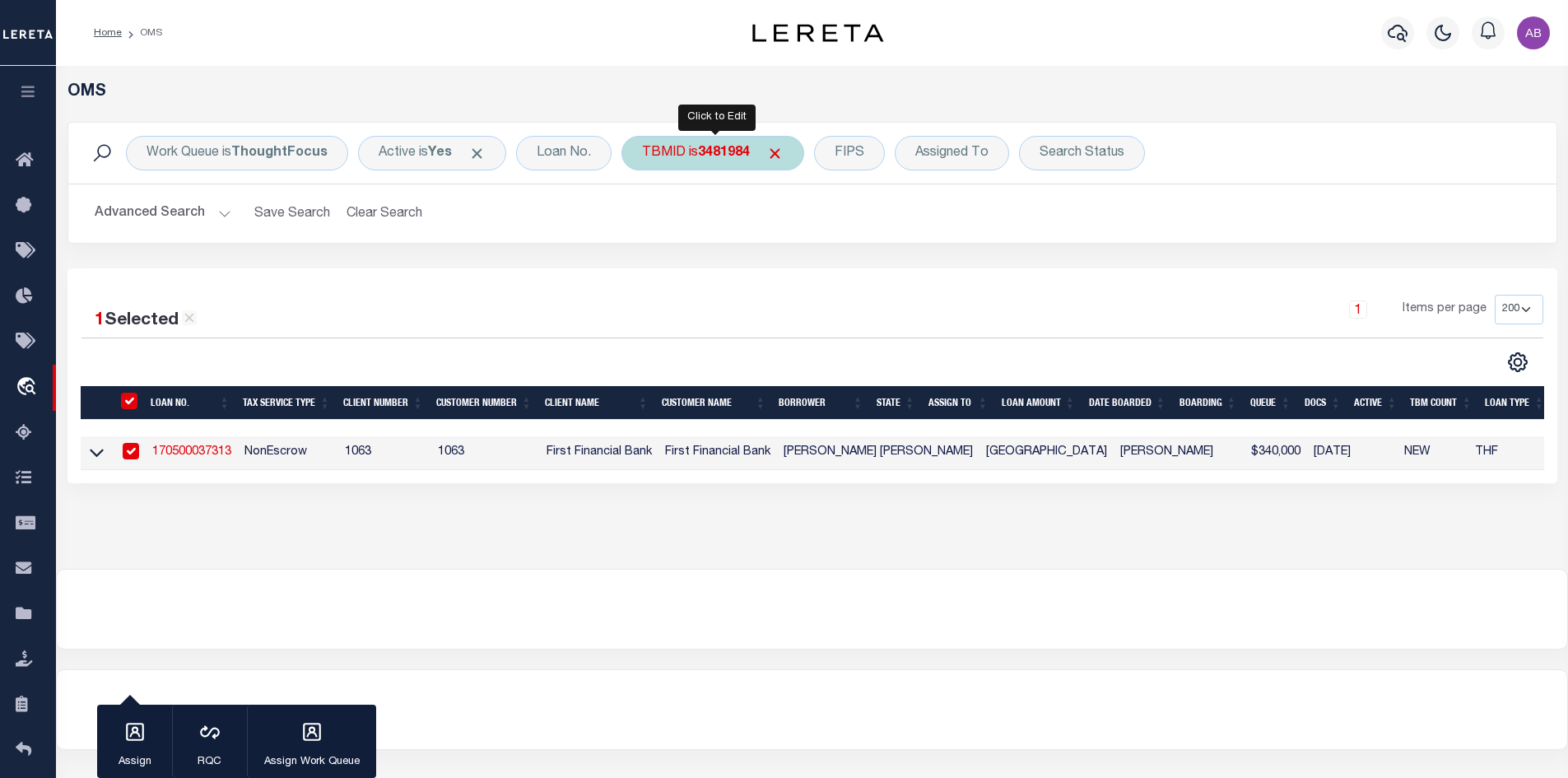
click at [702, 158] on b "3481984" at bounding box center [724, 153] width 52 height 13
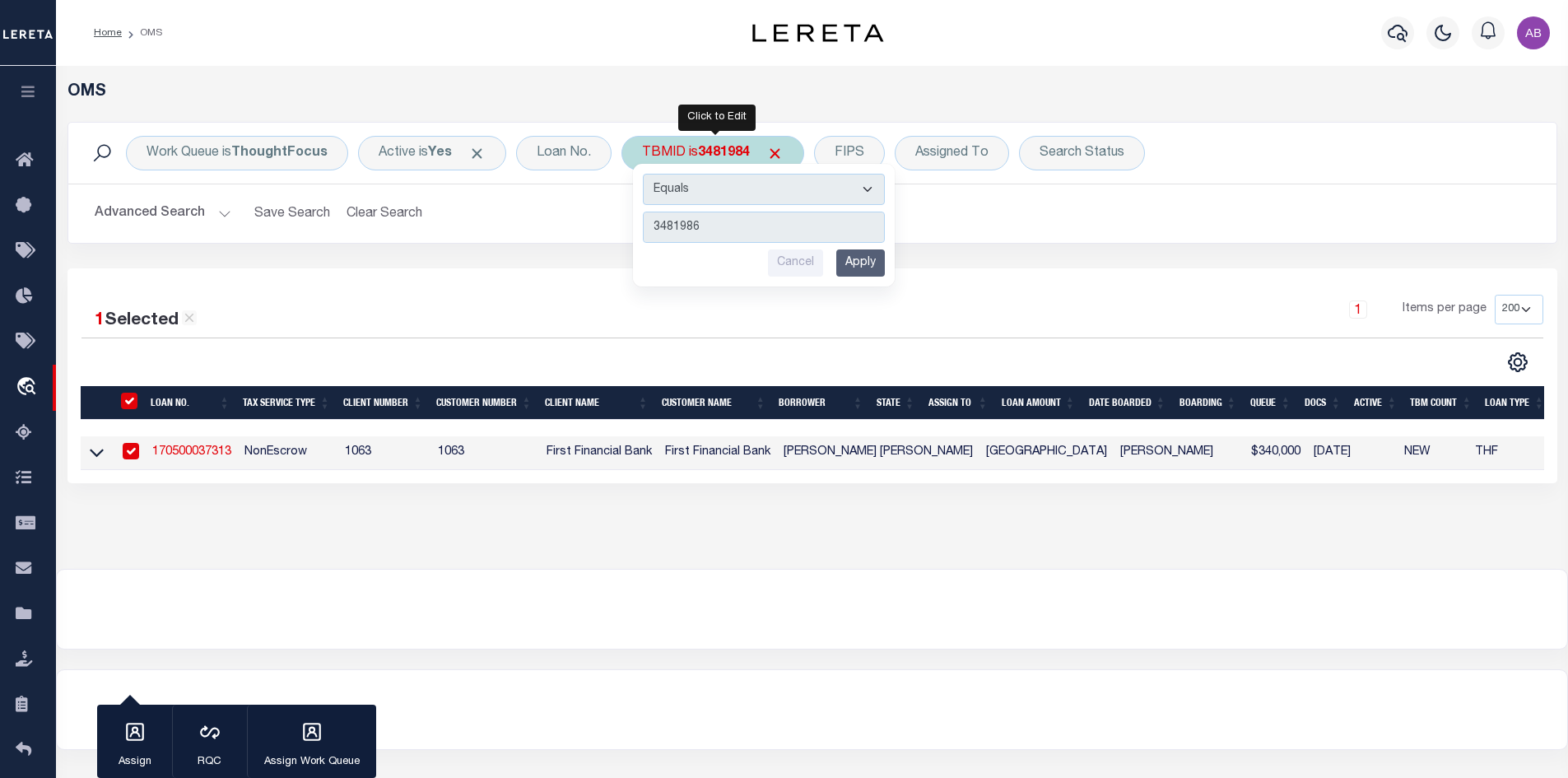
click at [864, 262] on input "Apply" at bounding box center [860, 263] width 48 height 27
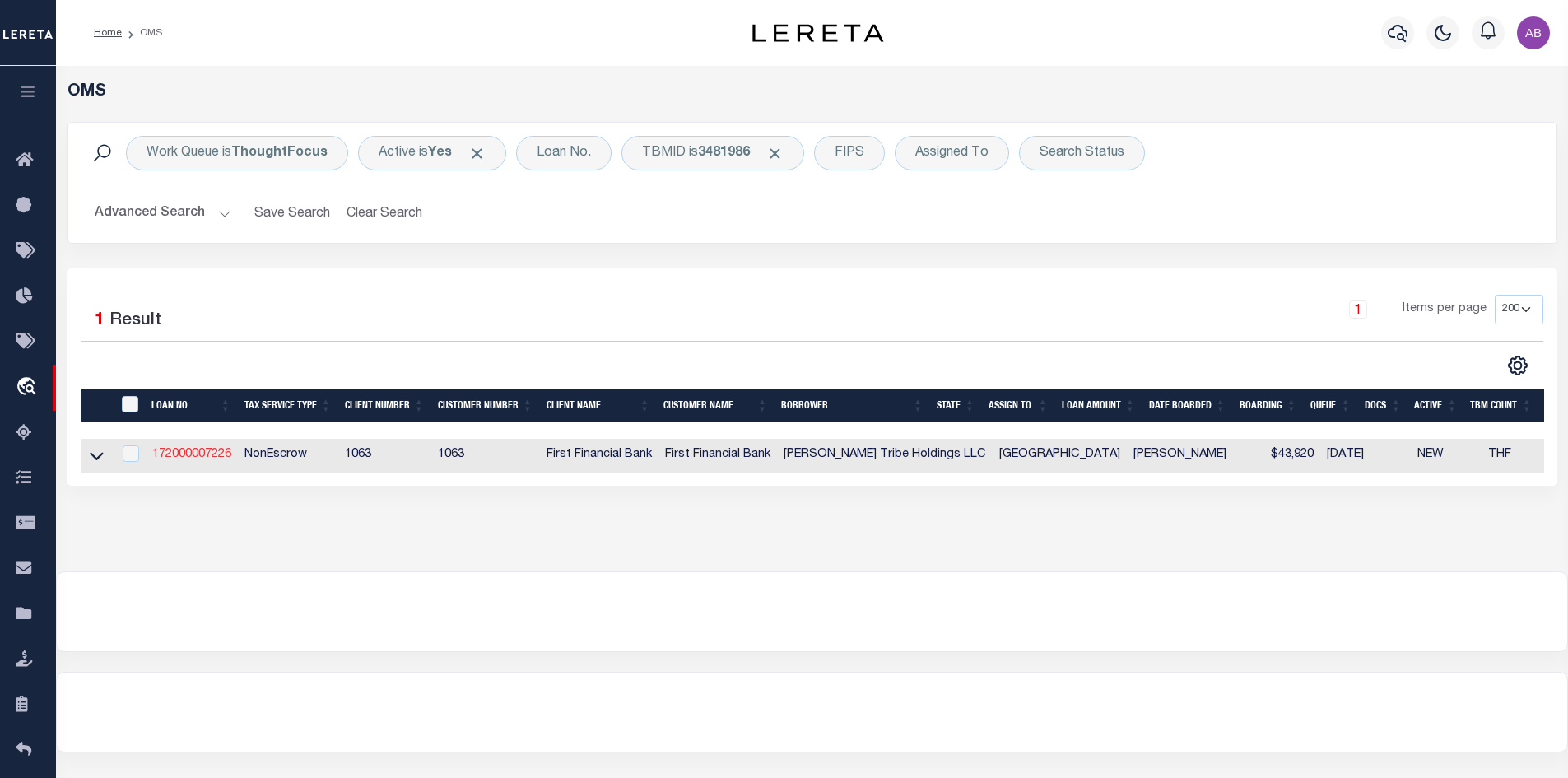
click at [198, 454] on link "172000007226" at bounding box center [191, 455] width 79 height 12
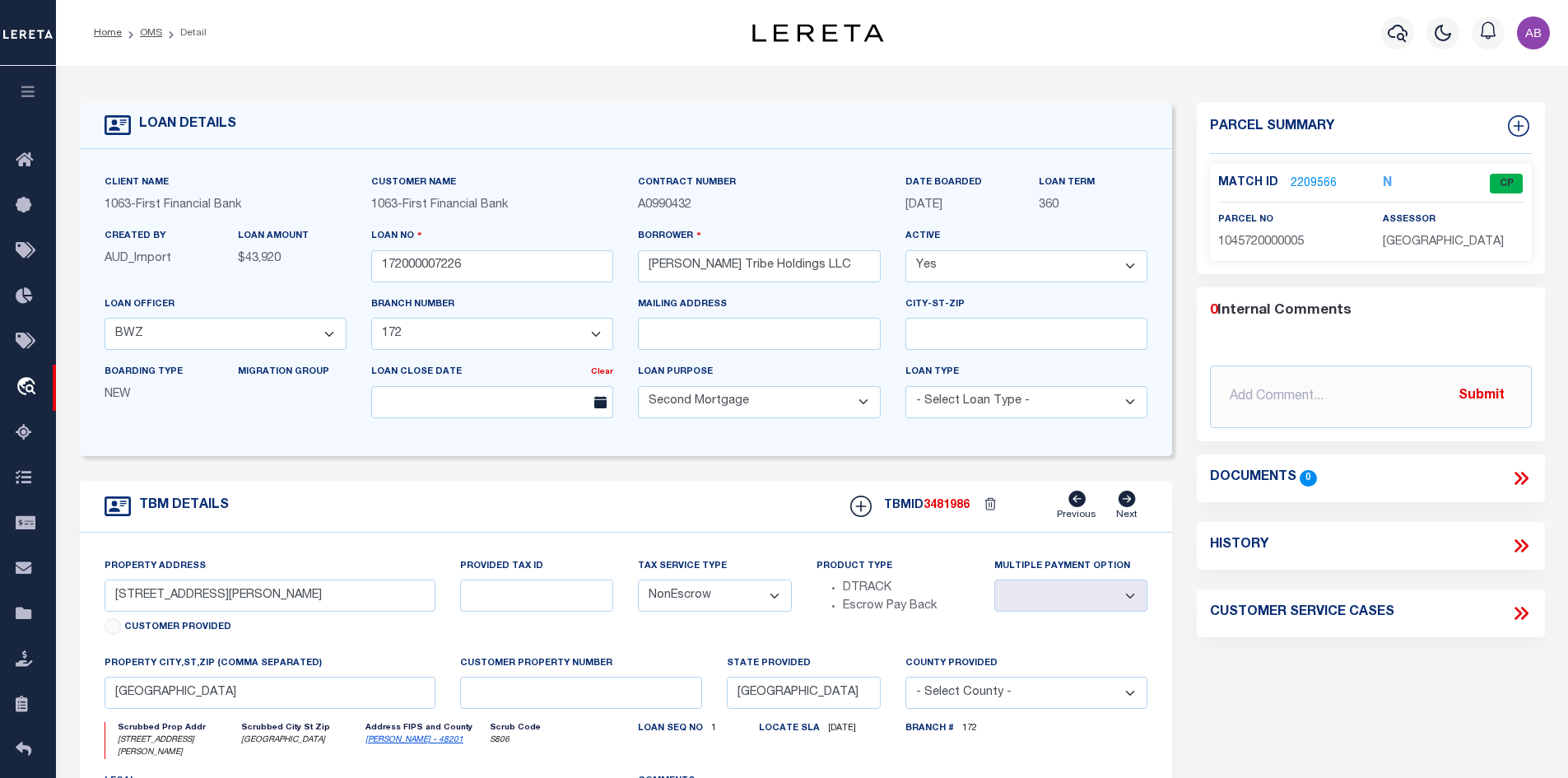
click at [1313, 177] on link "2209566" at bounding box center [1313, 184] width 46 height 17
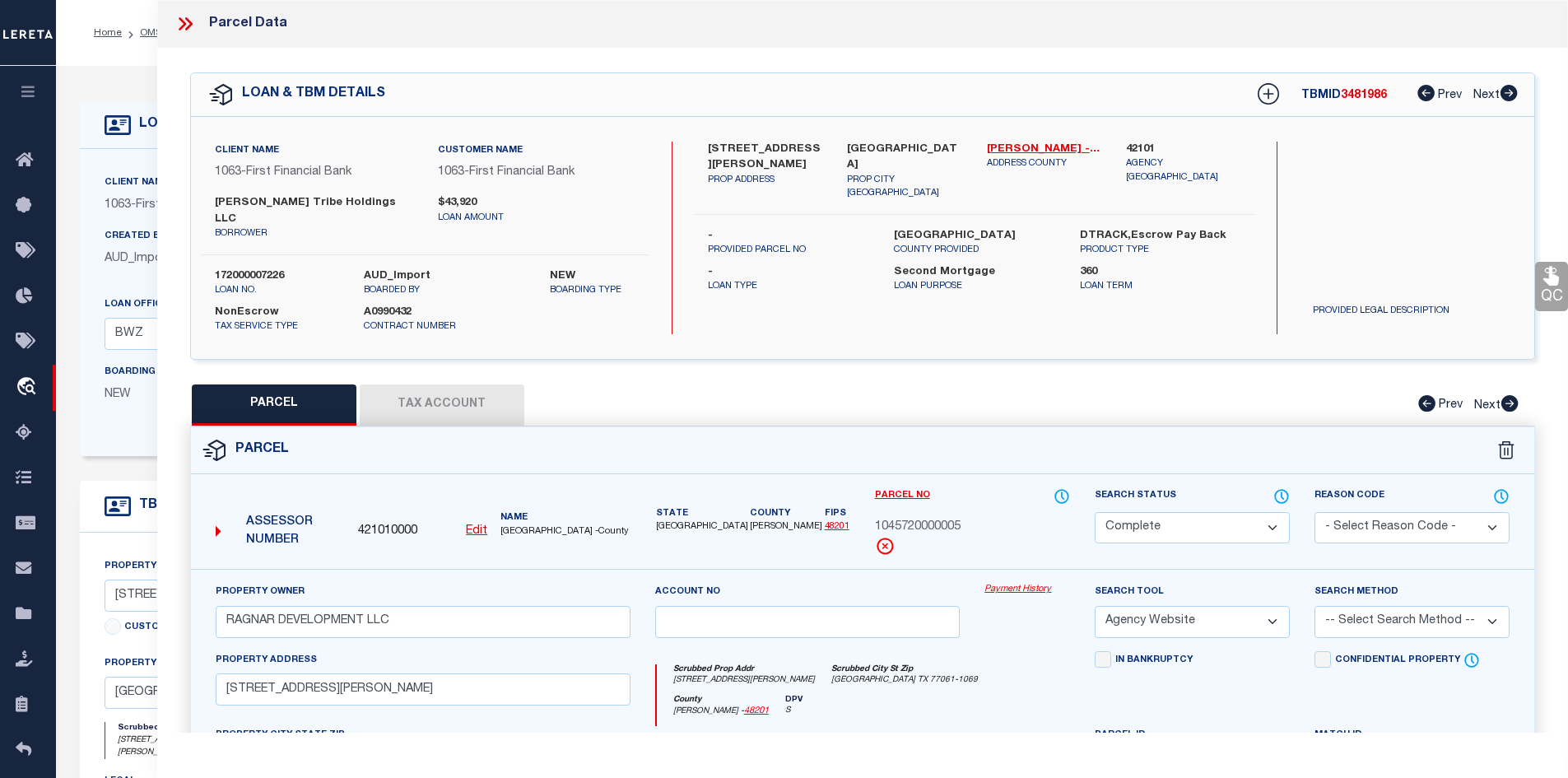
click at [428, 395] on button "Tax Account" at bounding box center [442, 404] width 165 height 41
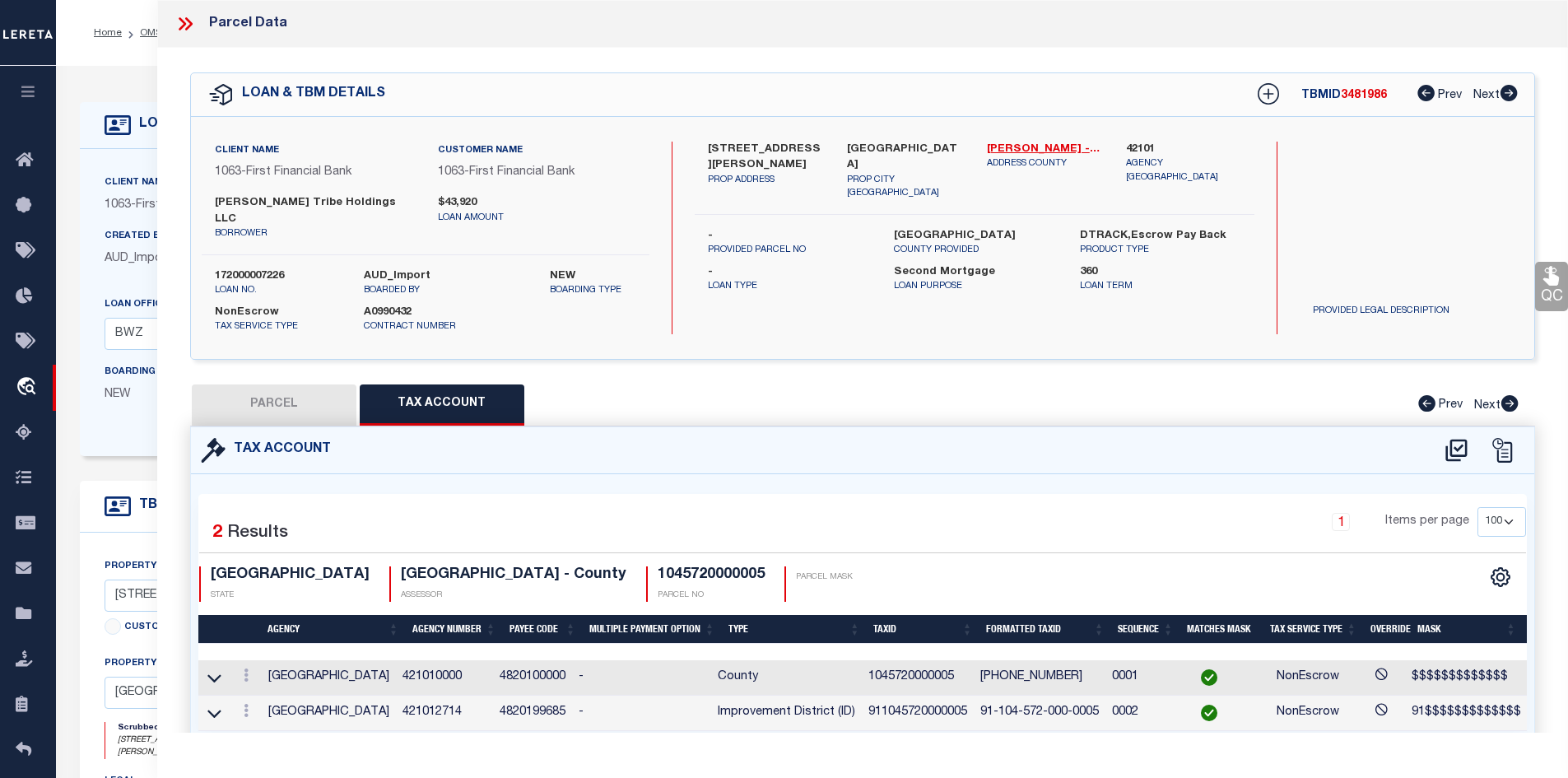
click at [179, 24] on icon at bounding box center [186, 24] width 22 height 22
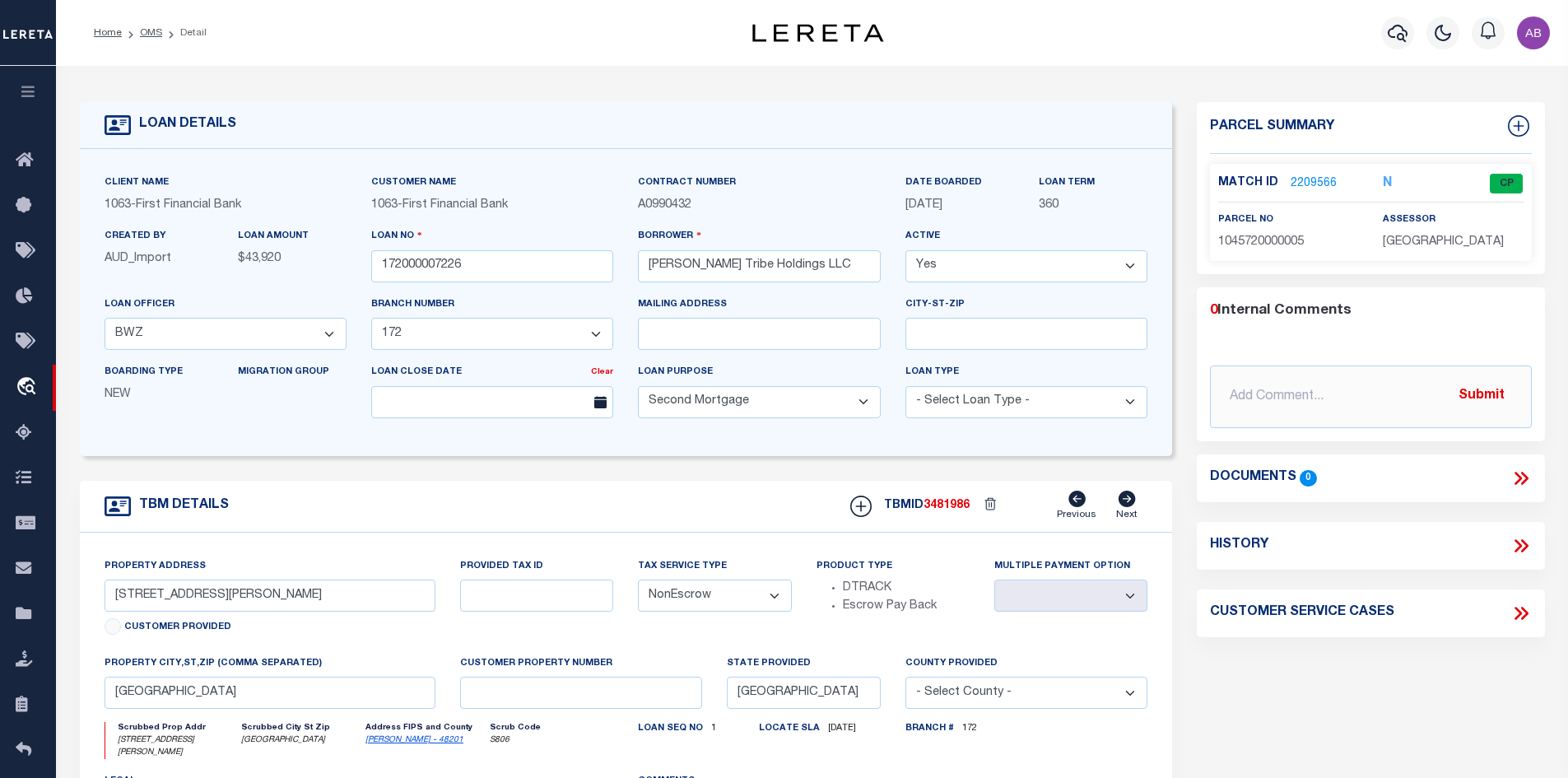
click at [148, 24] on ol "Home OMS Detail" at bounding box center [150, 33] width 139 height 35
click at [148, 32] on link "OMS" at bounding box center [151, 33] width 22 height 10
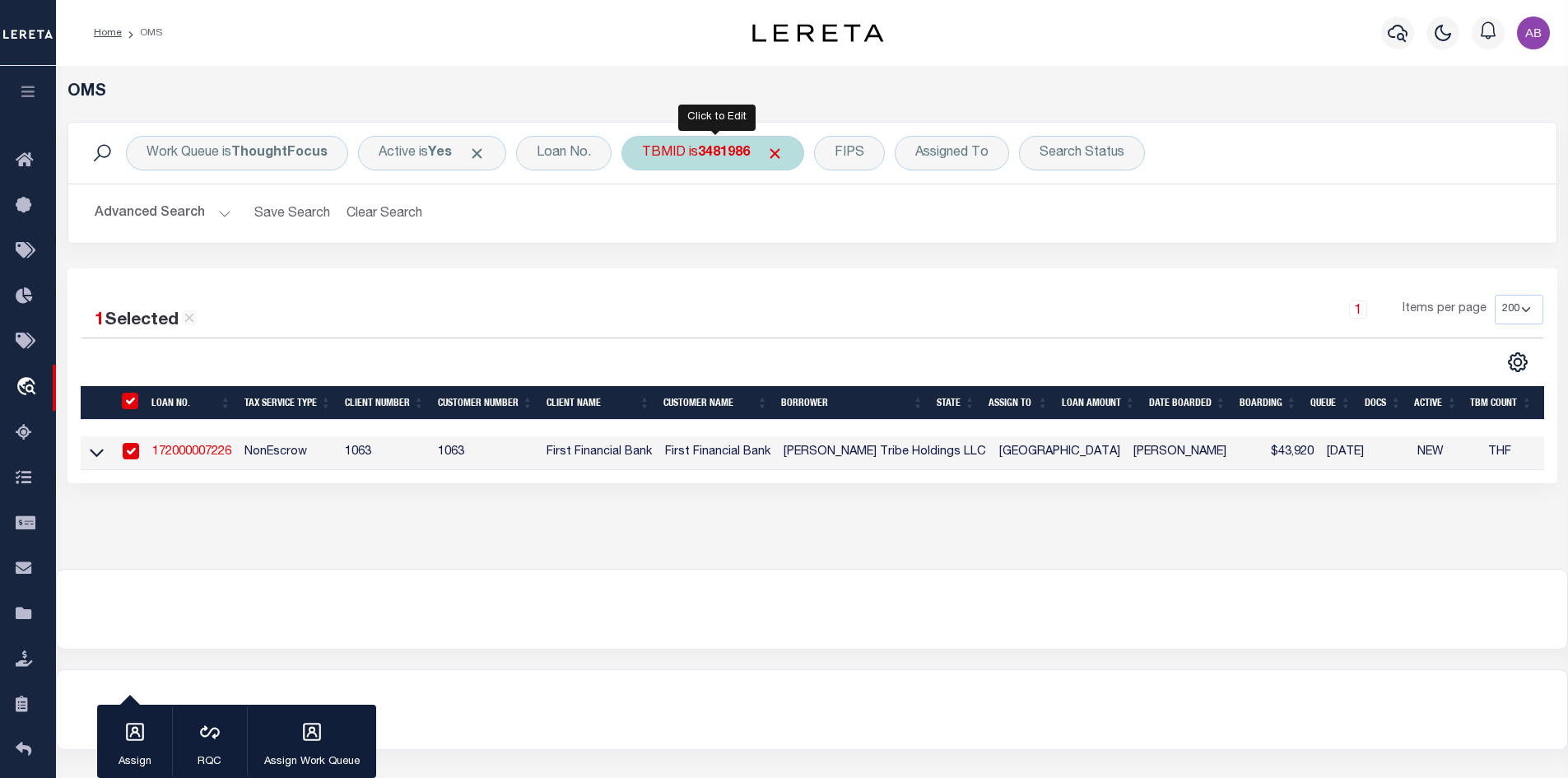
click at [731, 149] on b "3481986" at bounding box center [724, 153] width 52 height 13
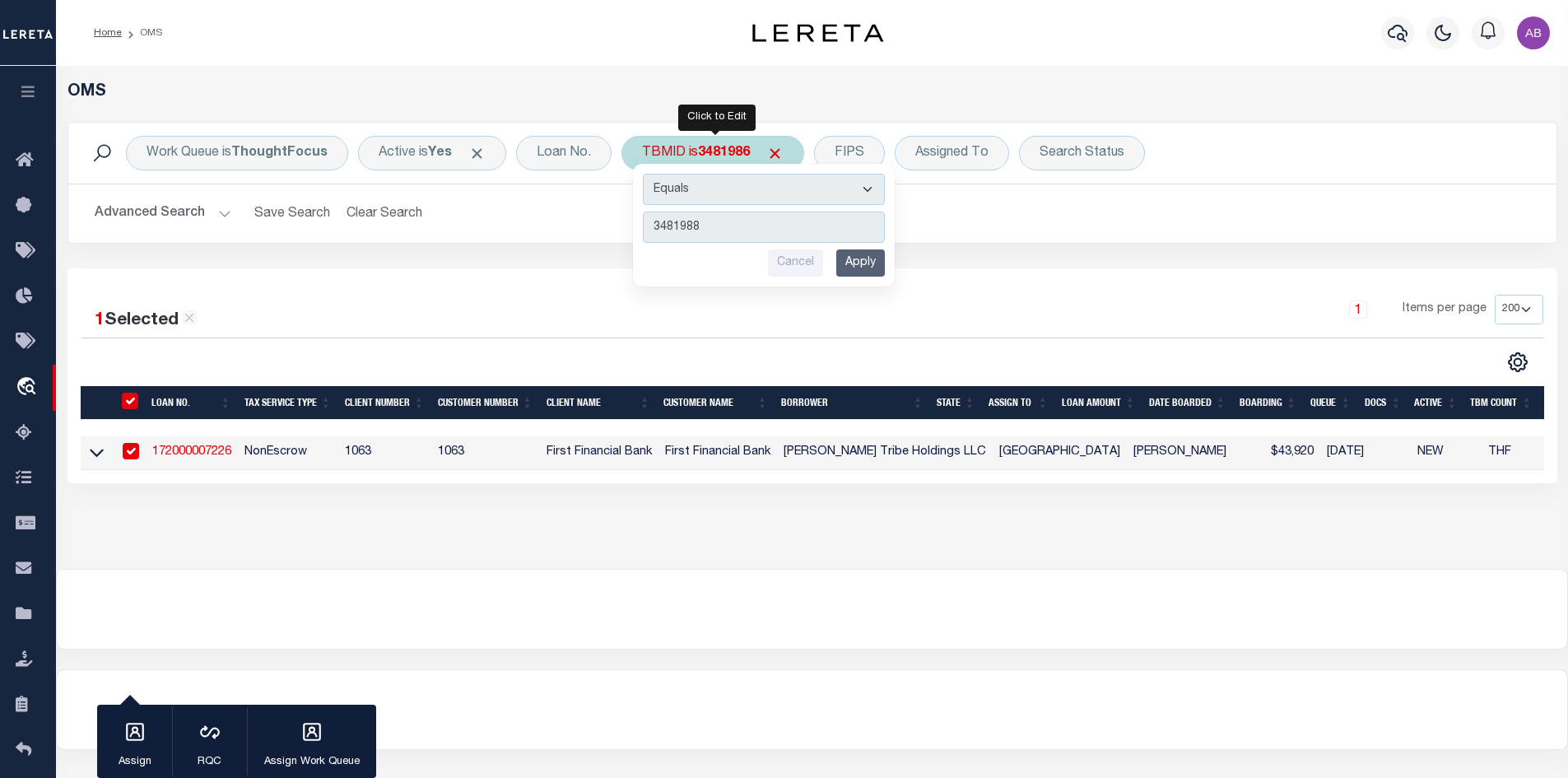
click at [837, 279] on div "Equals Is Not Equal To Is Greater Than Is Less Than 3481988 Cancel Apply" at bounding box center [763, 225] width 261 height 123
click at [867, 260] on input "Apply" at bounding box center [860, 263] width 48 height 27
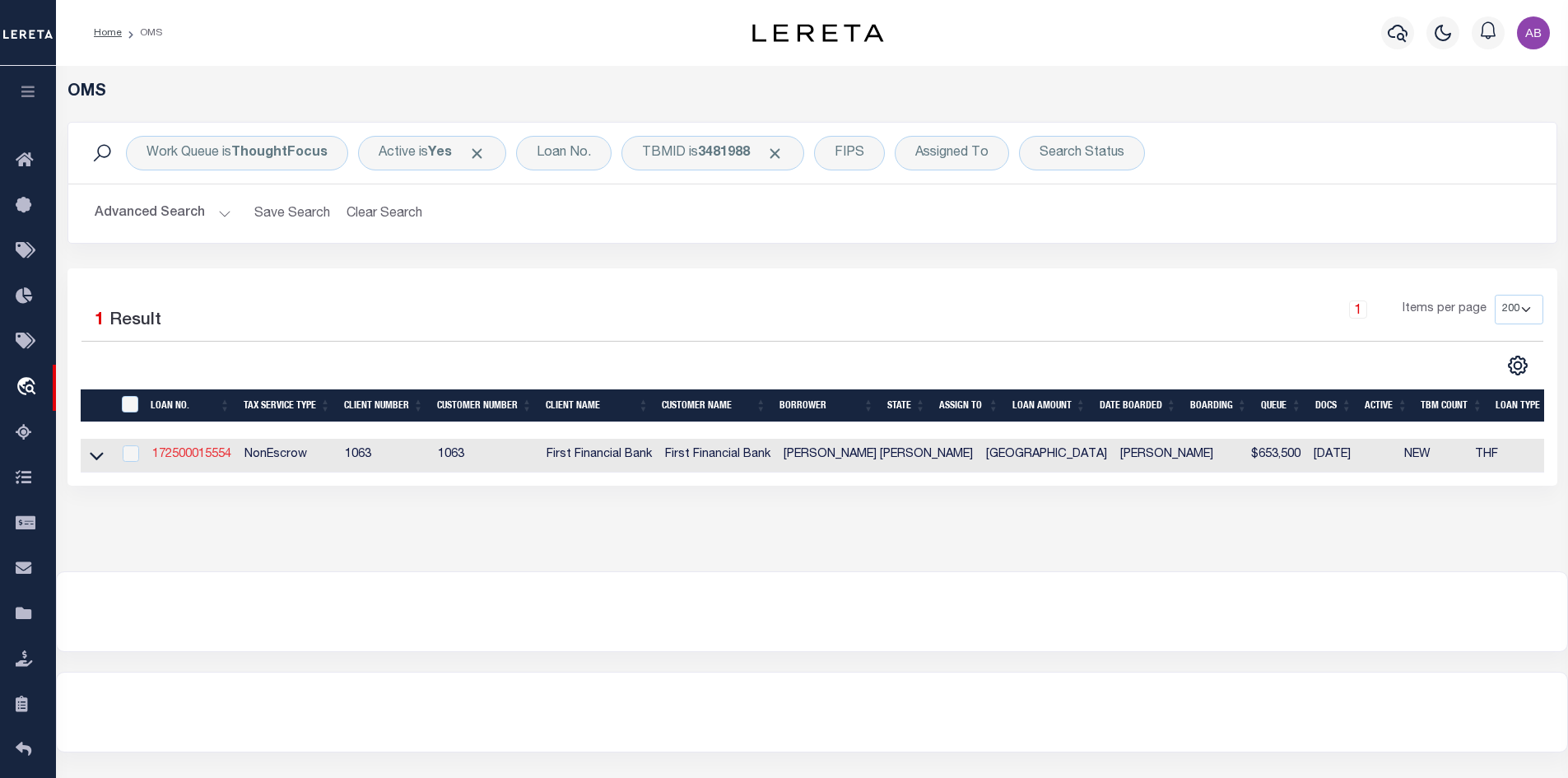
click at [198, 447] on td "172500015554" at bounding box center [191, 456] width 92 height 34
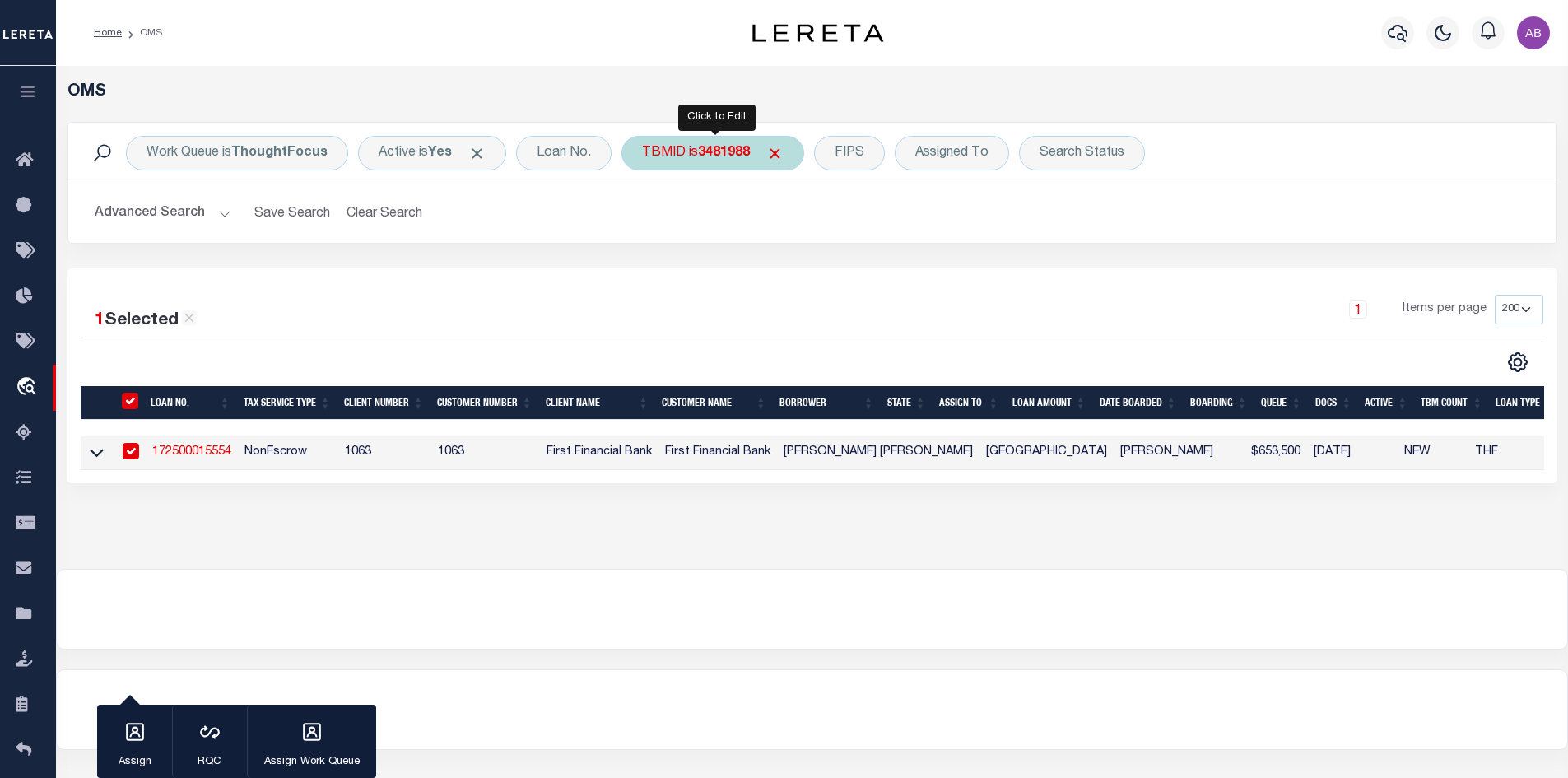
click at [739, 159] on b "3481988" at bounding box center [724, 153] width 52 height 13
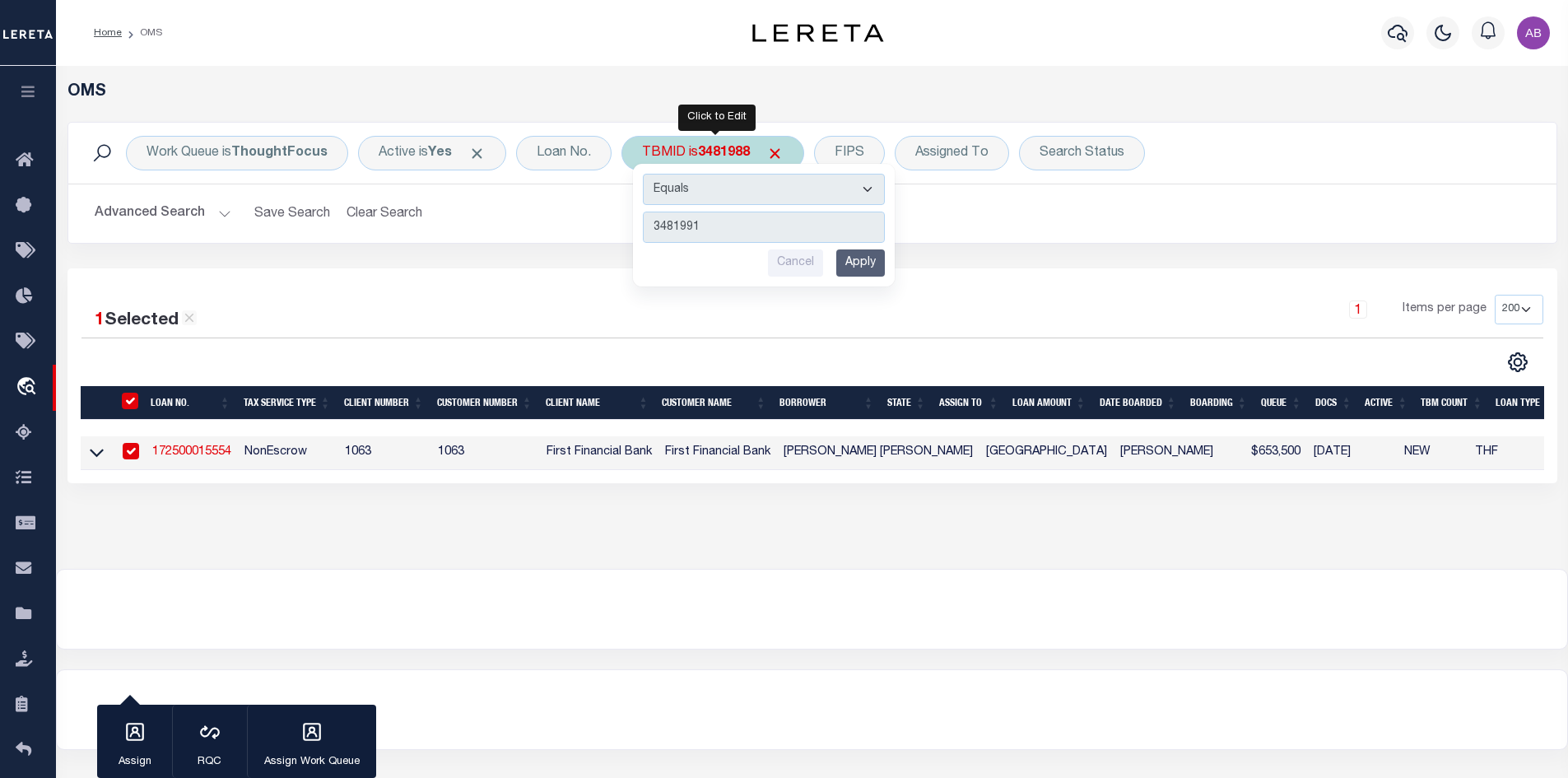
click at [860, 262] on input "Apply" at bounding box center [860, 263] width 48 height 27
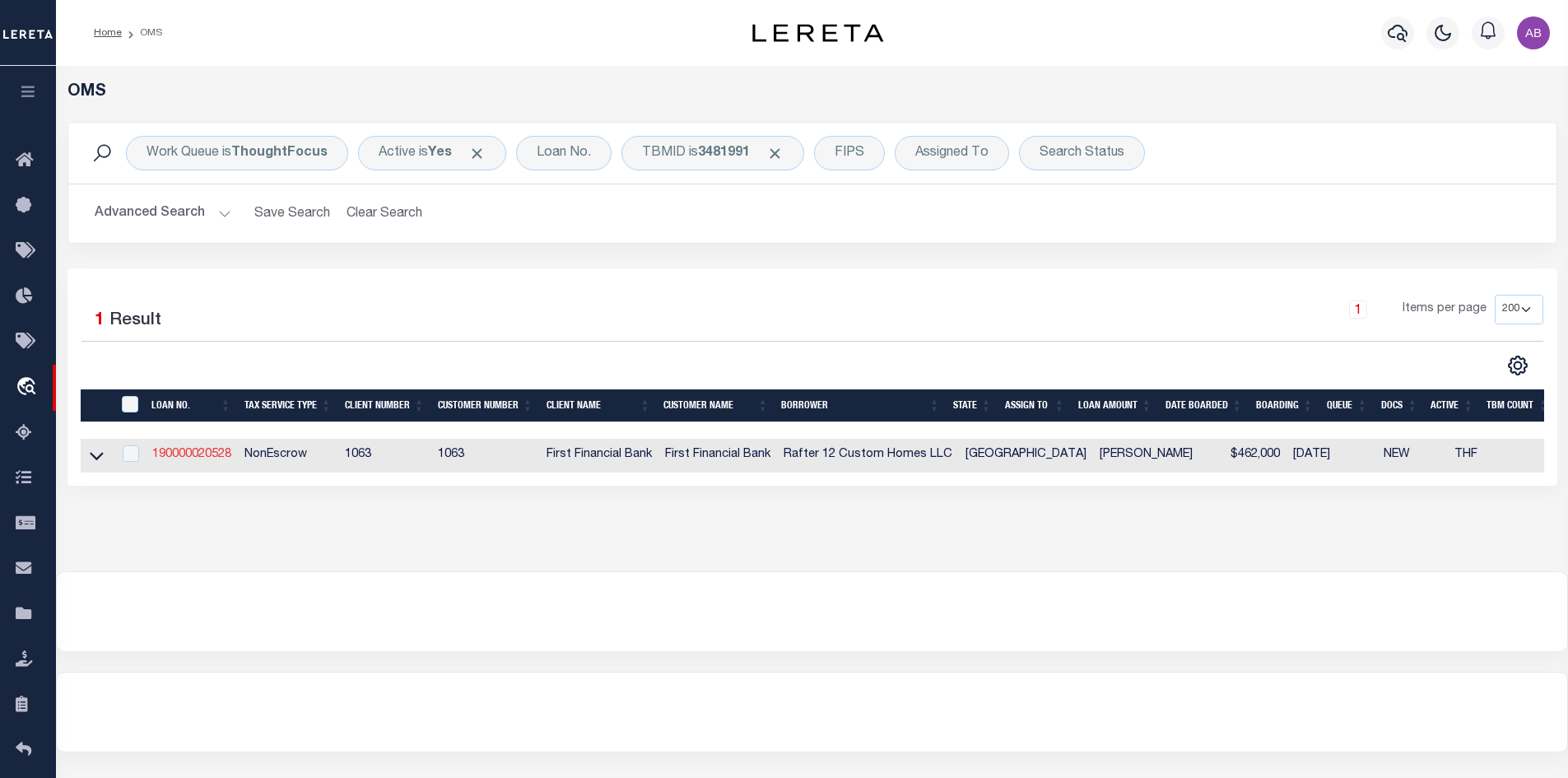
click at [210, 457] on link "190000020528" at bounding box center [191, 455] width 79 height 12
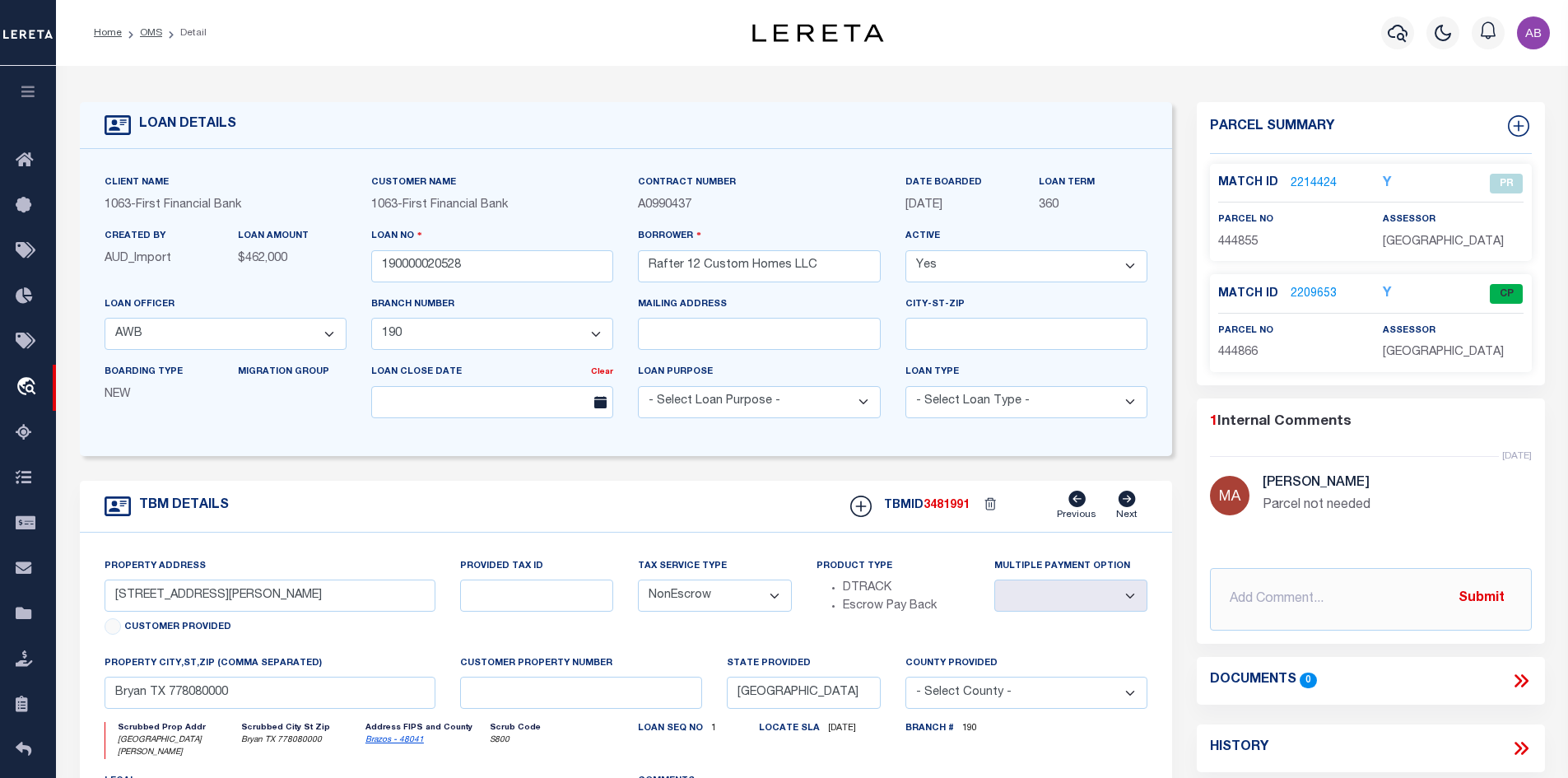
click at [1320, 293] on link "2209653" at bounding box center [1313, 294] width 46 height 17
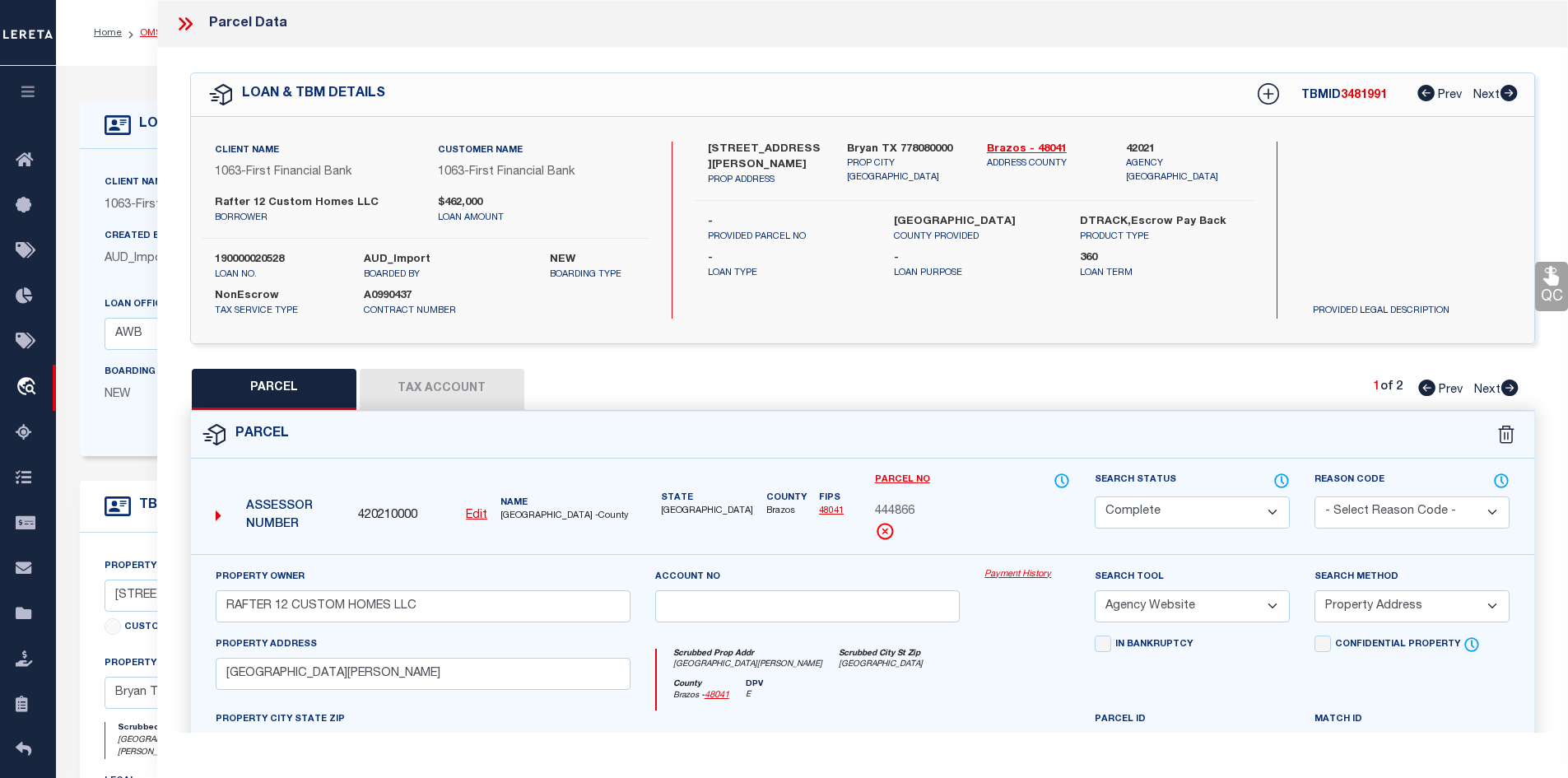
click at [146, 31] on link "OMS" at bounding box center [151, 33] width 22 height 10
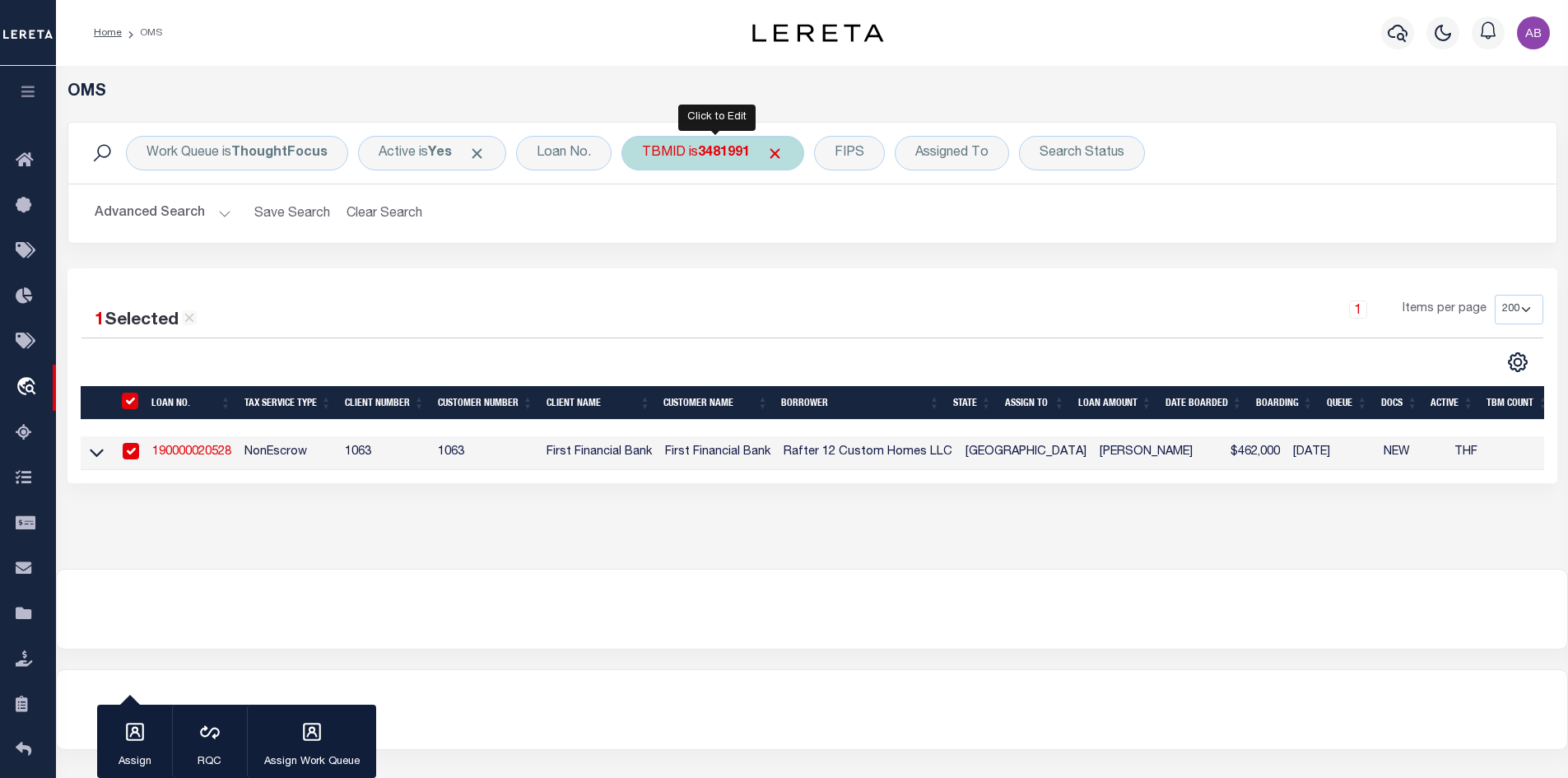
click at [707, 169] on div "TBMID is 3481991" at bounding box center [713, 153] width 183 height 35
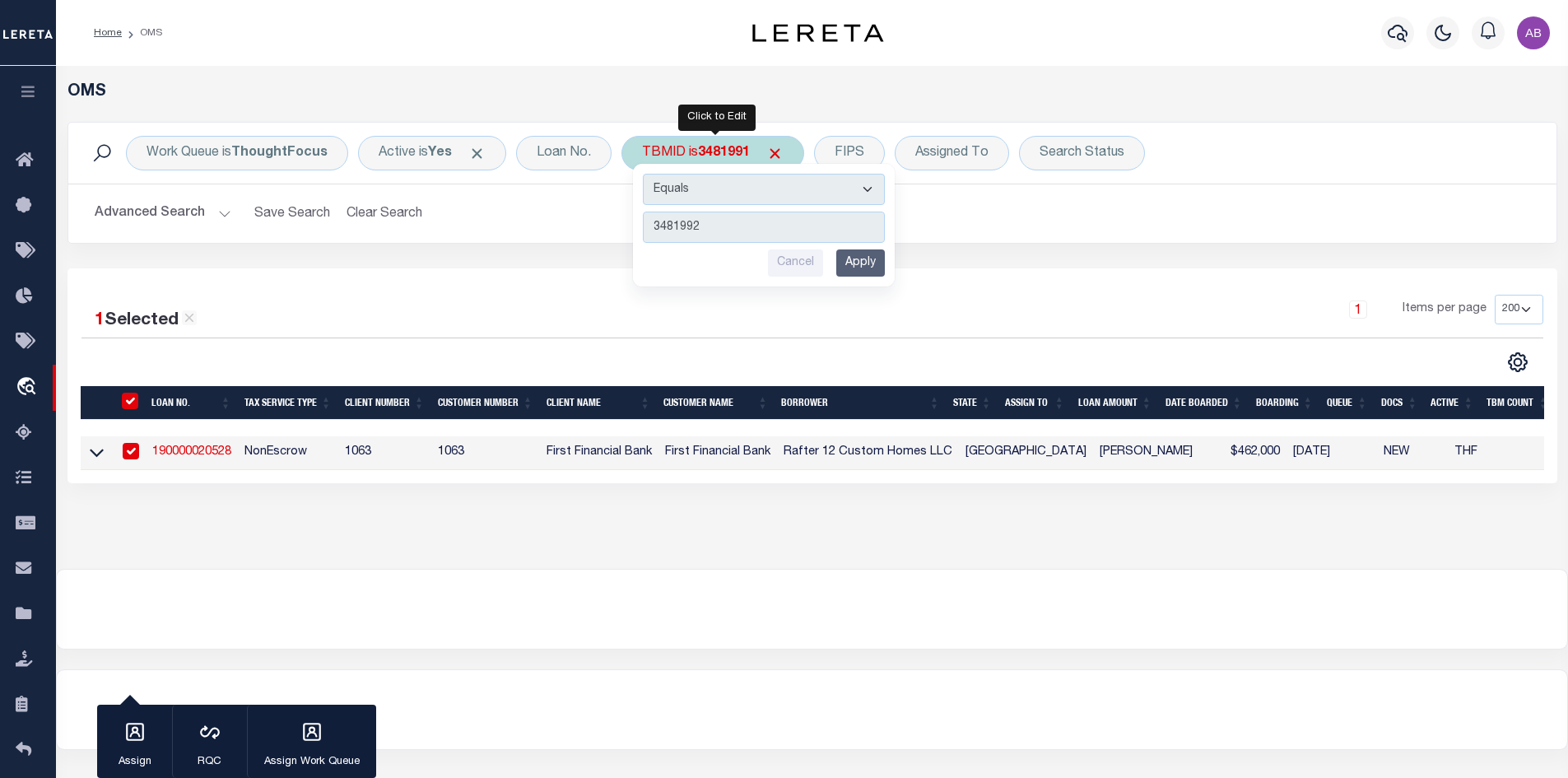
click at [881, 261] on input "Apply" at bounding box center [860, 263] width 48 height 27
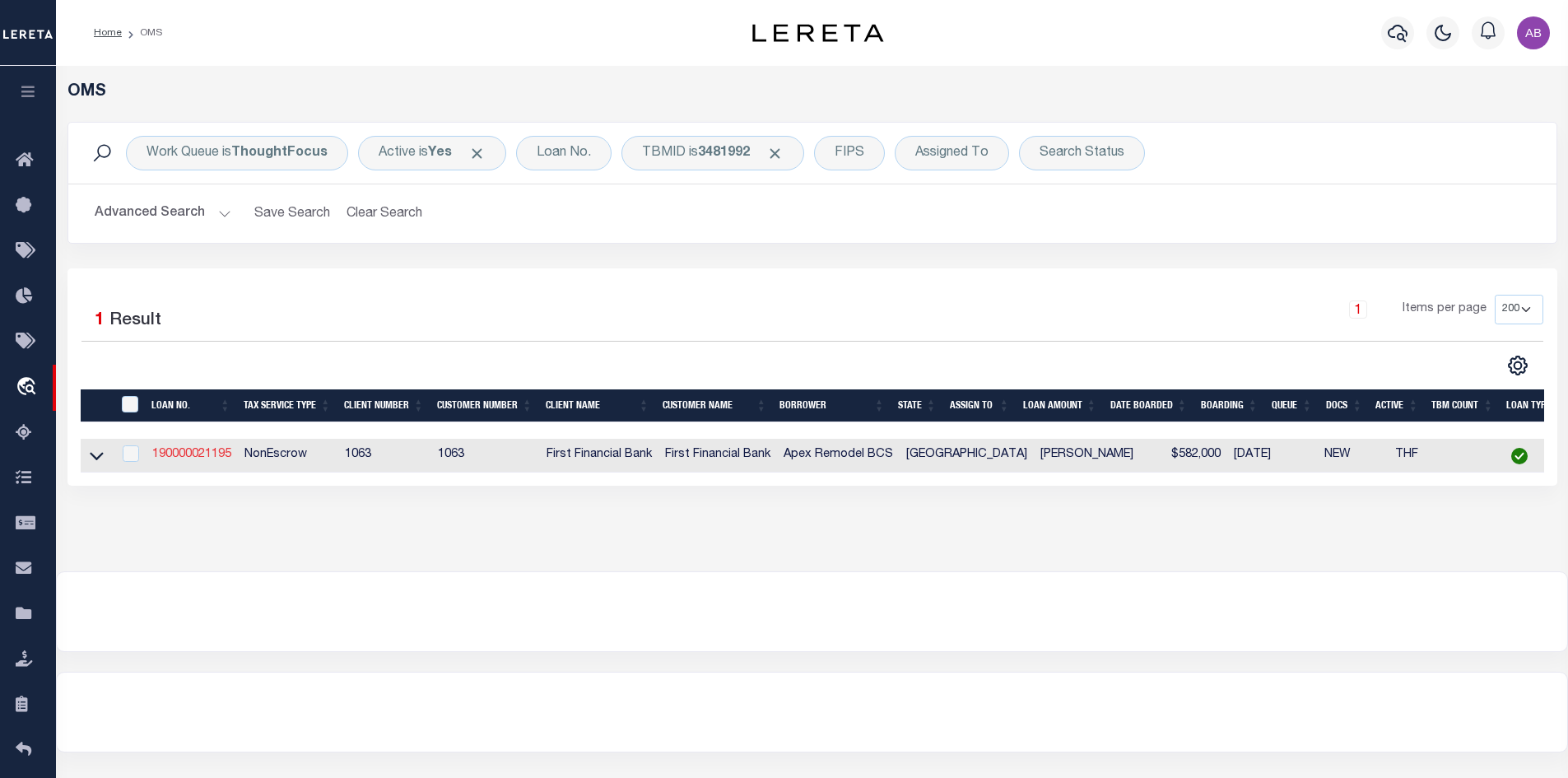
click at [181, 459] on link "190000021195" at bounding box center [191, 455] width 79 height 12
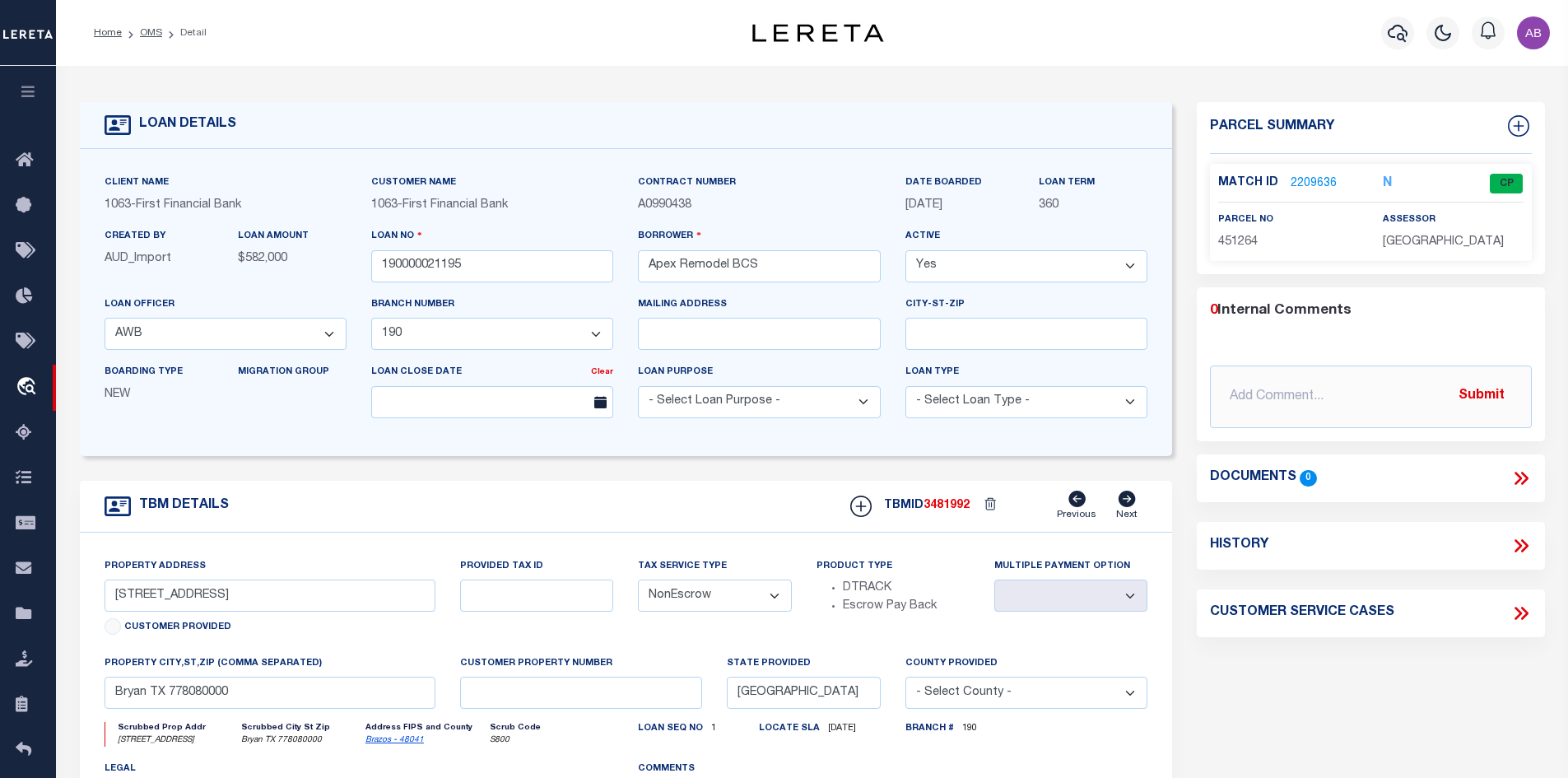
click at [1303, 176] on link "2209636" at bounding box center [1313, 184] width 46 height 17
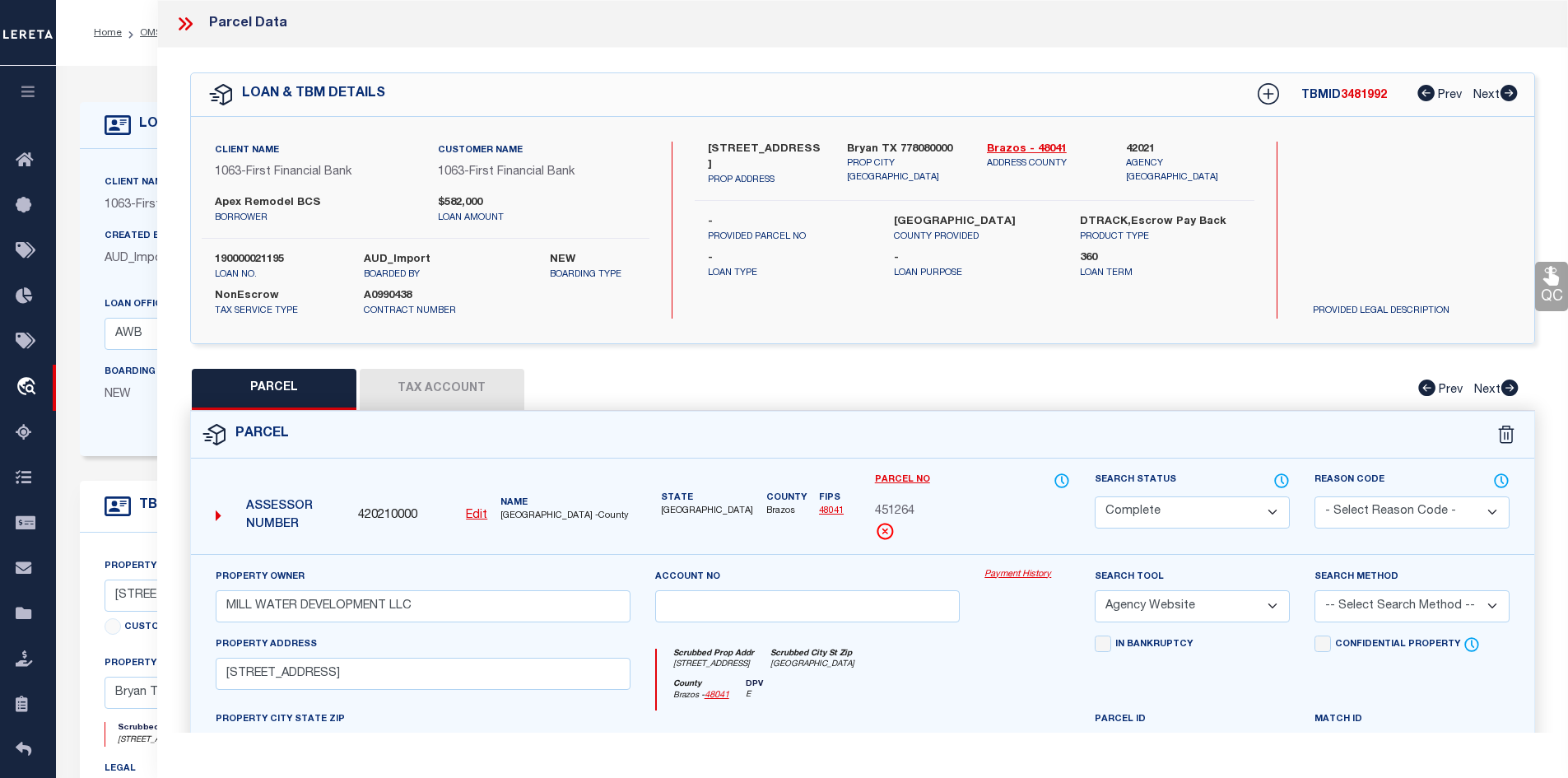
click at [176, 26] on icon at bounding box center [186, 24] width 22 height 22
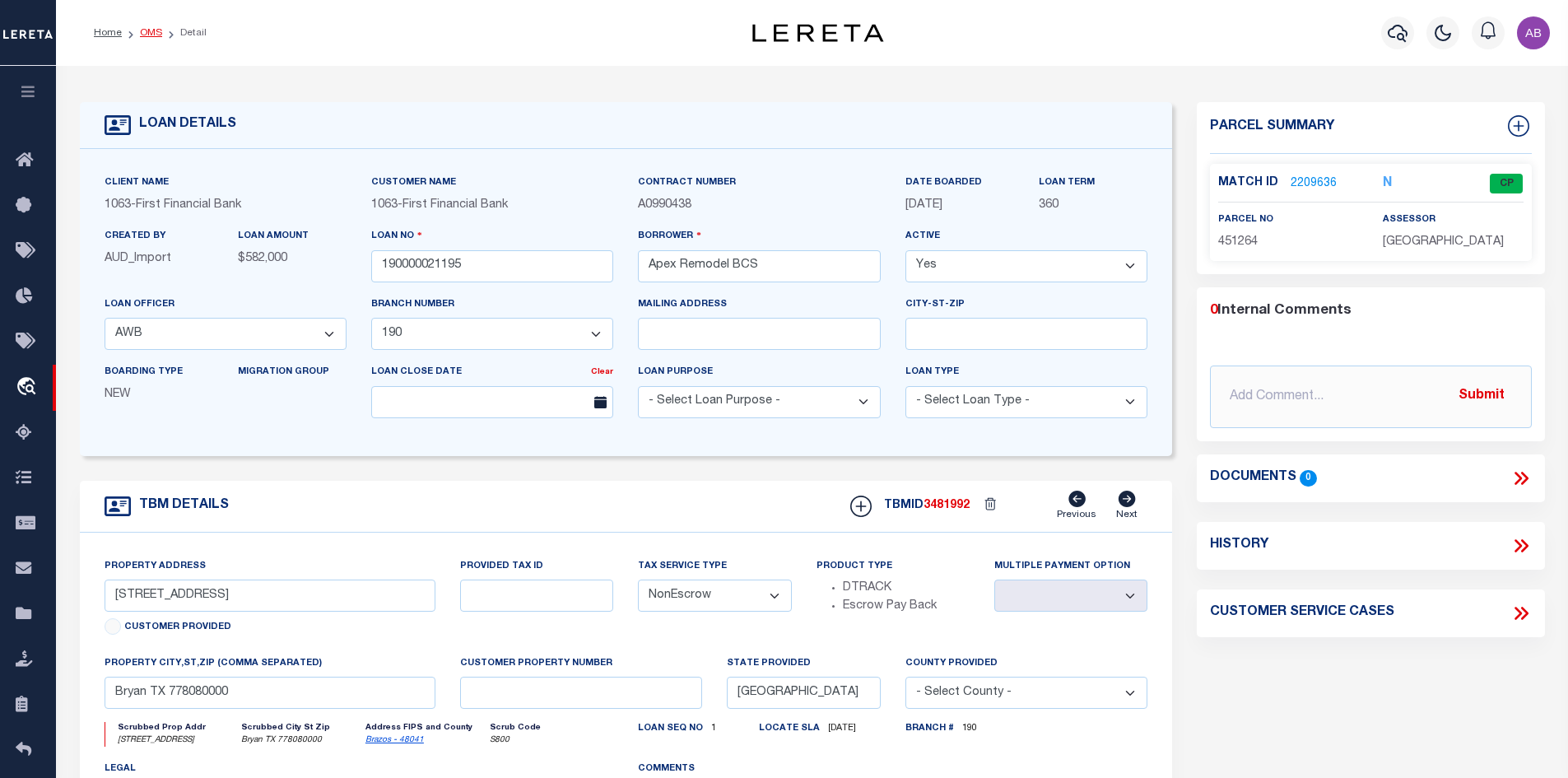
click at [144, 34] on link "OMS" at bounding box center [151, 33] width 22 height 10
